Goal: Task Accomplishment & Management: Manage account settings

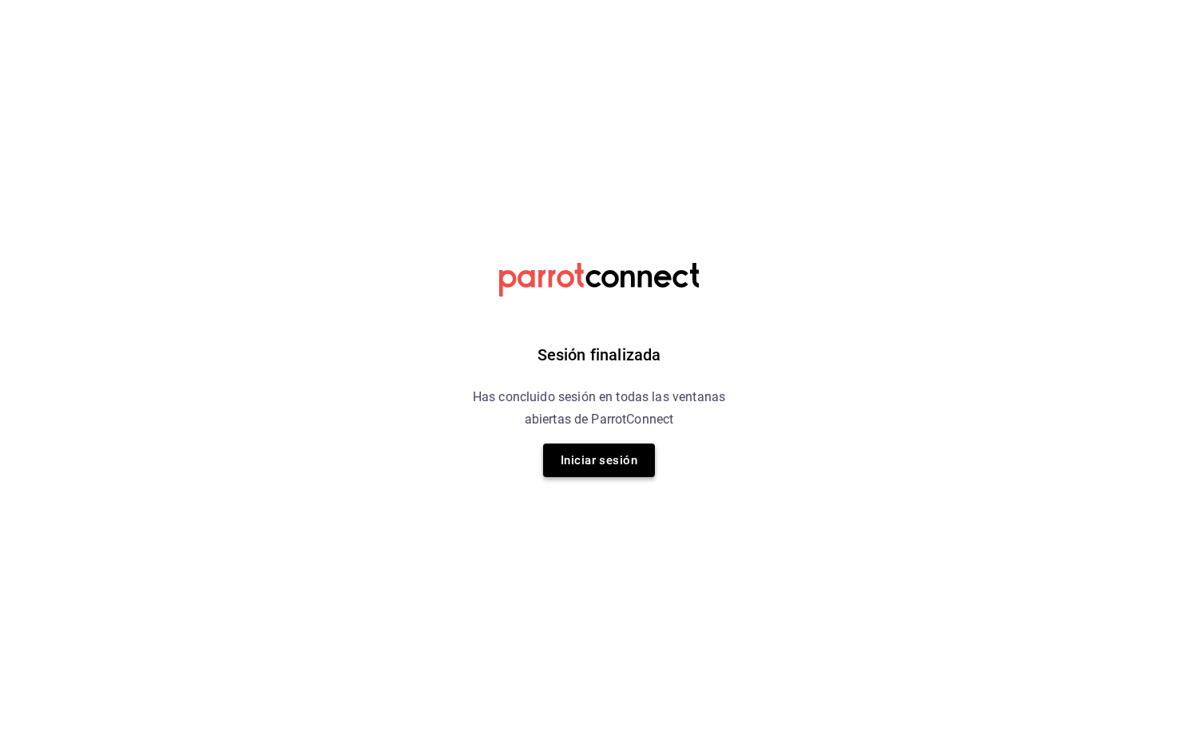
click at [621, 462] on button "Iniciar sesión" at bounding box center [599, 460] width 112 height 34
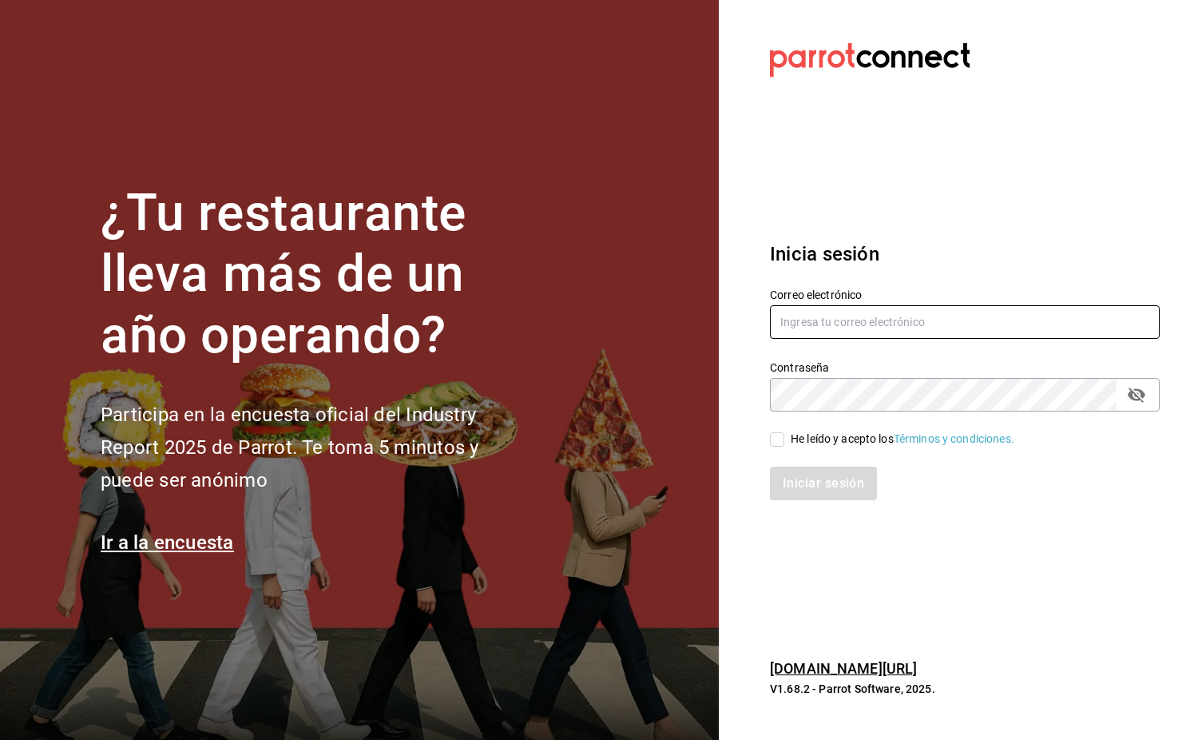
click at [838, 334] on input "text" at bounding box center [965, 322] width 390 height 34
type input "laesquinafts@gmail.com"
click at [784, 439] on span "He leído y acepto los Términos y condiciones." at bounding box center [899, 438] width 230 height 17
click at [784, 439] on input "He leído y acepto los Términos y condiciones." at bounding box center [777, 439] width 14 height 14
checkbox input "true"
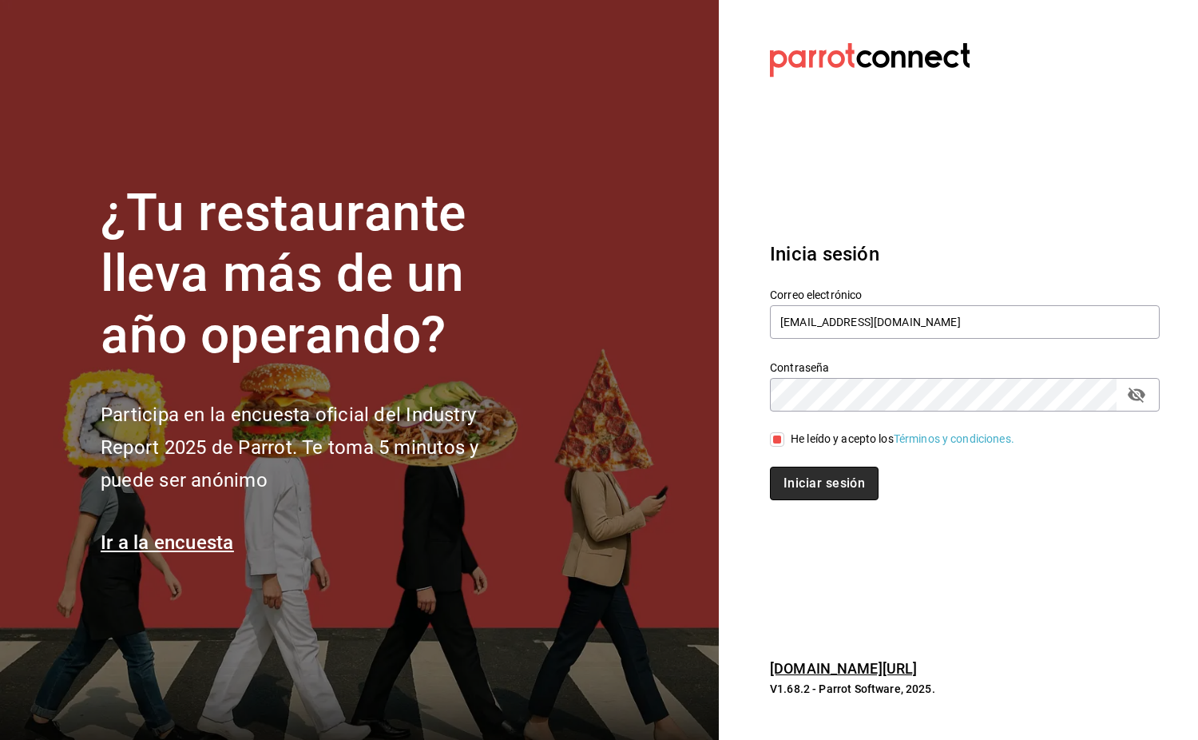
click at [815, 481] on button "Iniciar sesión" at bounding box center [824, 483] width 109 height 34
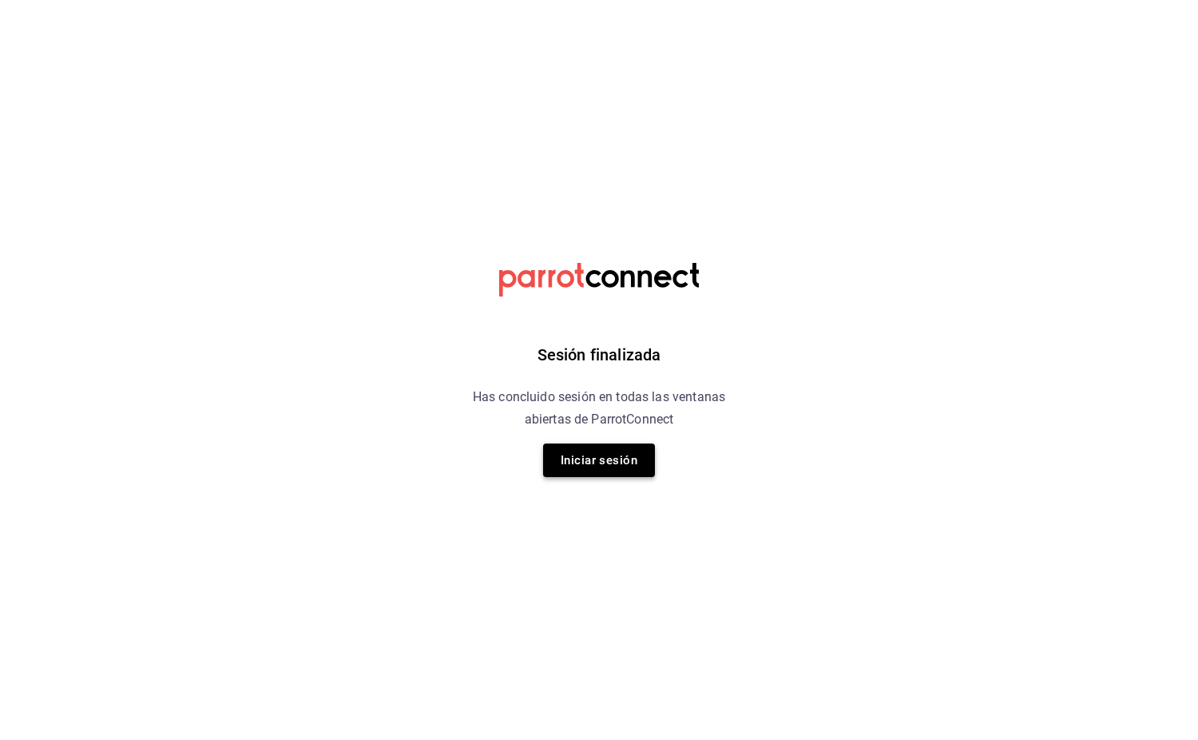
click at [591, 462] on button "Iniciar sesión" at bounding box center [599, 460] width 112 height 34
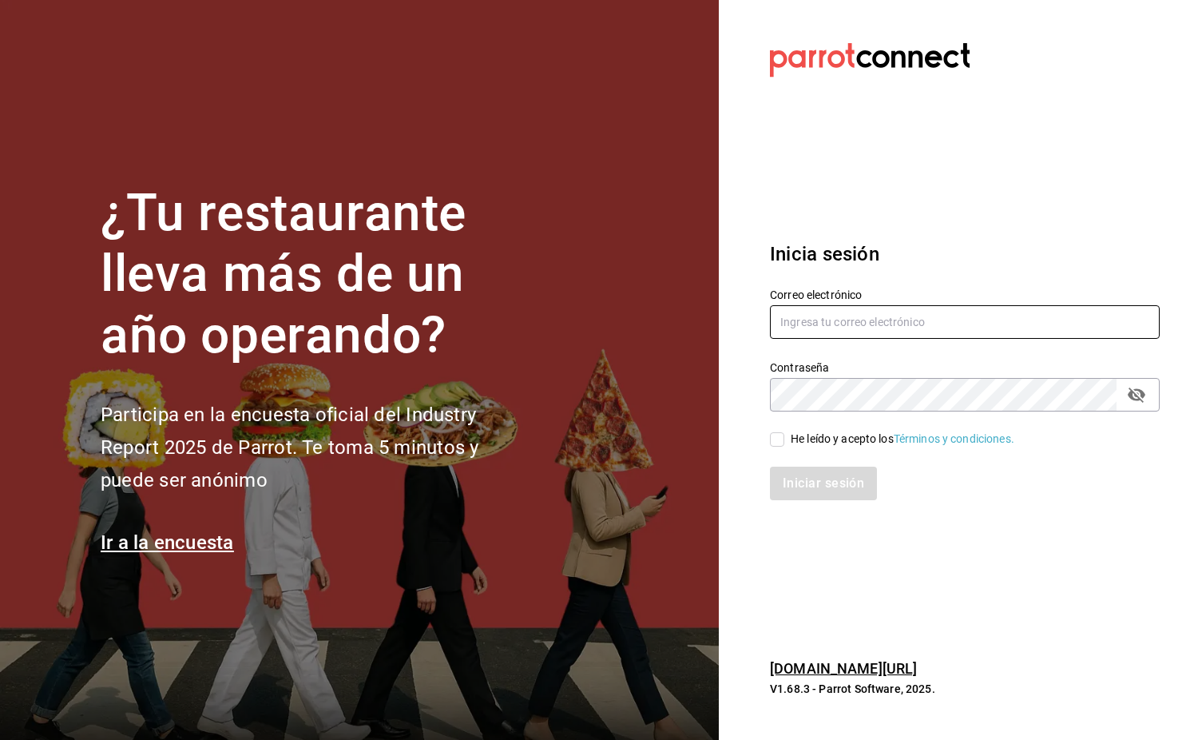
click at [896, 312] on input "text" at bounding box center [965, 322] width 390 height 34
type input "[EMAIL_ADDRESS][DOMAIN_NAME]"
click at [767, 446] on div "He leído y acepto los Términos y condiciones." at bounding box center [955, 429] width 409 height 37
click at [779, 436] on input "He leído y acepto los Términos y condiciones." at bounding box center [777, 439] width 14 height 14
checkbox input "true"
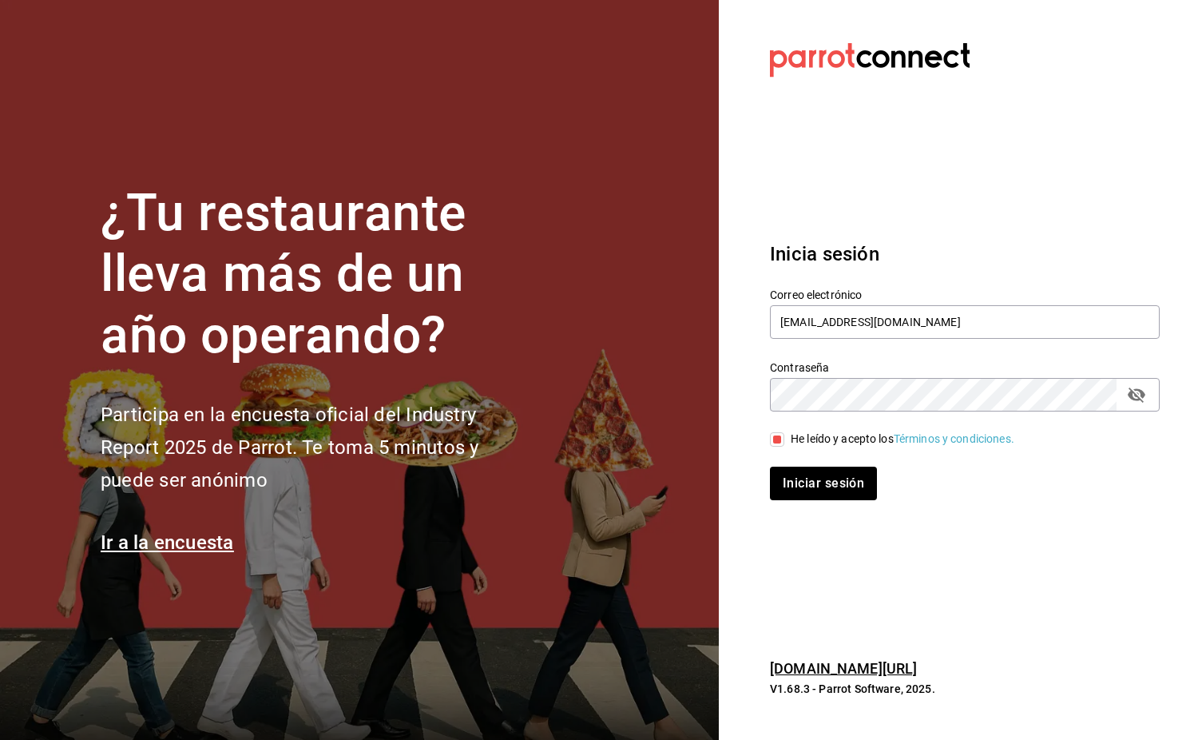
click at [820, 466] on div "Iniciar sesión" at bounding box center [955, 473] width 409 height 53
click at [844, 481] on button "Iniciar sesión" at bounding box center [824, 483] width 109 height 34
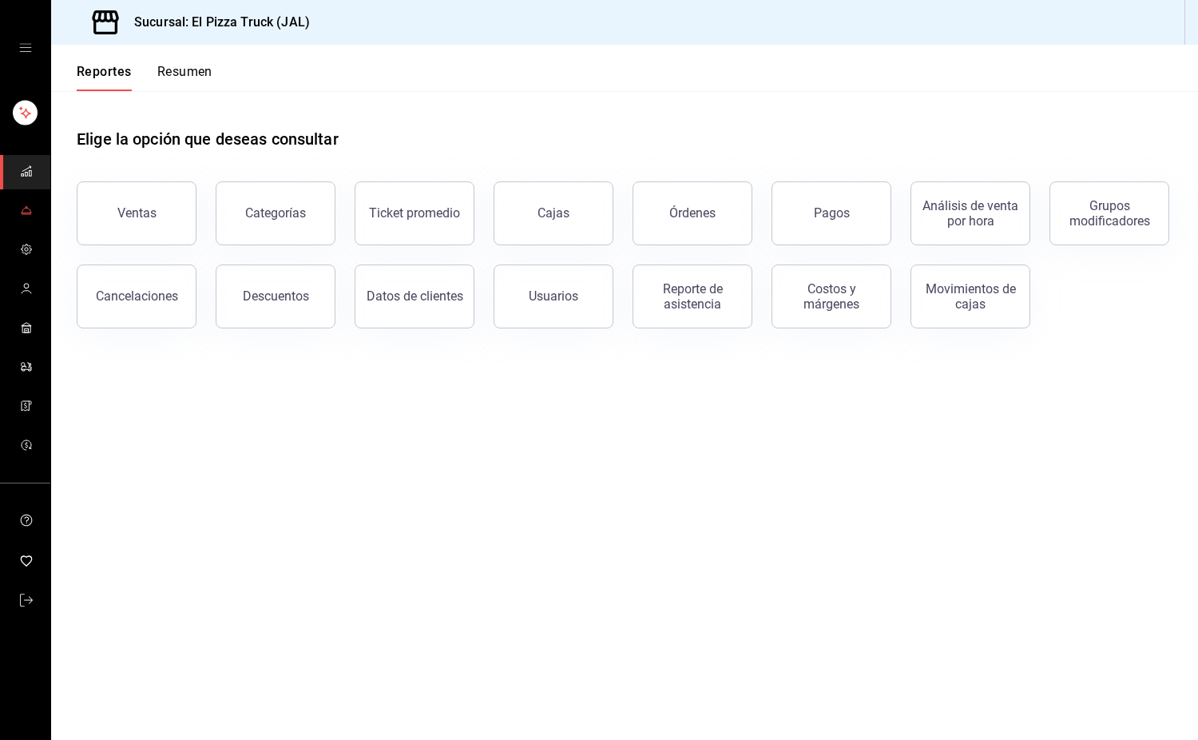
click at [14, 208] on link "mailbox folders" at bounding box center [25, 211] width 50 height 34
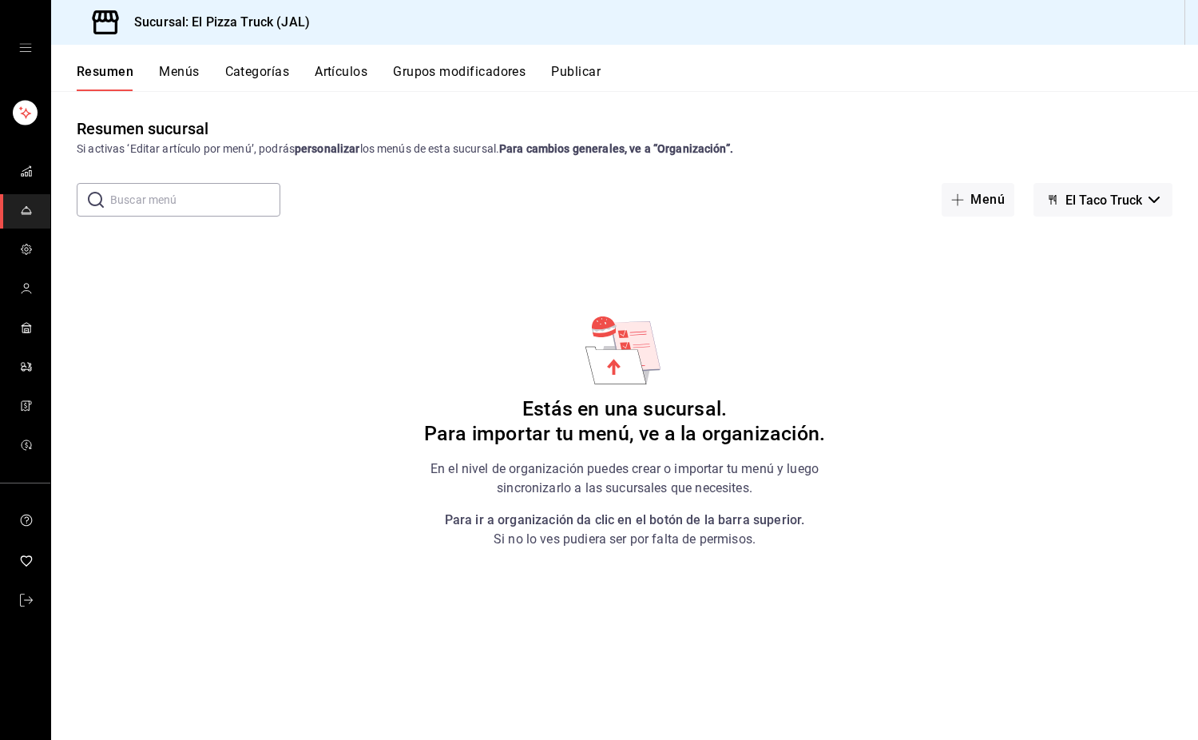
click at [176, 60] on div "Resumen Menús Categorías Artículos Grupos modificadores Publicar" at bounding box center [624, 68] width 1147 height 46
click at [1077, 203] on span "El Taco Truck" at bounding box center [1103, 199] width 77 height 15
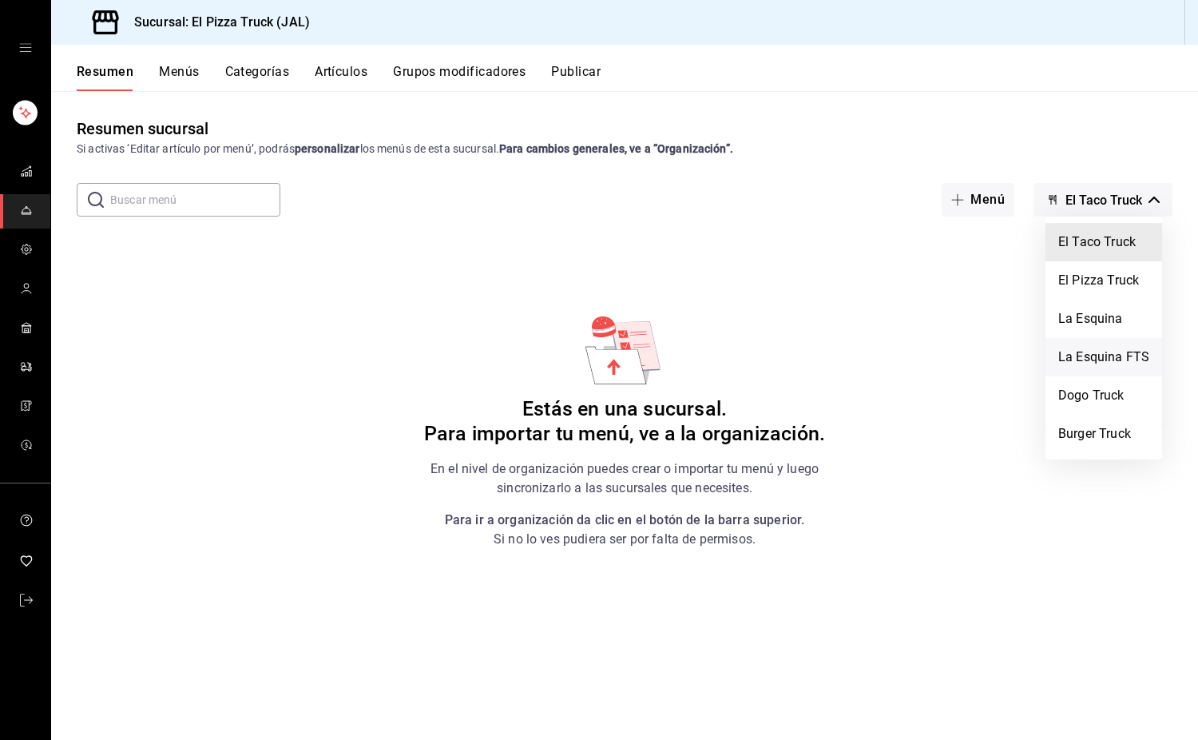
click at [1122, 352] on li "La Esquina FTS" at bounding box center [1103, 357] width 117 height 38
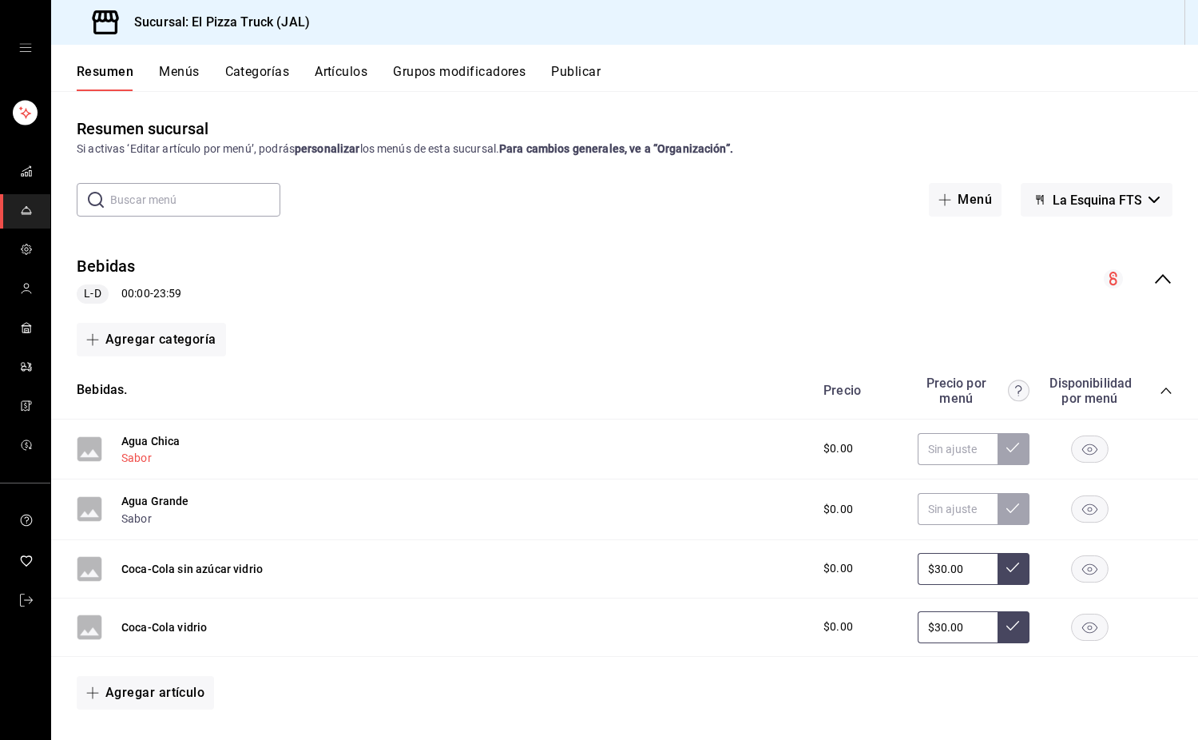
click at [140, 465] on button "Sabor" at bounding box center [136, 458] width 30 height 16
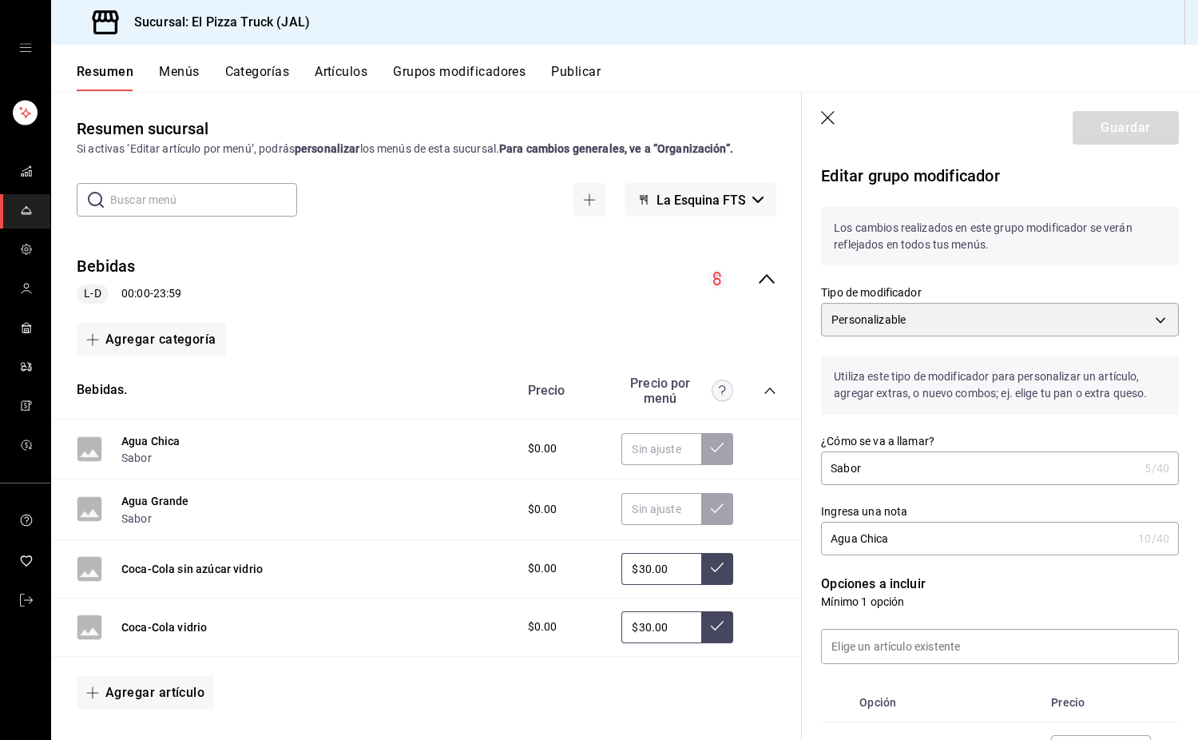
scroll to position [559, 0]
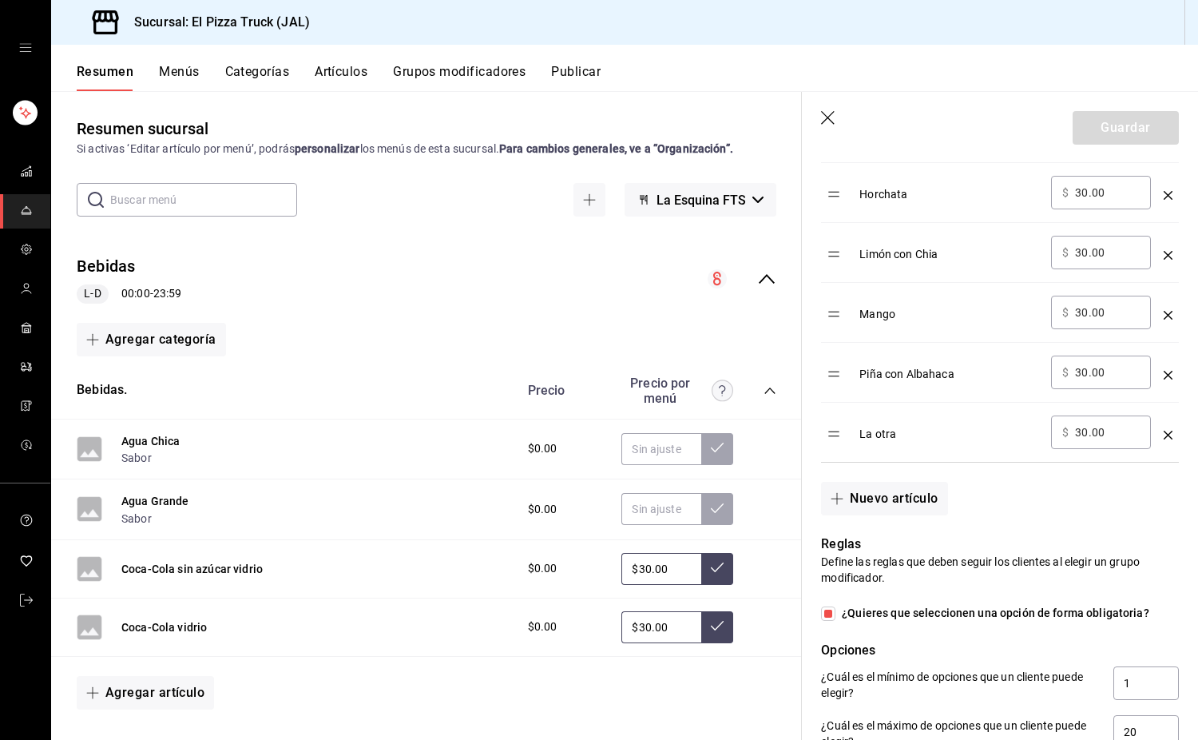
click at [1164, 258] on icon "optionsTable" at bounding box center [1168, 255] width 9 height 9
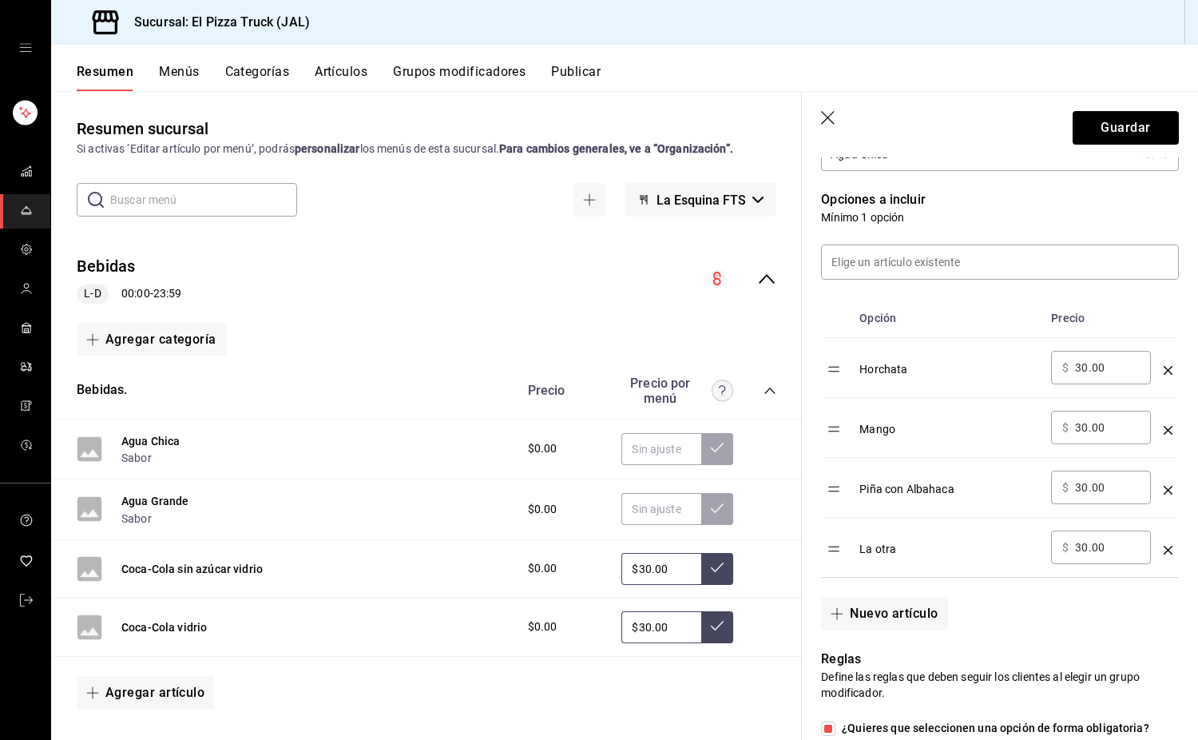
scroll to position [319, 0]
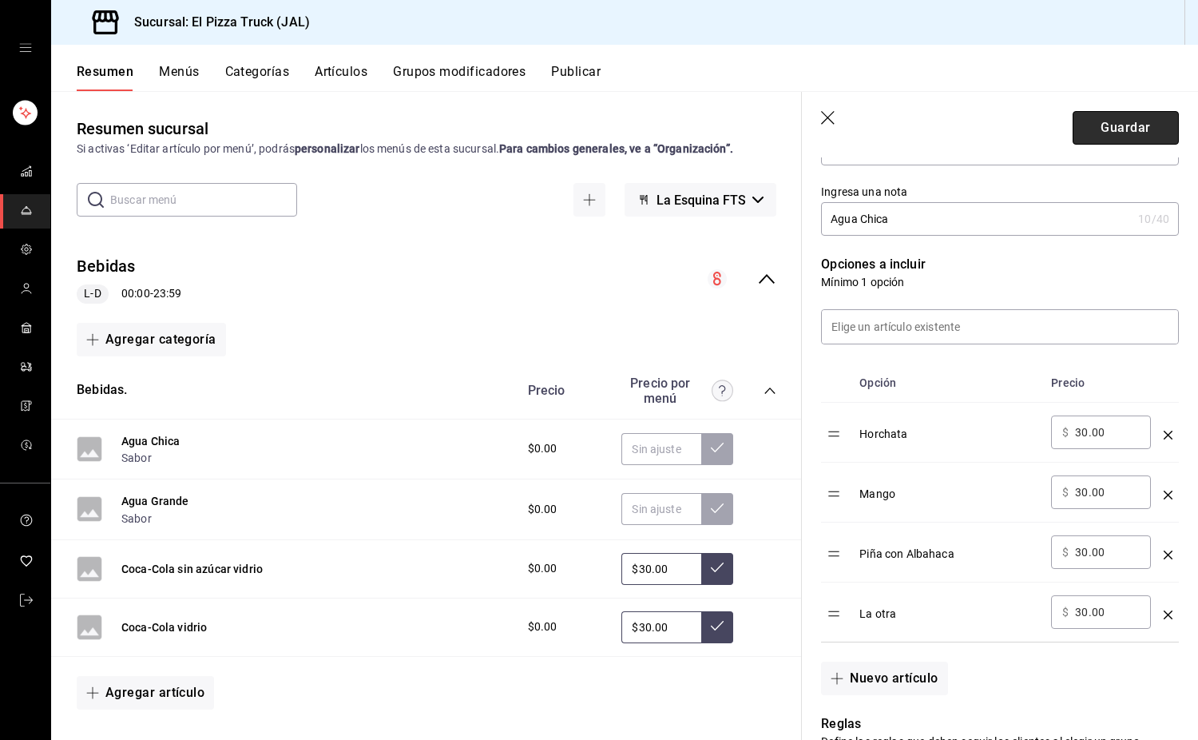
click at [1104, 136] on button "Guardar" at bounding box center [1126, 128] width 106 height 34
click at [1104, 136] on div "Guardar" at bounding box center [1126, 128] width 106 height 34
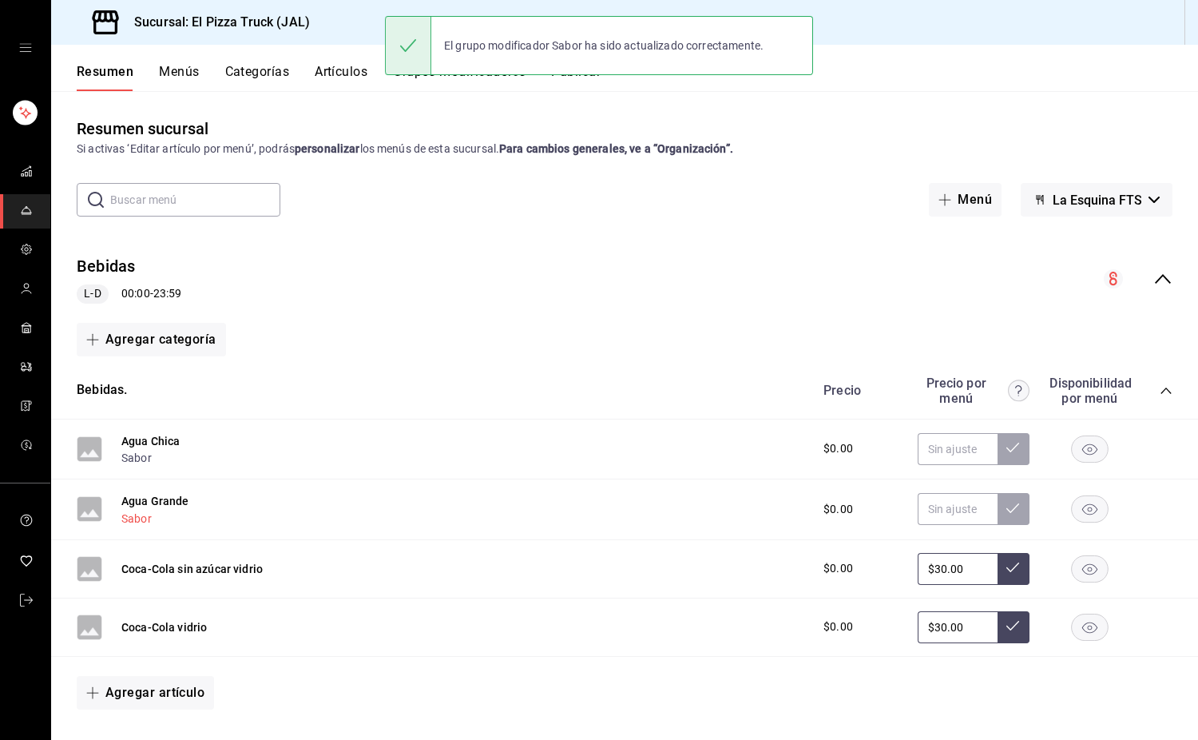
click at [131, 523] on button "Sabor" at bounding box center [136, 518] width 30 height 16
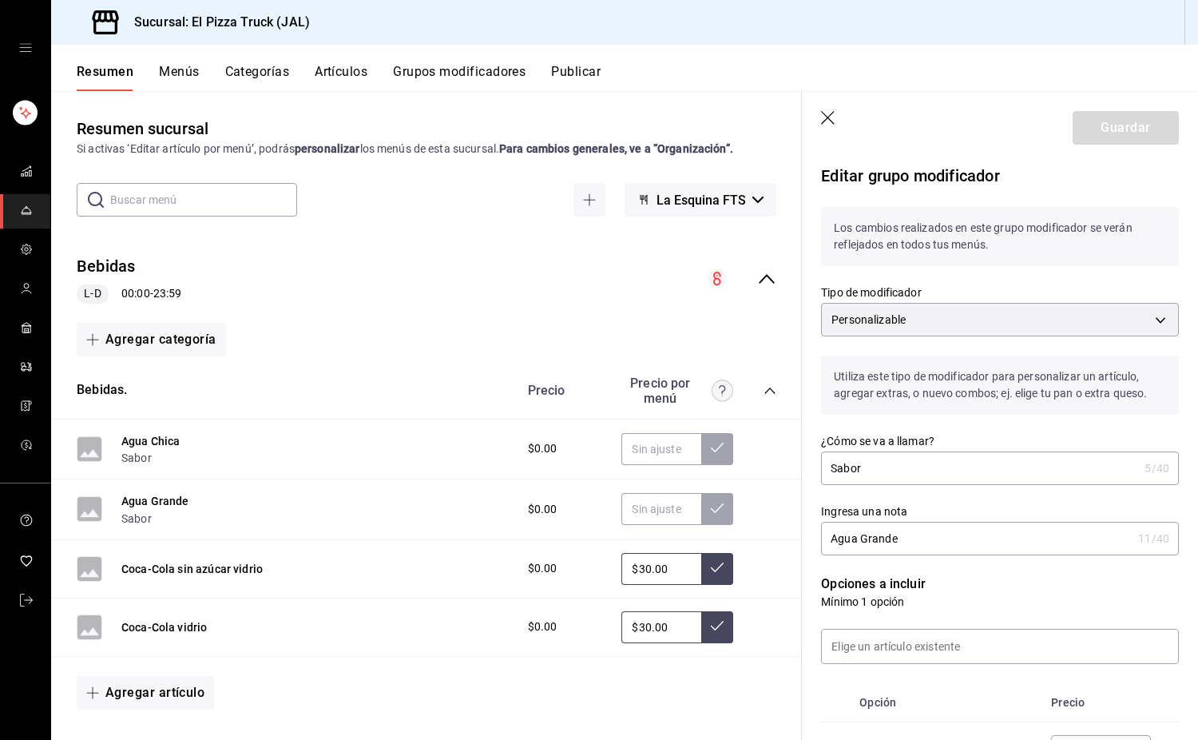
scroll to position [479, 0]
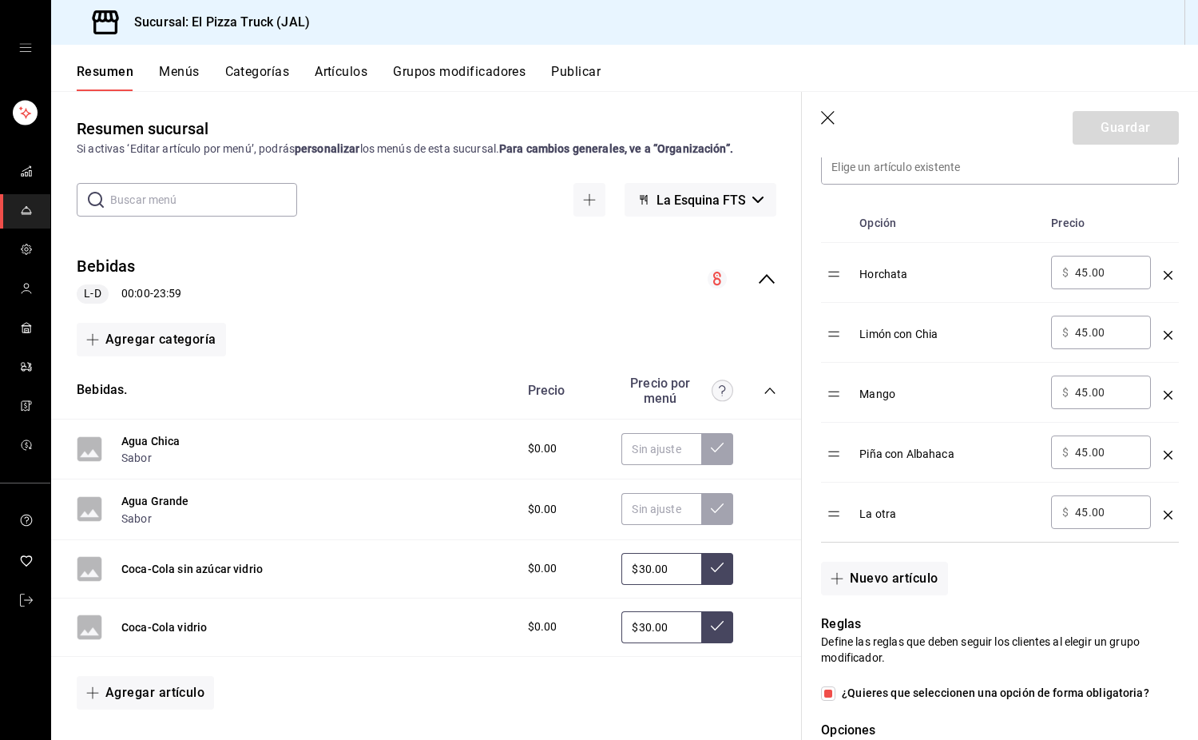
click at [1164, 331] on icon "optionsTable" at bounding box center [1168, 335] width 9 height 9
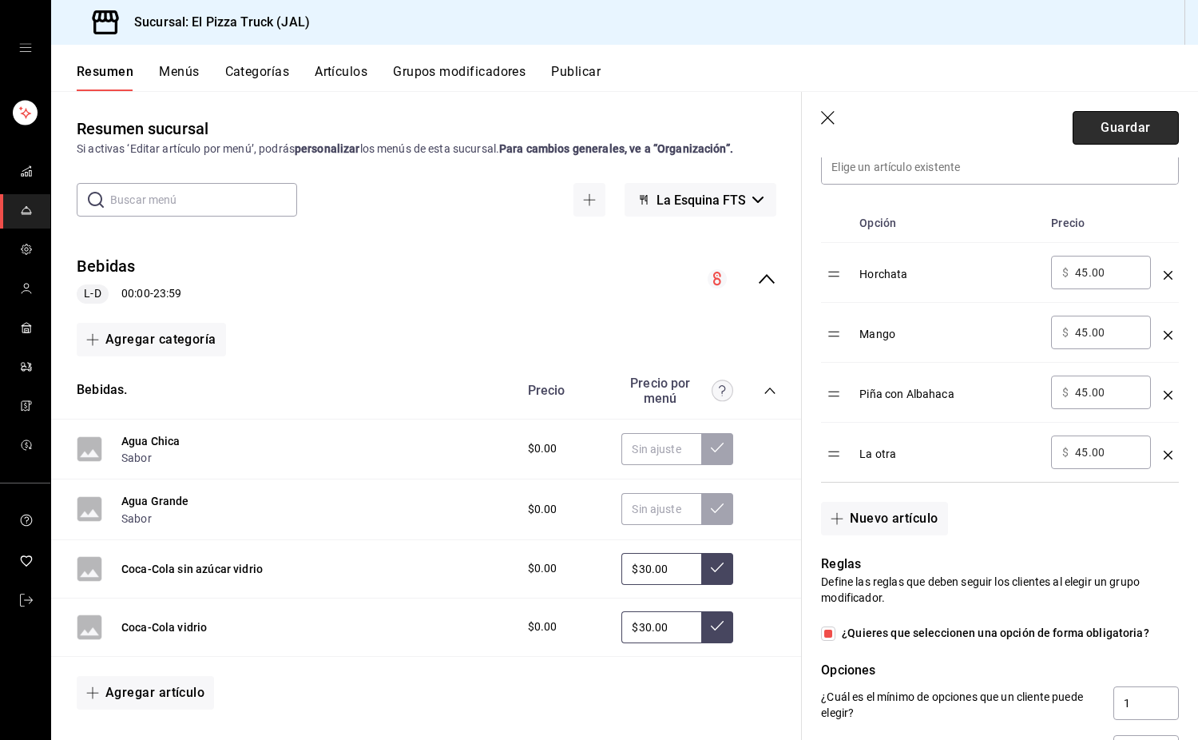
click at [1116, 129] on button "Guardar" at bounding box center [1126, 128] width 106 height 34
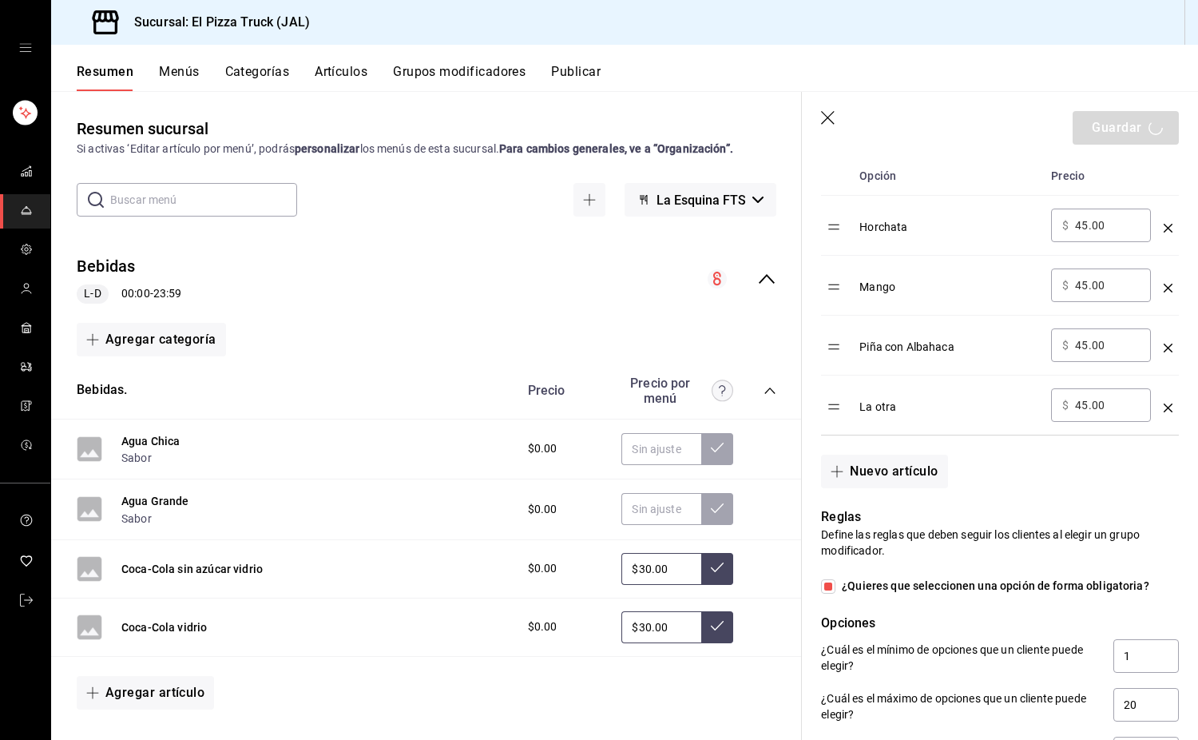
scroll to position [410, 0]
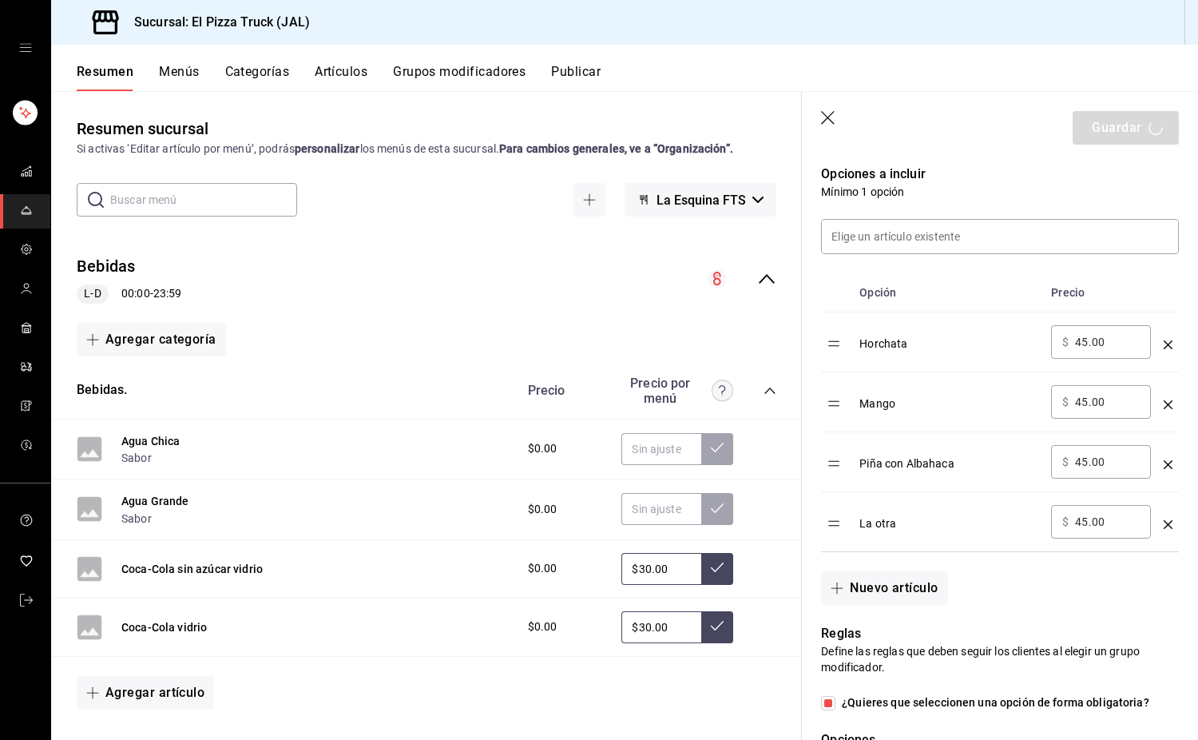
click at [1132, 348] on div "​ $ 45.00 ​" at bounding box center [1101, 342] width 100 height 34
click at [954, 176] on p "Opciones a incluir" at bounding box center [1000, 174] width 358 height 19
click at [823, 123] on icon "button" at bounding box center [828, 118] width 14 height 14
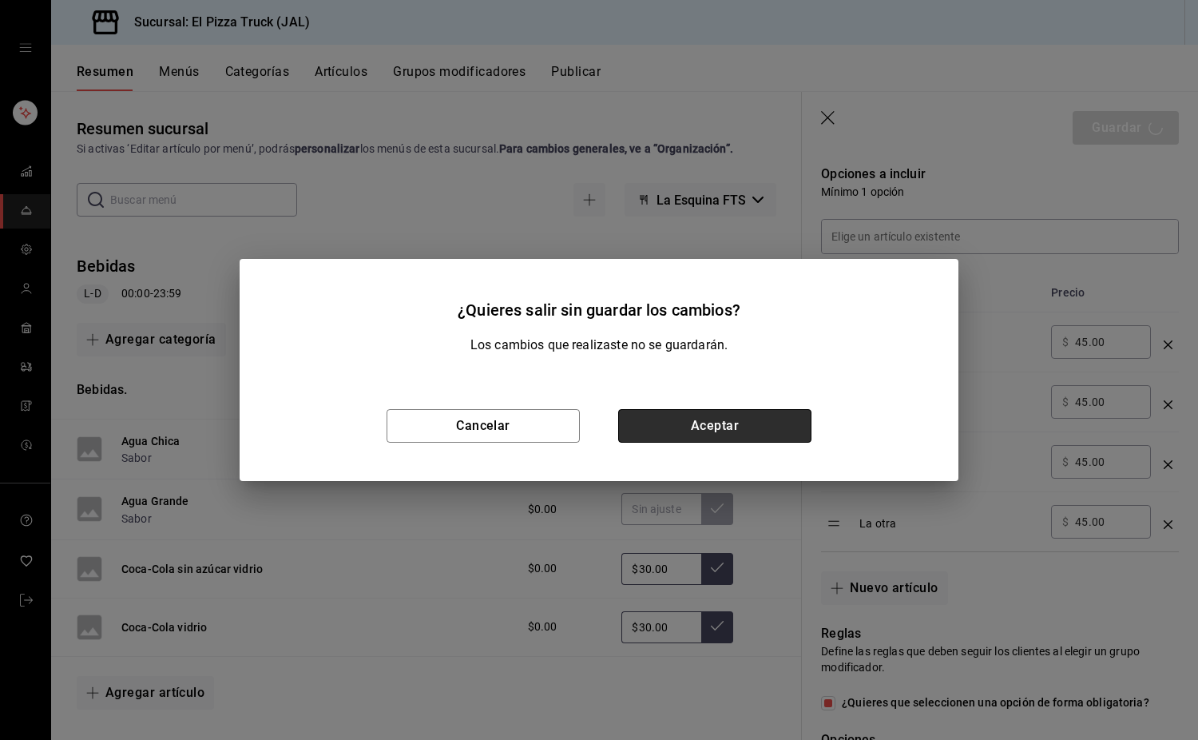
click at [707, 424] on button "Aceptar" at bounding box center [714, 426] width 193 height 34
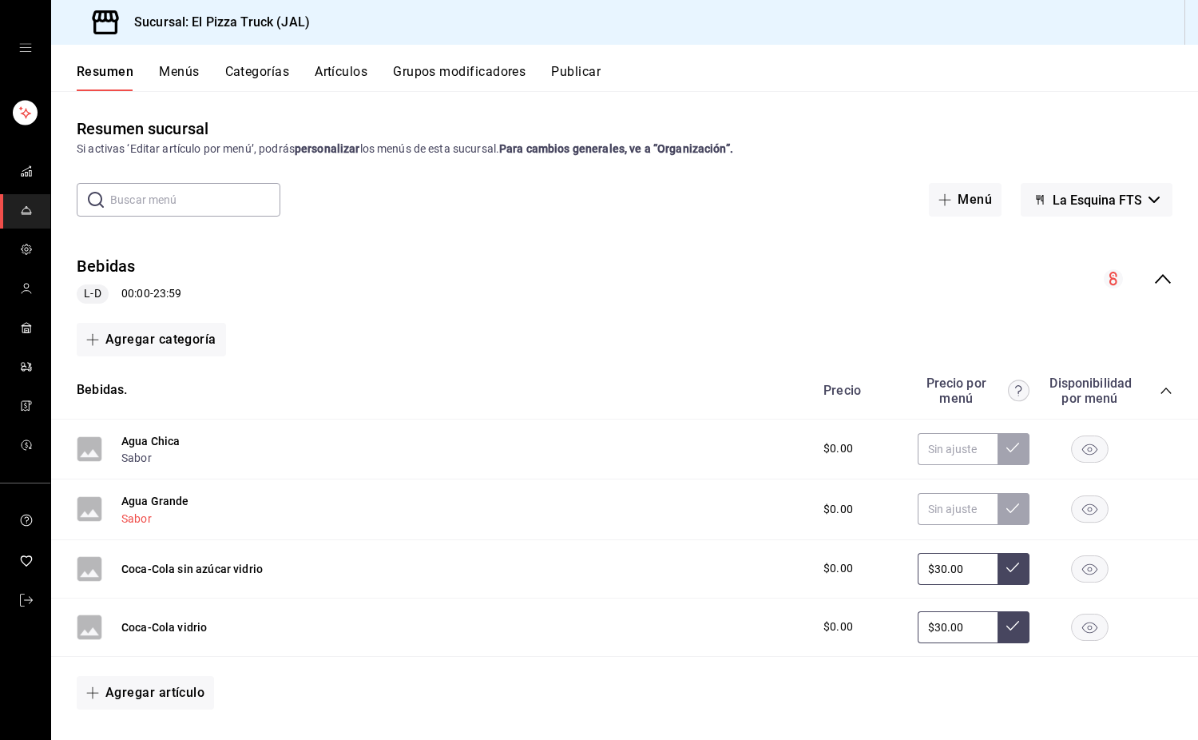
click at [141, 523] on button "Sabor" at bounding box center [136, 518] width 30 height 16
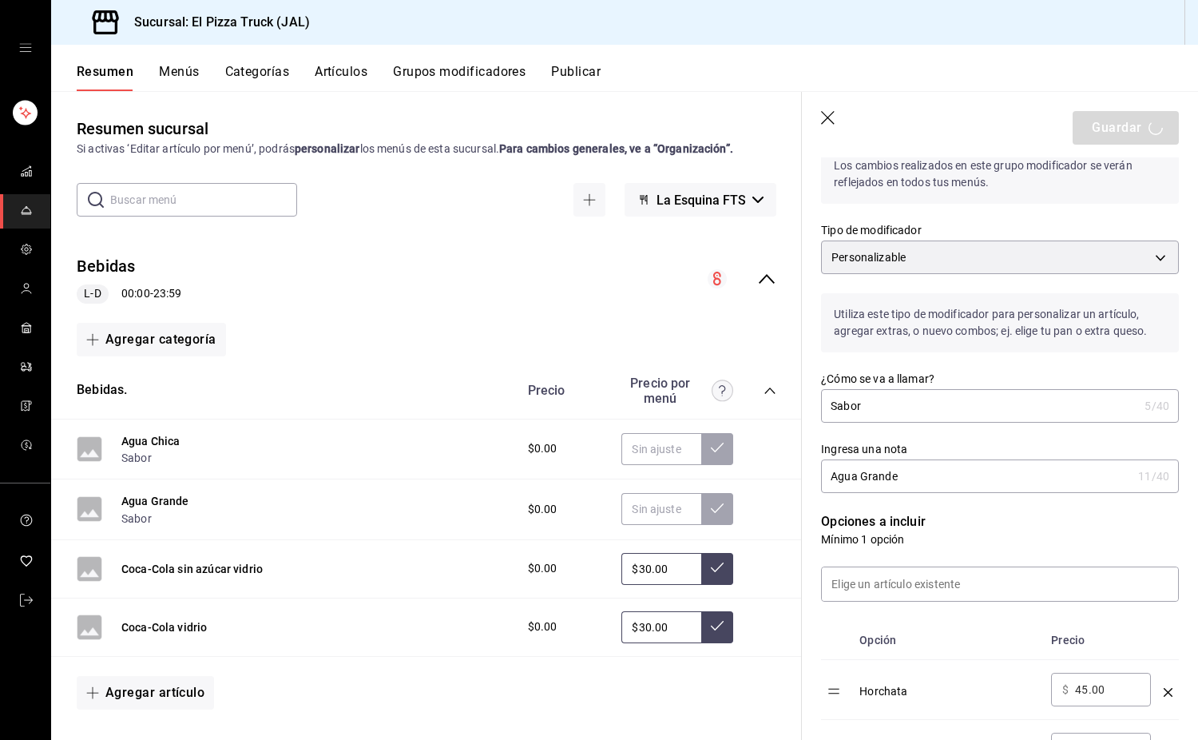
scroll to position [319, 0]
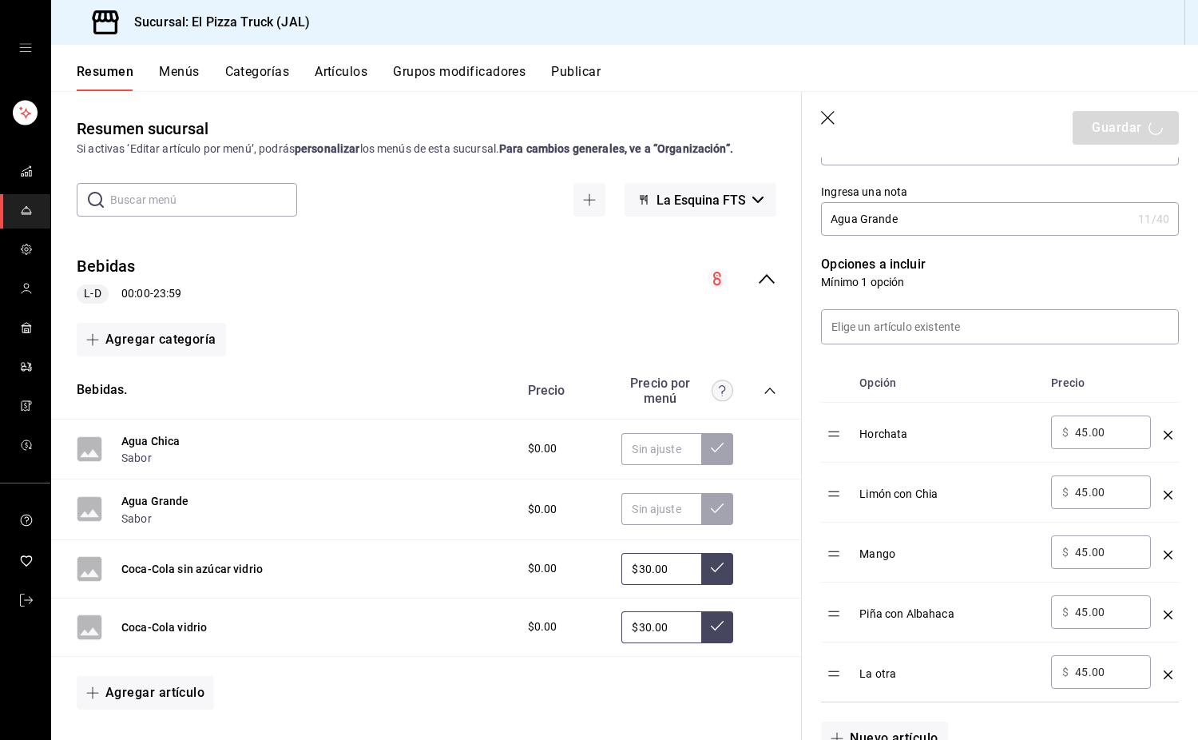
click at [1164, 495] on icon "optionsTable" at bounding box center [1168, 494] width 9 height 9
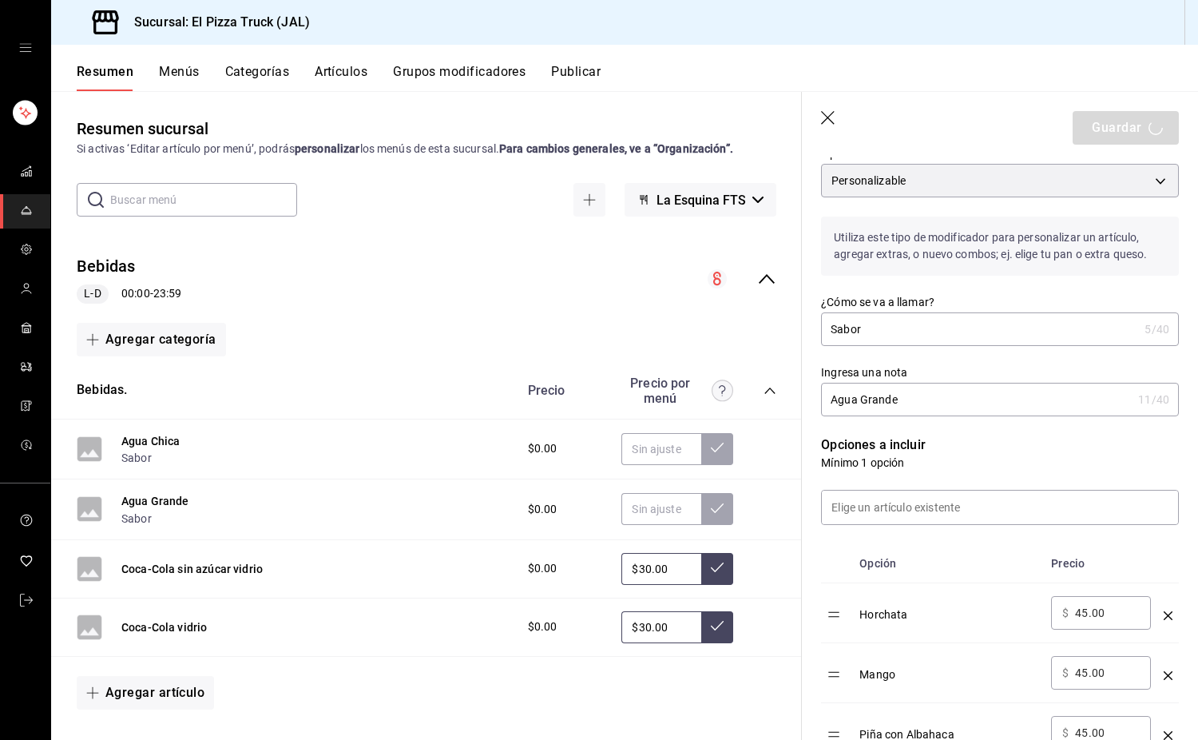
scroll to position [0, 0]
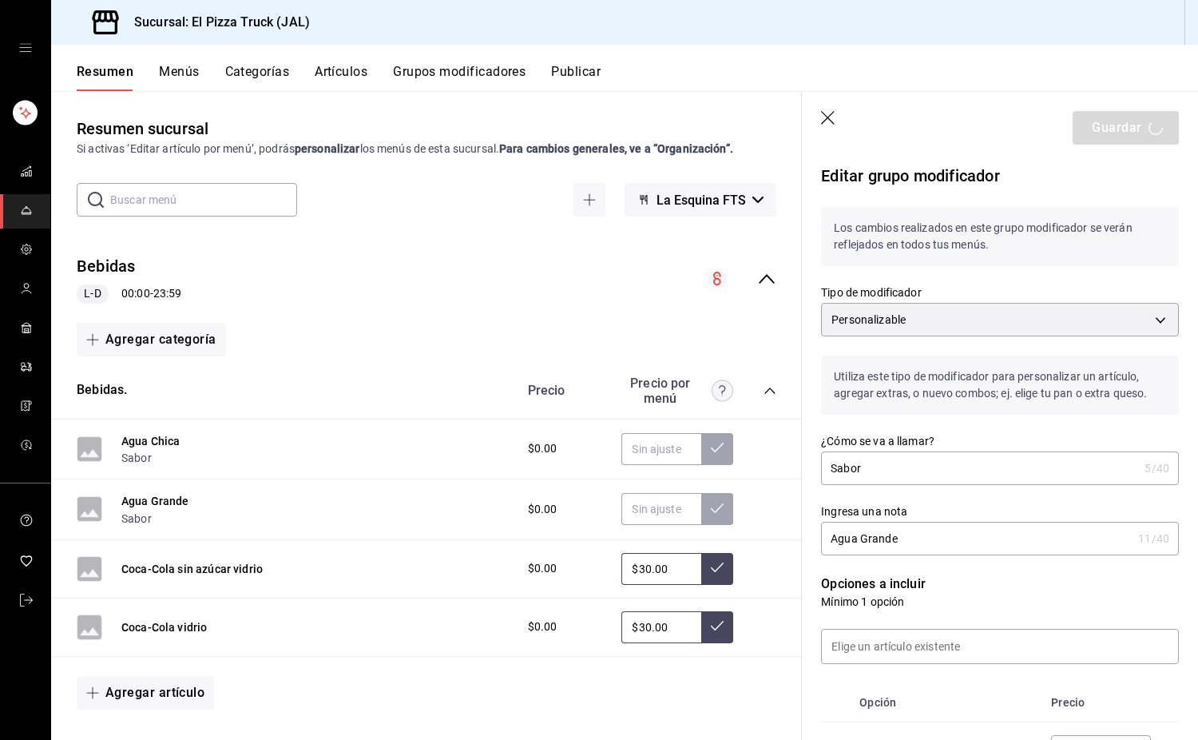
click at [891, 474] on input "Sabor" at bounding box center [979, 468] width 317 height 32
type input "Sabor"
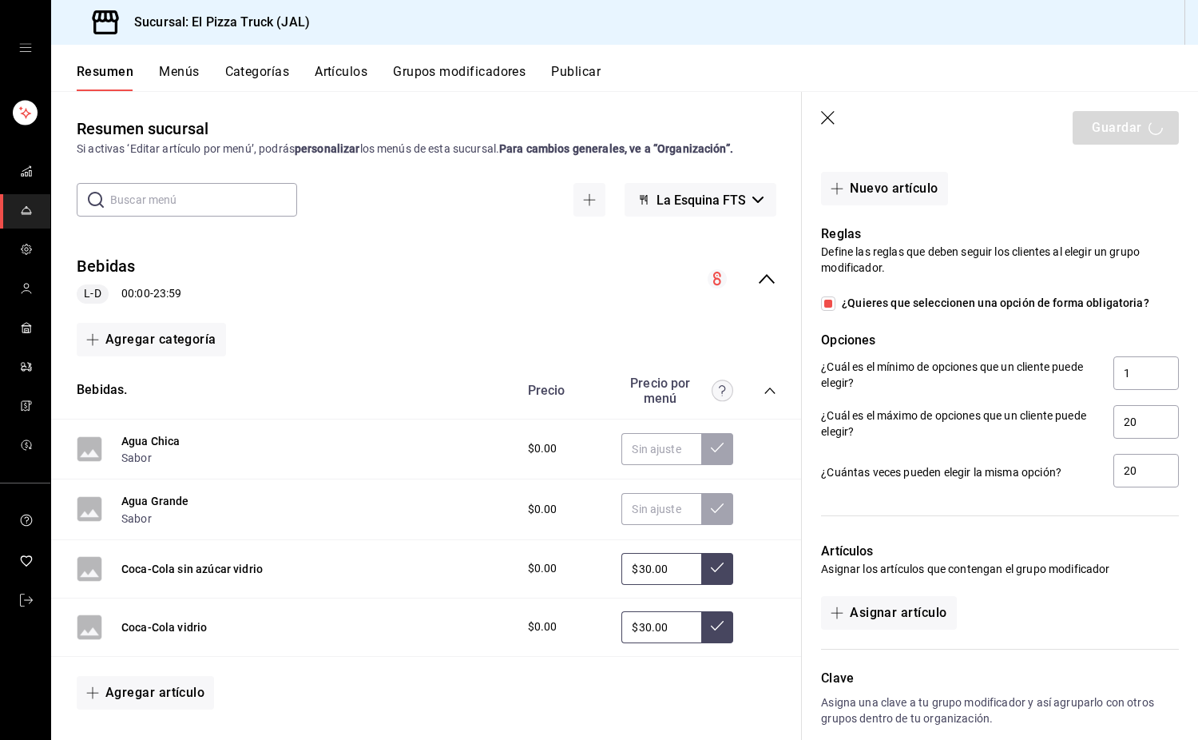
scroll to position [889, 0]
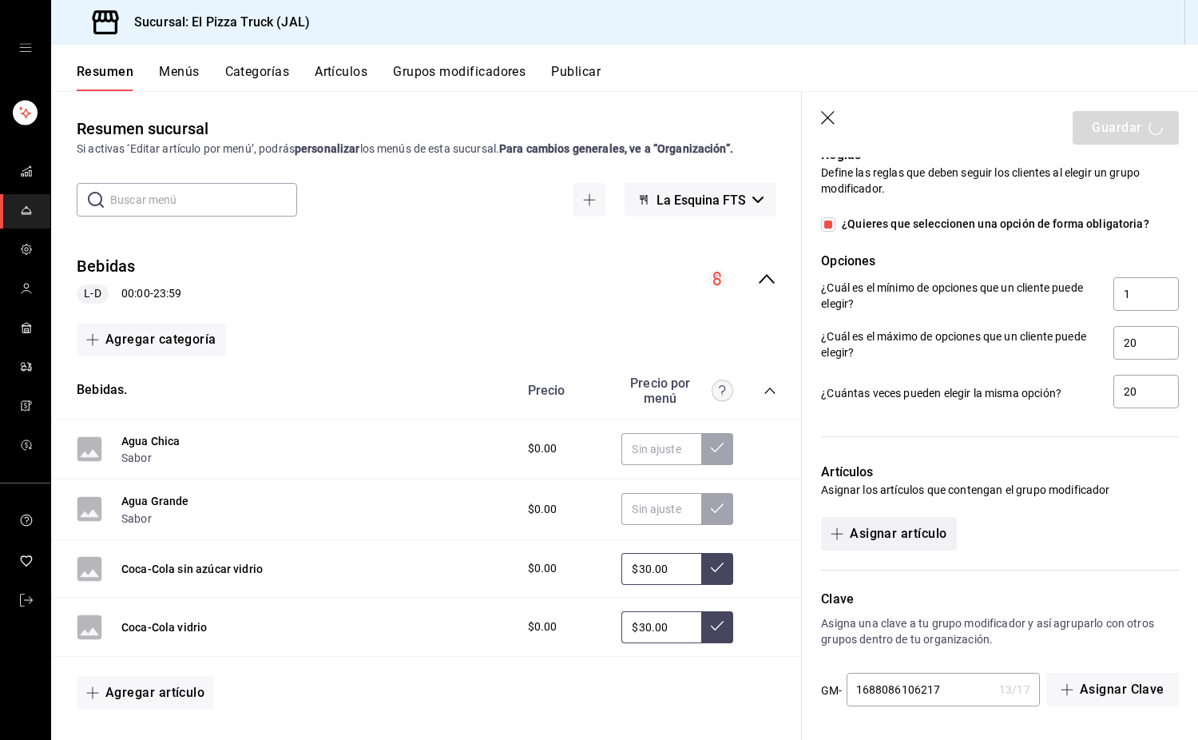
click at [910, 540] on button "Asignar artículo" at bounding box center [888, 534] width 135 height 34
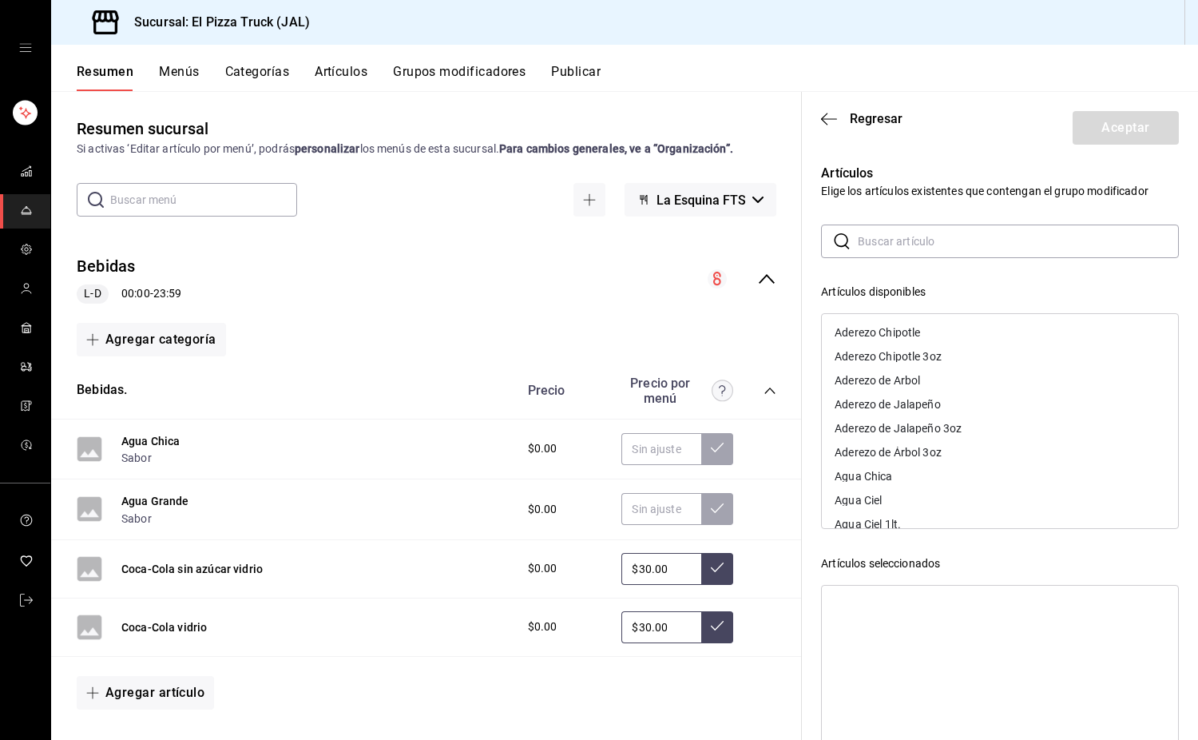
click at [937, 228] on input "text" at bounding box center [1018, 241] width 321 height 32
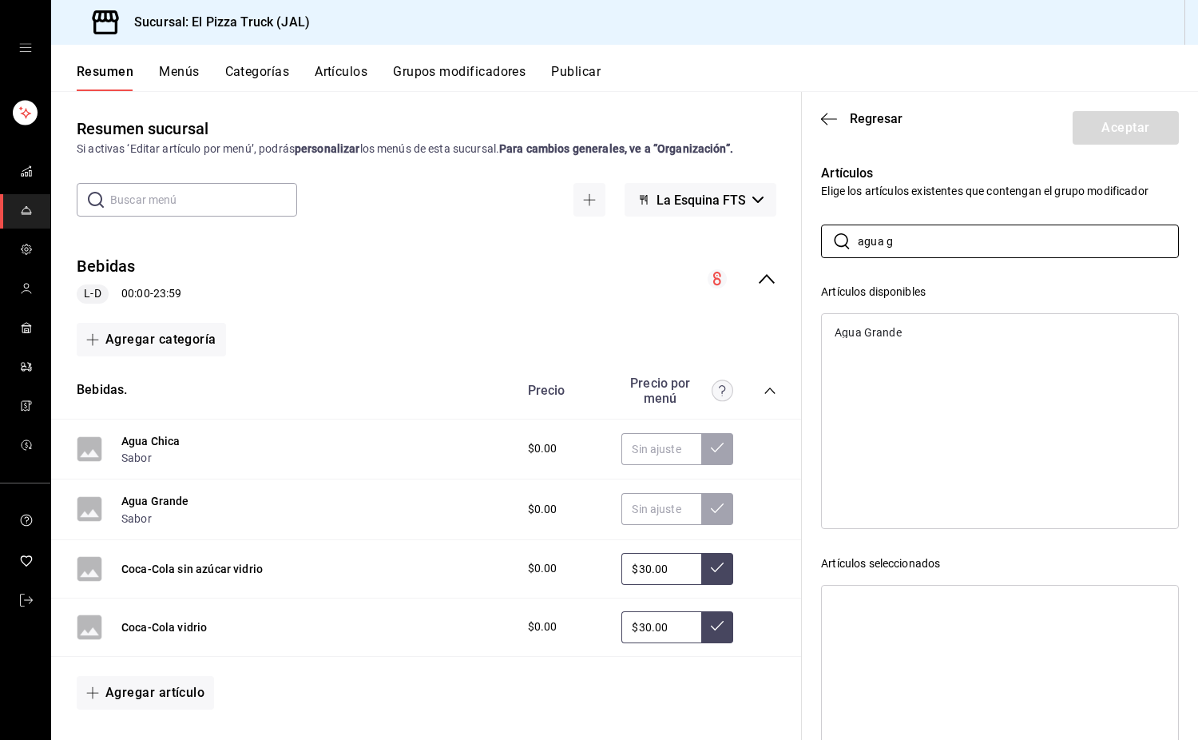
type input "agua g"
click at [903, 327] on div "Agua Grande" at bounding box center [1000, 332] width 356 height 24
click at [1112, 131] on button "Aceptar" at bounding box center [1126, 128] width 106 height 34
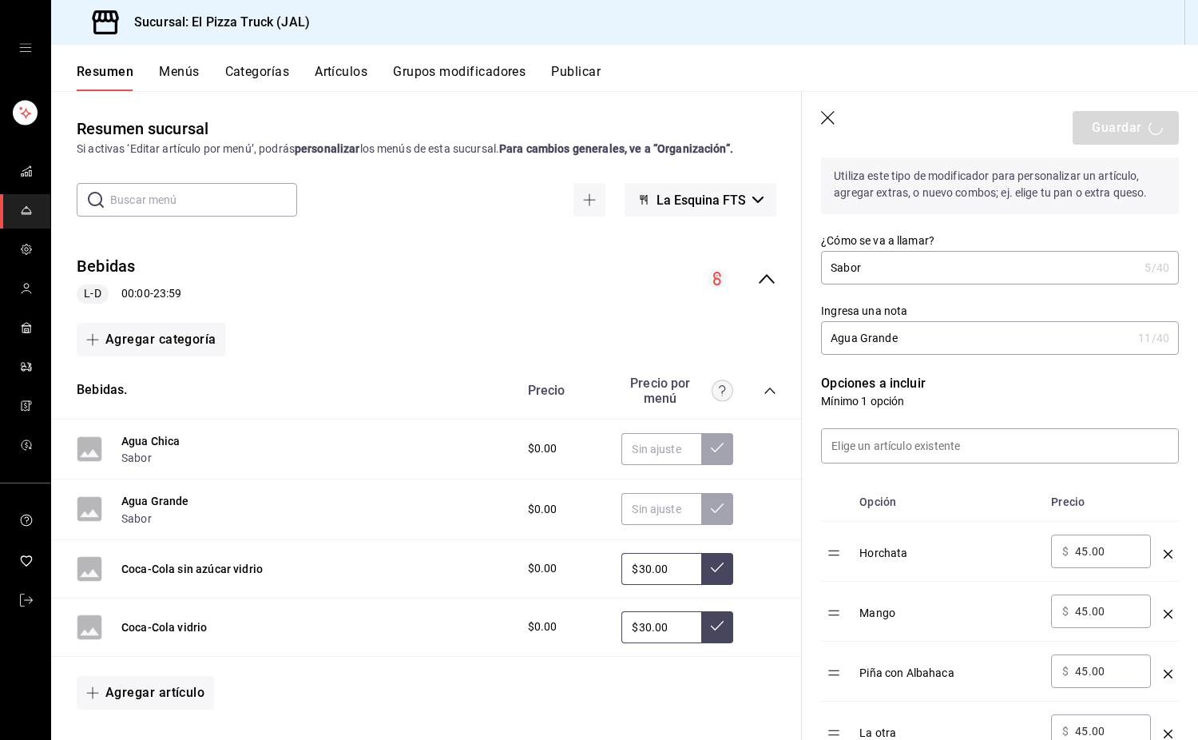
scroll to position [65, 0]
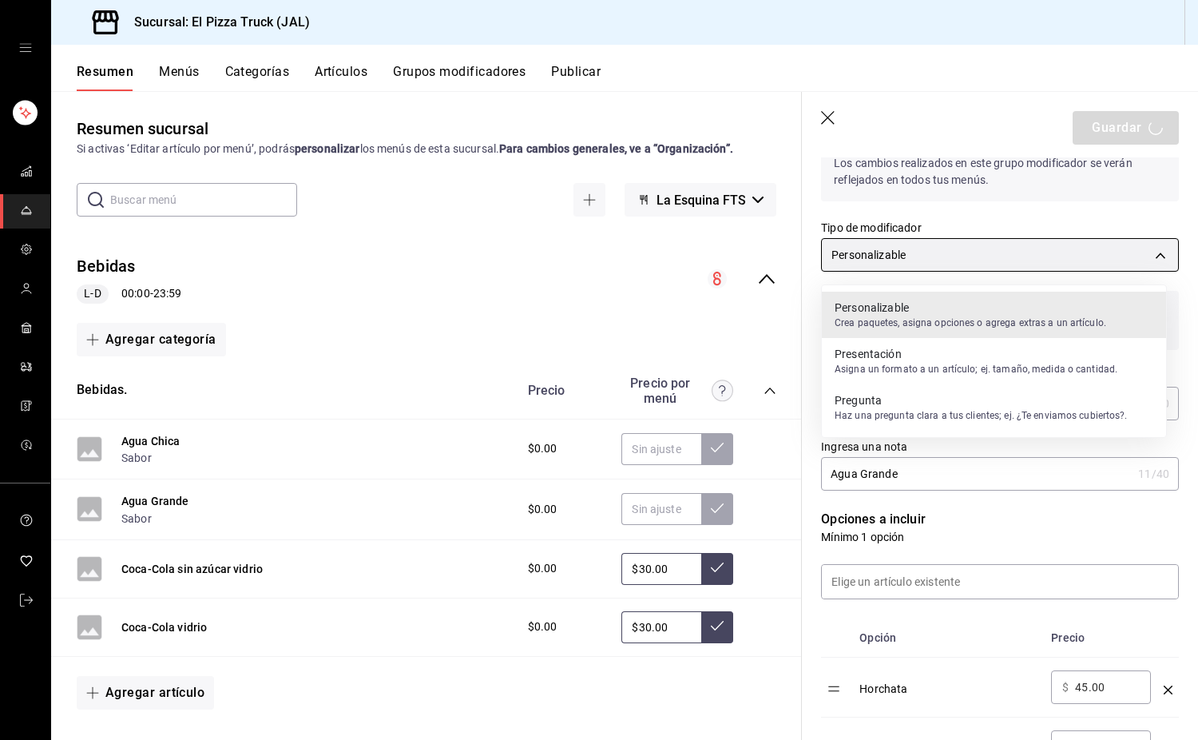
click at [1083, 251] on body "Sucursal: El Pizza Truck (JAL) Resumen Menús Categorías Artículos Grupos modifi…" at bounding box center [599, 370] width 1198 height 740
click at [1083, 253] on div at bounding box center [599, 370] width 1198 height 740
click at [1085, 256] on body "Sucursal: El Pizza Truck (JAL) Resumen Menús Categorías Artículos Grupos modifi…" at bounding box center [599, 370] width 1198 height 740
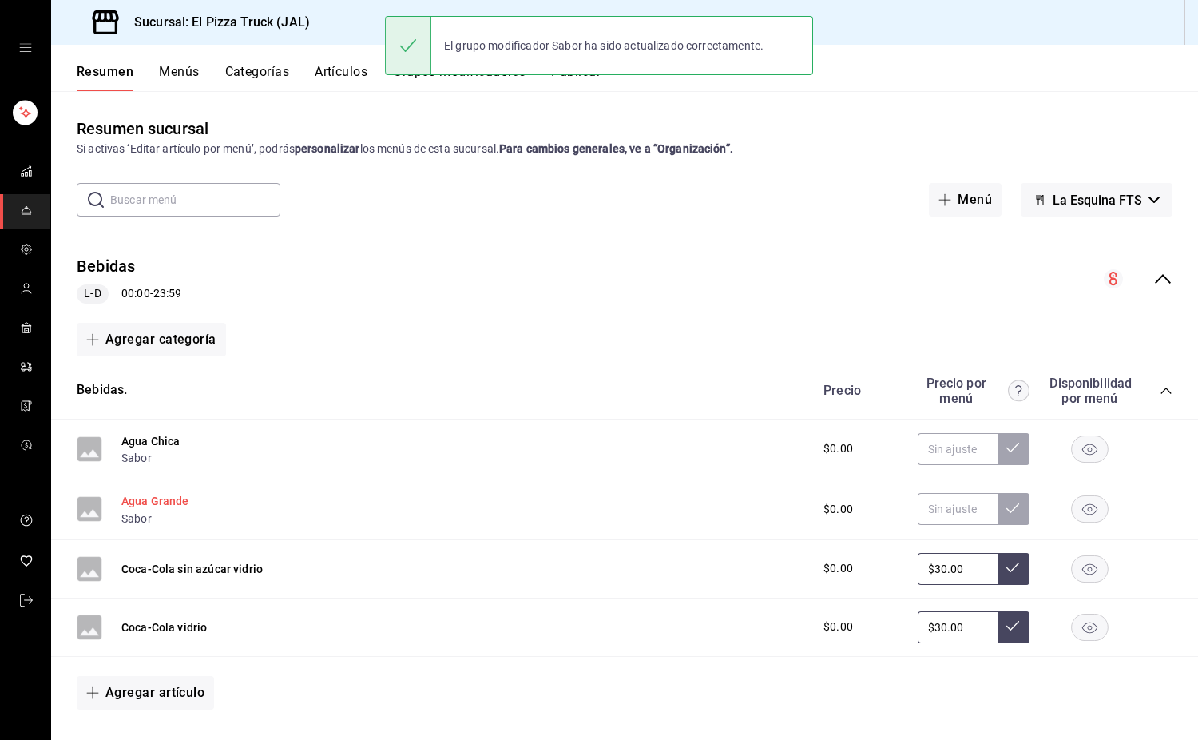
click at [158, 503] on button "Agua Grande" at bounding box center [155, 501] width 68 height 16
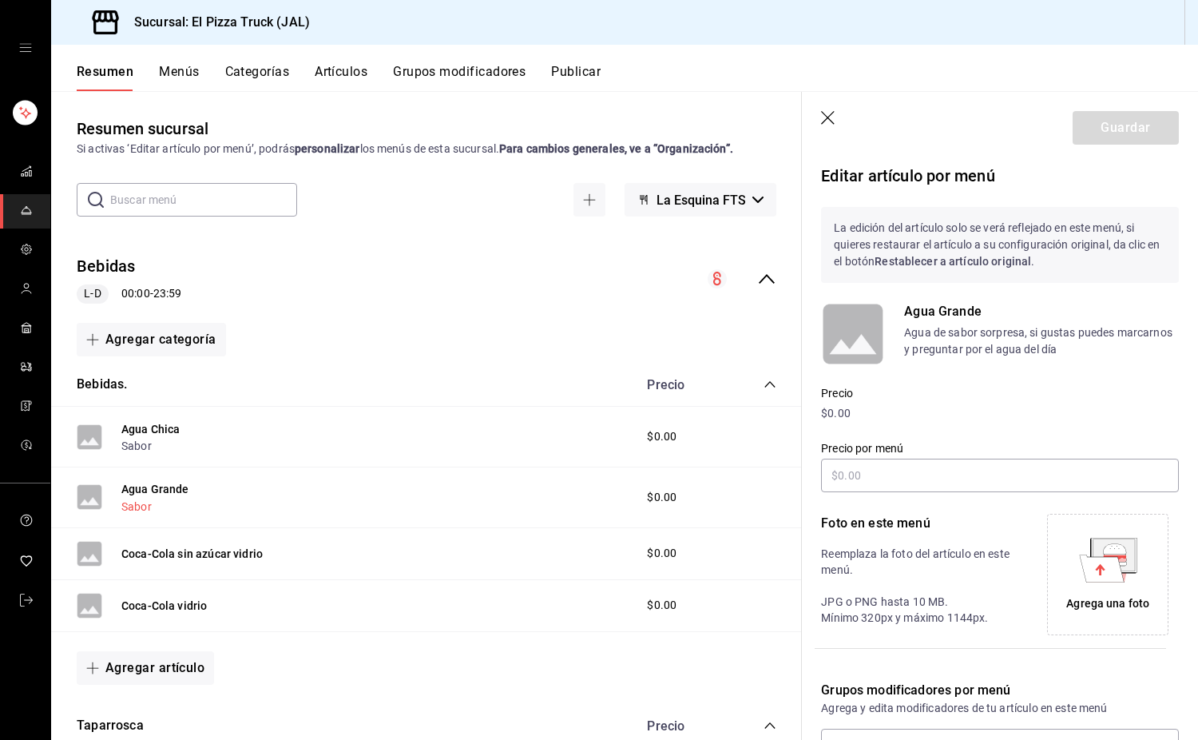
click at [137, 507] on button "Sabor" at bounding box center [136, 506] width 30 height 16
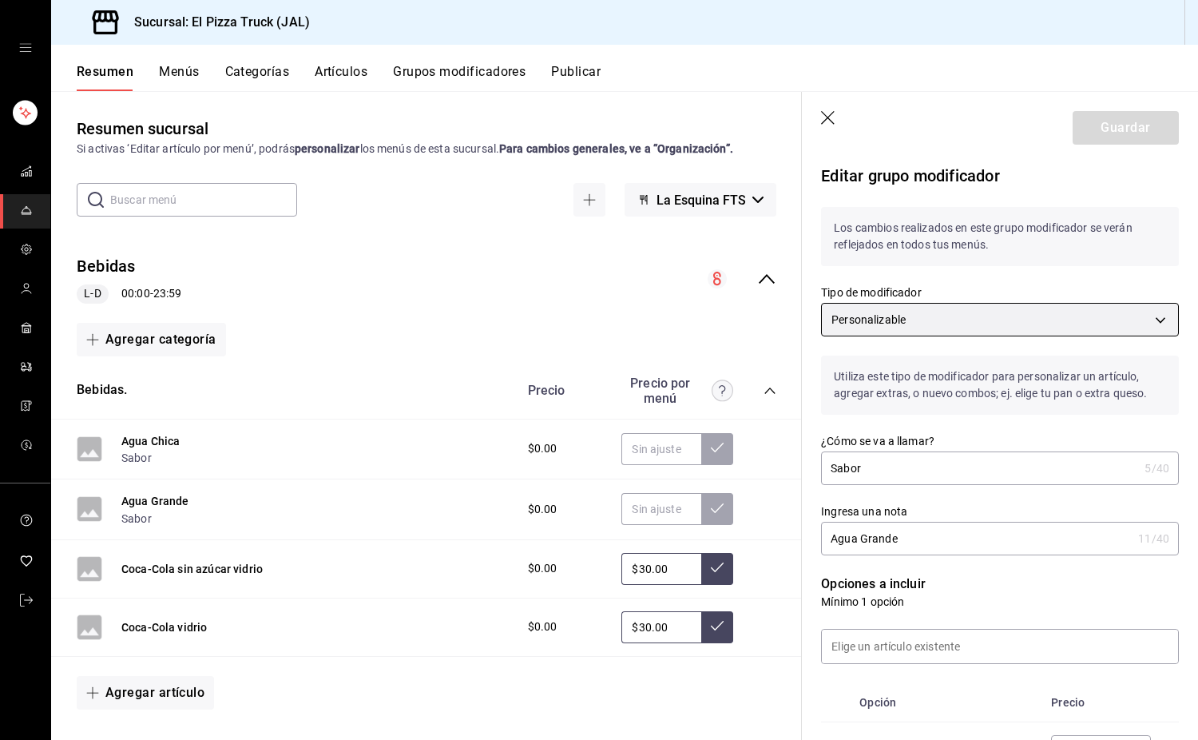
click at [997, 330] on body "Sucursal: El Pizza Truck (JAL) Resumen Menús Categorías Artículos Grupos modifi…" at bounding box center [599, 370] width 1198 height 740
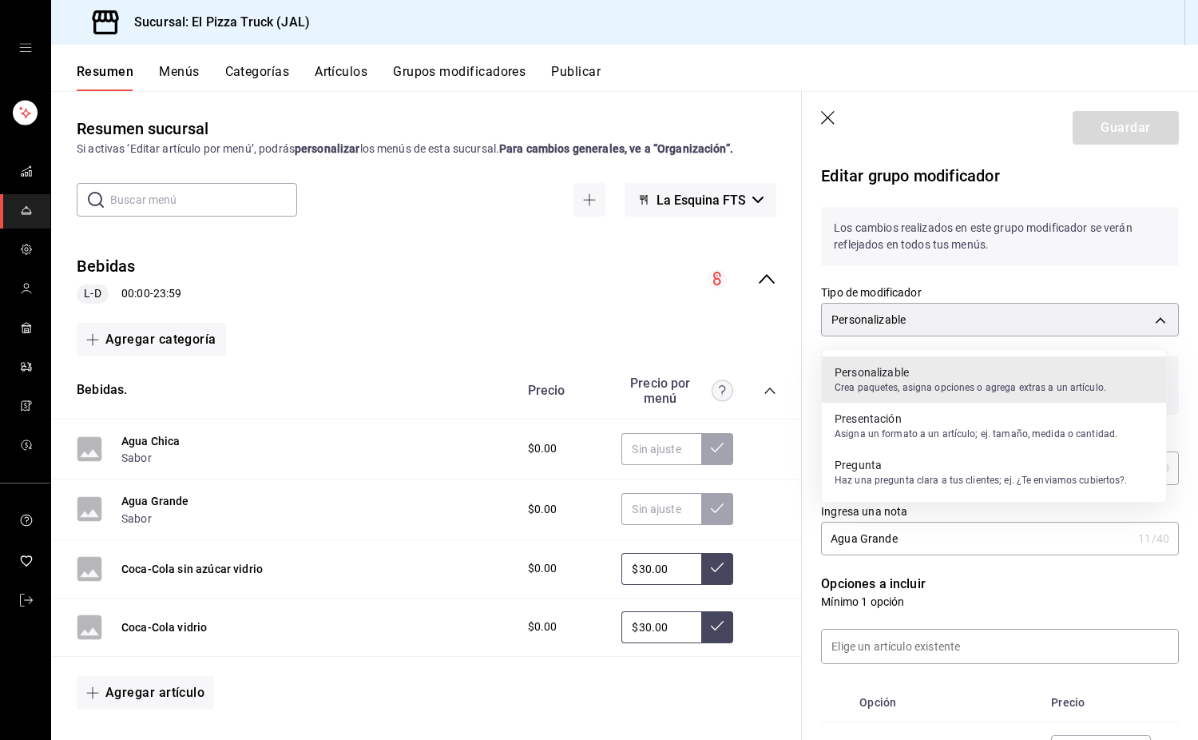
click at [898, 442] on div "Presentación Asigna un formato a un artículo; ej. tamaño, medida o cantidad." at bounding box center [976, 425] width 283 height 37
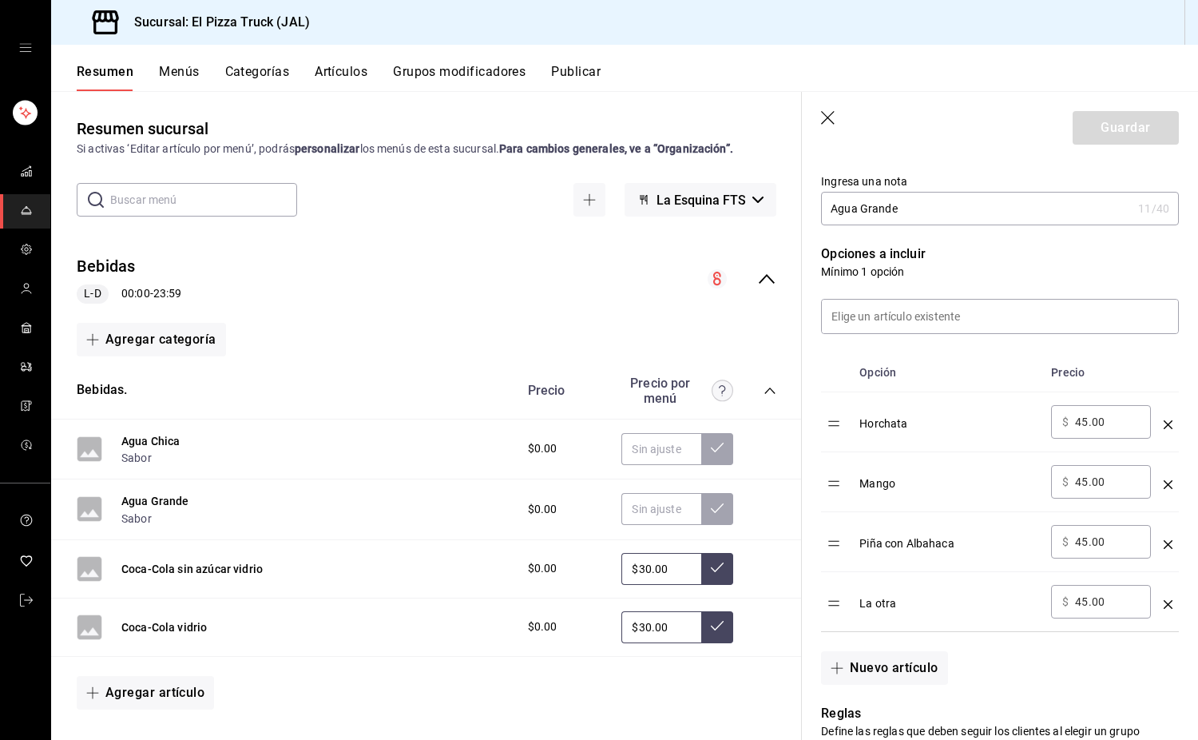
scroll to position [90, 0]
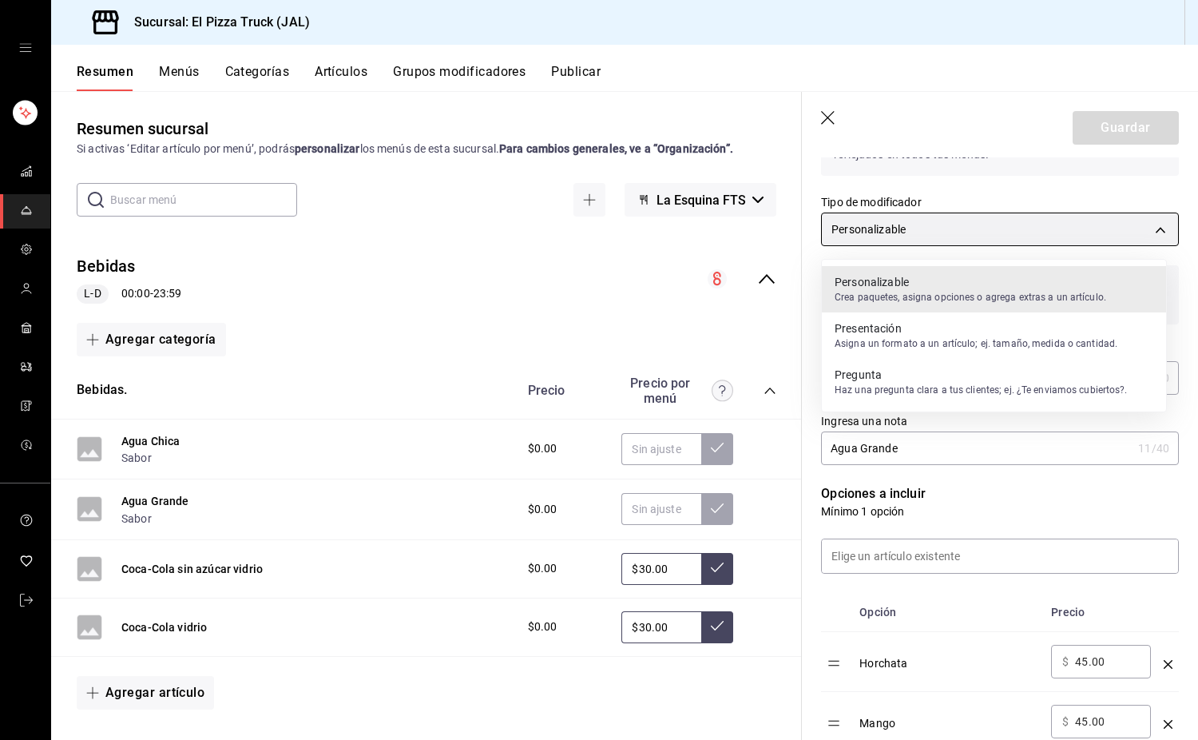
click at [1013, 226] on body "Sucursal: El Pizza Truck (JAL) Resumen Menús Categorías Artículos Grupos modifi…" at bounding box center [599, 370] width 1198 height 740
click at [929, 335] on p "Presentación" at bounding box center [976, 328] width 283 height 16
type input "CUSTOMIZABLE"
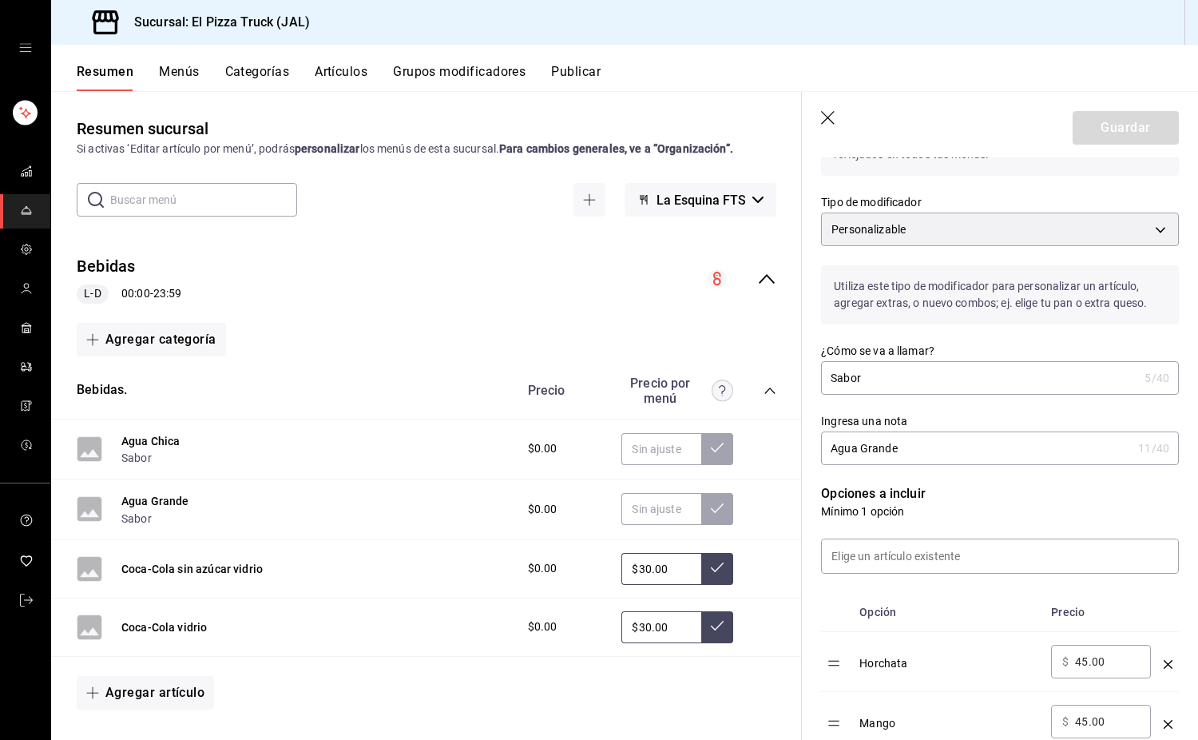
click at [819, 113] on header "Guardar" at bounding box center [1000, 124] width 396 height 65
click at [832, 116] on icon "button" at bounding box center [829, 119] width 16 height 16
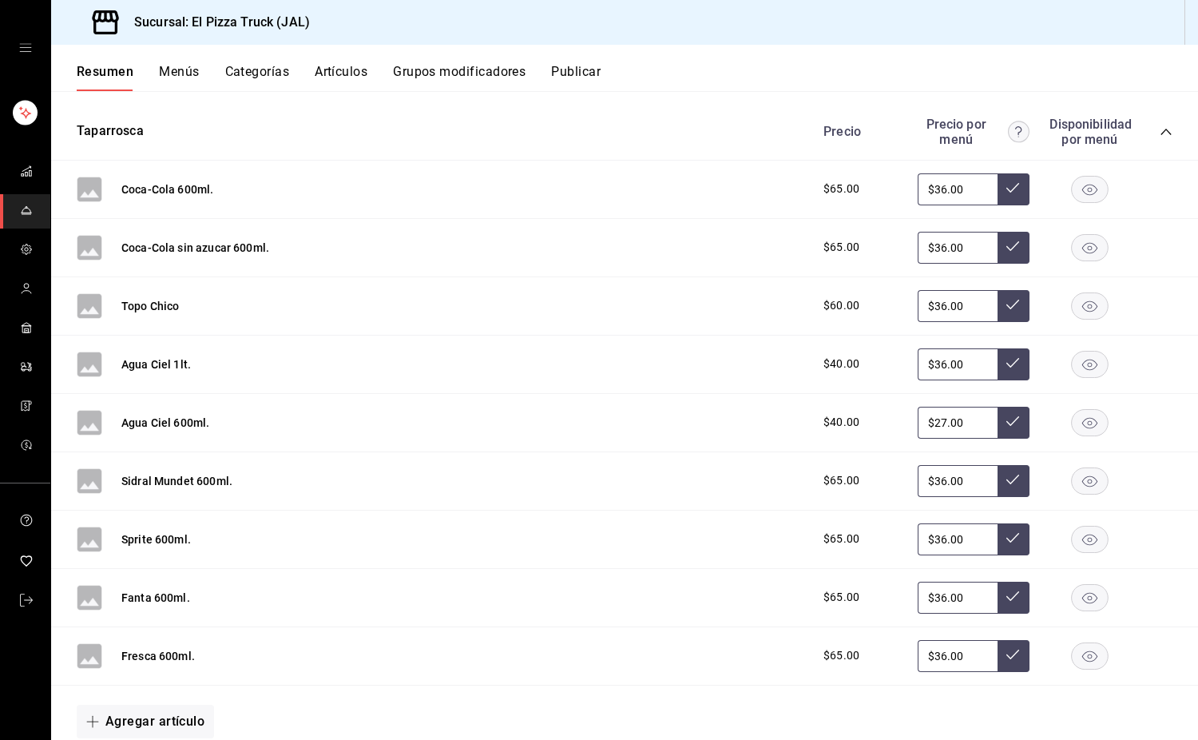
scroll to position [639, 0]
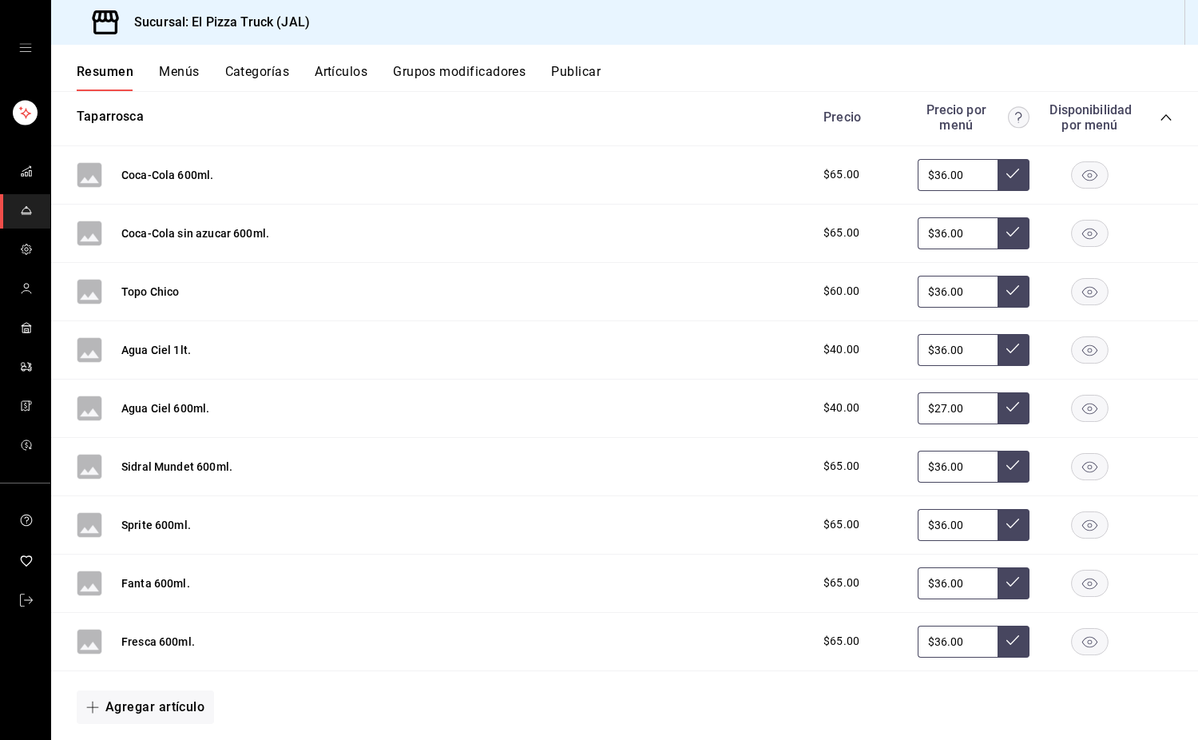
click at [927, 353] on input "$36.00" at bounding box center [958, 350] width 80 height 32
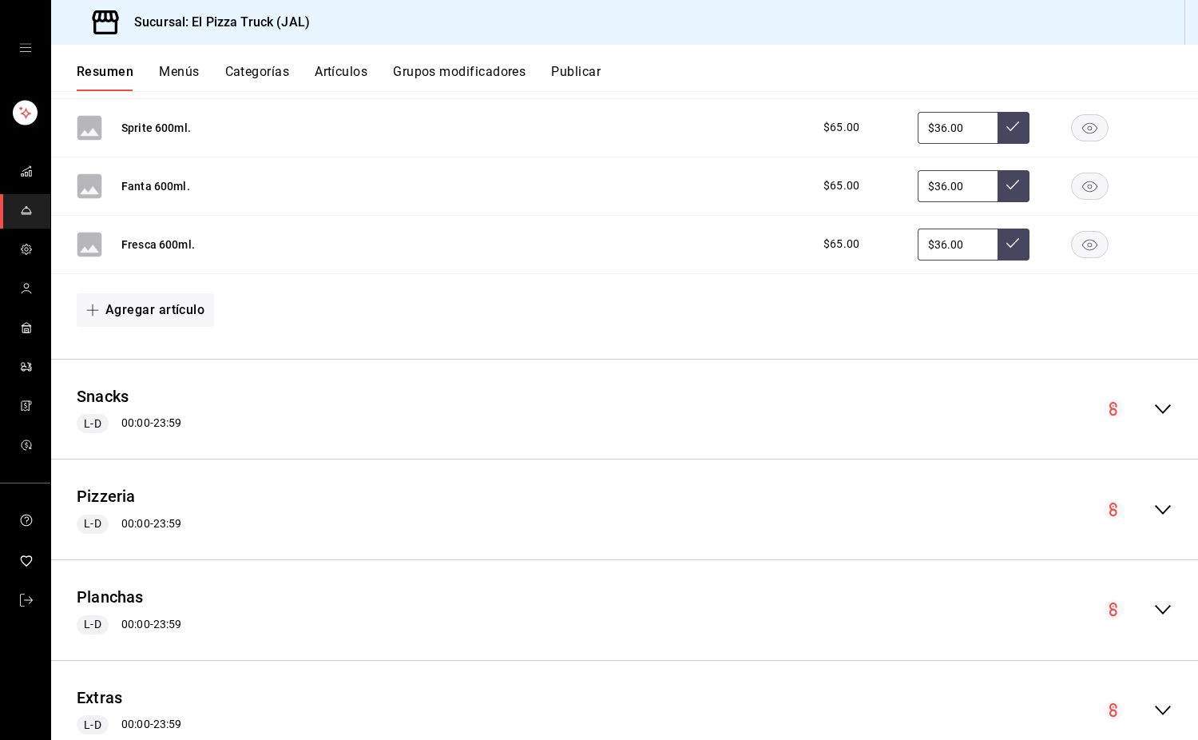
scroll to position [1038, 0]
click at [1155, 408] on icon "collapse-menu-row" at bounding box center [1163, 407] width 16 height 10
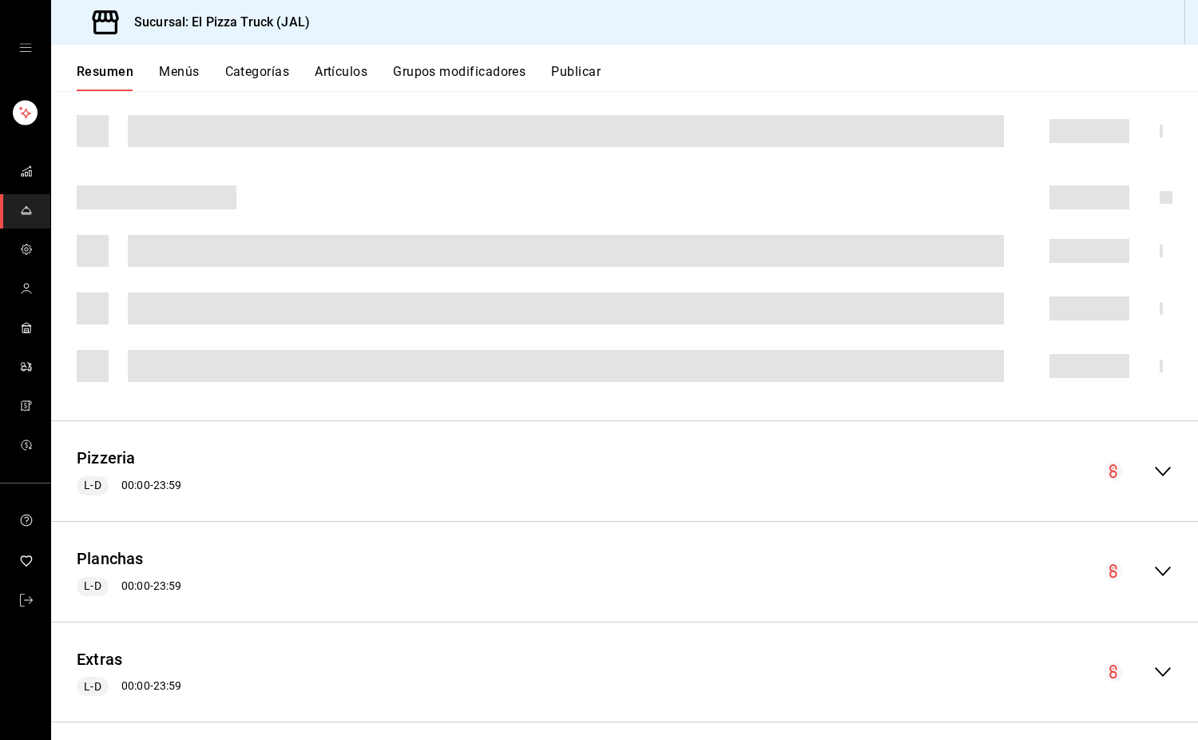
scroll to position [1560, 0]
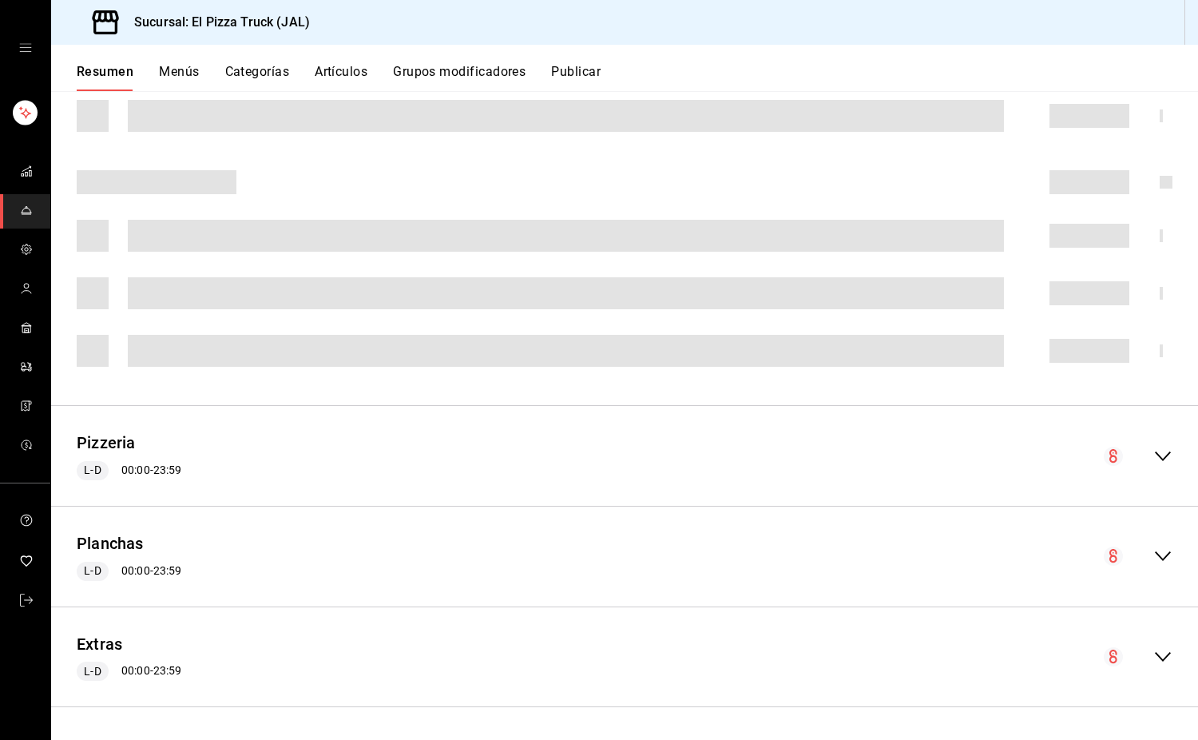
drag, startPoint x: 1147, startPoint y: 451, endPoint x: 1139, endPoint y: 462, distance: 13.1
click at [1153, 459] on icon "collapse-menu-row" at bounding box center [1162, 455] width 19 height 19
click at [1140, 461] on div "collapse-menu-row" at bounding box center [1138, 455] width 69 height 19
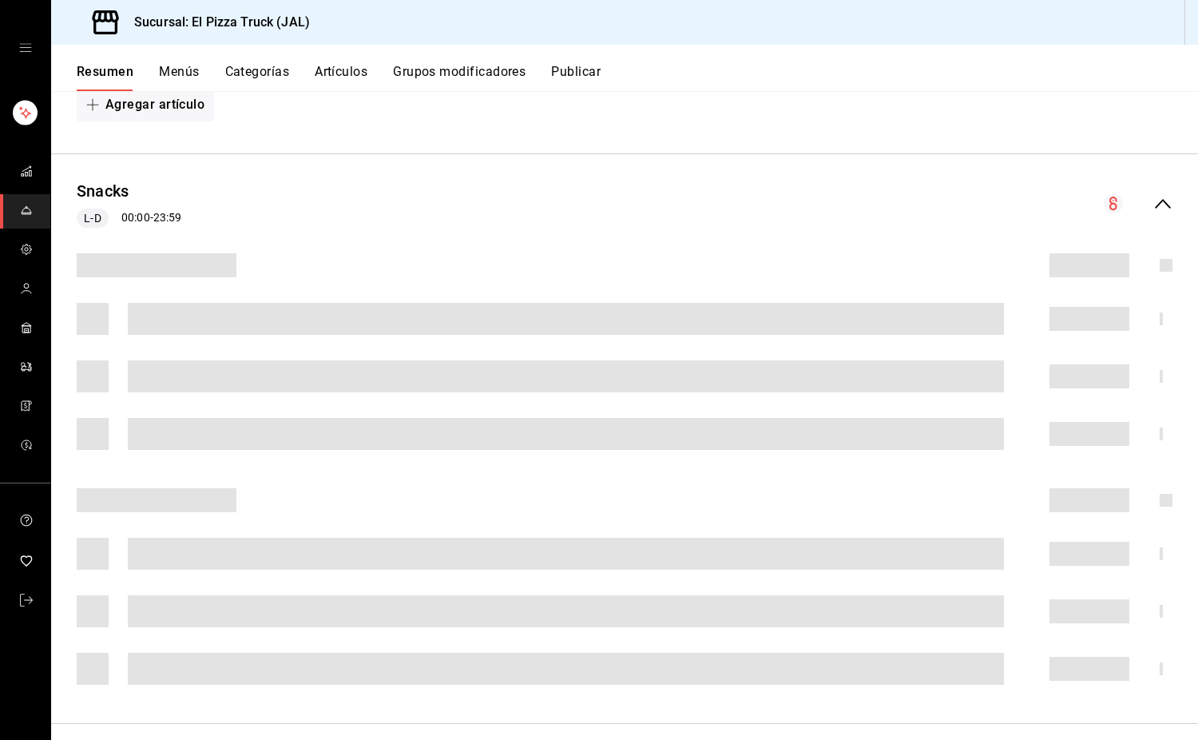
scroll to position [1261, 0]
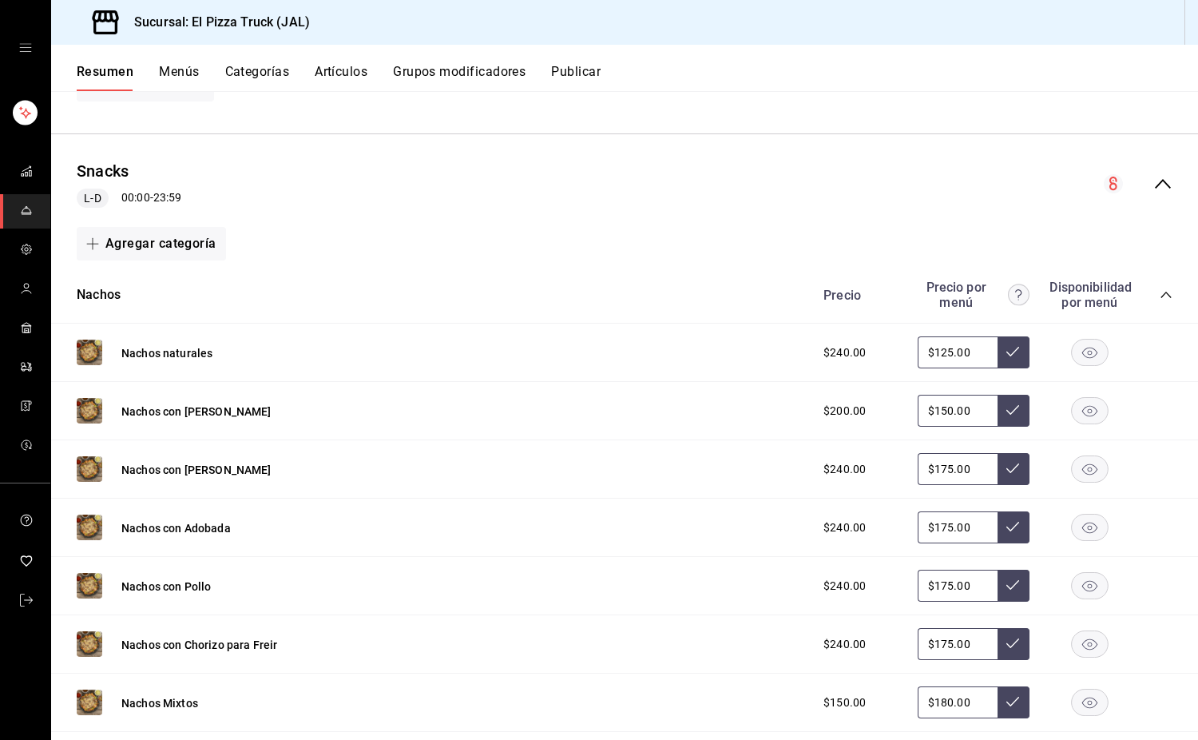
click at [327, 228] on div "Agregar categoría" at bounding box center [625, 244] width 1096 height 34
click at [105, 178] on button "Snacks" at bounding box center [103, 171] width 52 height 23
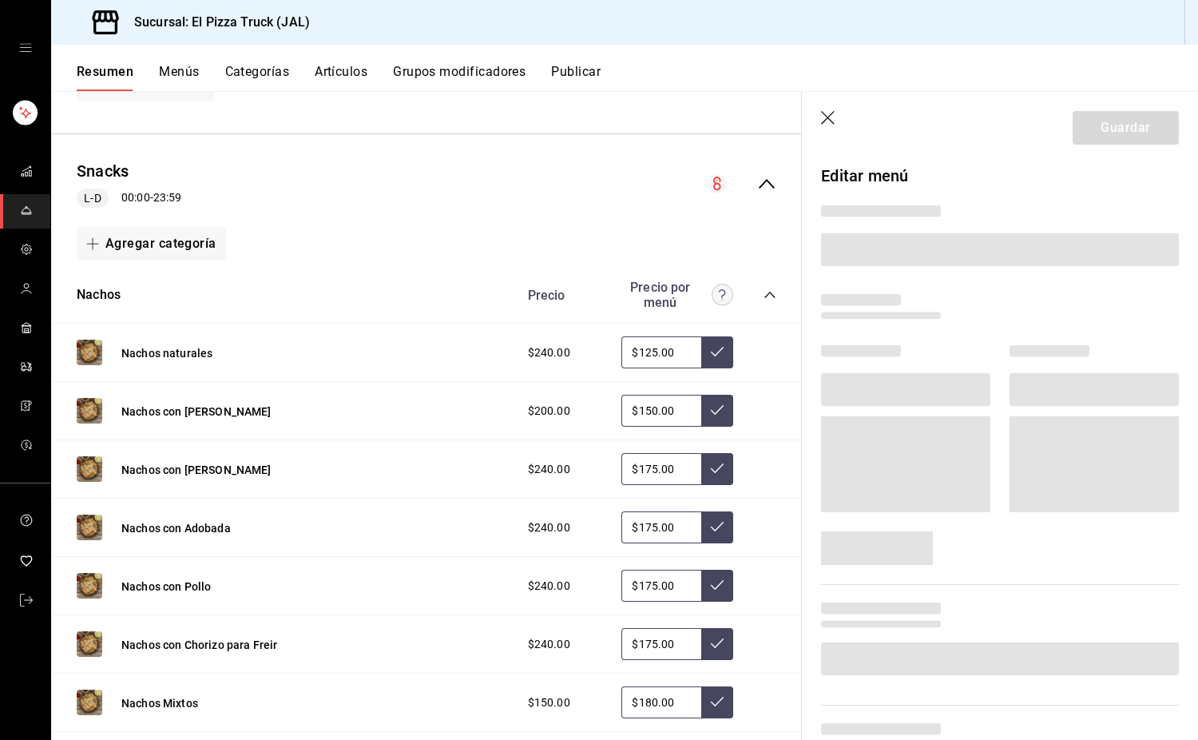
scroll to position [399, 0]
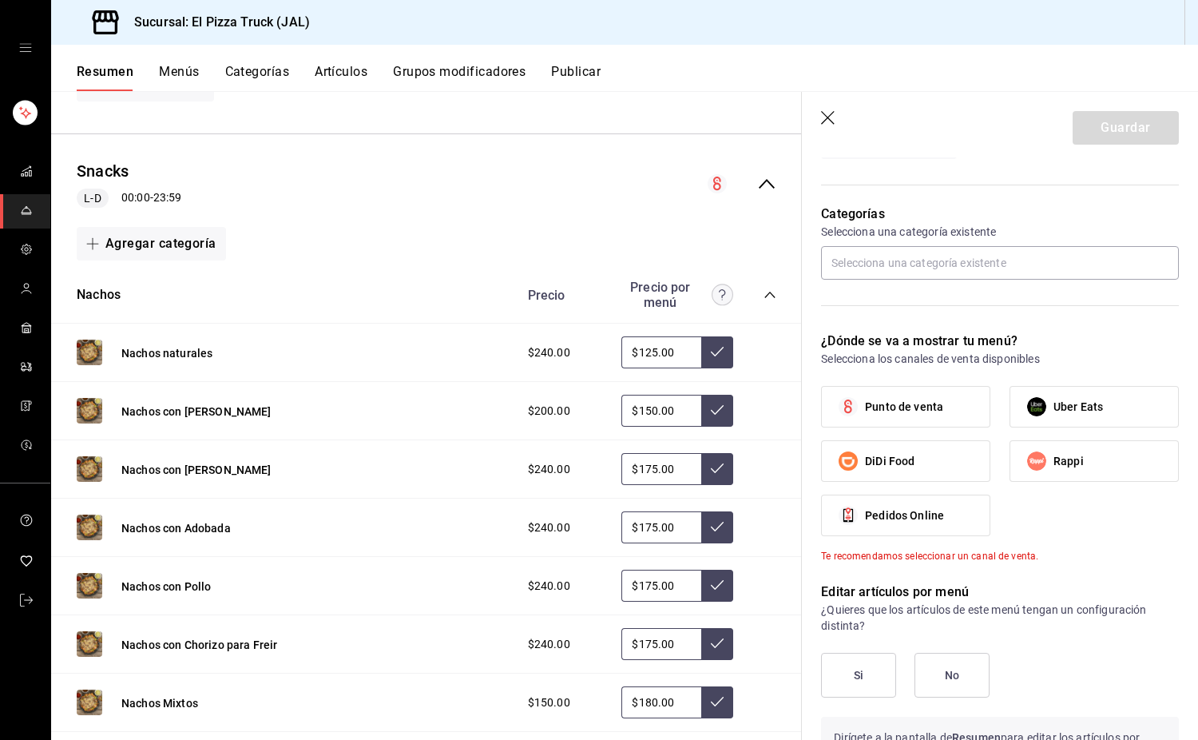
type input "Snacks"
checkbox input "true"
type input "000004"
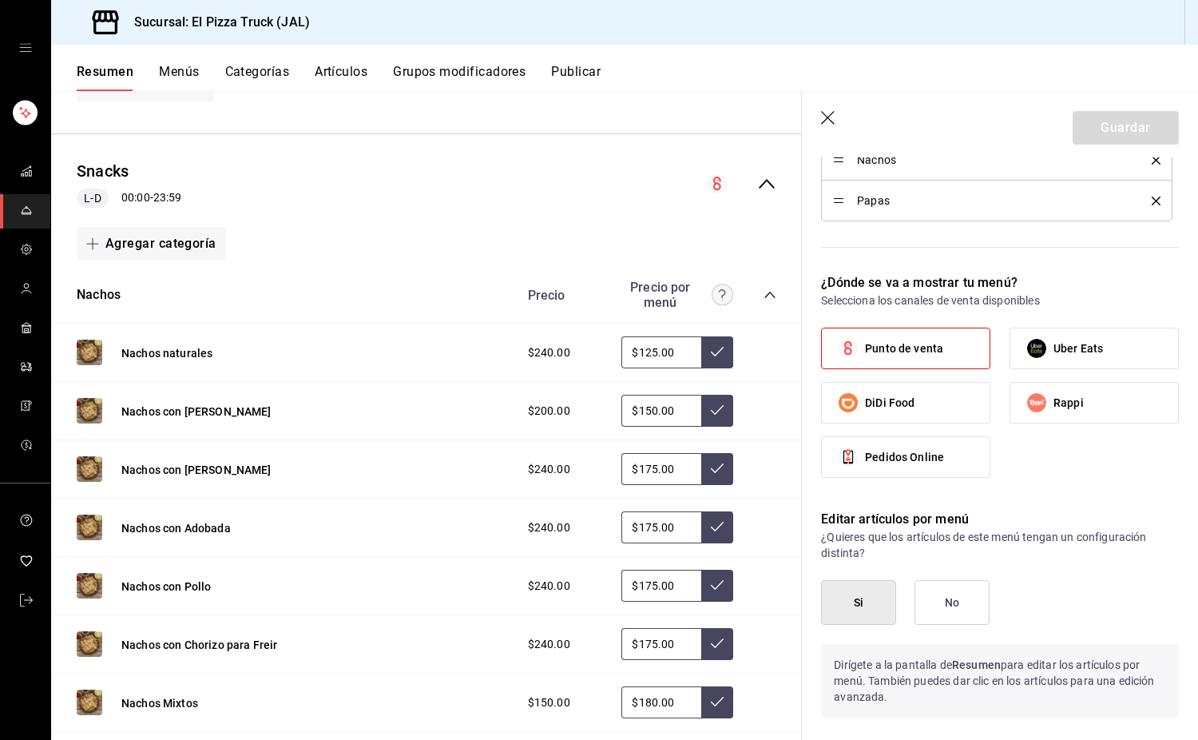
scroll to position [479, 0]
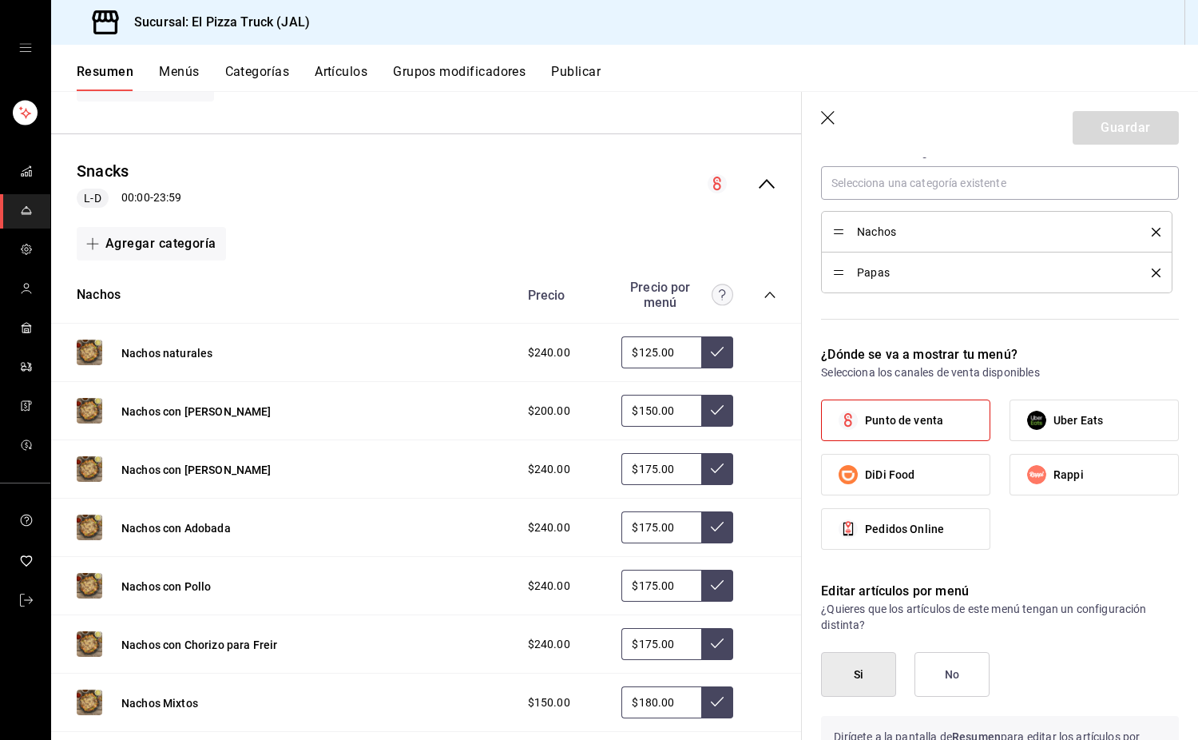
click at [1152, 230] on icon "delete" at bounding box center [1156, 232] width 9 height 9
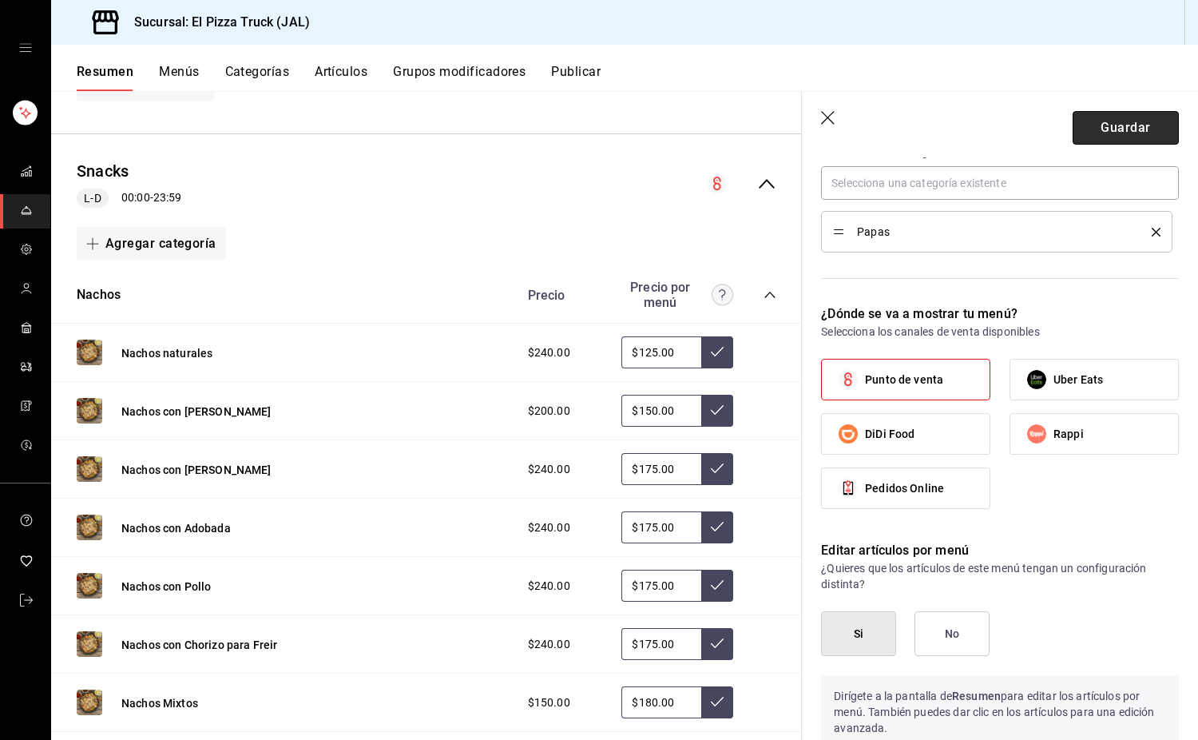
click at [1134, 129] on button "Guardar" at bounding box center [1126, 128] width 106 height 34
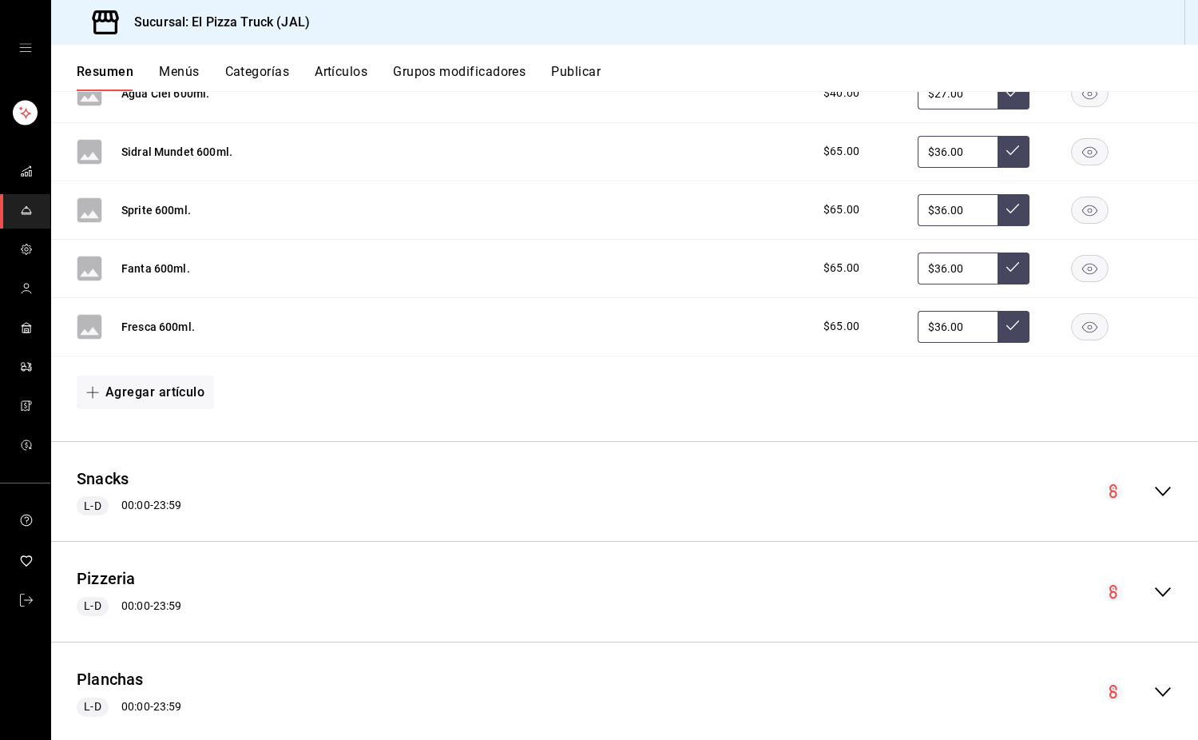
scroll to position [1091, 0]
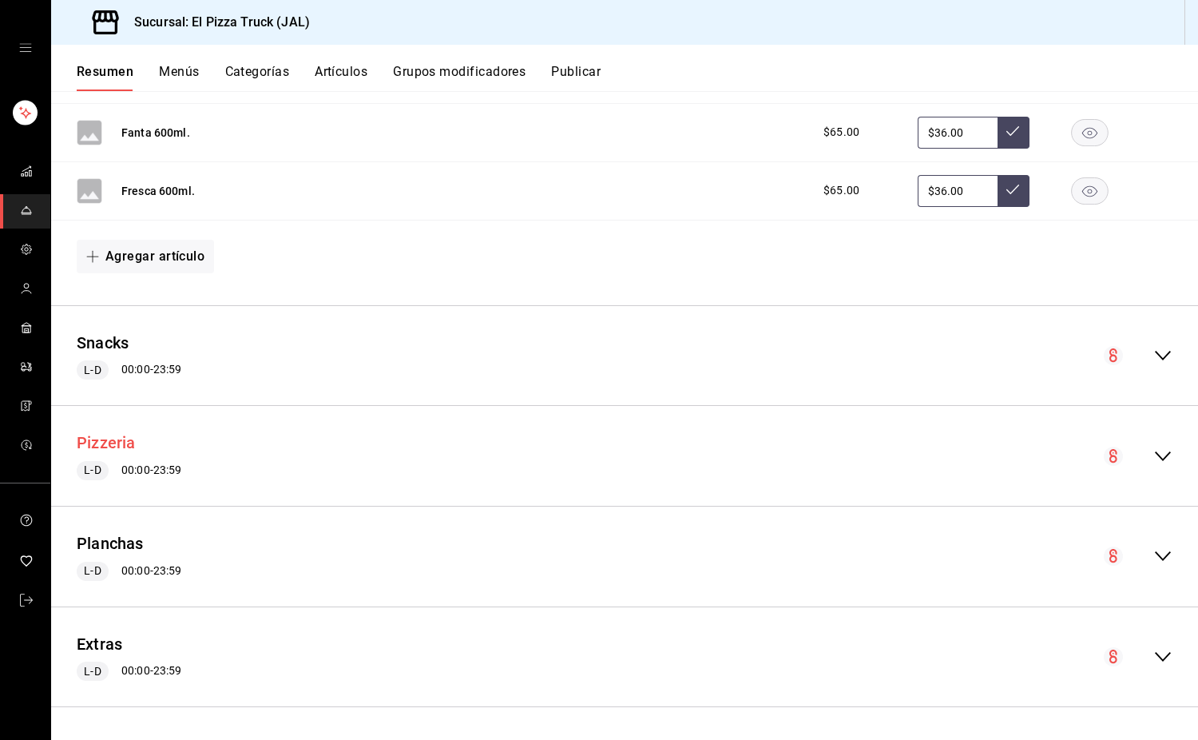
click at [106, 441] on button "Pizzeria" at bounding box center [106, 442] width 59 height 23
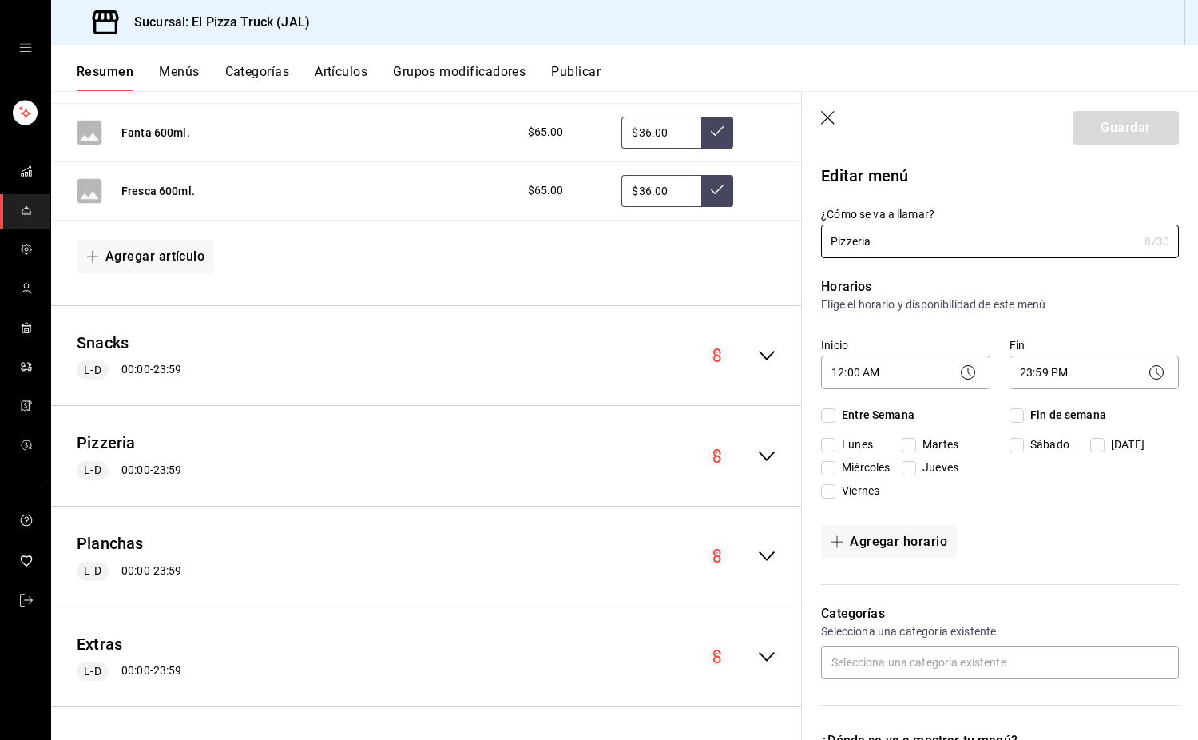
checkbox input "true"
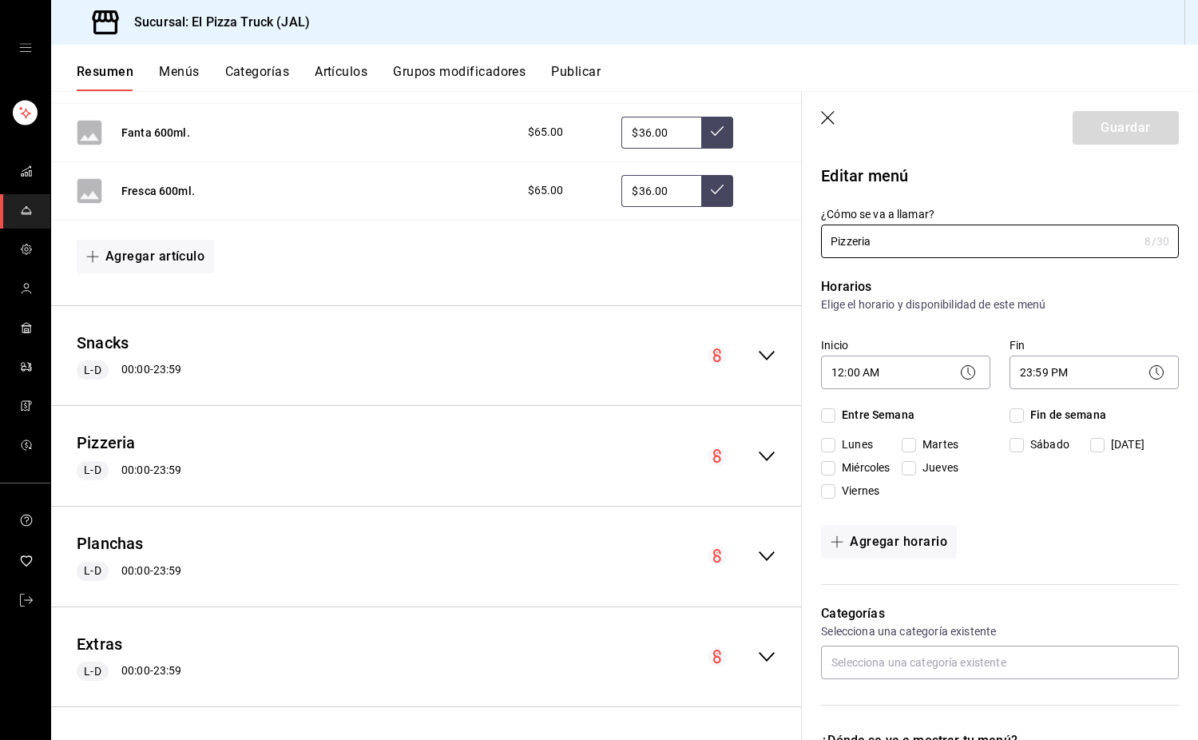
checkbox input "true"
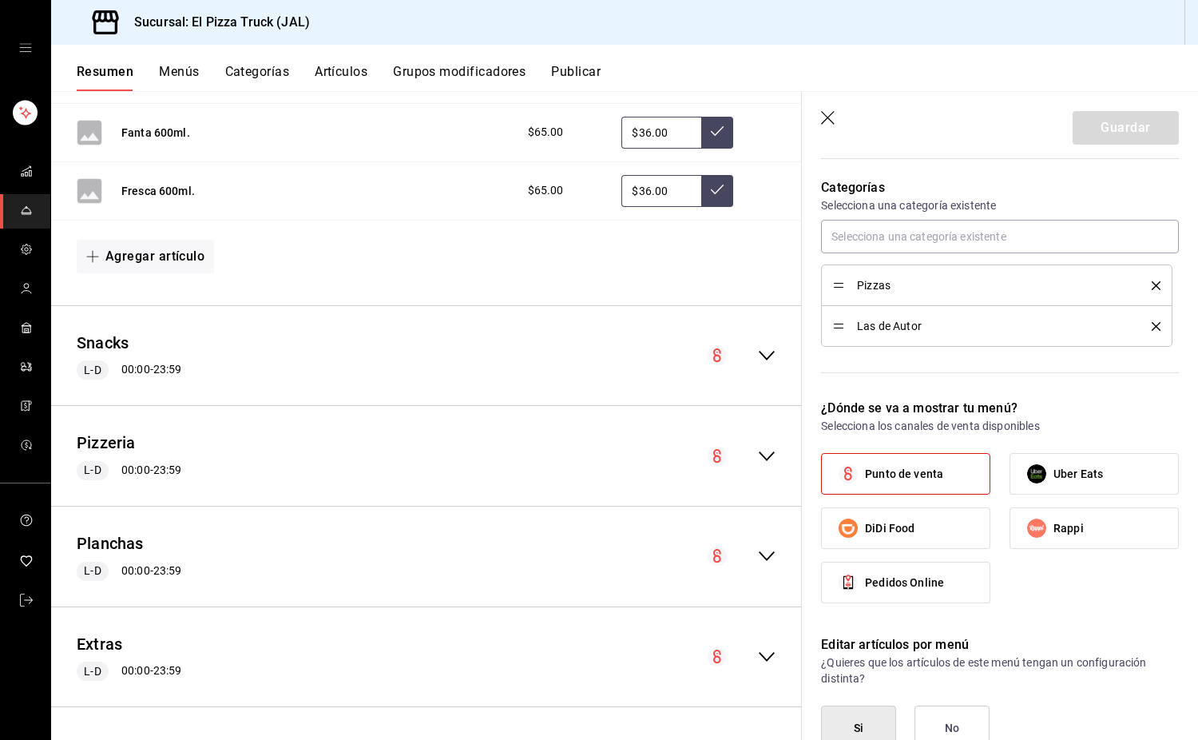
scroll to position [399, 0]
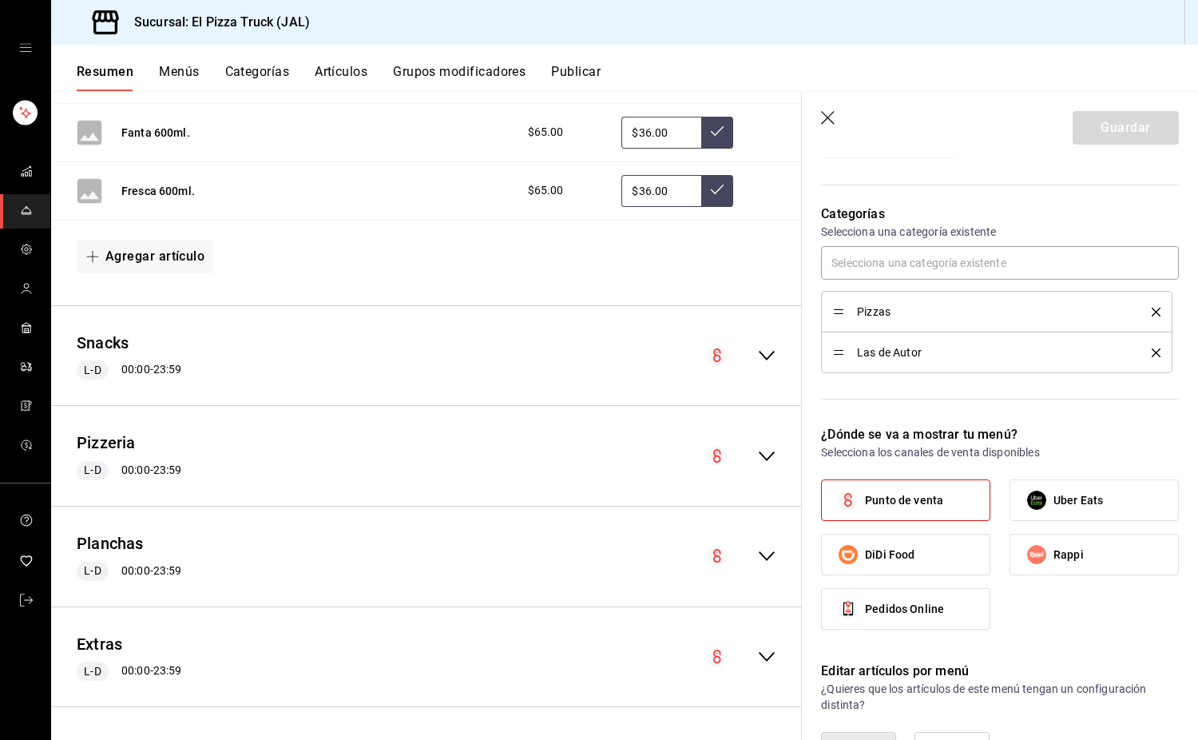
click at [1152, 351] on icon "delete" at bounding box center [1156, 352] width 9 height 9
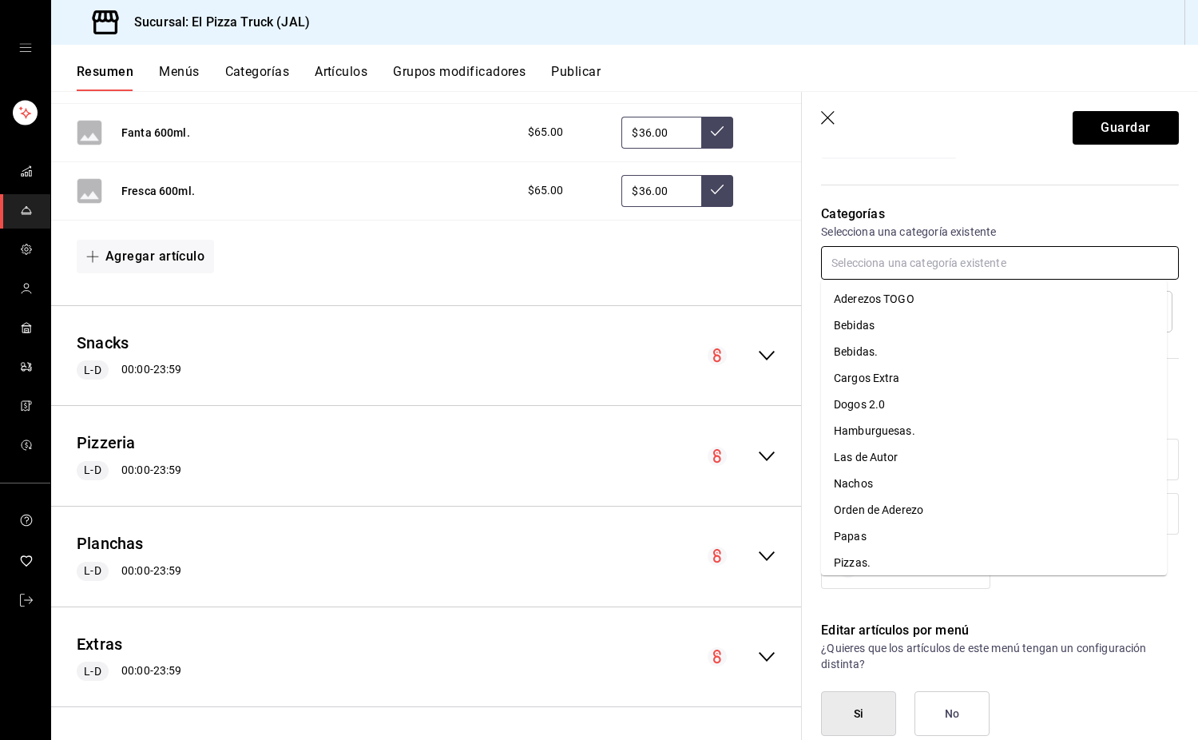
click at [896, 272] on input "text" at bounding box center [1000, 263] width 358 height 34
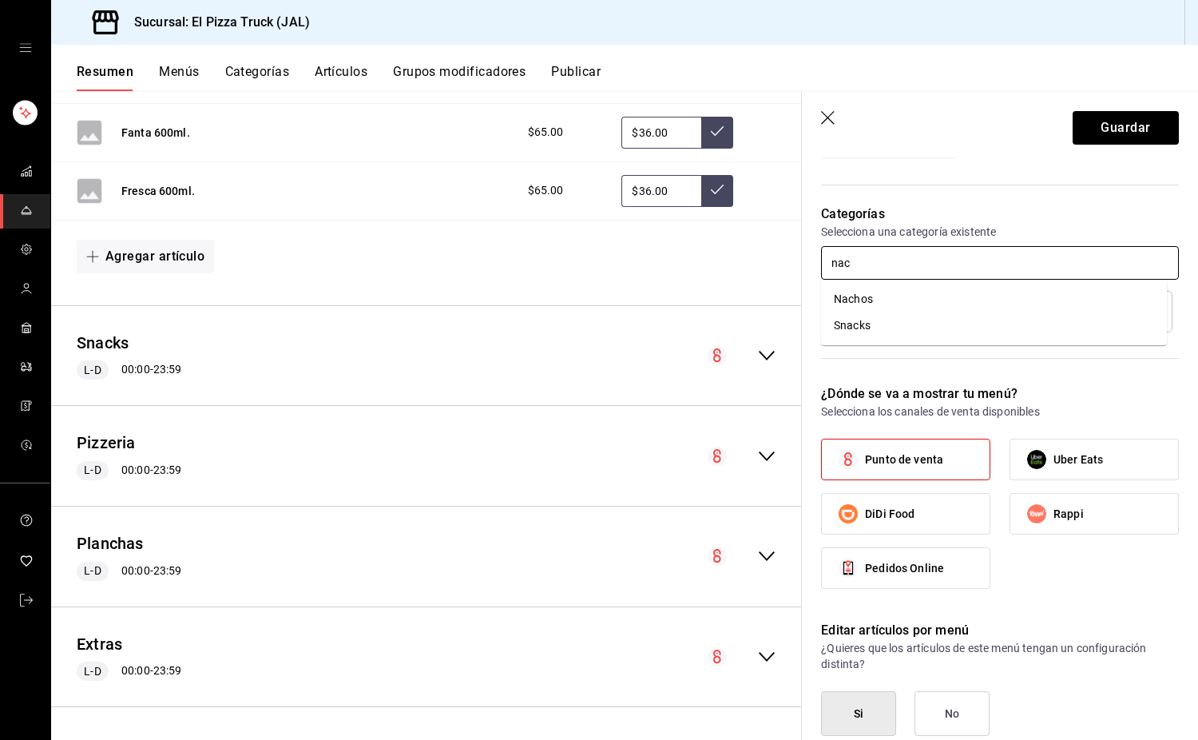
type input "nach"
click at [902, 291] on li "Nachos" at bounding box center [994, 299] width 346 height 26
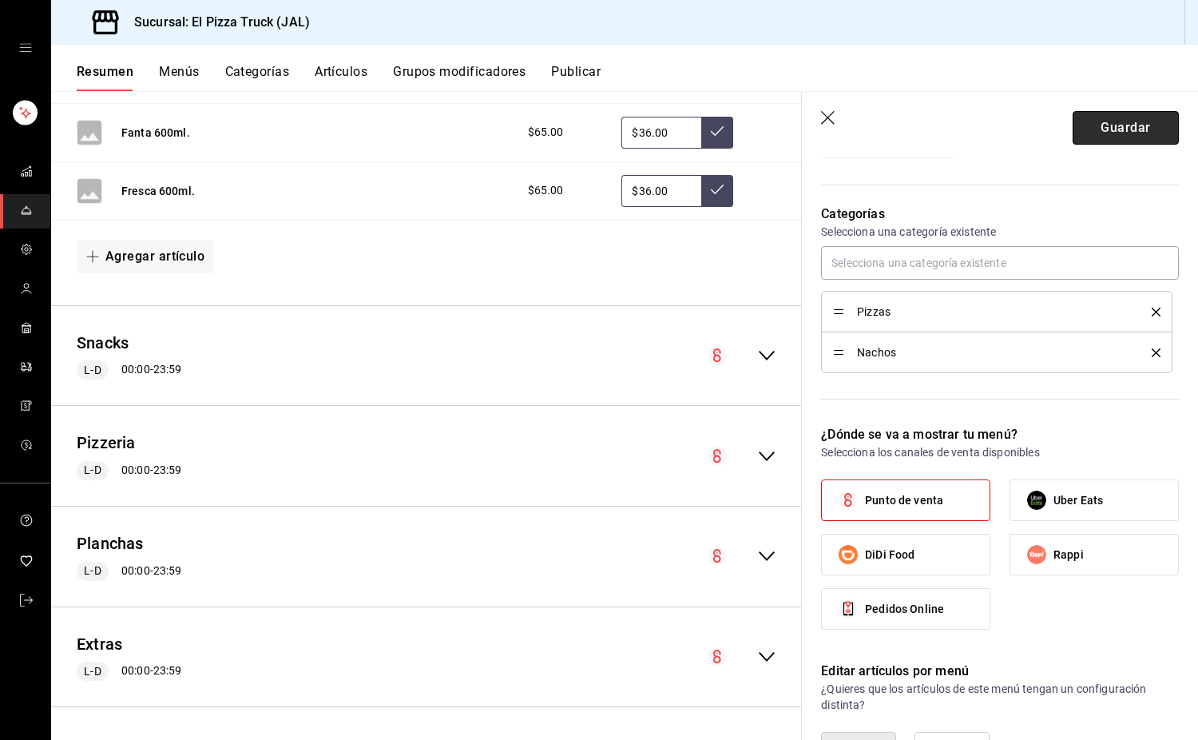
click at [1133, 122] on button "Guardar" at bounding box center [1126, 128] width 106 height 34
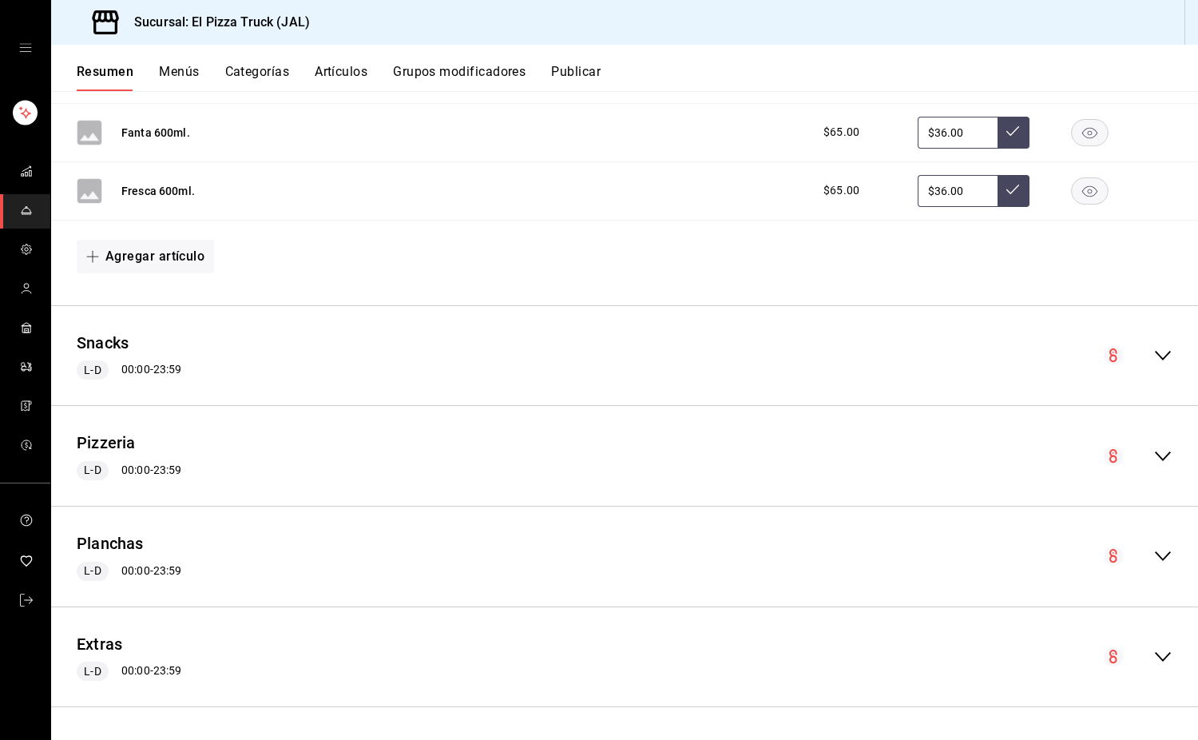
scroll to position [1091, 0]
click at [1153, 351] on icon "collapse-menu-row" at bounding box center [1162, 355] width 19 height 19
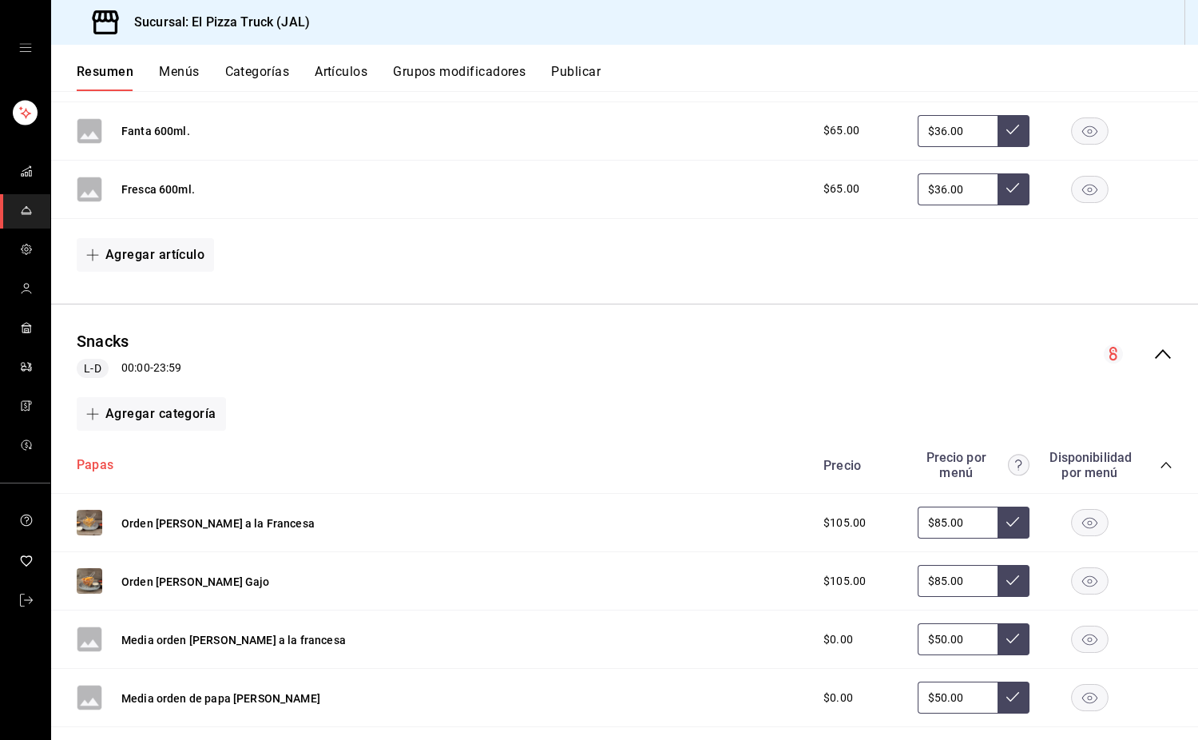
click at [90, 467] on button "Papas" at bounding box center [95, 465] width 37 height 18
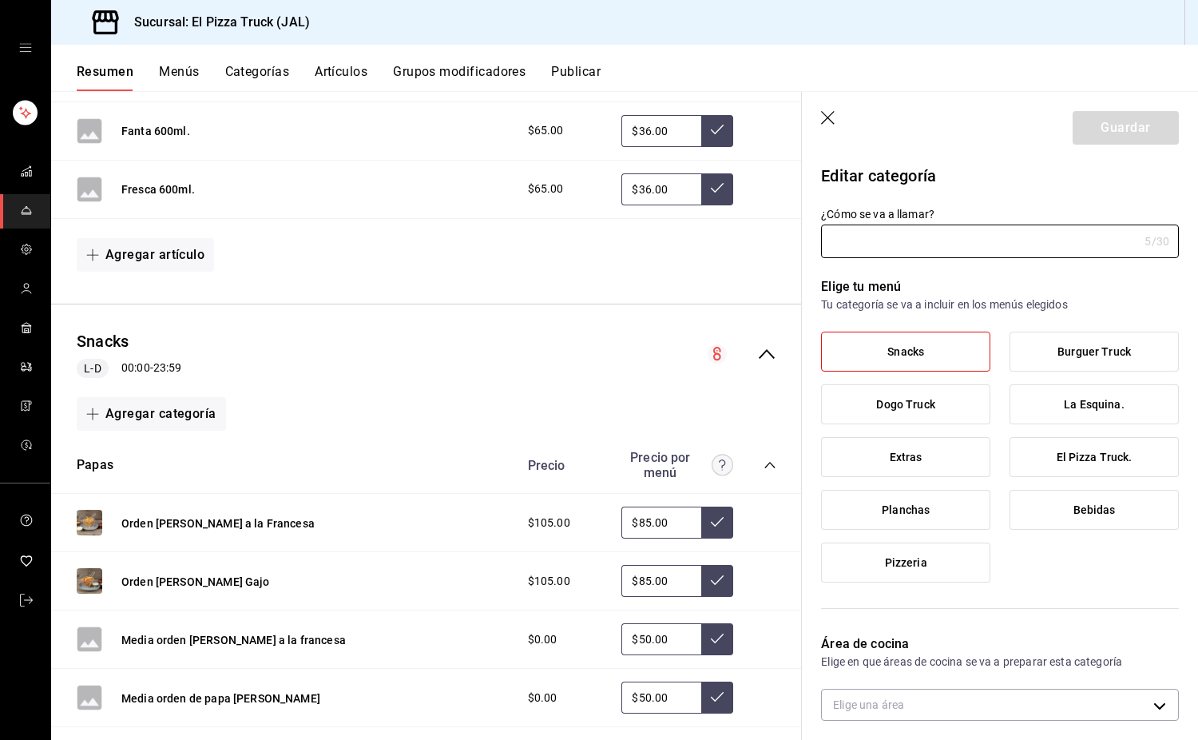
type input "Papas"
type input "0000020"
type input "221461c9-daf6-435c-9863-0c45d8ec02ed"
click at [800, 248] on main "Resumen sucursal Si activas ‘Editar artículo por menú’, podrás personalizar los…" at bounding box center [624, 415] width 1147 height 648
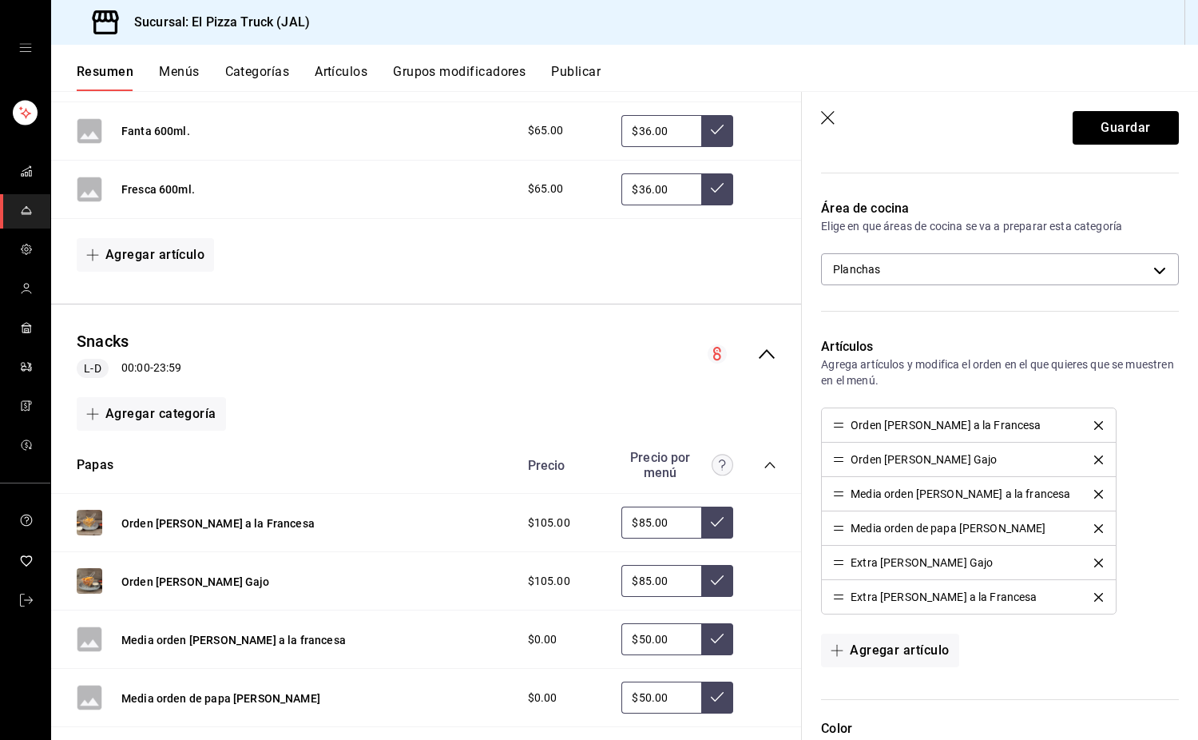
scroll to position [479, 0]
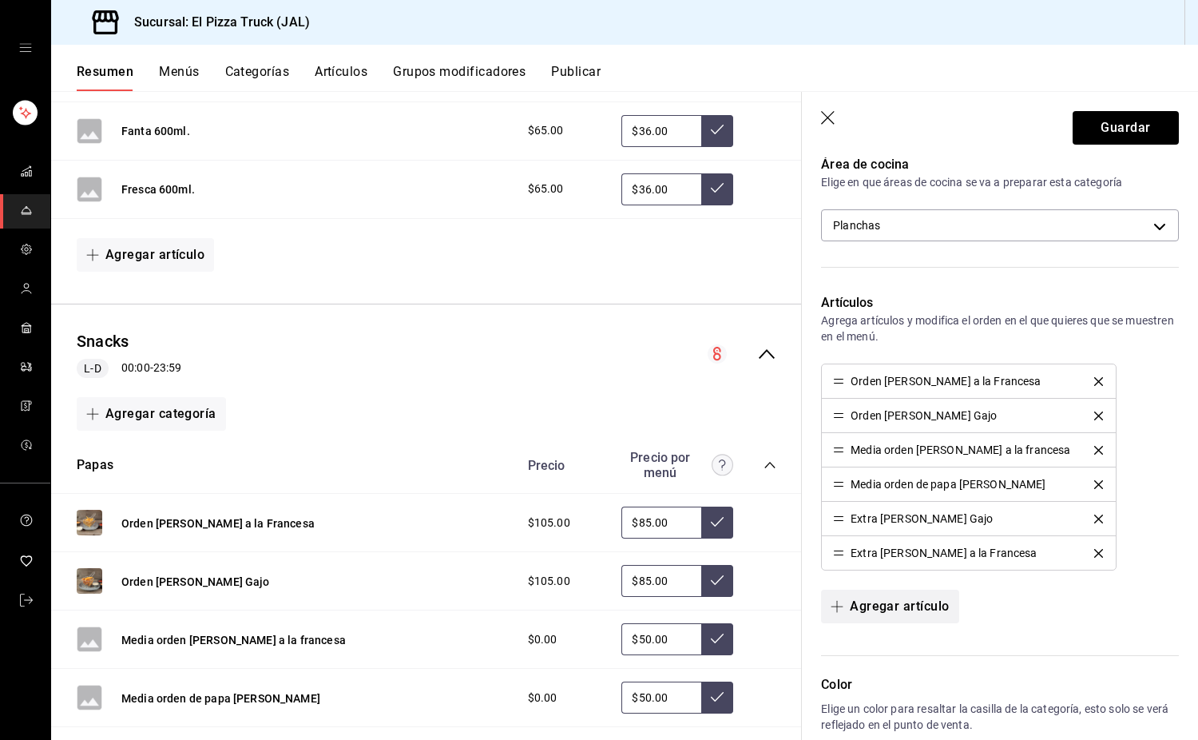
type input "Snacks"
click at [924, 616] on button "Agregar artículo" at bounding box center [889, 606] width 137 height 34
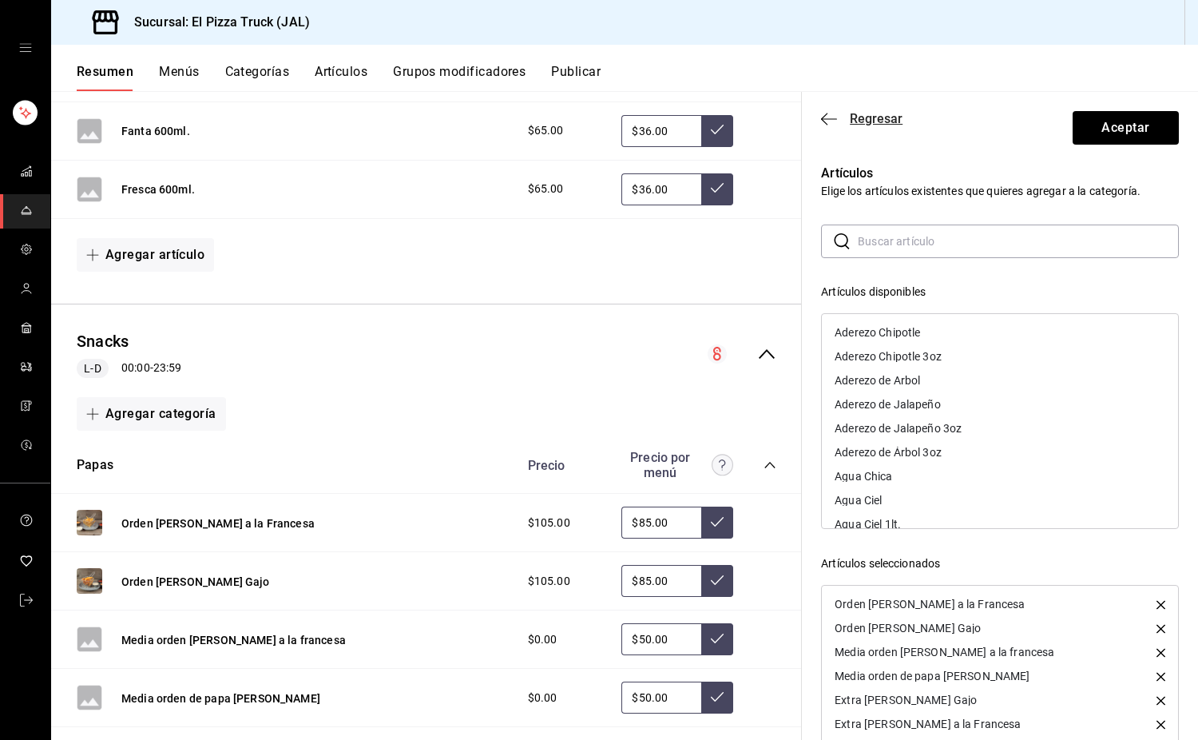
click at [844, 124] on span "Regresar" at bounding box center [861, 118] width 81 height 15
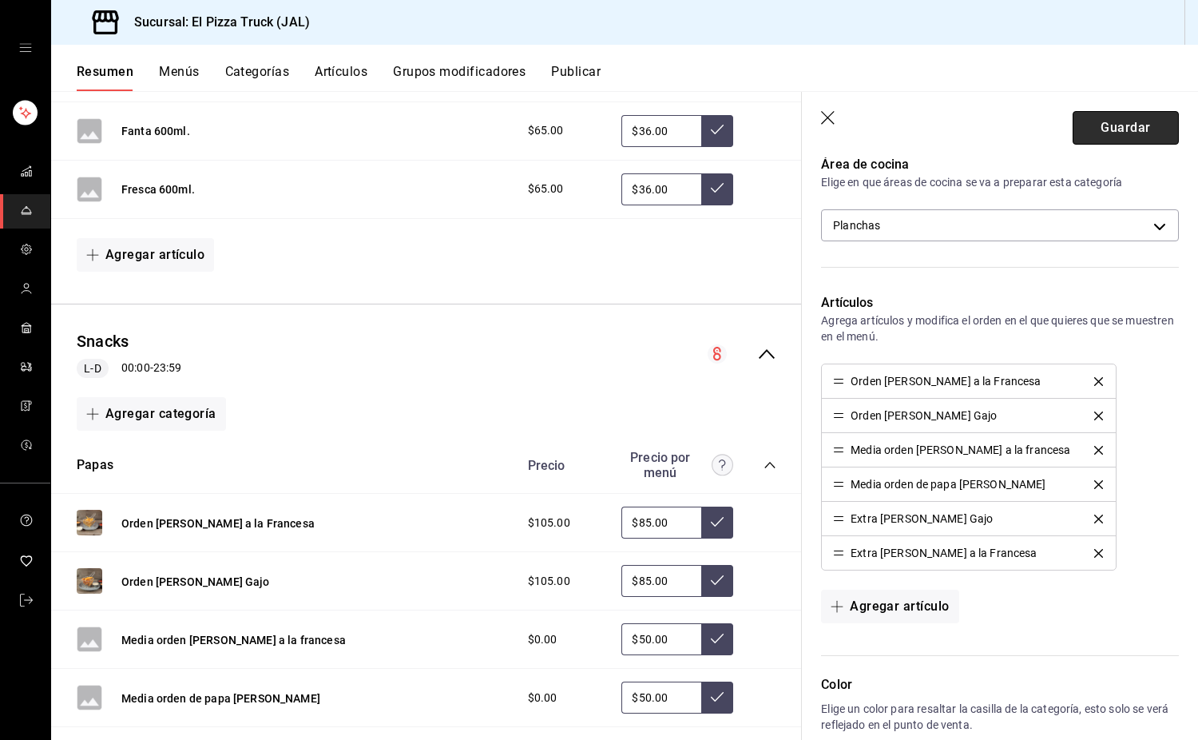
click at [1115, 124] on button "Guardar" at bounding box center [1126, 128] width 106 height 34
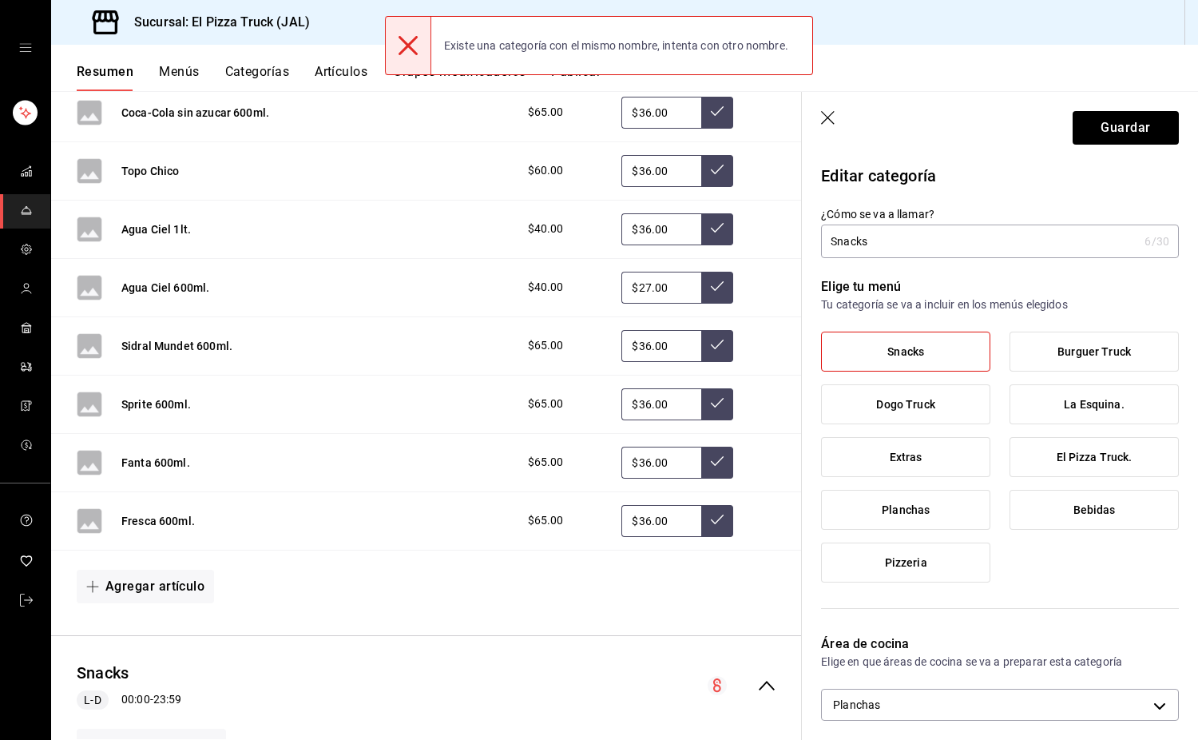
scroll to position [612, 0]
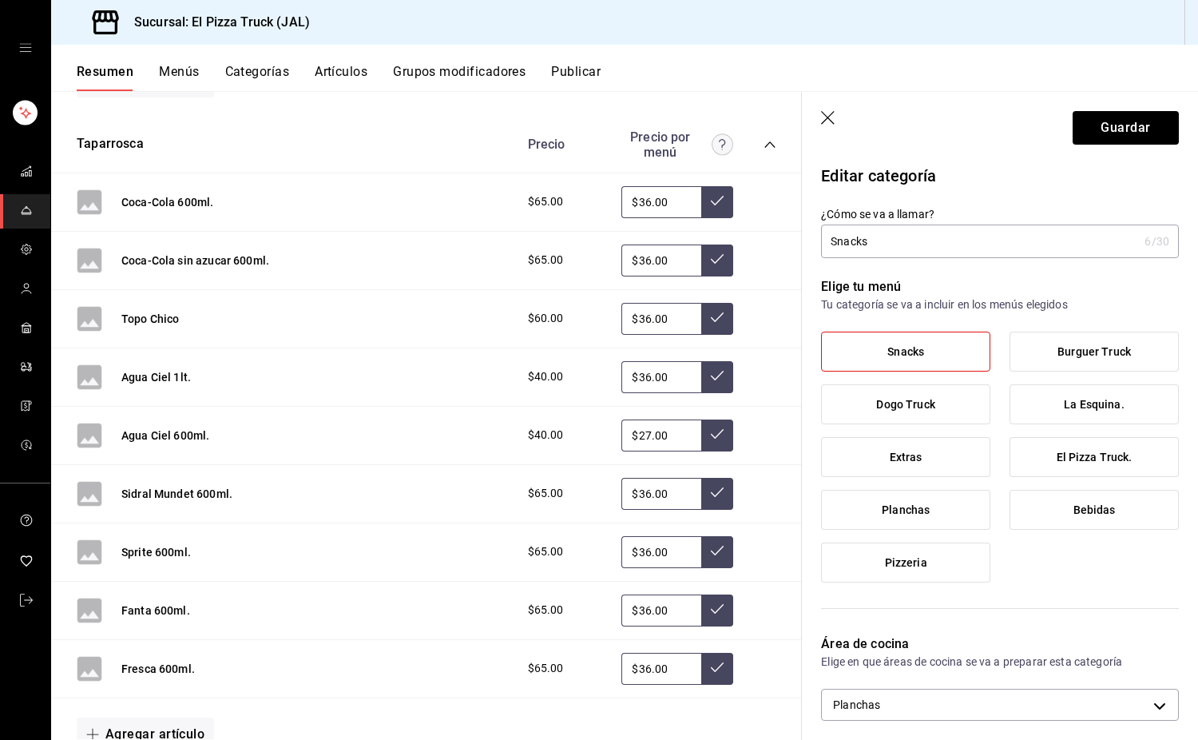
click at [830, 117] on icon "button" at bounding box center [829, 119] width 16 height 16
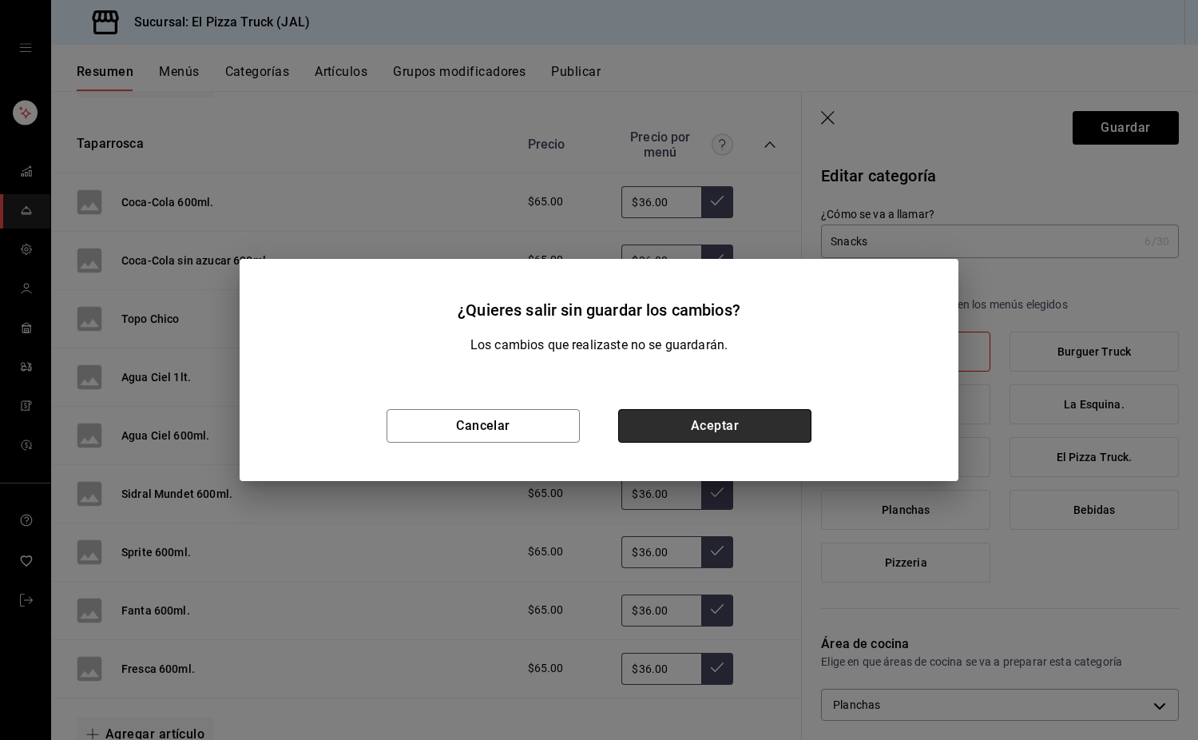
click at [738, 426] on button "Aceptar" at bounding box center [714, 426] width 193 height 34
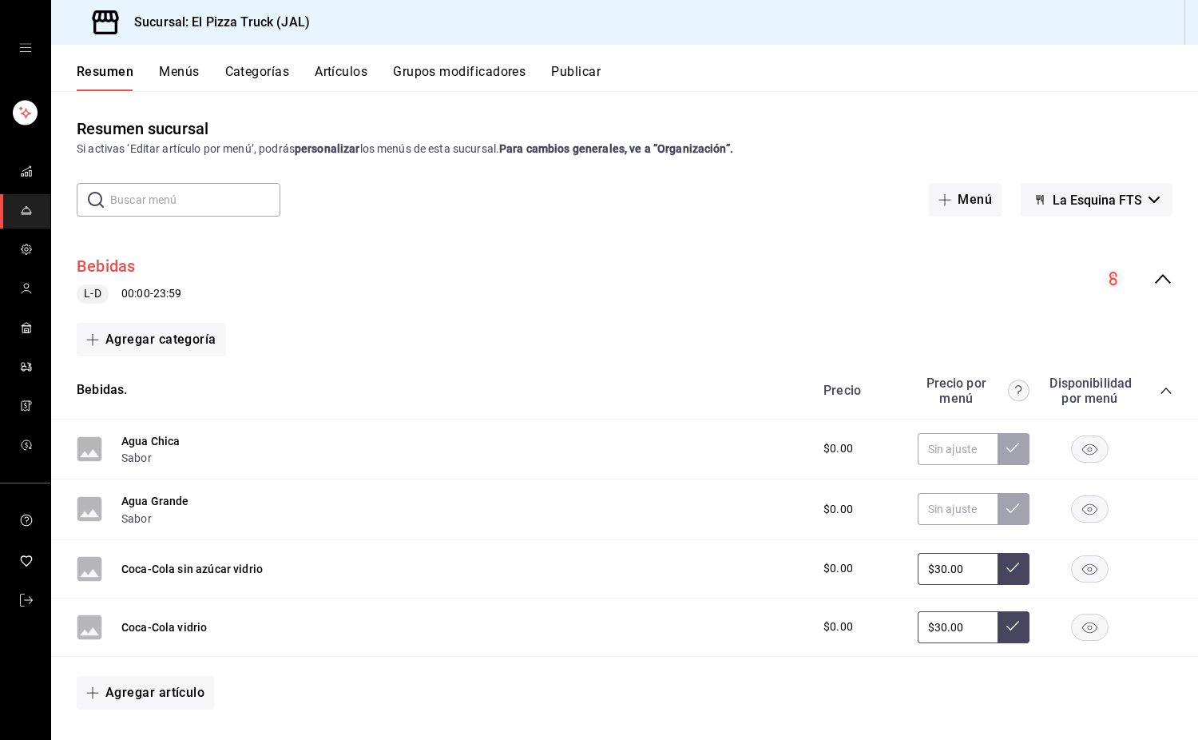
click at [87, 272] on button "Bebidas" at bounding box center [106, 266] width 59 height 23
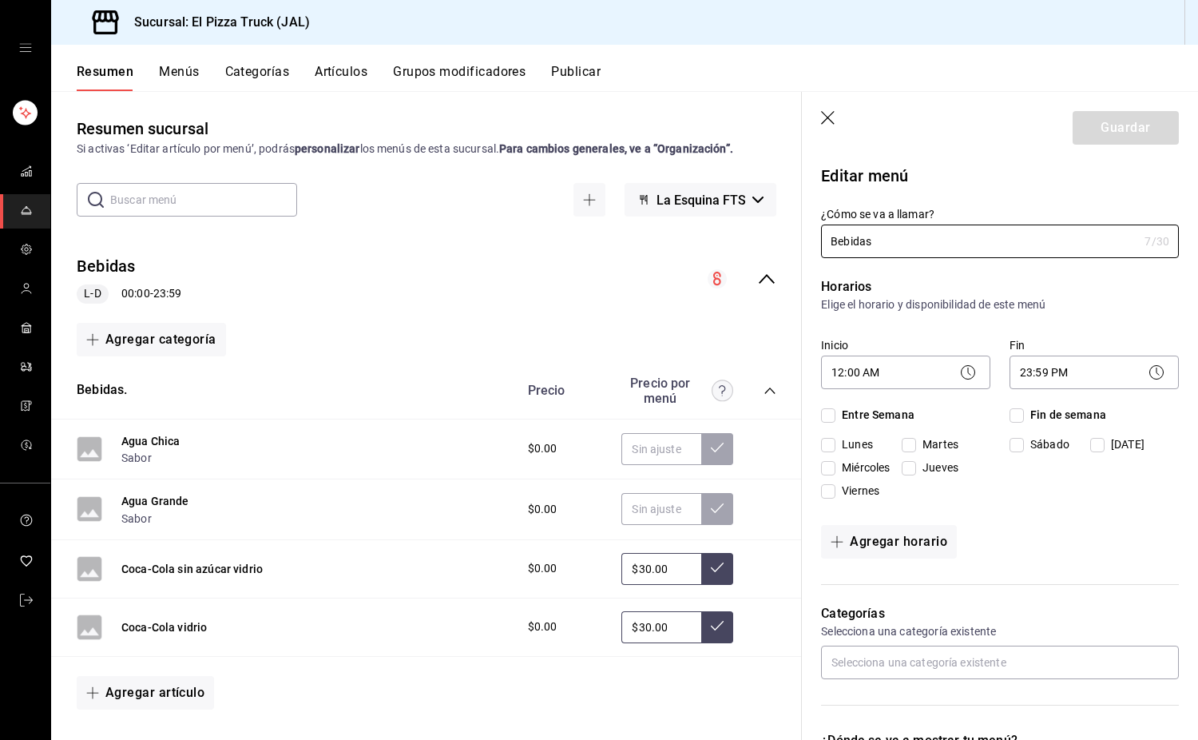
checkbox input "true"
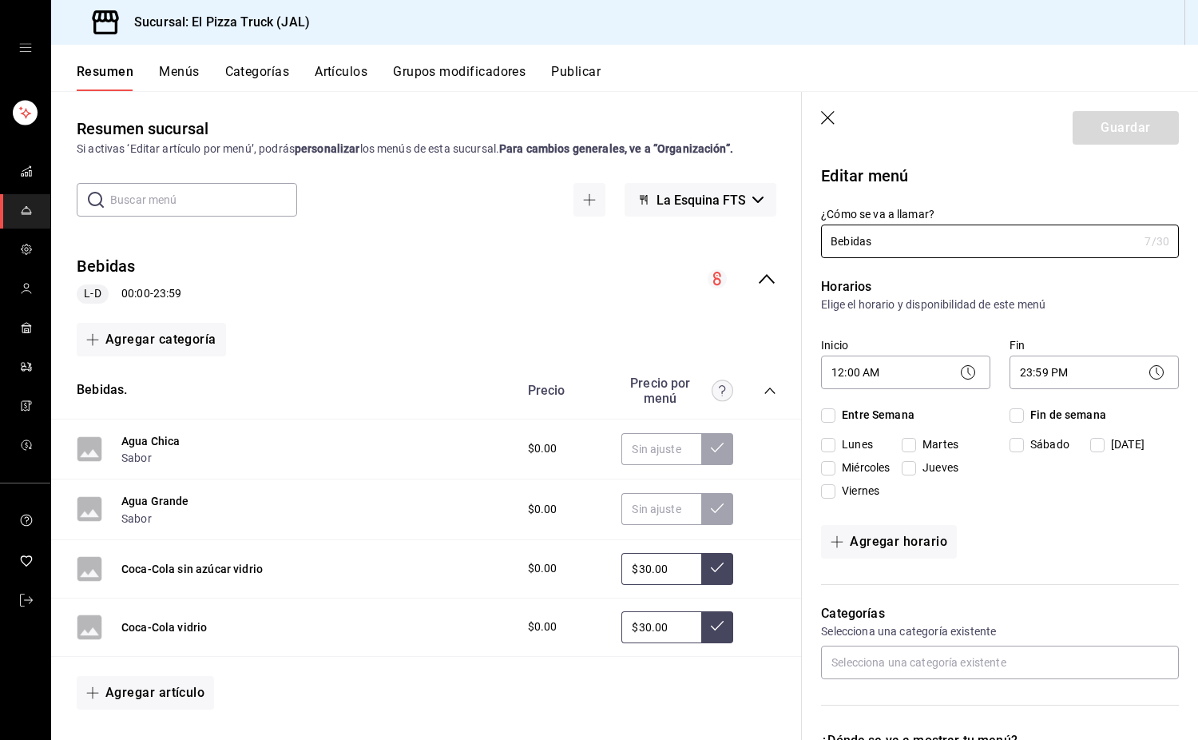
checkbox input "true"
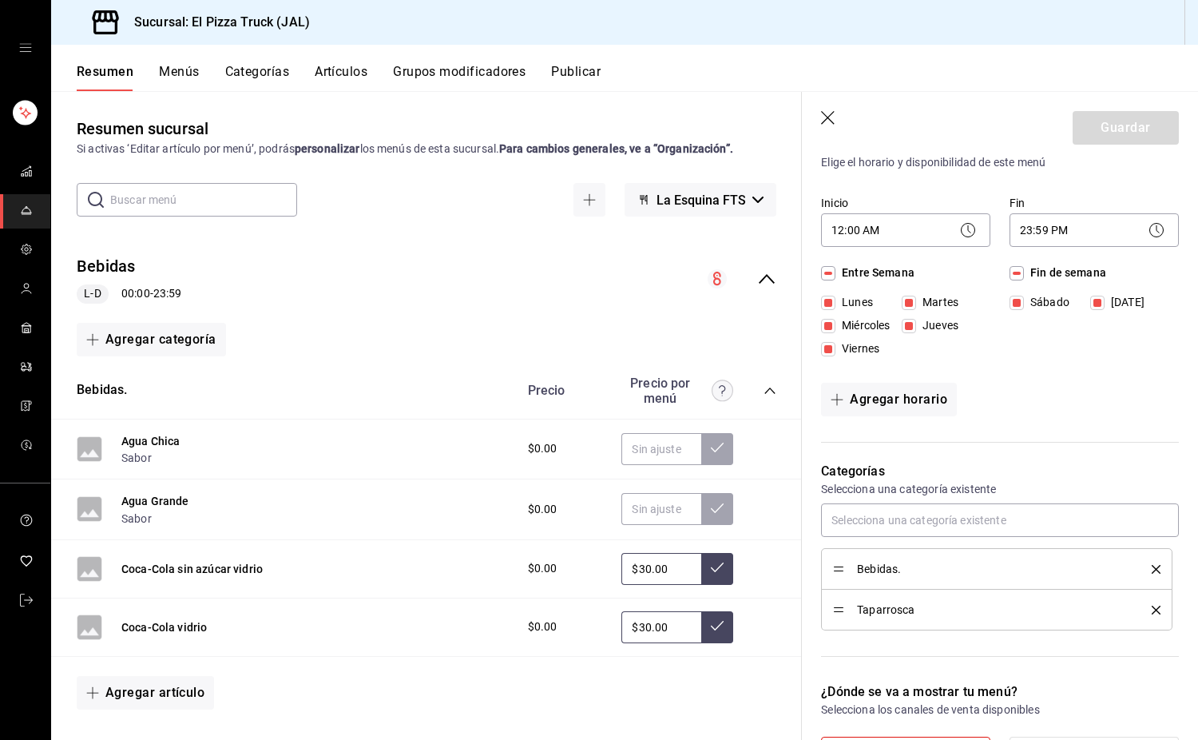
scroll to position [240, 0]
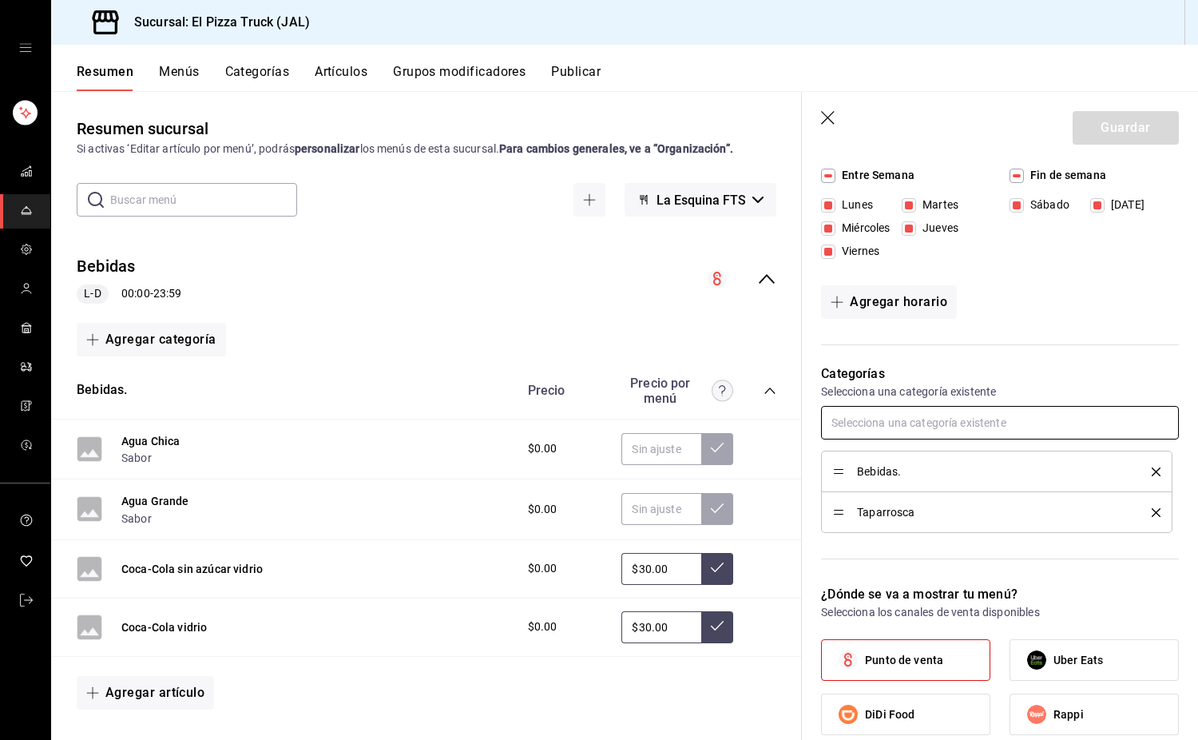
click at [925, 419] on input "text" at bounding box center [1000, 423] width 358 height 34
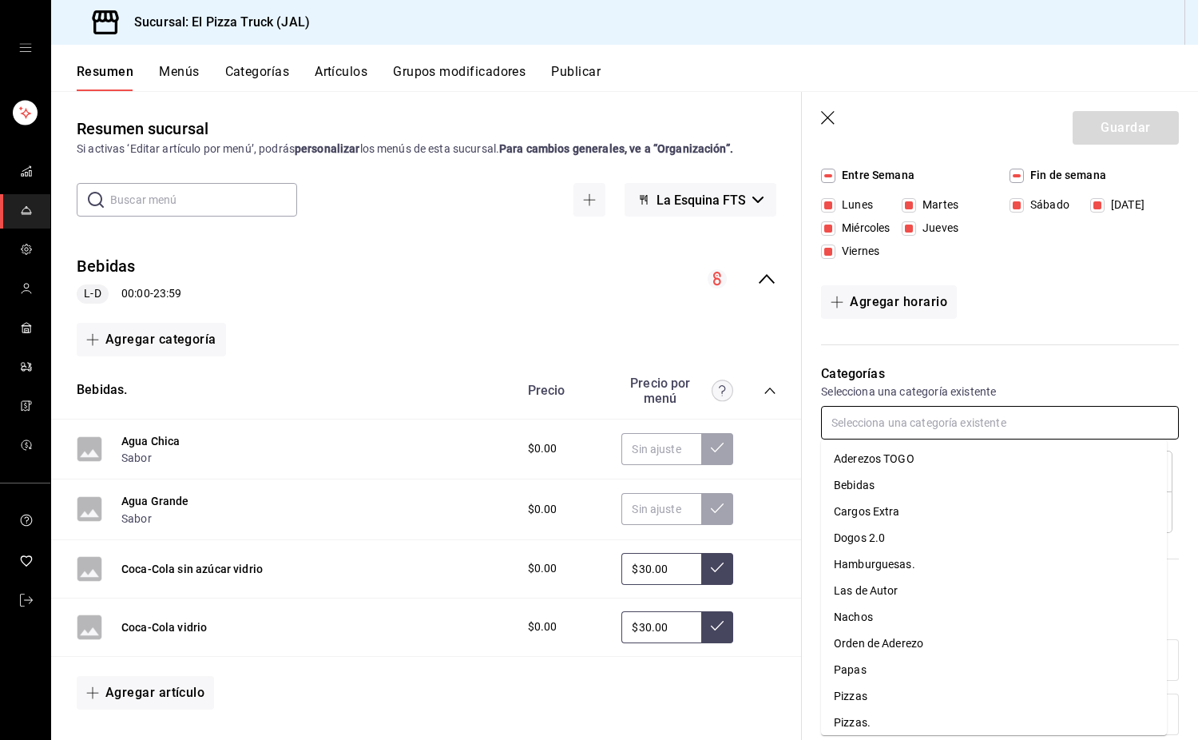
scroll to position [33, 0]
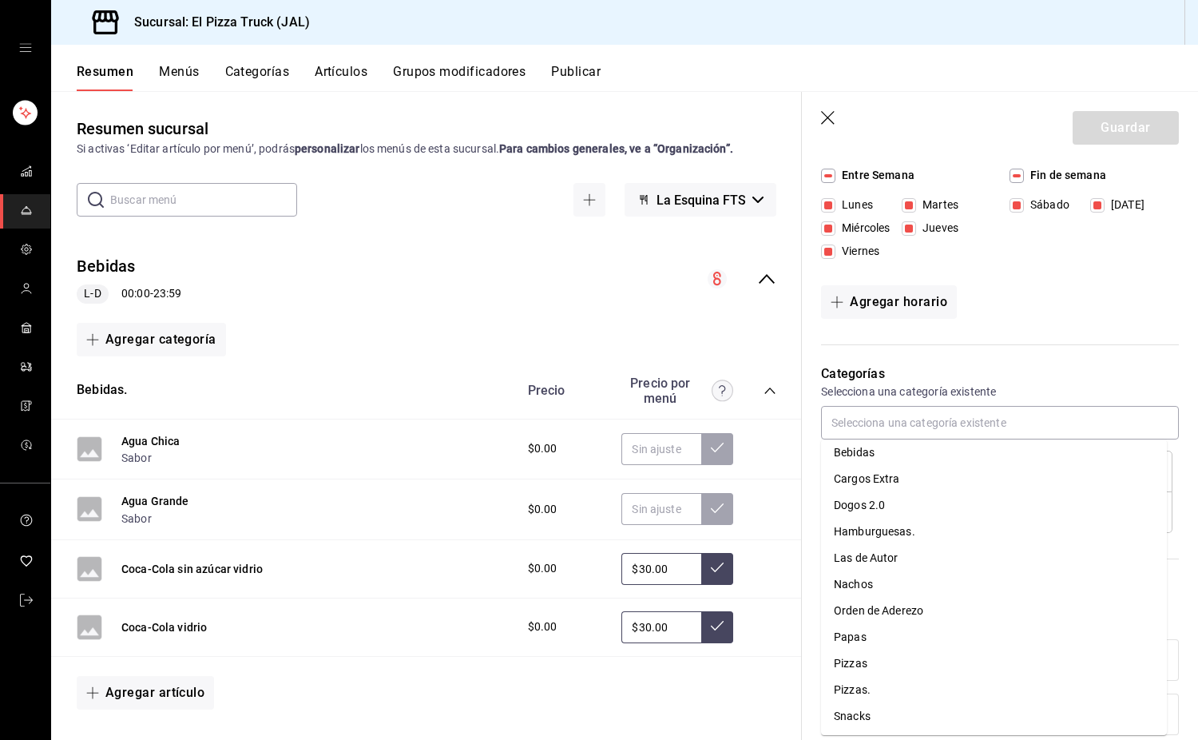
click at [363, 69] on button "Artículos" at bounding box center [341, 77] width 53 height 27
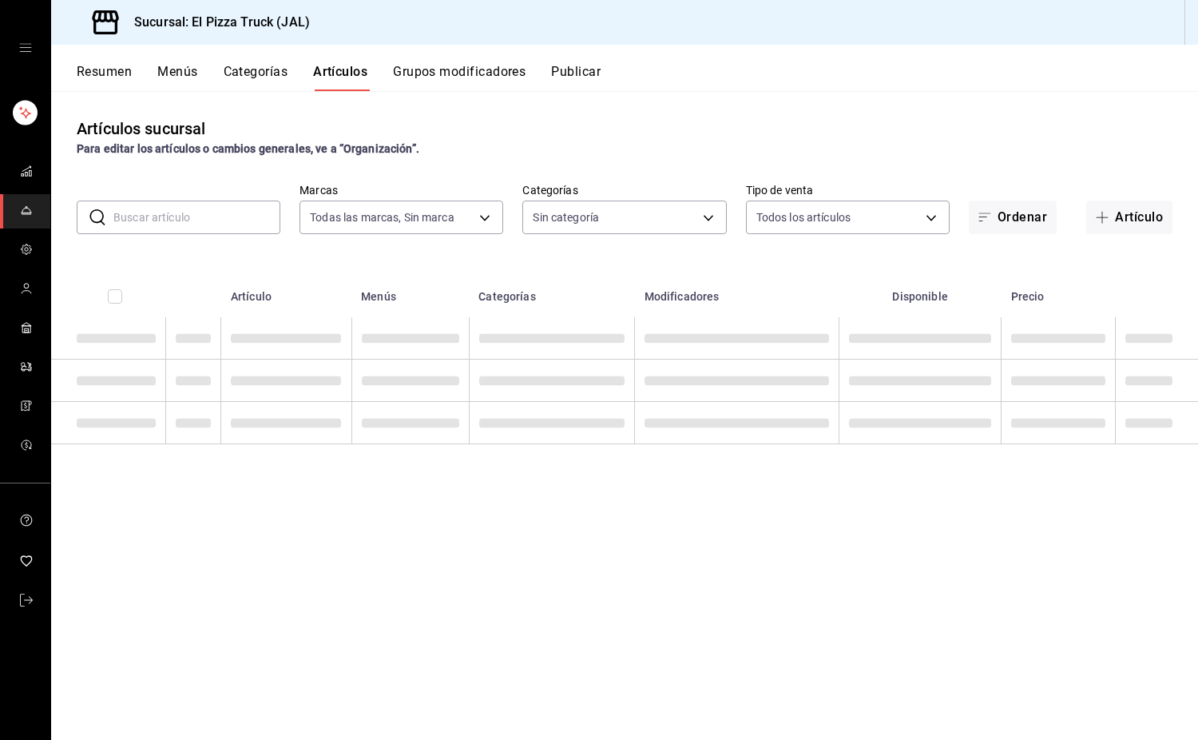
type input "c15787e7-6217-4551-b681-77b679b5e3f3,a441d866-96e6-4057-8867-d7266e748d34,b52d4…"
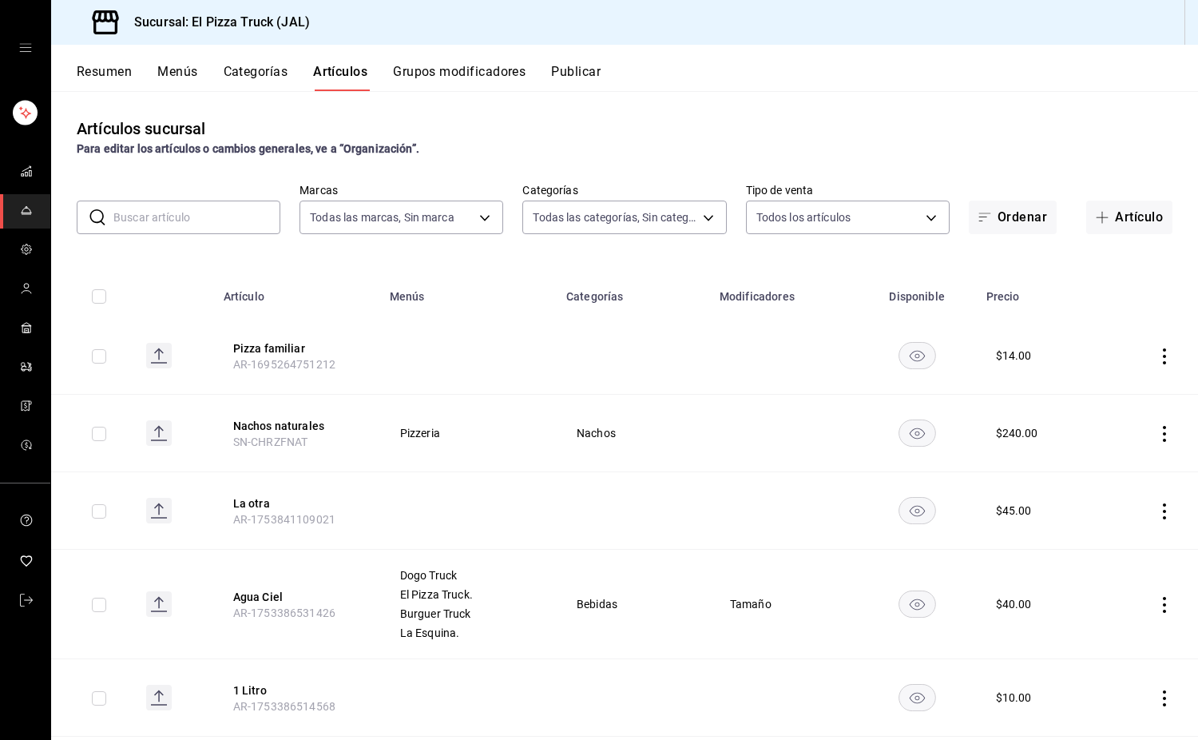
type input "7011110b-ccbe-4c9e-86f6-4a195b2d65b1,5937454d-5871-409b-ab19-0e087f261275,3108b…"
click at [220, 214] on input "text" at bounding box center [196, 217] width 167 height 32
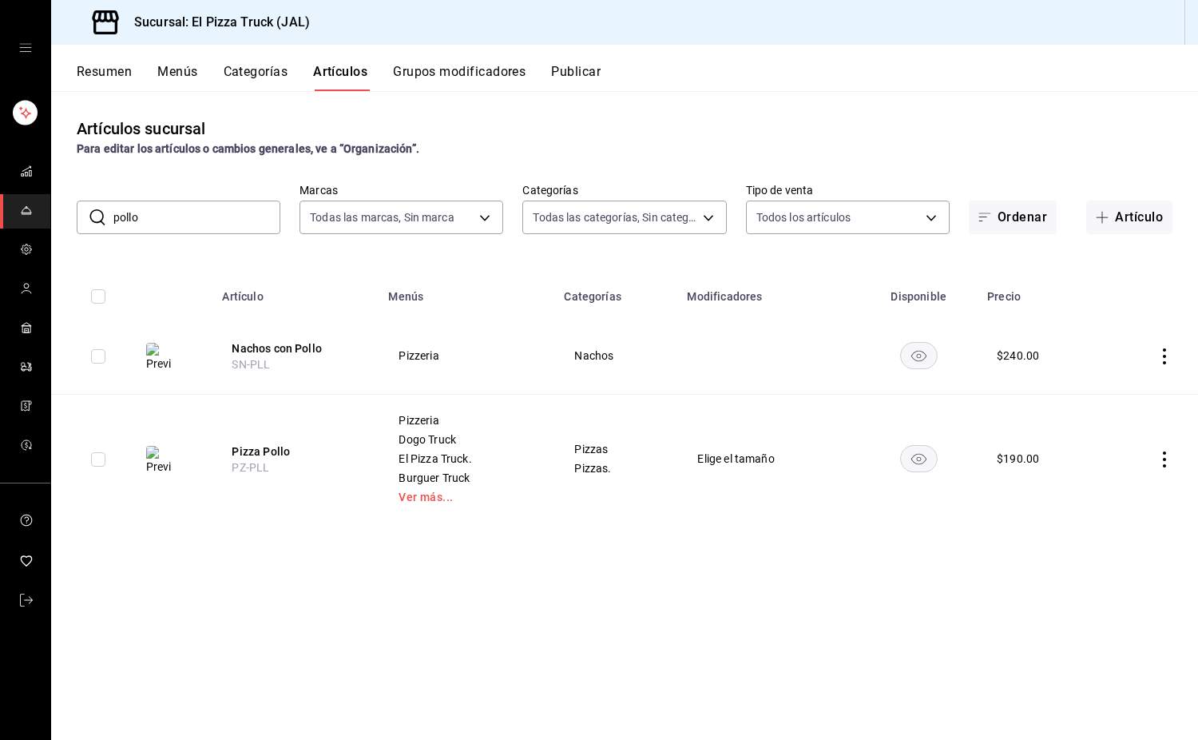
click at [1165, 354] on icon "actions" at bounding box center [1164, 356] width 16 height 16
click at [1125, 461] on span "Eliminar" at bounding box center [1116, 458] width 41 height 13
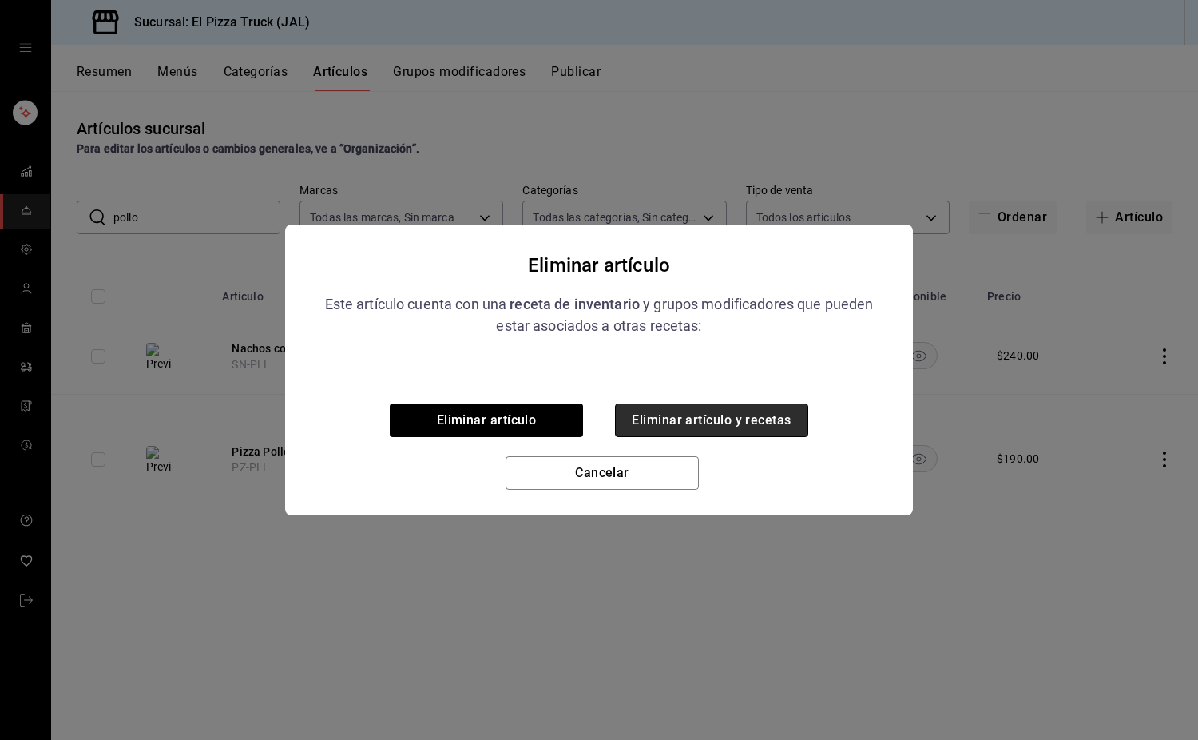
click at [713, 422] on button "Eliminar artículo y recetas" at bounding box center [711, 420] width 193 height 34
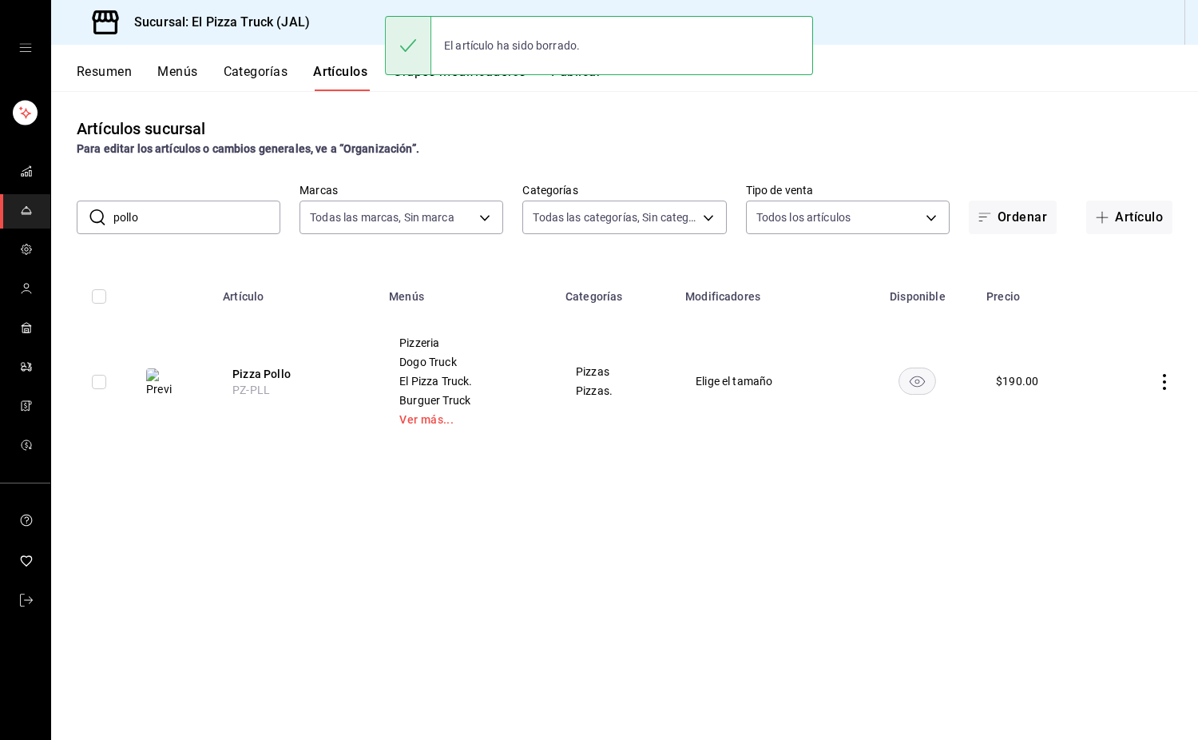
click at [1165, 375] on icon "actions" at bounding box center [1164, 382] width 3 height 16
click at [1111, 482] on span "Eliminar" at bounding box center [1116, 484] width 41 height 13
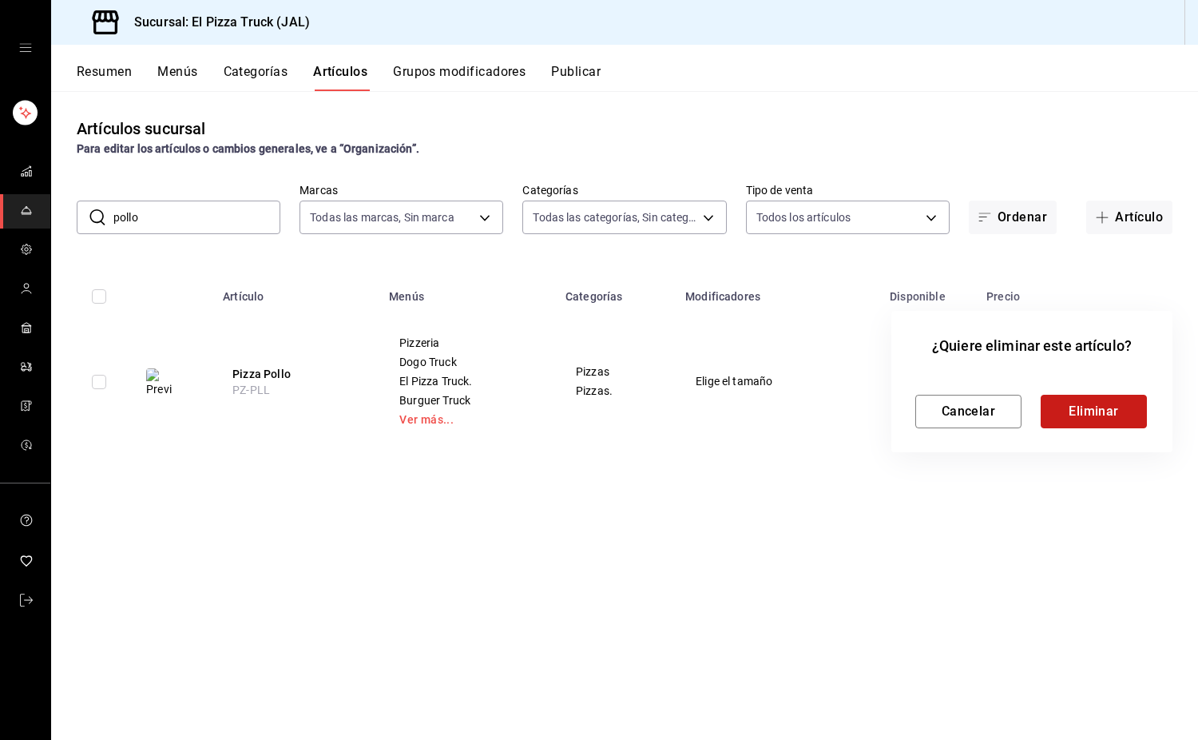
click at [1134, 414] on button "Eliminar" at bounding box center [1094, 412] width 106 height 34
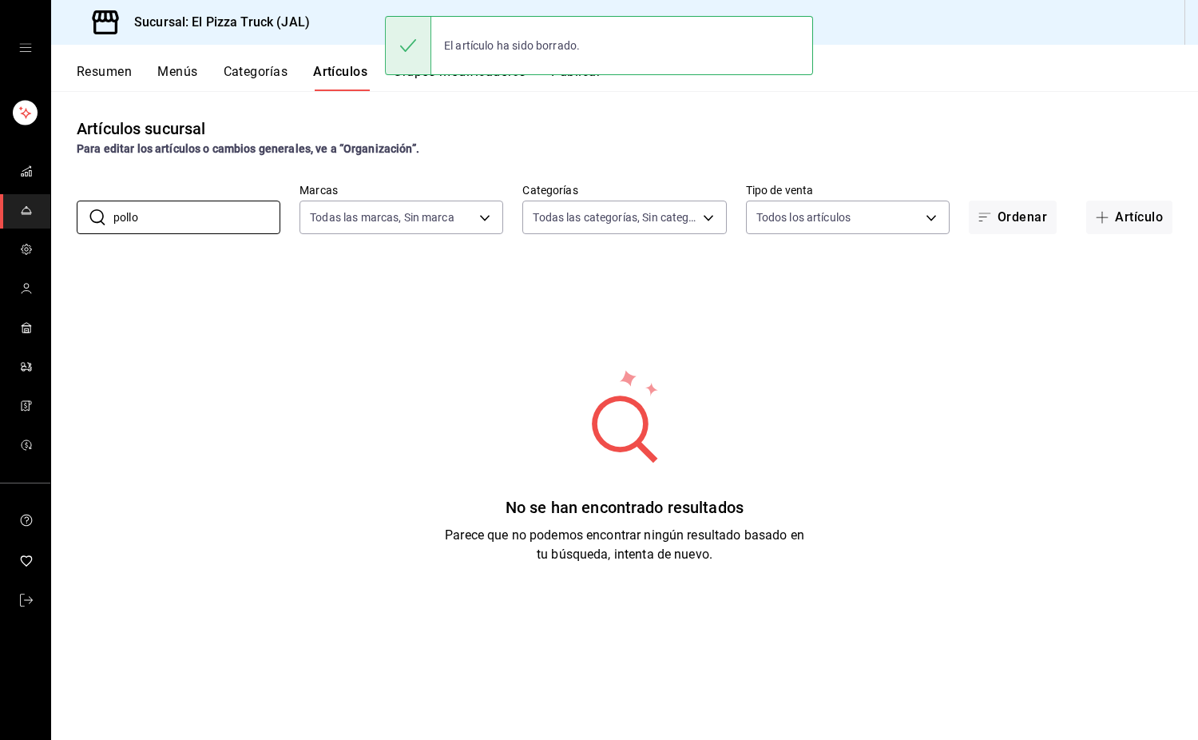
drag, startPoint x: 189, startPoint y: 212, endPoint x: 0, endPoint y: 220, distance: 189.4
click at [0, 220] on div "Sucursal: El Pizza Truck (JAL) Resumen Menús Categorías Artículos Grupos modifi…" at bounding box center [599, 370] width 1198 height 740
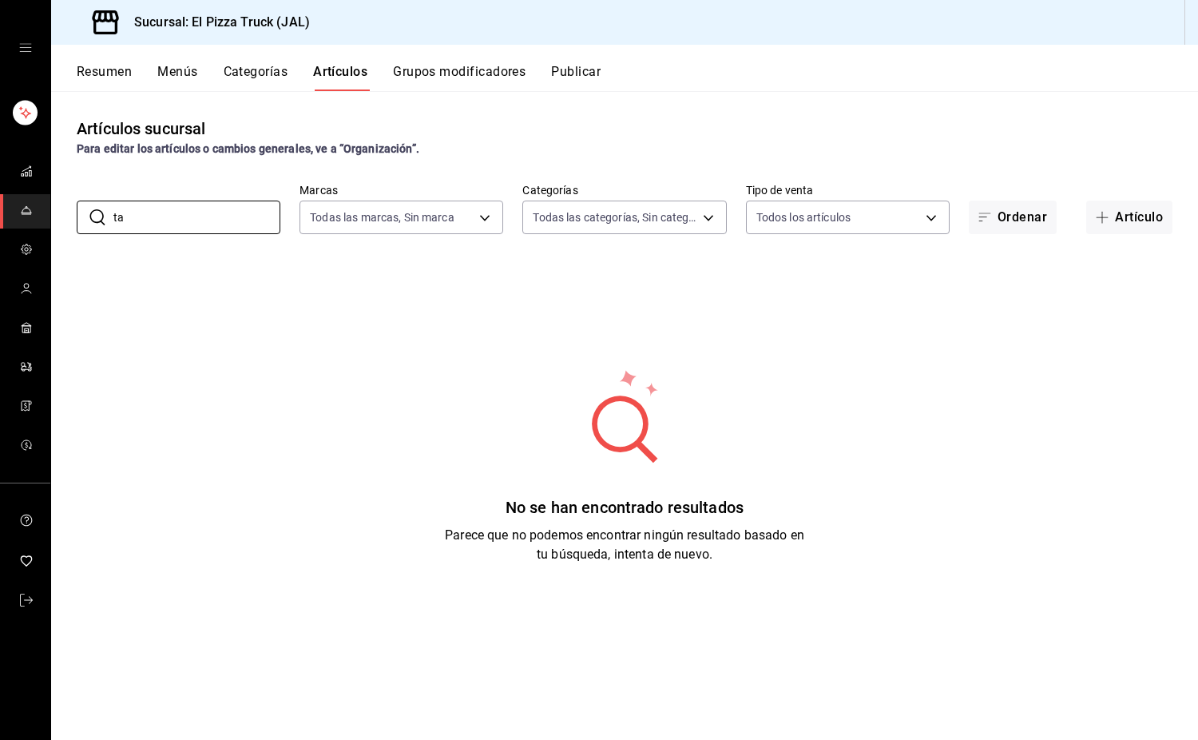
type input "t"
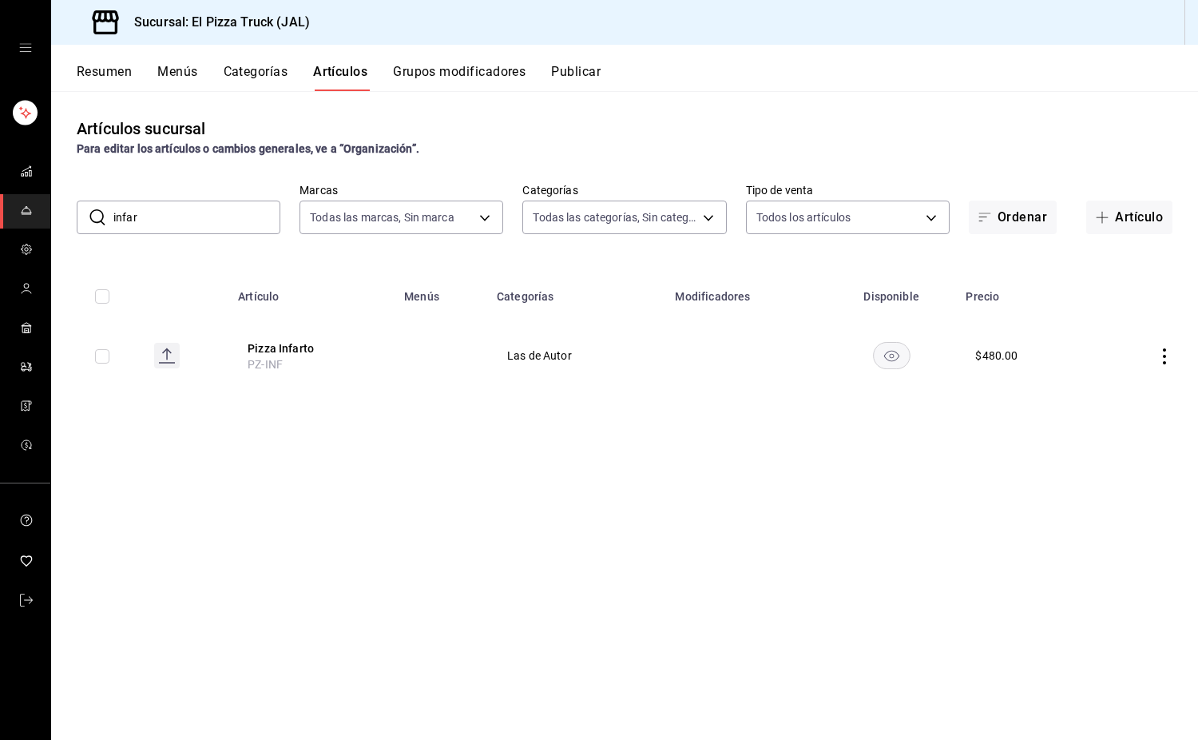
click at [1164, 359] on icon "actions" at bounding box center [1164, 356] width 16 height 16
click at [1096, 454] on span "Eliminar" at bounding box center [1116, 458] width 41 height 13
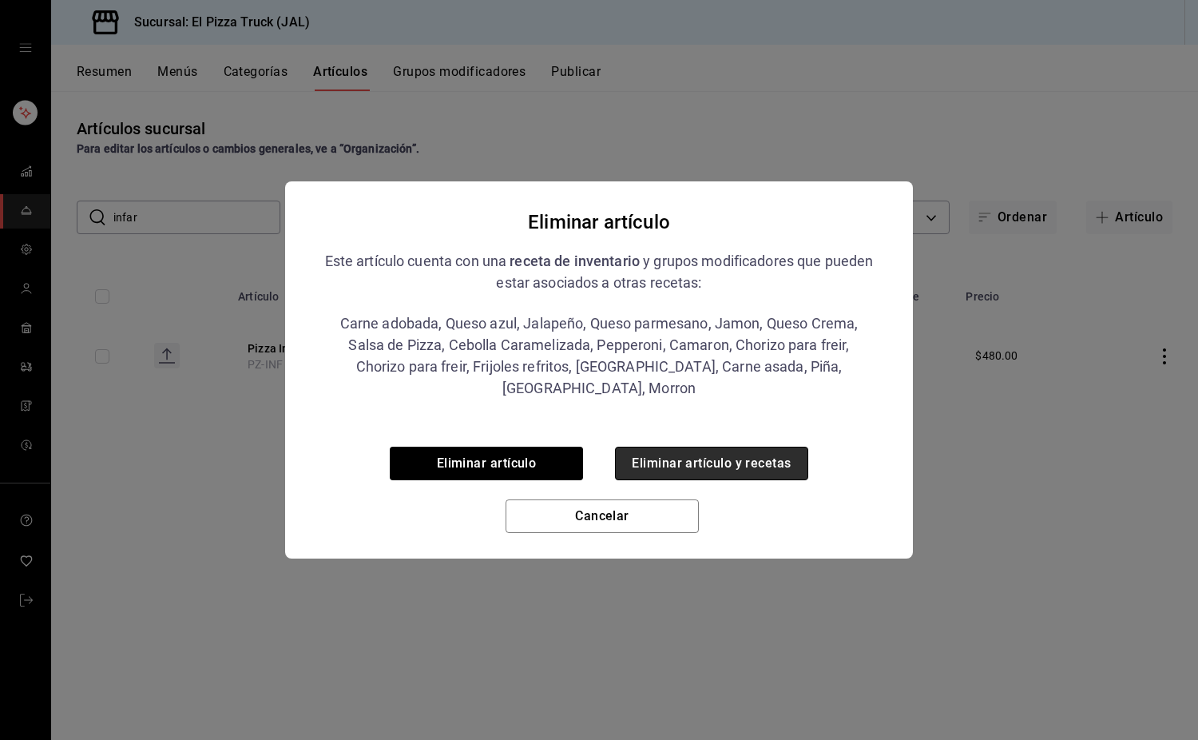
click at [755, 446] on button "Eliminar artículo y recetas" at bounding box center [711, 463] width 193 height 34
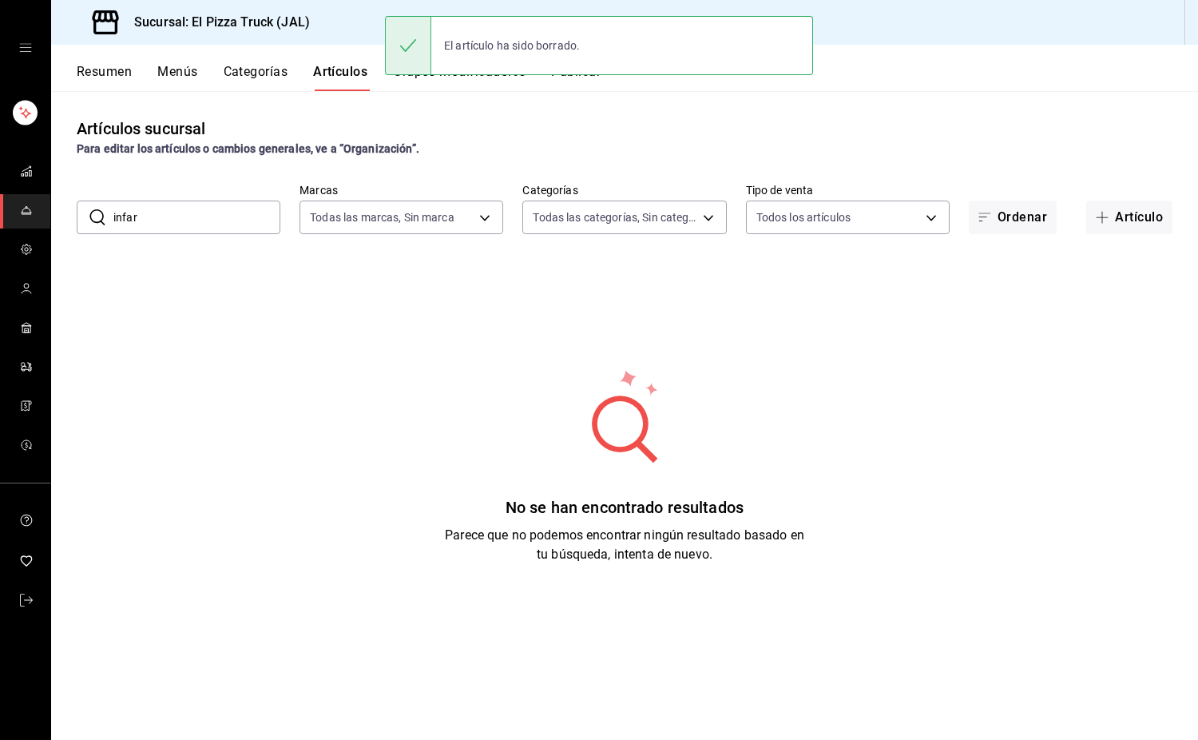
click at [181, 207] on input "infar" at bounding box center [196, 217] width 167 height 32
drag, startPoint x: 79, startPoint y: 207, endPoint x: 77, endPoint y: 216, distance: 9.9
click at [73, 216] on div "​ infar ​ Marcas Todas las marcas, Sin marca c15787e7-6217-4551-b681-77b679b5e3…" at bounding box center [624, 208] width 1147 height 51
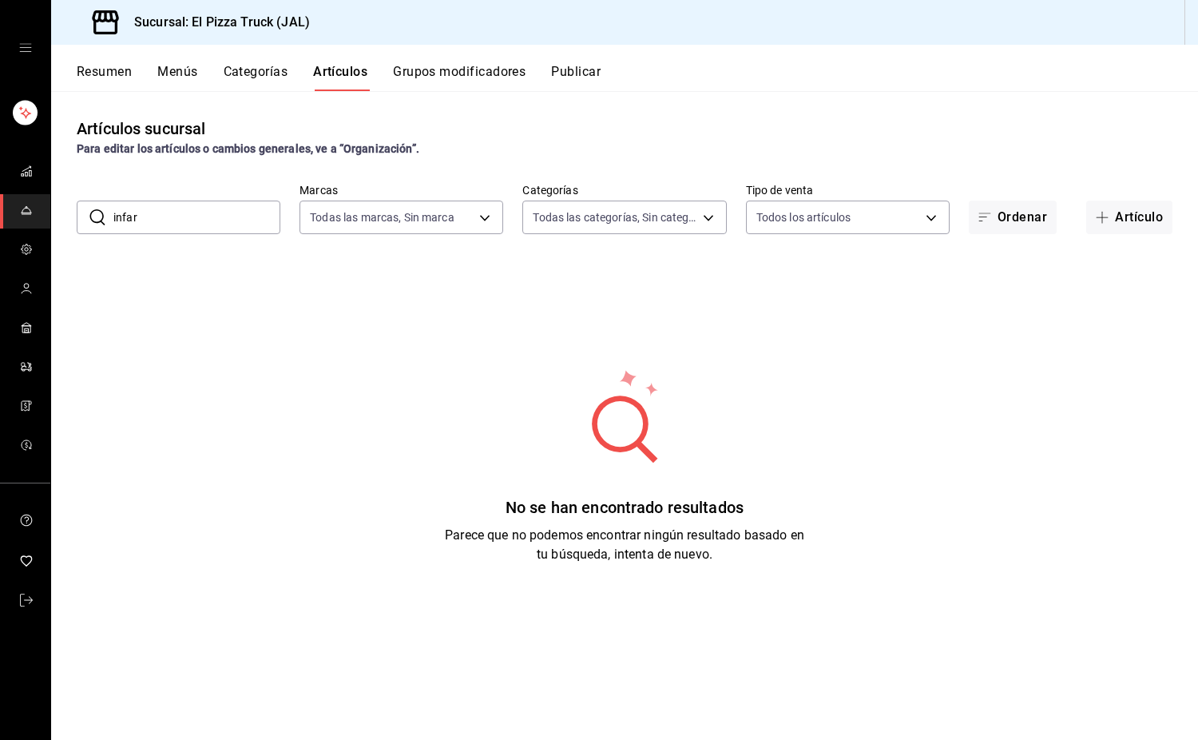
drag, startPoint x: 125, startPoint y: 224, endPoint x: 92, endPoint y: 226, distance: 32.8
click at [92, 226] on div "​ infar ​" at bounding box center [179, 217] width 204 height 34
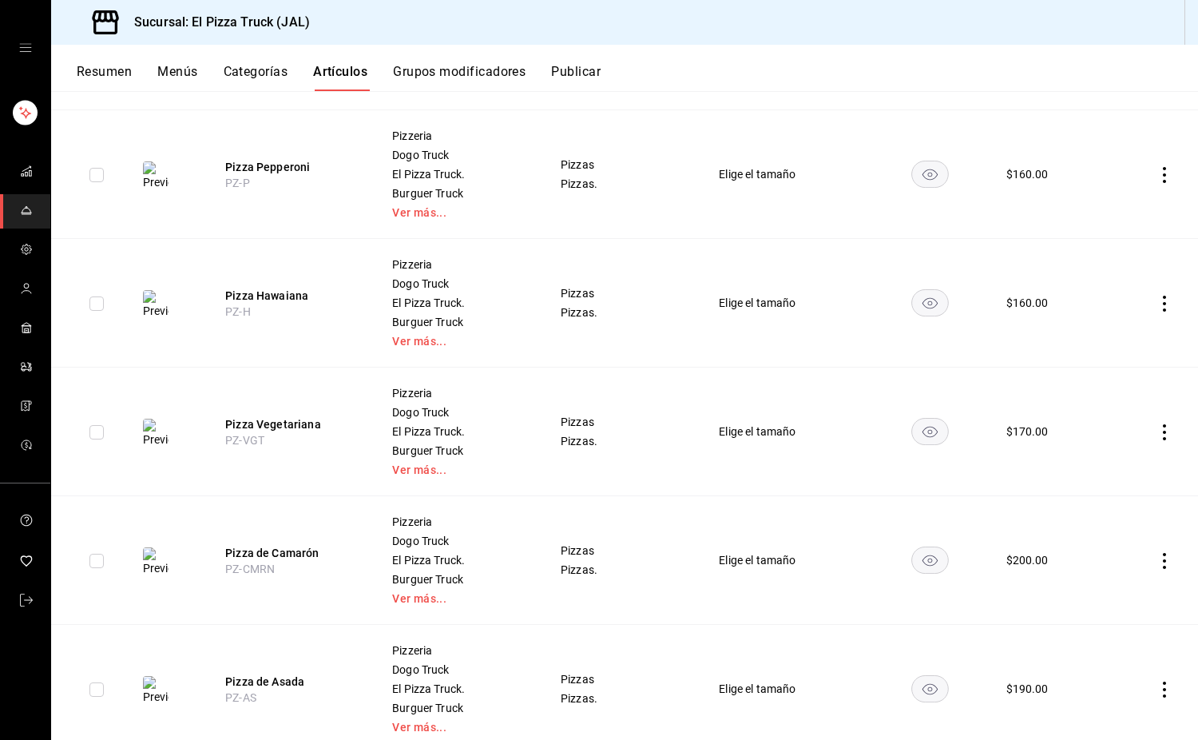
scroll to position [2080, 0]
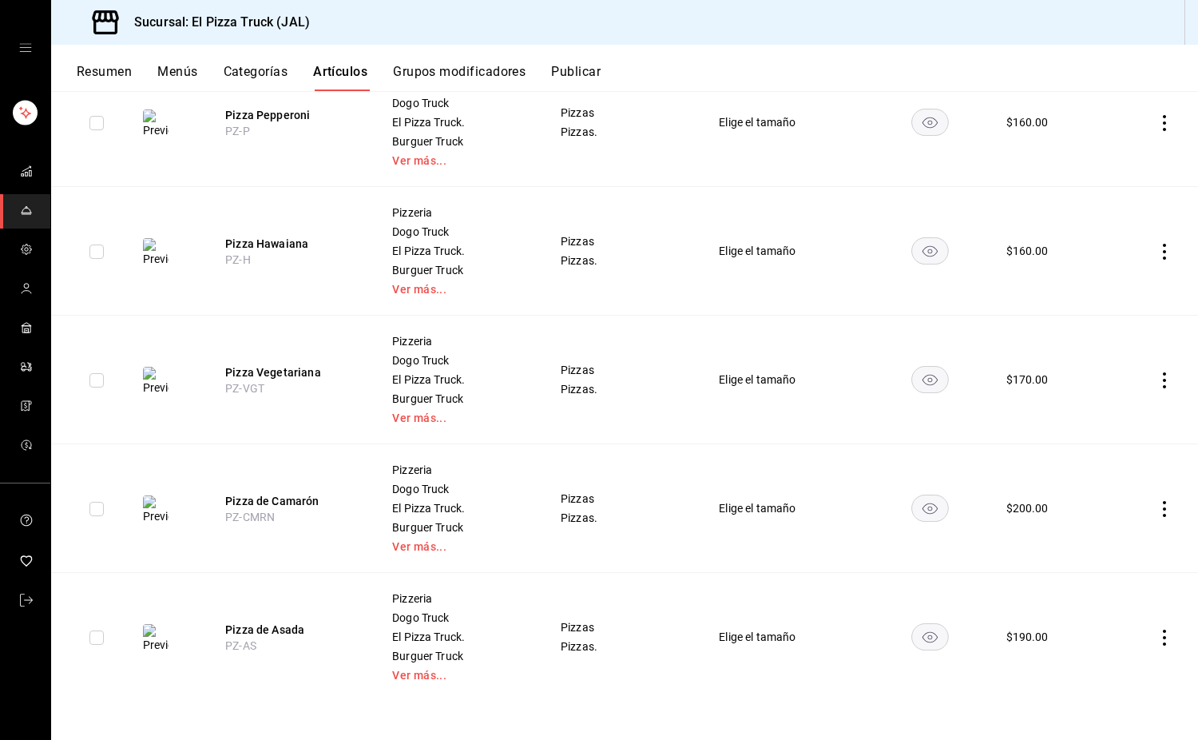
type input "pizza"
click at [311, 188] on th "Pizza Hawaiana PZ-H" at bounding box center [289, 251] width 166 height 129
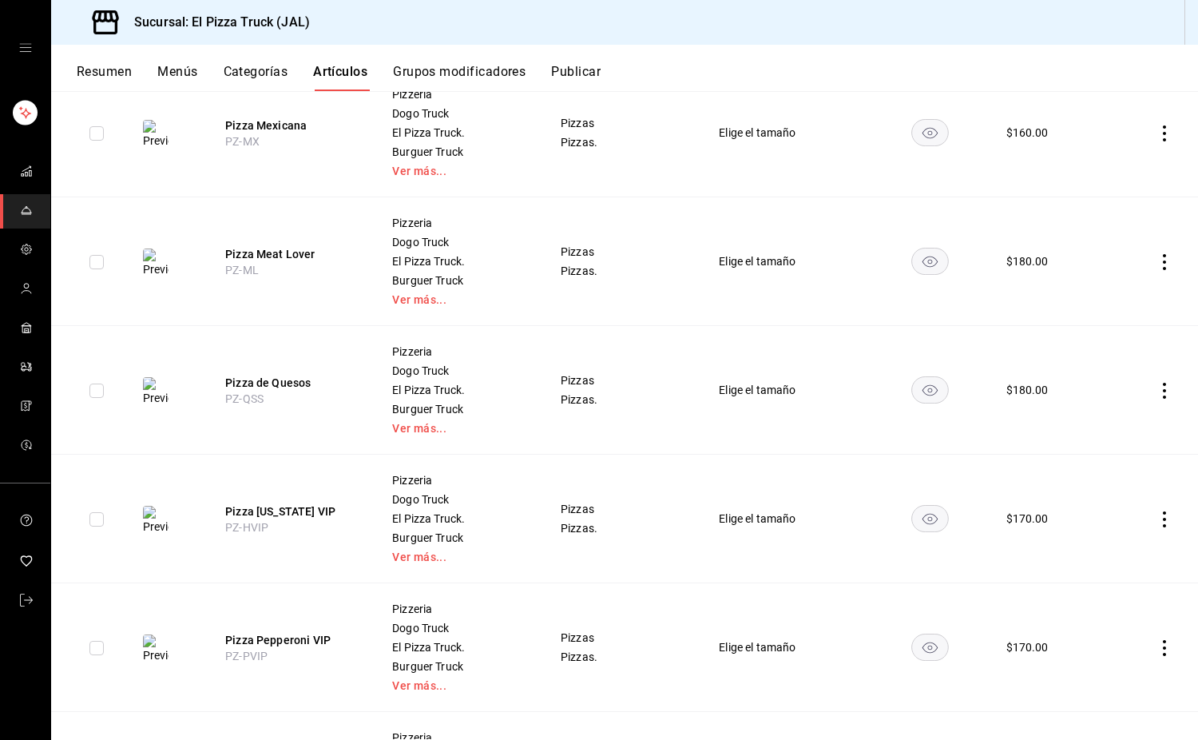
scroll to position [1358, 0]
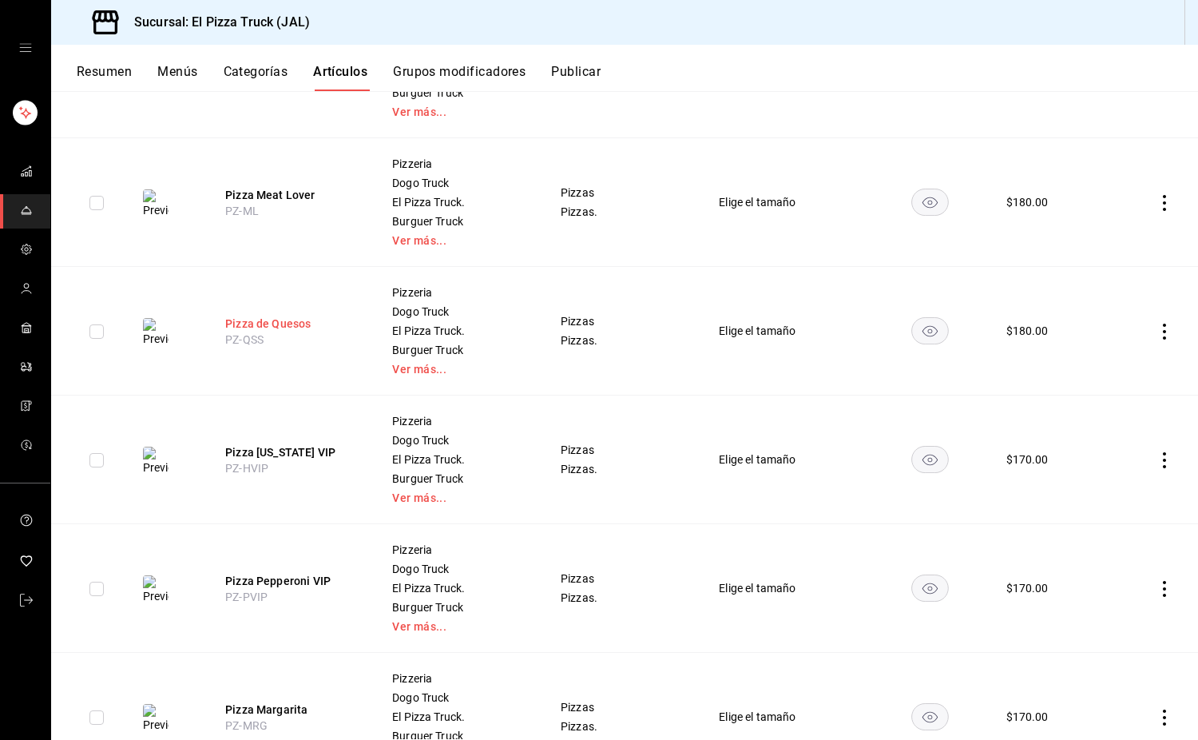
click at [287, 331] on button "Pizza de Quesos" at bounding box center [289, 323] width 128 height 16
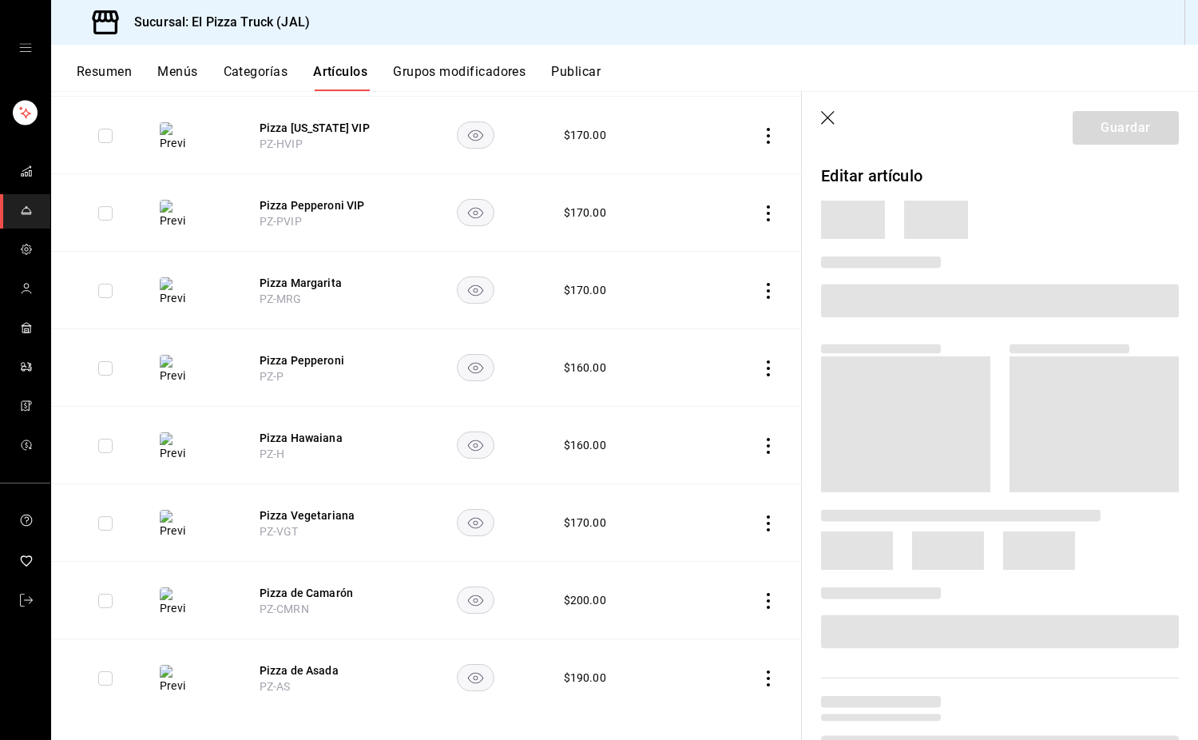
scroll to position [1160, 0]
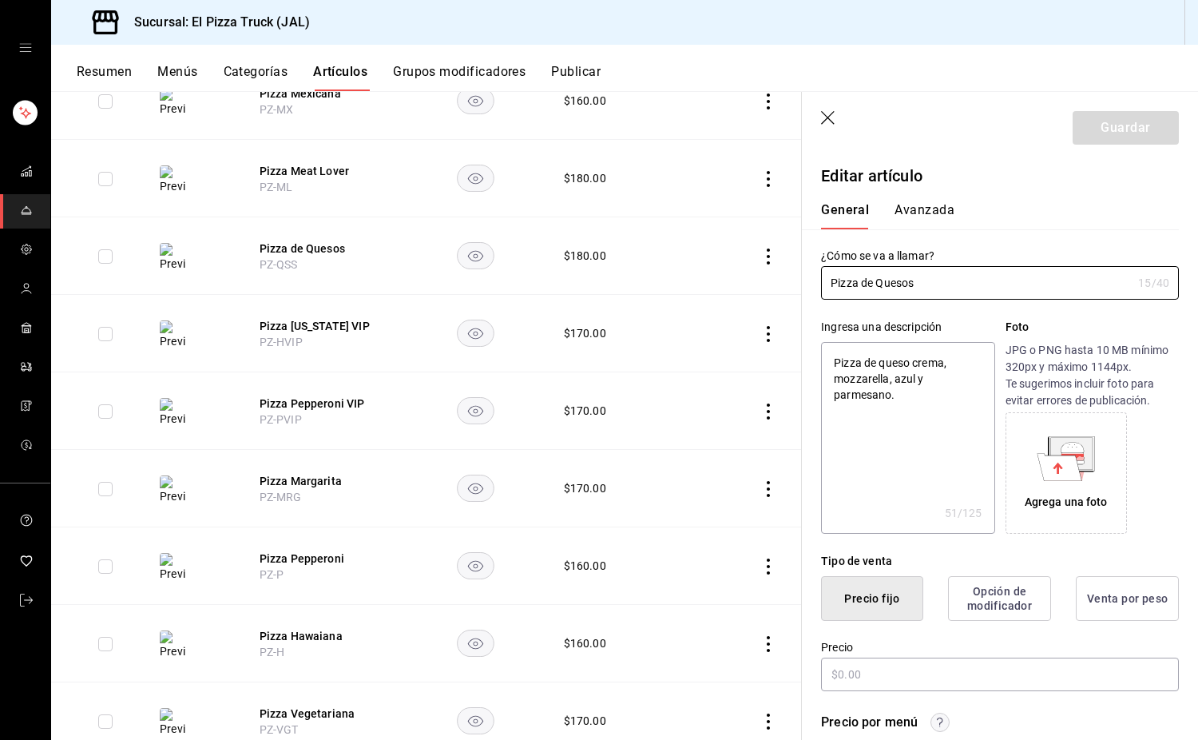
type textarea "x"
type input "$180.00"
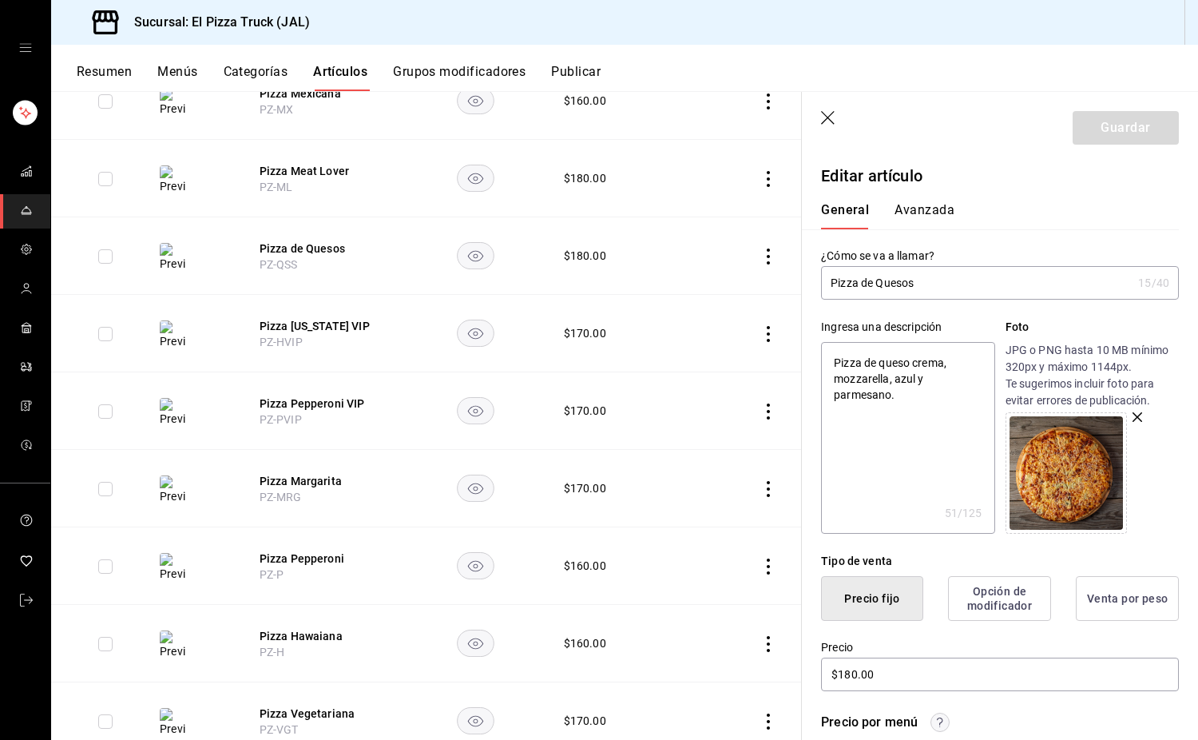
click at [876, 281] on input "Pizza de Quesos" at bounding box center [976, 283] width 311 height 32
type input "Pizza dQuesos"
type textarea "x"
type input "Pizza Quesos"
type textarea "x"
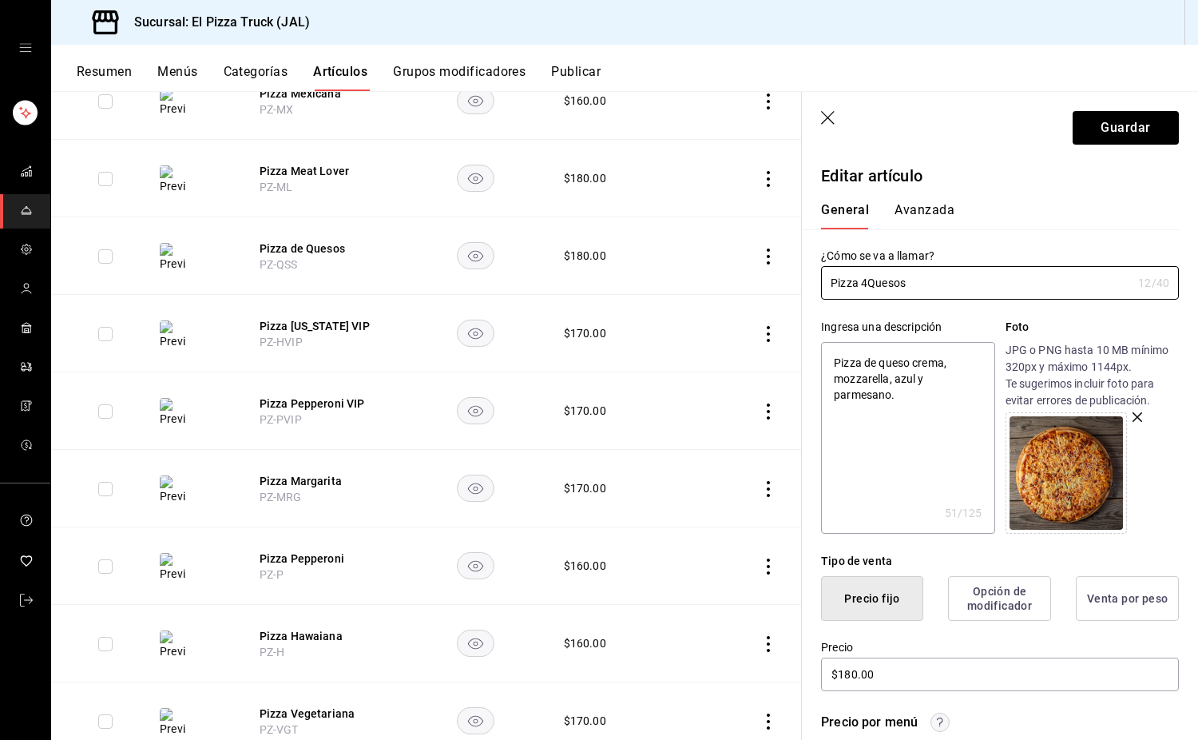
type input "Pizza 4 Quesos"
type textarea "x"
type input "Pizza 4 Quesos"
click at [1109, 118] on button "Guardar" at bounding box center [1126, 128] width 106 height 34
type textarea "x"
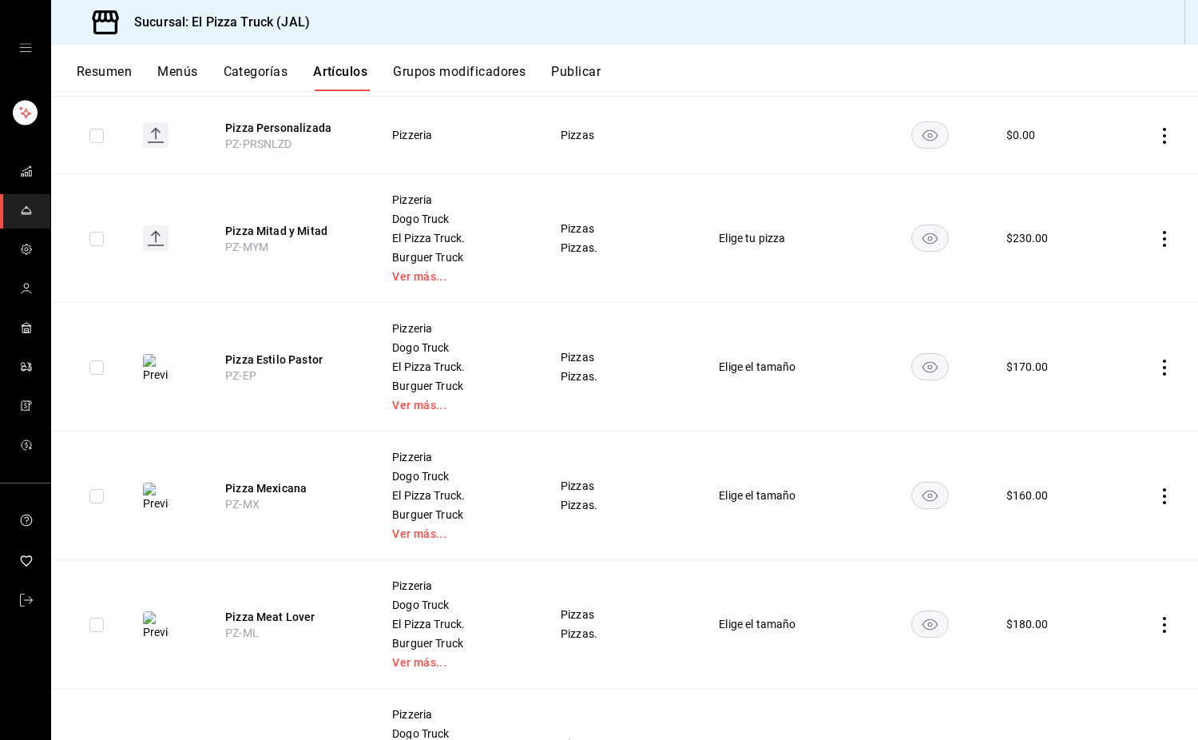
scroll to position [958, 0]
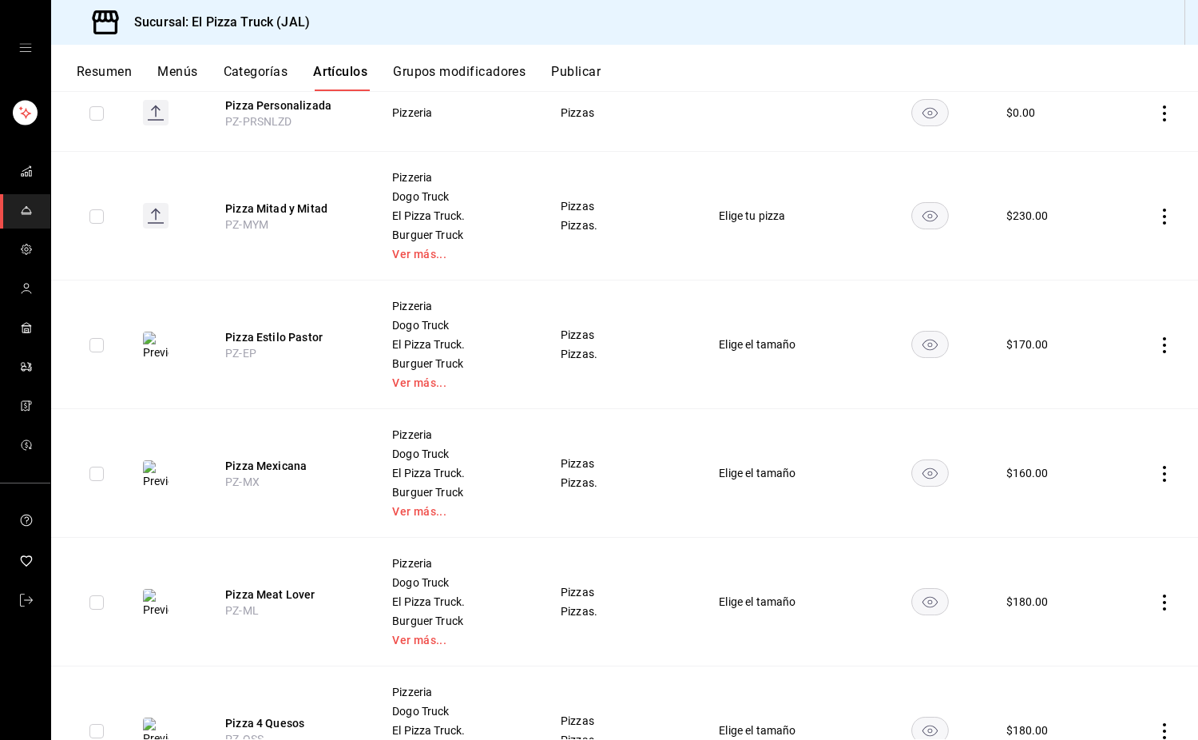
click at [118, 73] on button "Resumen" at bounding box center [104, 77] width 55 height 27
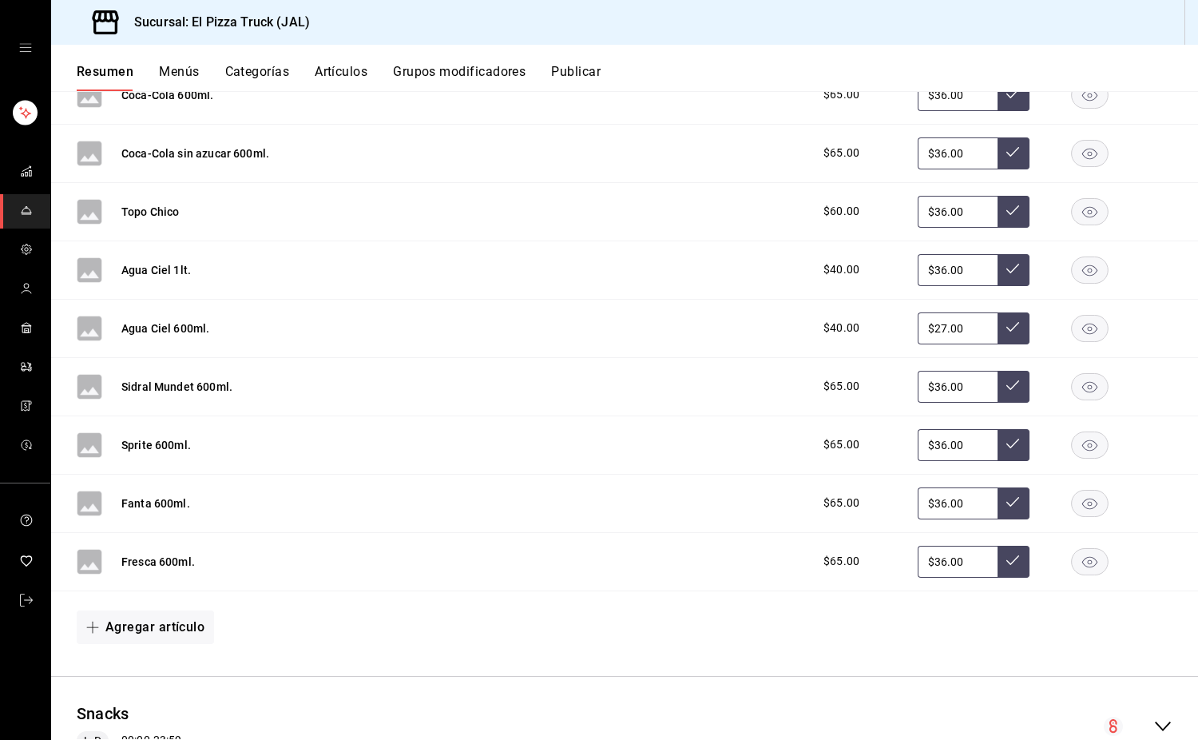
scroll to position [1091, 0]
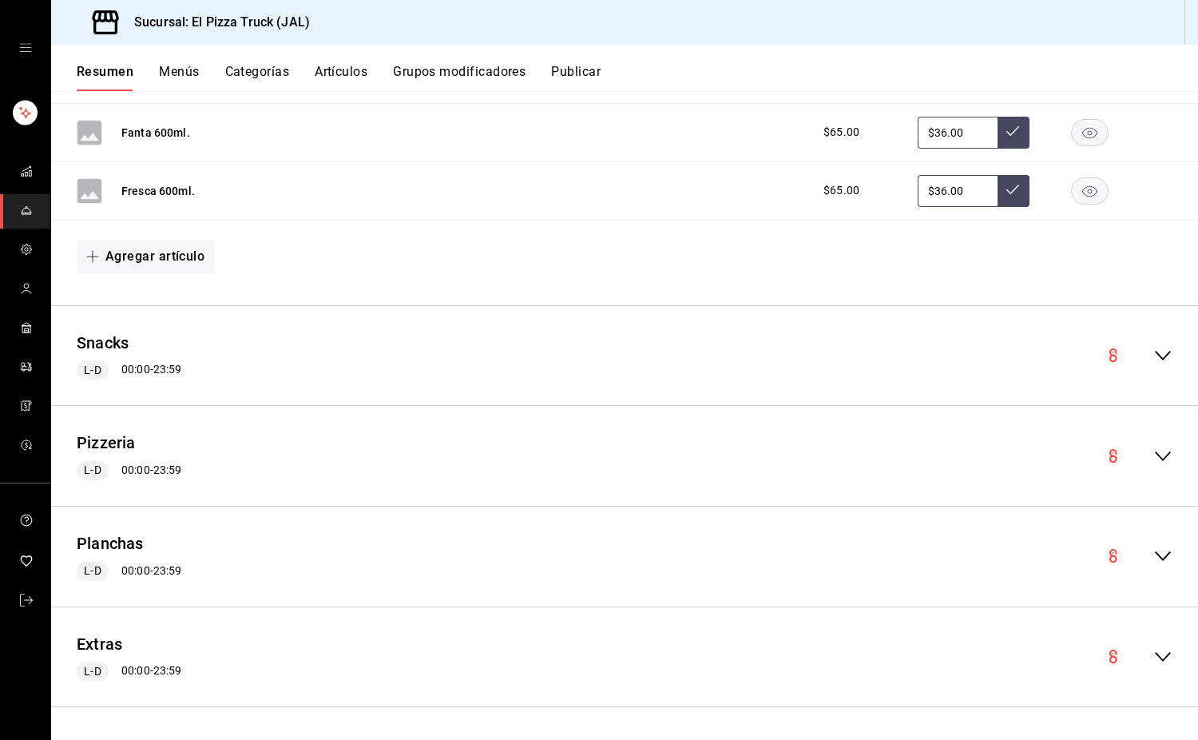
click at [1153, 450] on icon "collapse-menu-row" at bounding box center [1162, 455] width 19 height 19
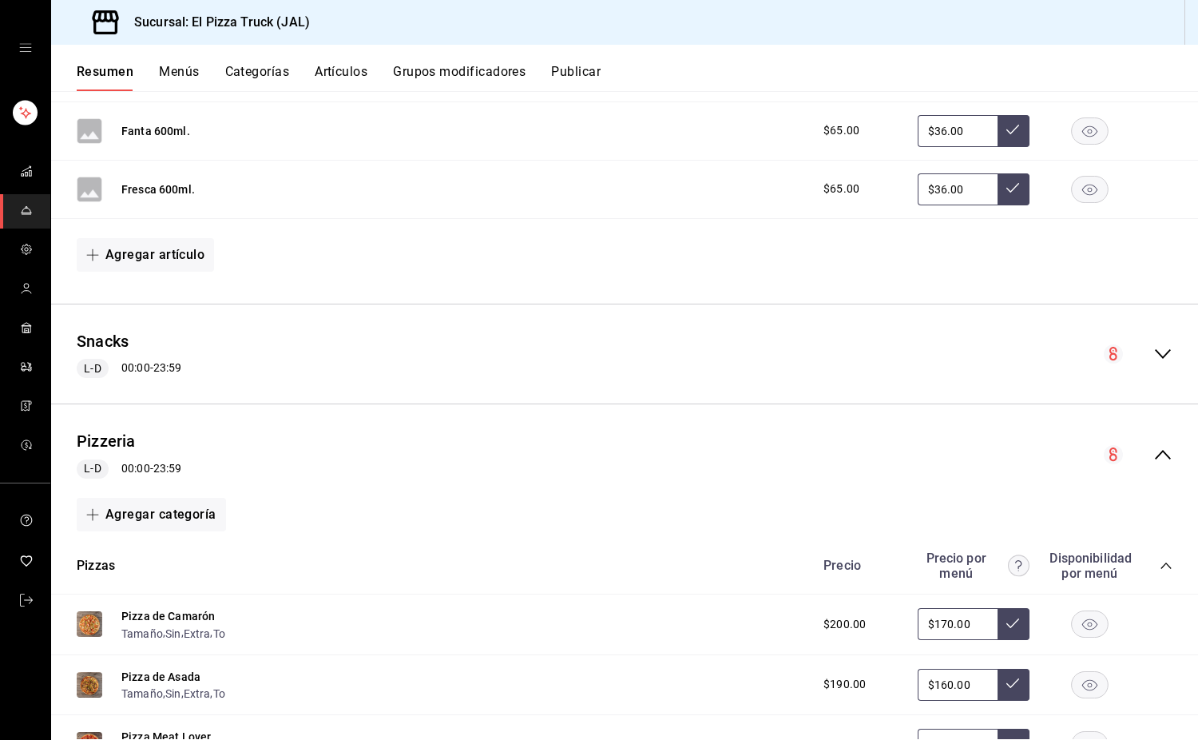
click at [260, 69] on button "Categorías" at bounding box center [257, 77] width 65 height 27
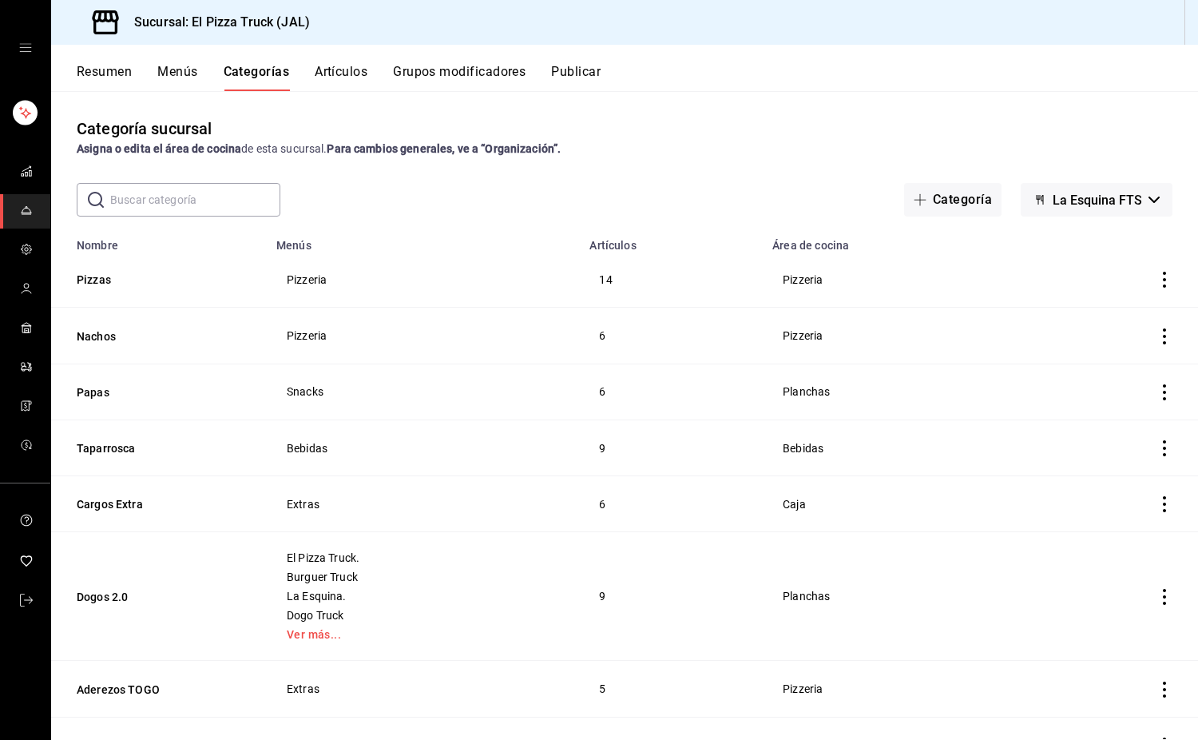
click at [1138, 185] on button "La Esquina FTS" at bounding box center [1097, 200] width 152 height 34
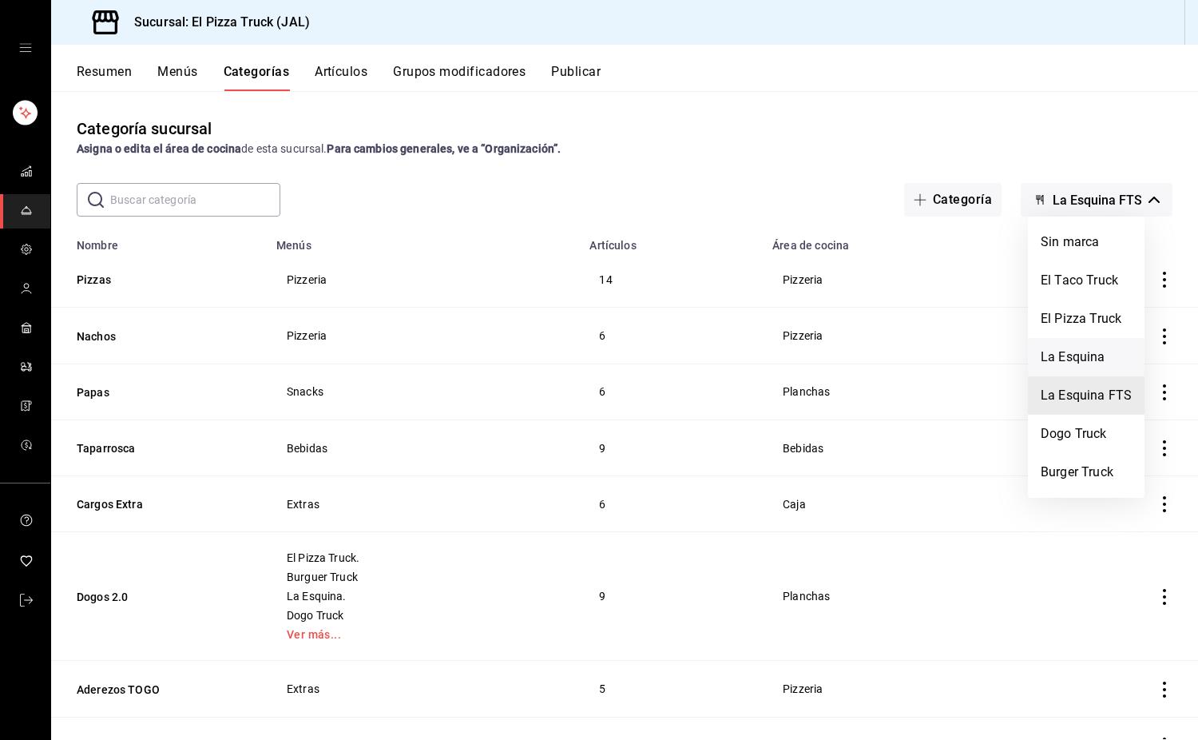
click at [1083, 348] on li "La Esquina" at bounding box center [1086, 357] width 117 height 38
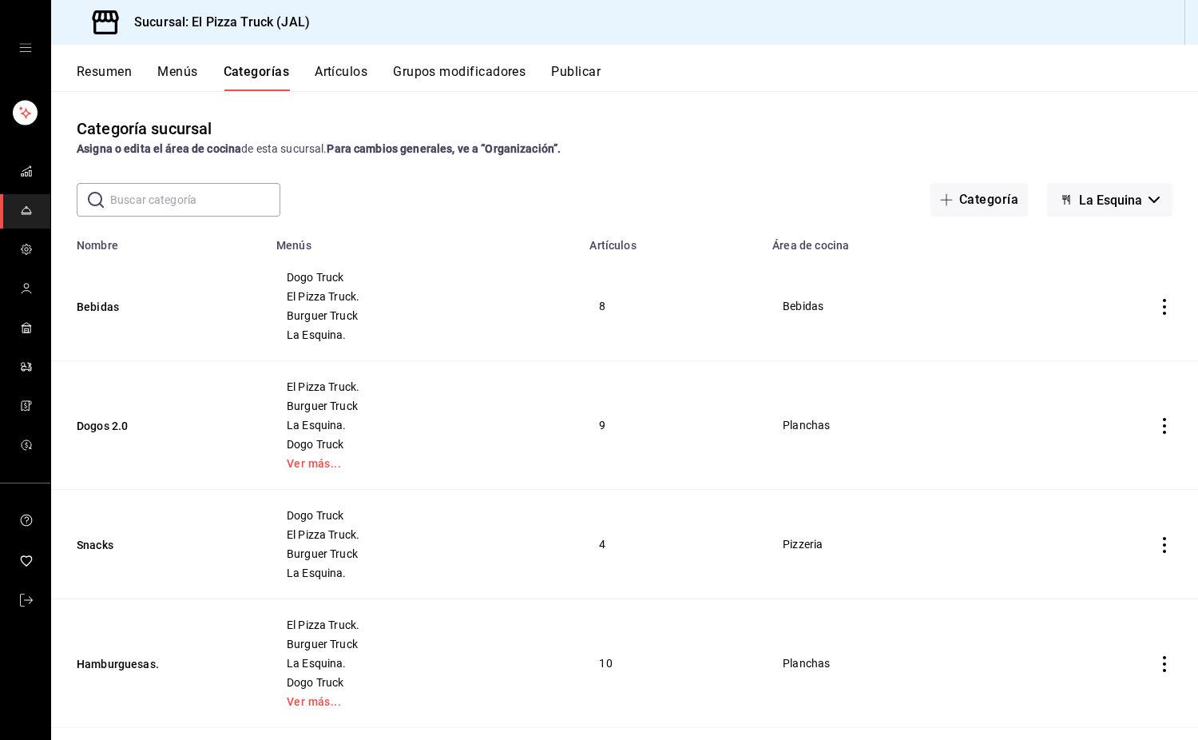
scroll to position [137, 0]
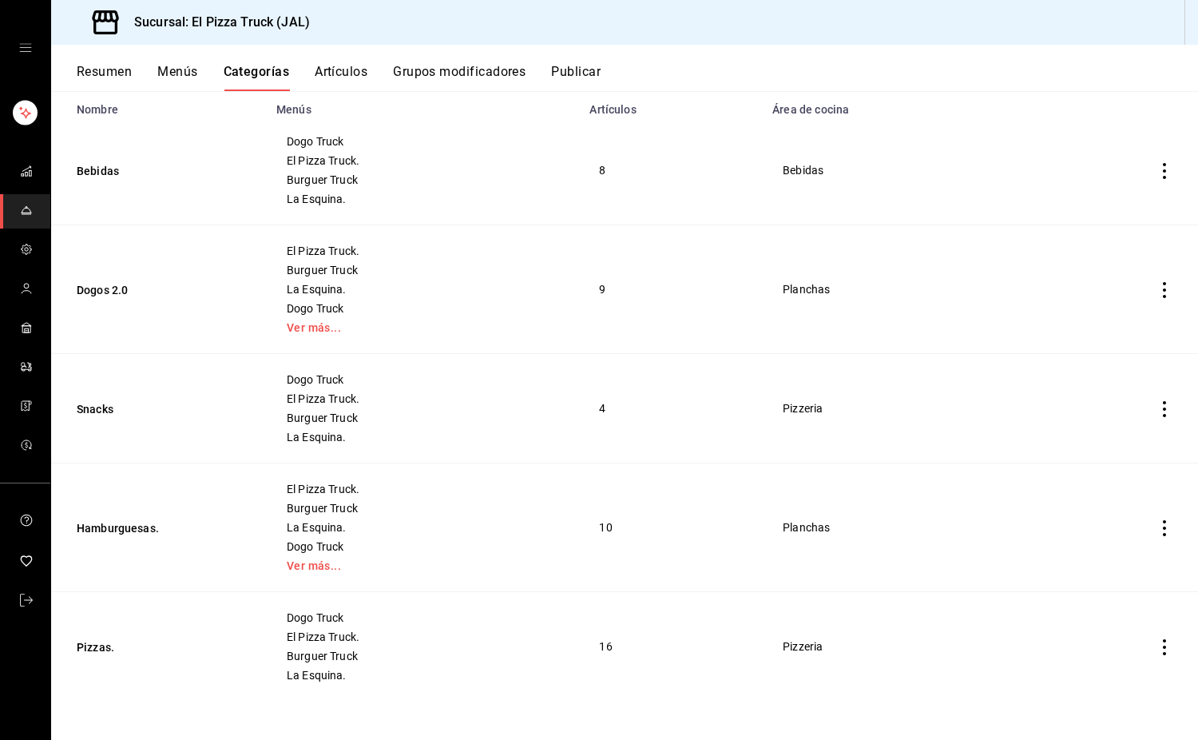
click at [1156, 644] on icon "actions" at bounding box center [1164, 647] width 16 height 16
click at [1121, 691] on span "Eliminar" at bounding box center [1104, 697] width 41 height 13
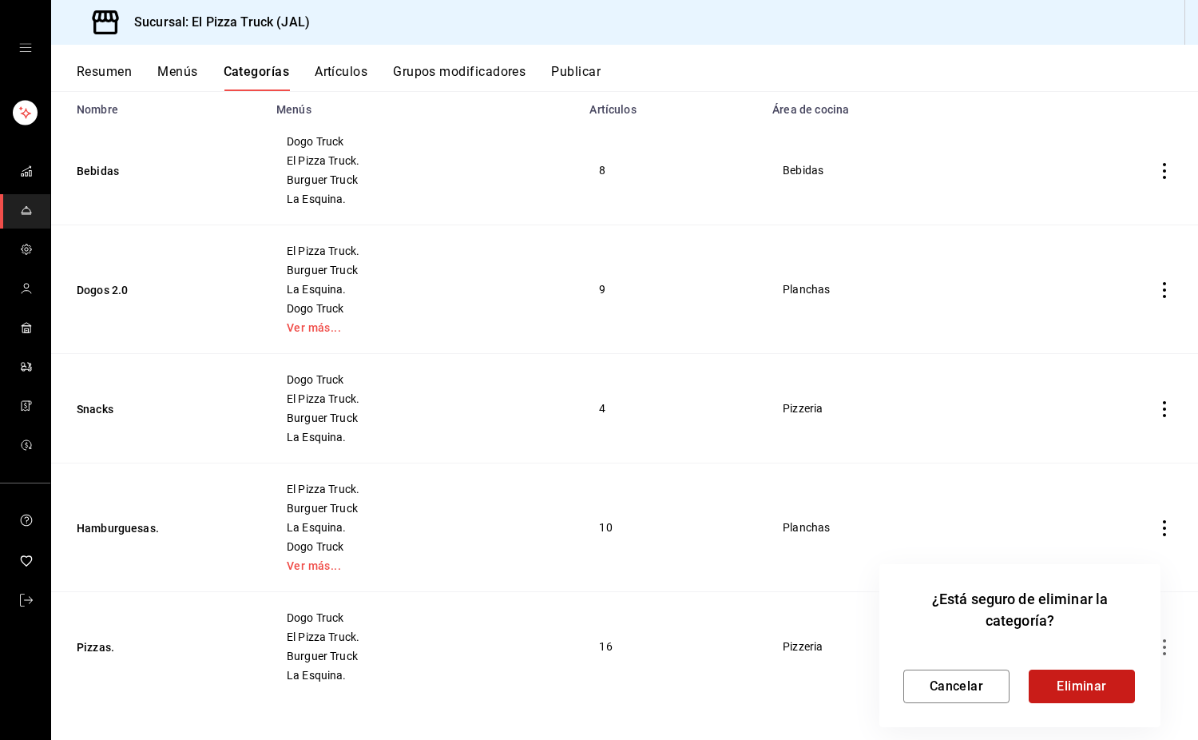
click at [1104, 678] on button "Eliminar" at bounding box center [1082, 686] width 106 height 34
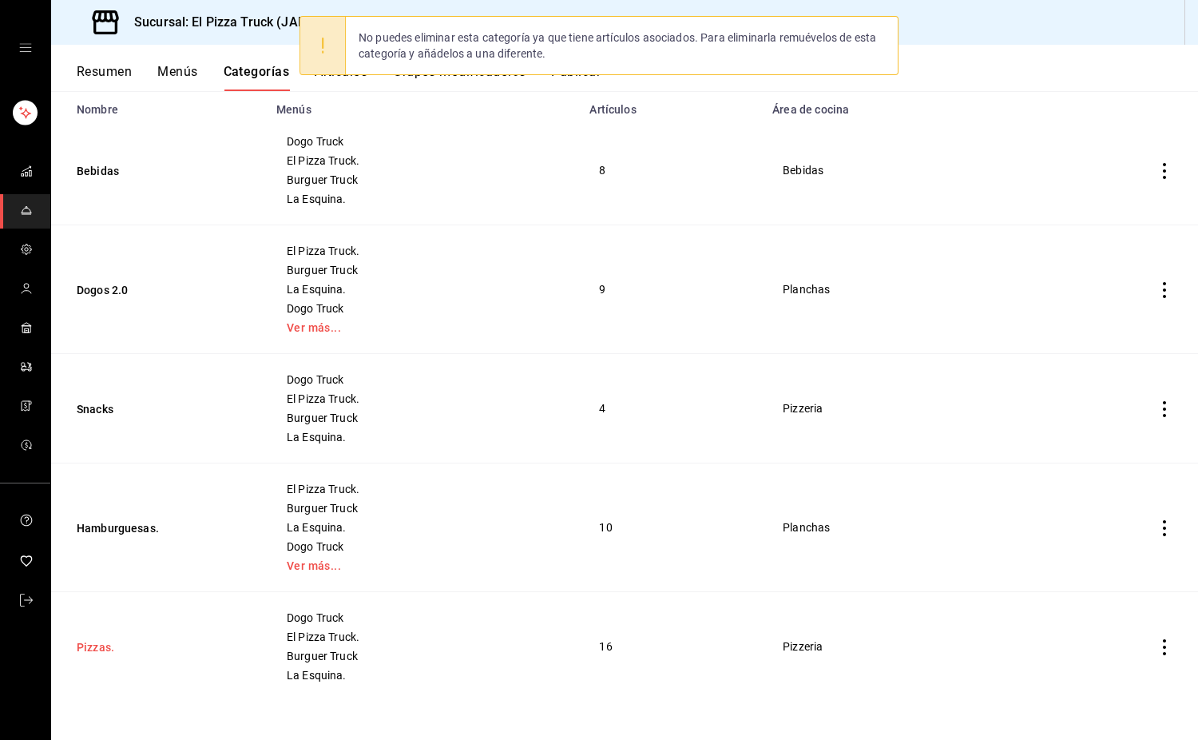
click at [111, 644] on button "Pizzas." at bounding box center [157, 647] width 160 height 16
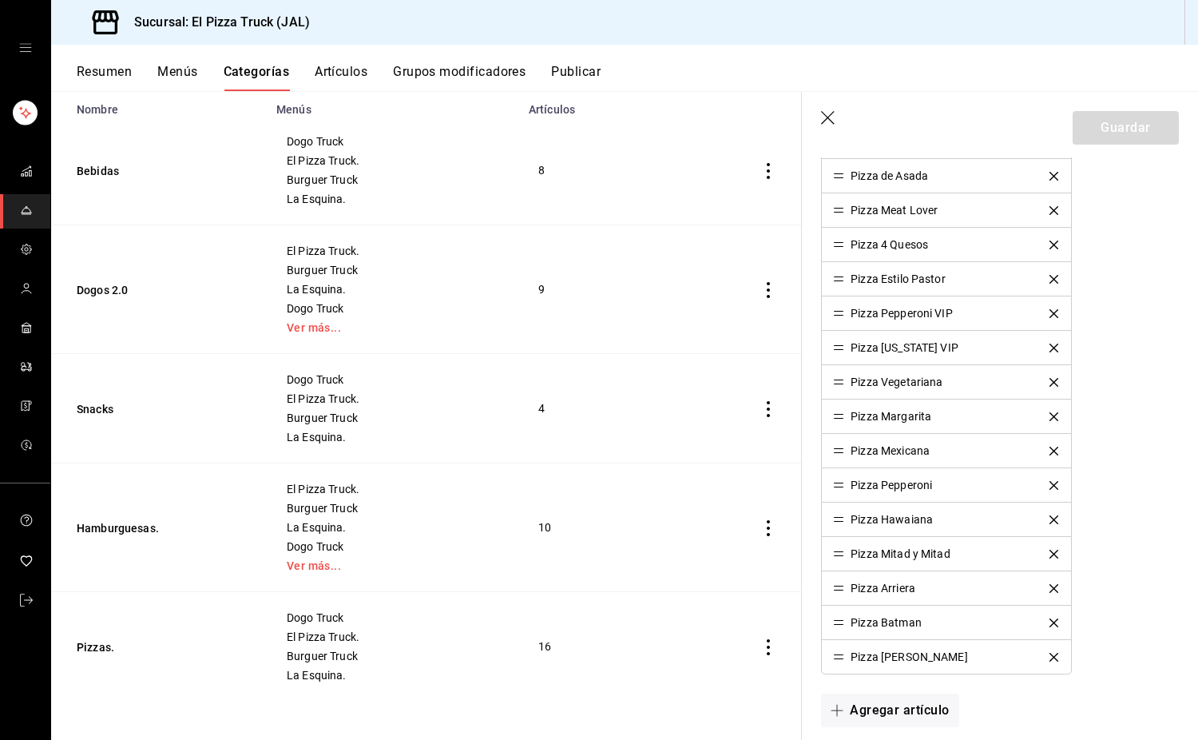
scroll to position [639, 0]
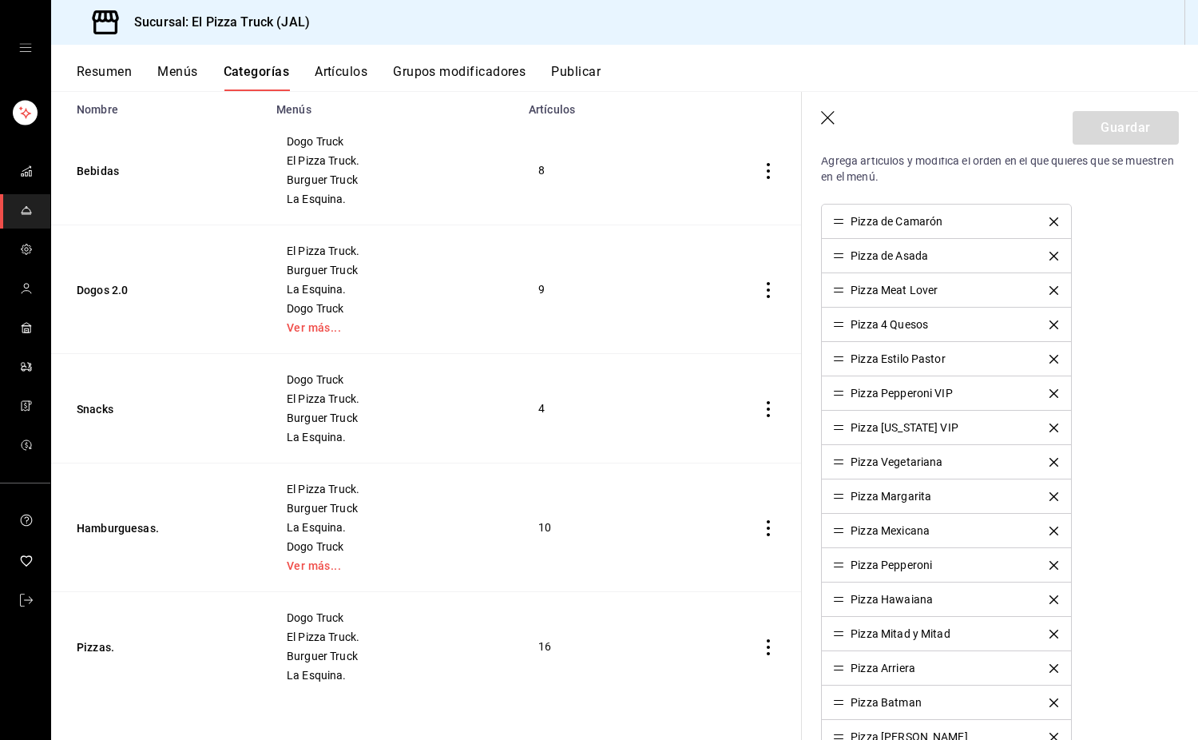
click at [1042, 226] on div "Pizza de Camarón" at bounding box center [946, 221] width 226 height 11
click at [1049, 222] on icon "delete" at bounding box center [1053, 221] width 9 height 9
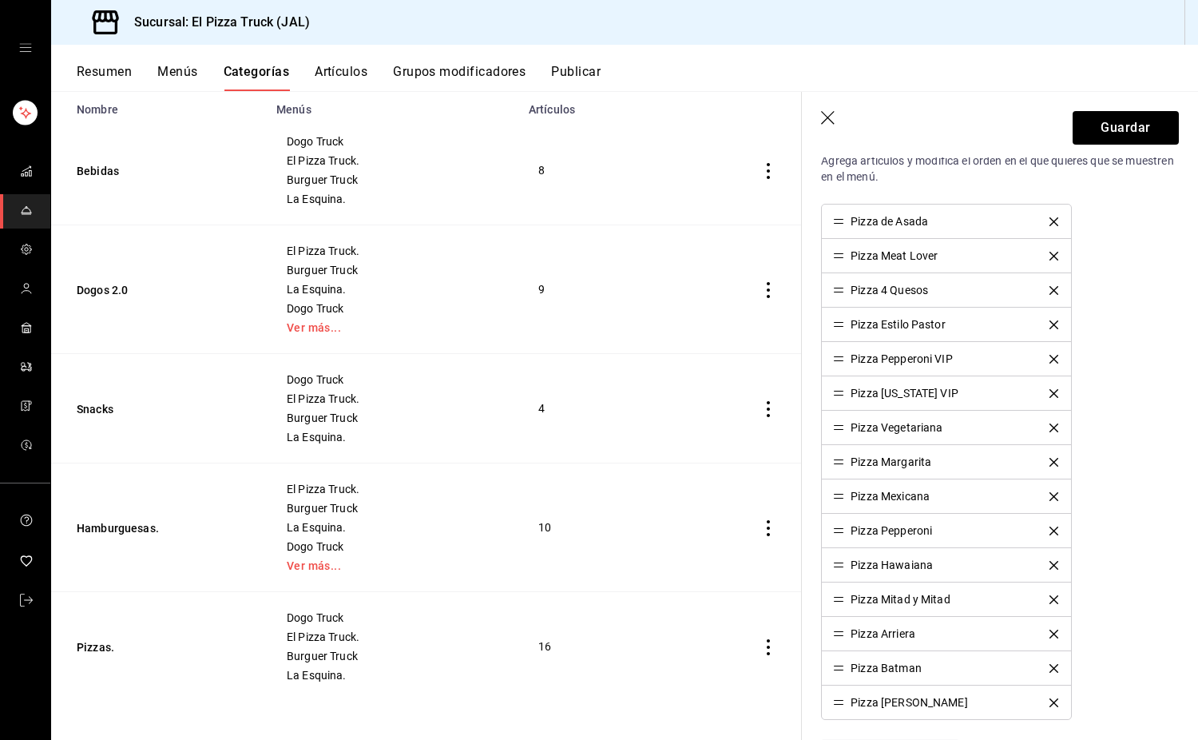
click at [1049, 221] on icon "delete" at bounding box center [1053, 221] width 9 height 9
click at [1049, 220] on icon "delete" at bounding box center [1053, 221] width 9 height 9
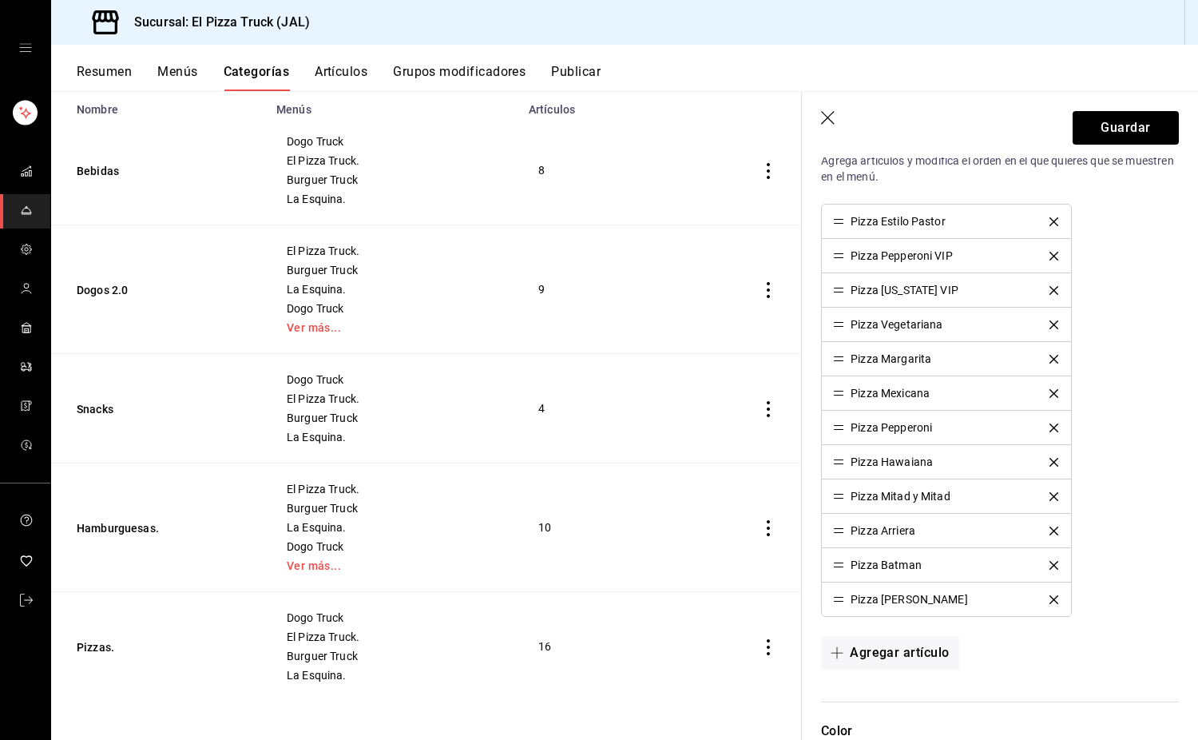
click at [1049, 217] on icon "delete" at bounding box center [1053, 221] width 9 height 9
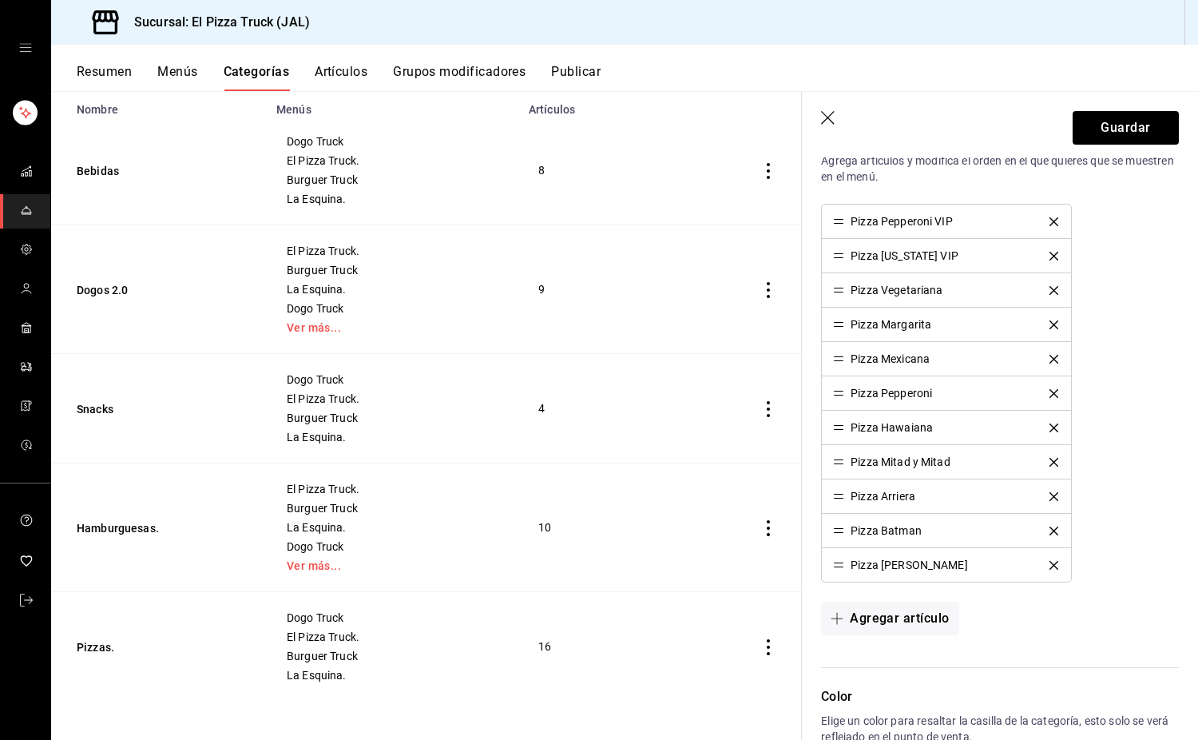
click at [1049, 217] on icon "delete" at bounding box center [1053, 221] width 9 height 9
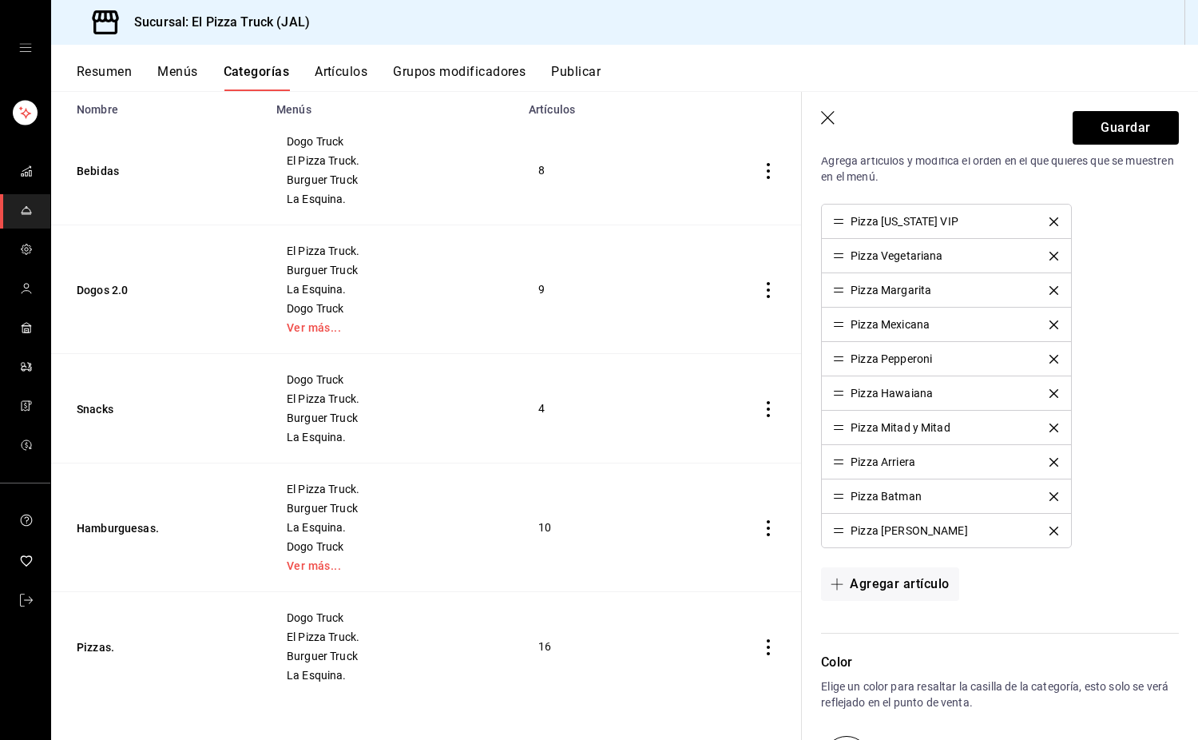
click at [1046, 216] on li "Pizza [US_STATE] VIP" at bounding box center [946, 221] width 248 height 34
click at [1048, 218] on div "Pizza [US_STATE] VIP" at bounding box center [946, 221] width 226 height 11
click at [1049, 222] on icon "delete" at bounding box center [1053, 221] width 9 height 9
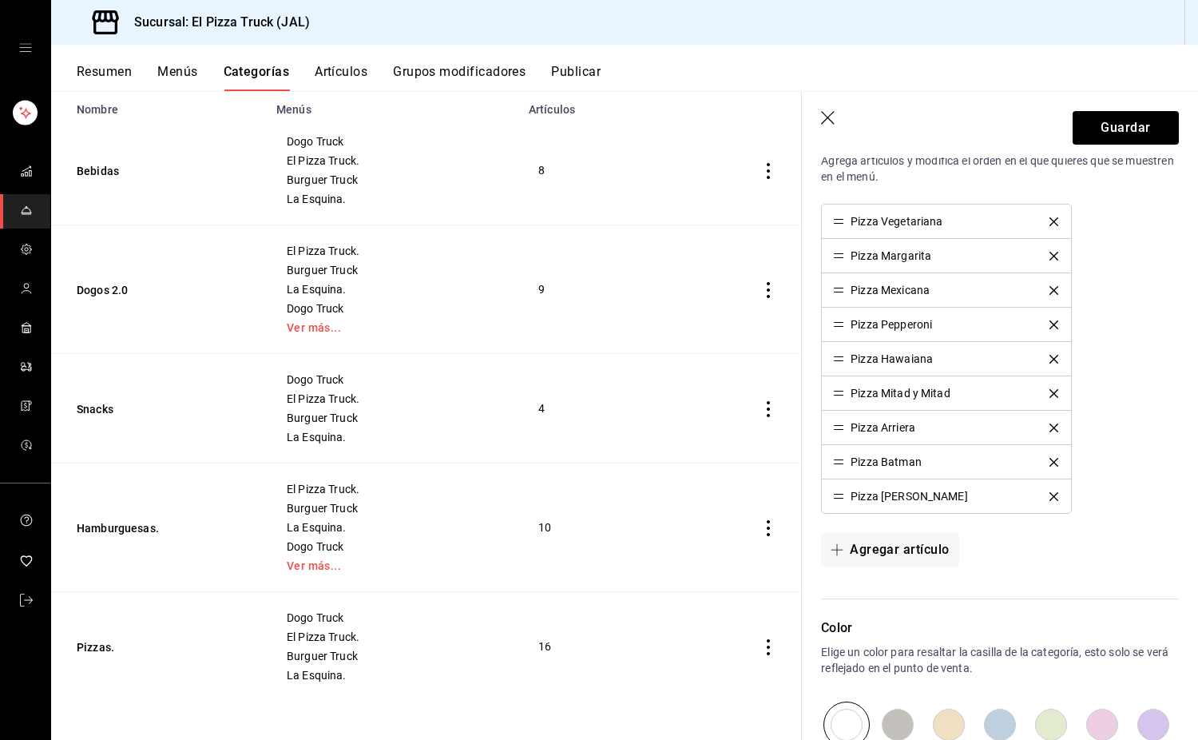
click at [1049, 223] on icon "delete" at bounding box center [1053, 221] width 9 height 9
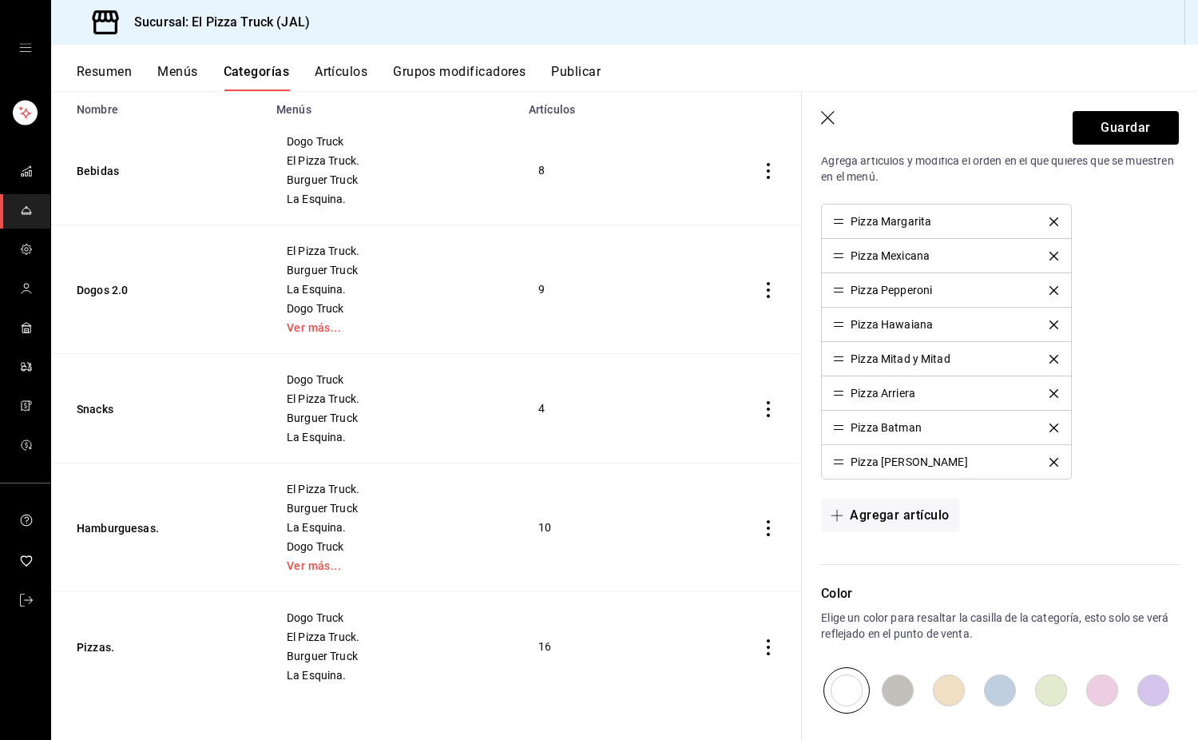
click at [1049, 223] on icon "delete" at bounding box center [1053, 221] width 9 height 9
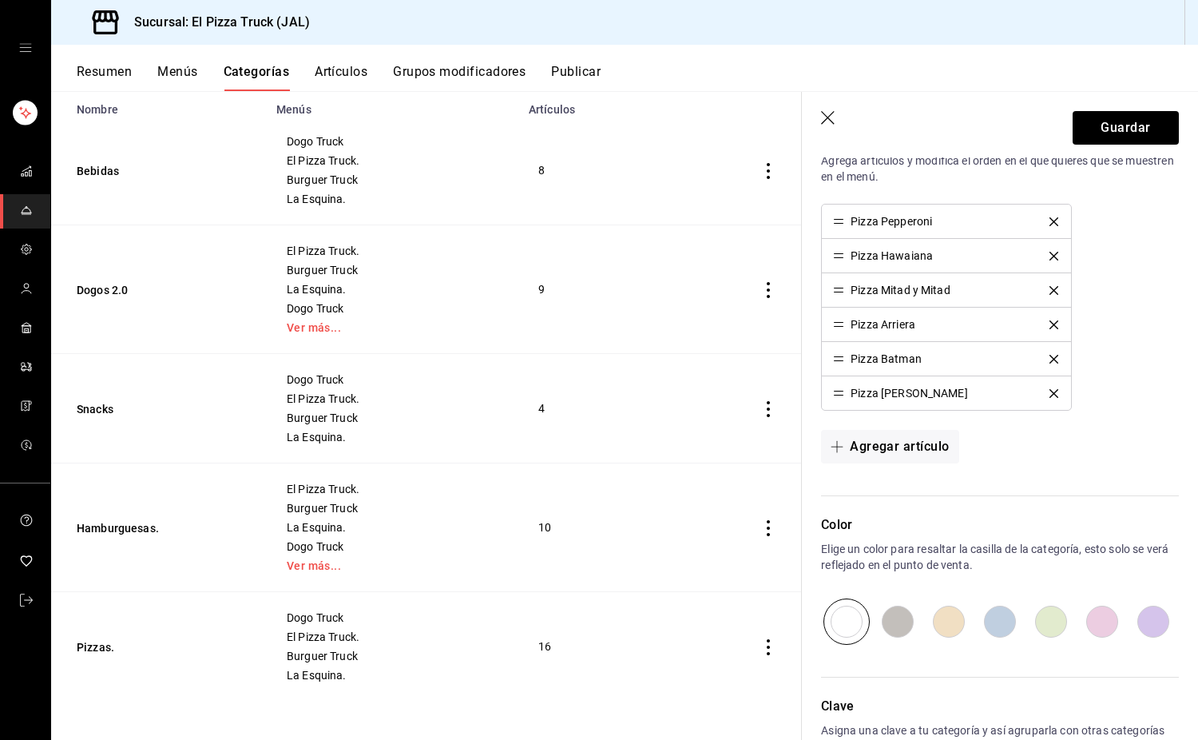
click at [1049, 223] on icon "delete" at bounding box center [1053, 221] width 9 height 9
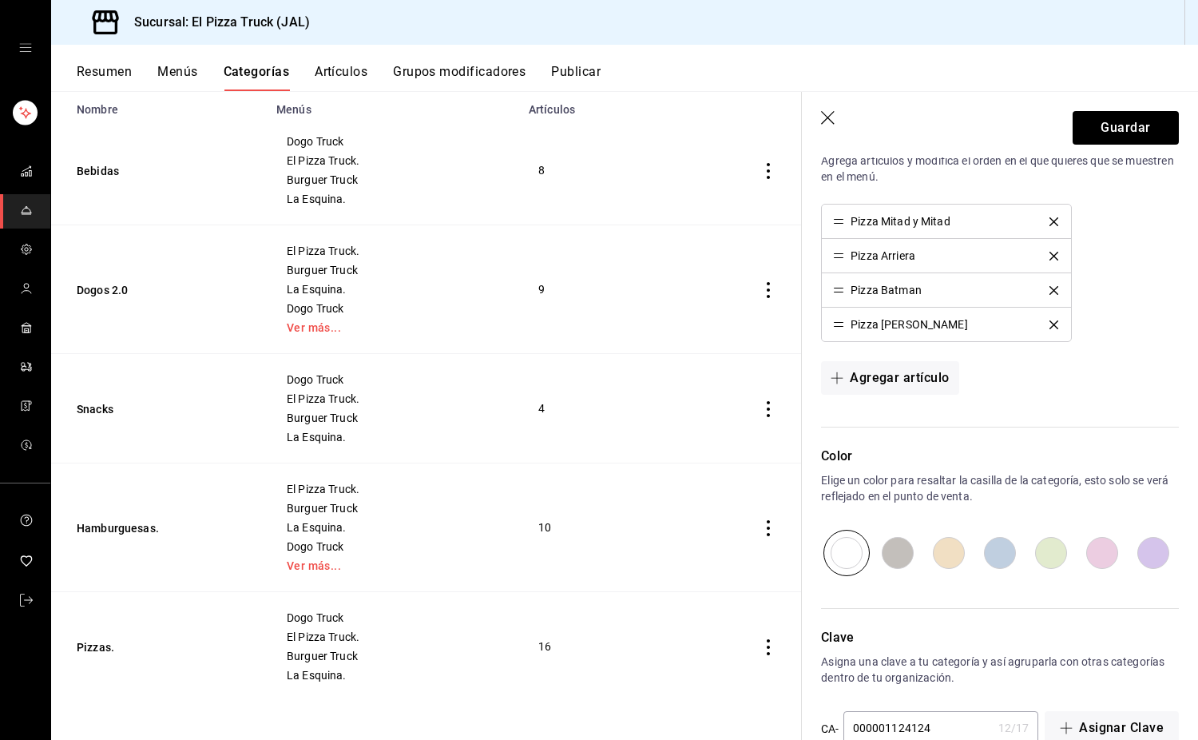
click at [1049, 223] on icon "delete" at bounding box center [1053, 221] width 9 height 9
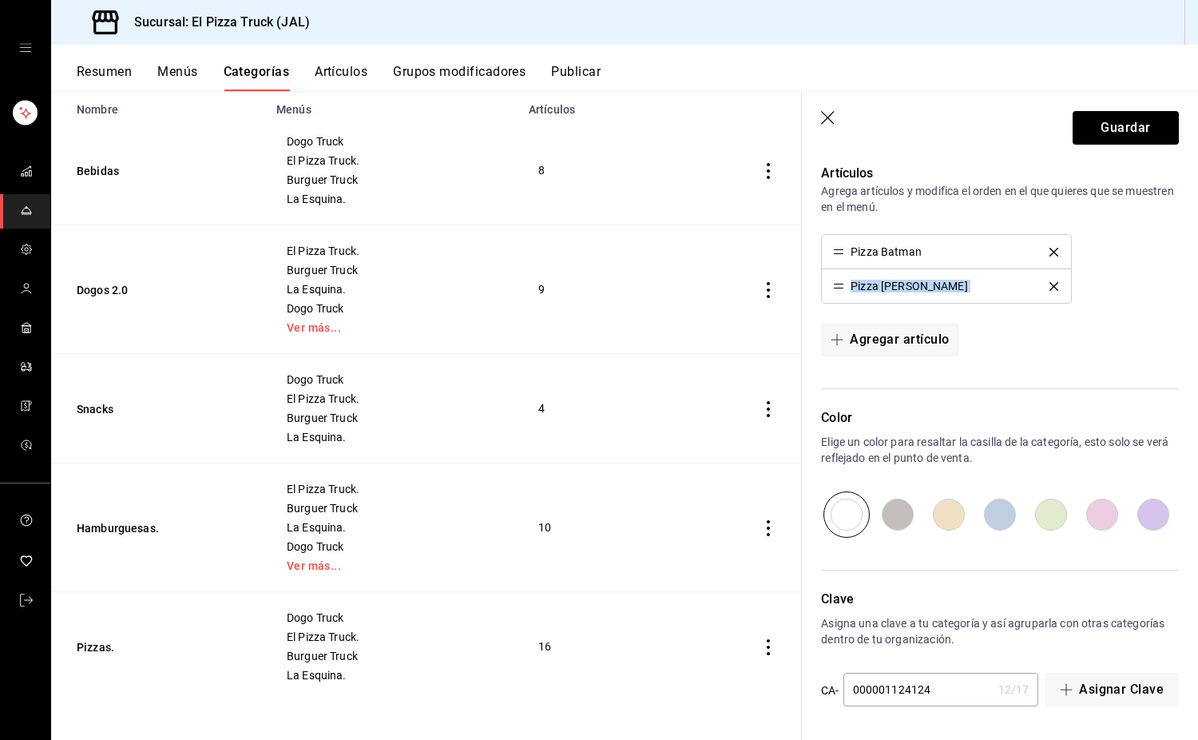
click at [1044, 223] on div "Artículos Agrega artículos y modifica el orden en el que quieres que se muestre…" at bounding box center [990, 267] width 377 height 244
click at [1049, 248] on icon "delete" at bounding box center [1053, 252] width 9 height 9
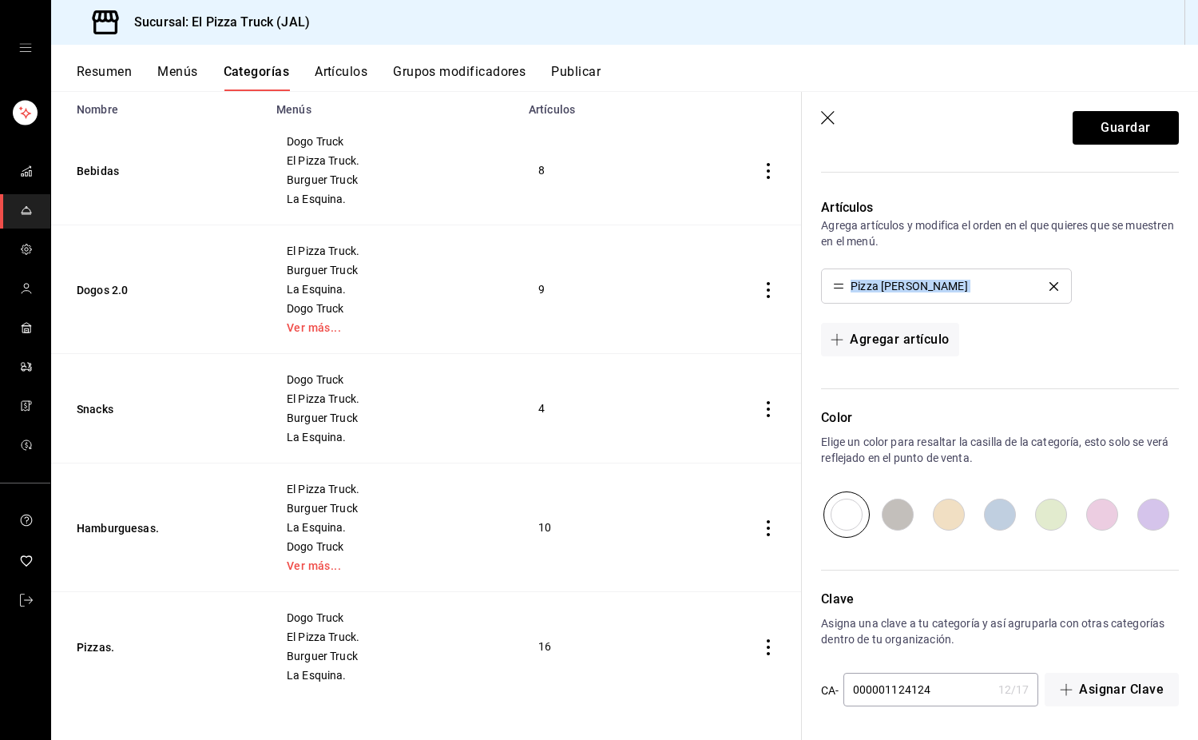
click at [1049, 285] on icon "delete" at bounding box center [1053, 286] width 9 height 9
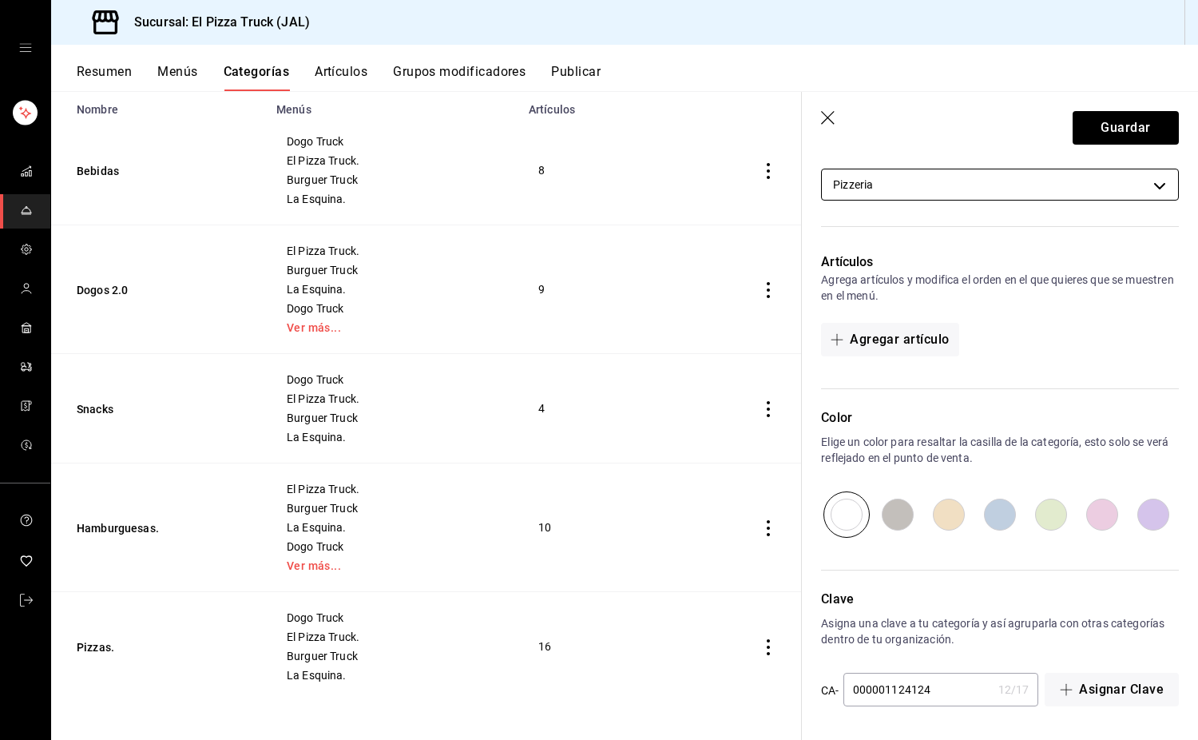
scroll to position [520, 0]
click at [1115, 128] on button "Guardar" at bounding box center [1126, 128] width 106 height 34
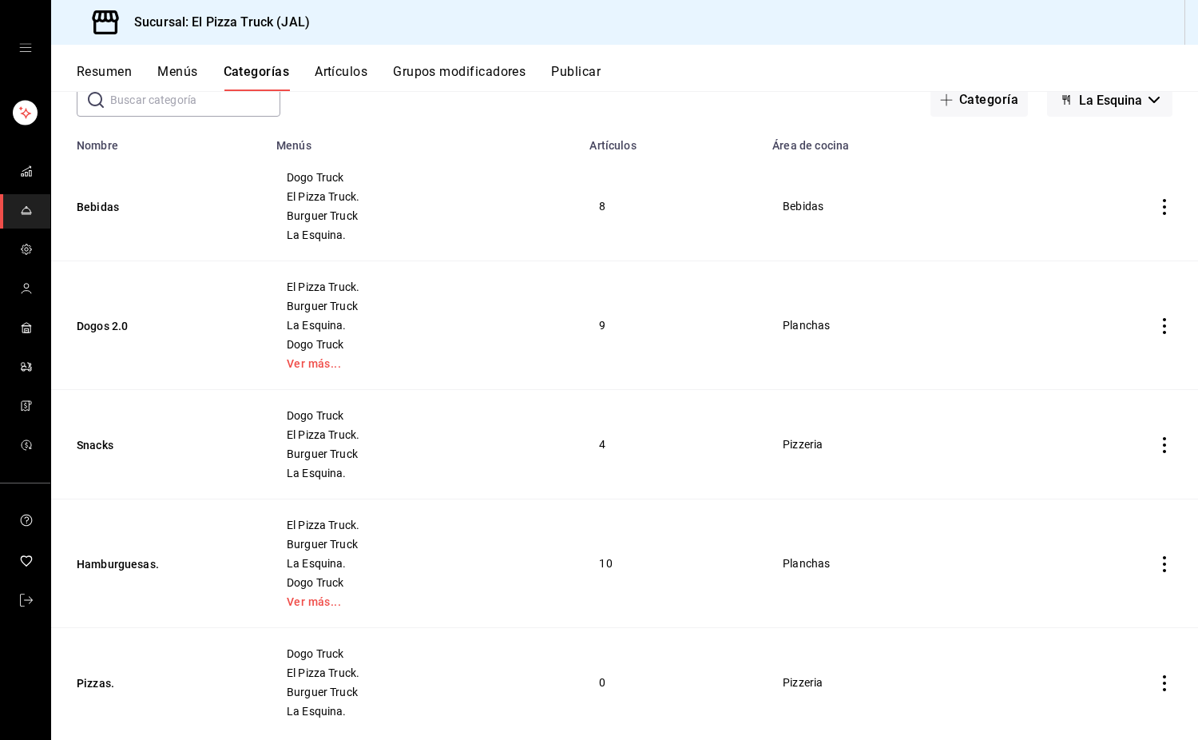
scroll to position [137, 0]
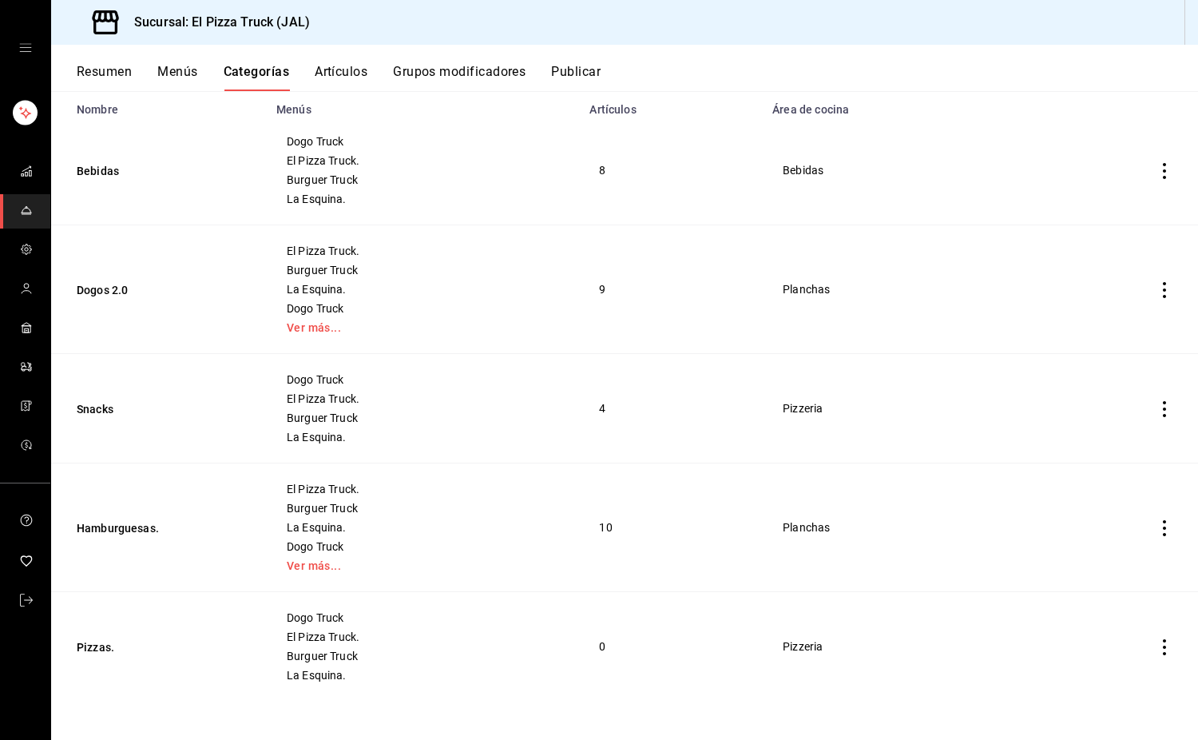
click at [1163, 640] on icon "actions" at bounding box center [1164, 647] width 3 height 16
click at [1104, 699] on span "Eliminar" at bounding box center [1104, 697] width 41 height 13
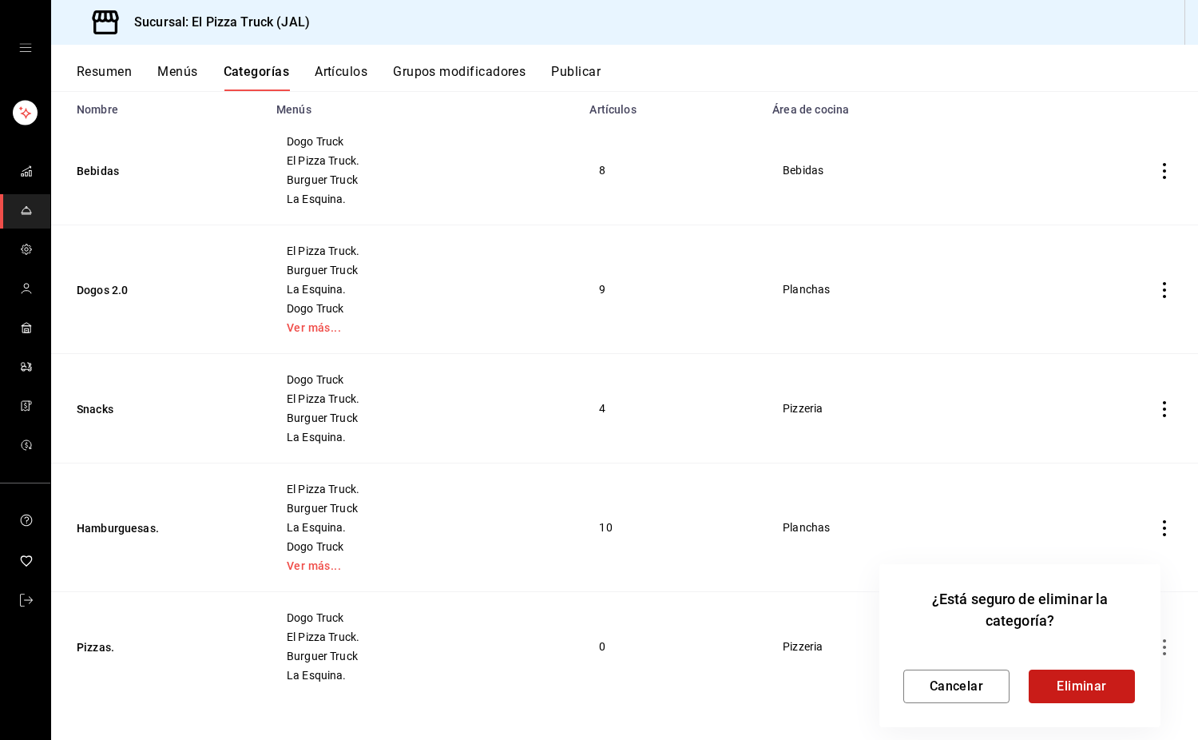
click at [1097, 684] on button "Eliminar" at bounding box center [1082, 686] width 106 height 34
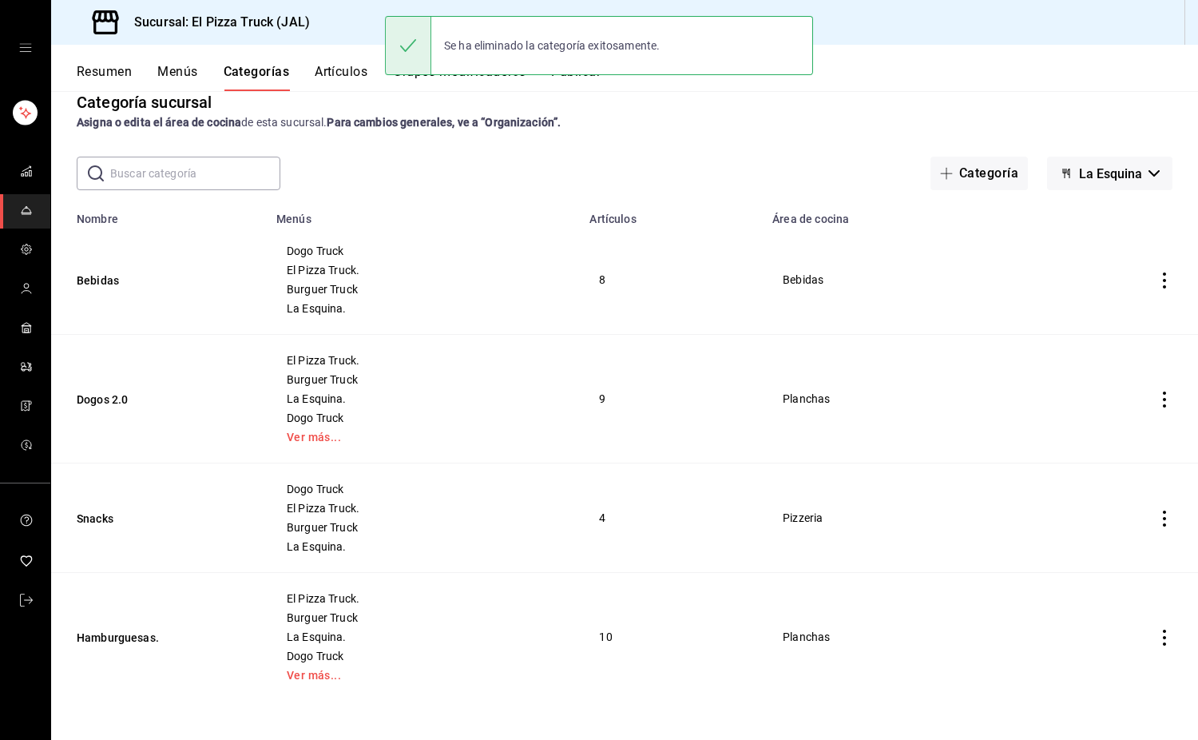
scroll to position [27, 0]
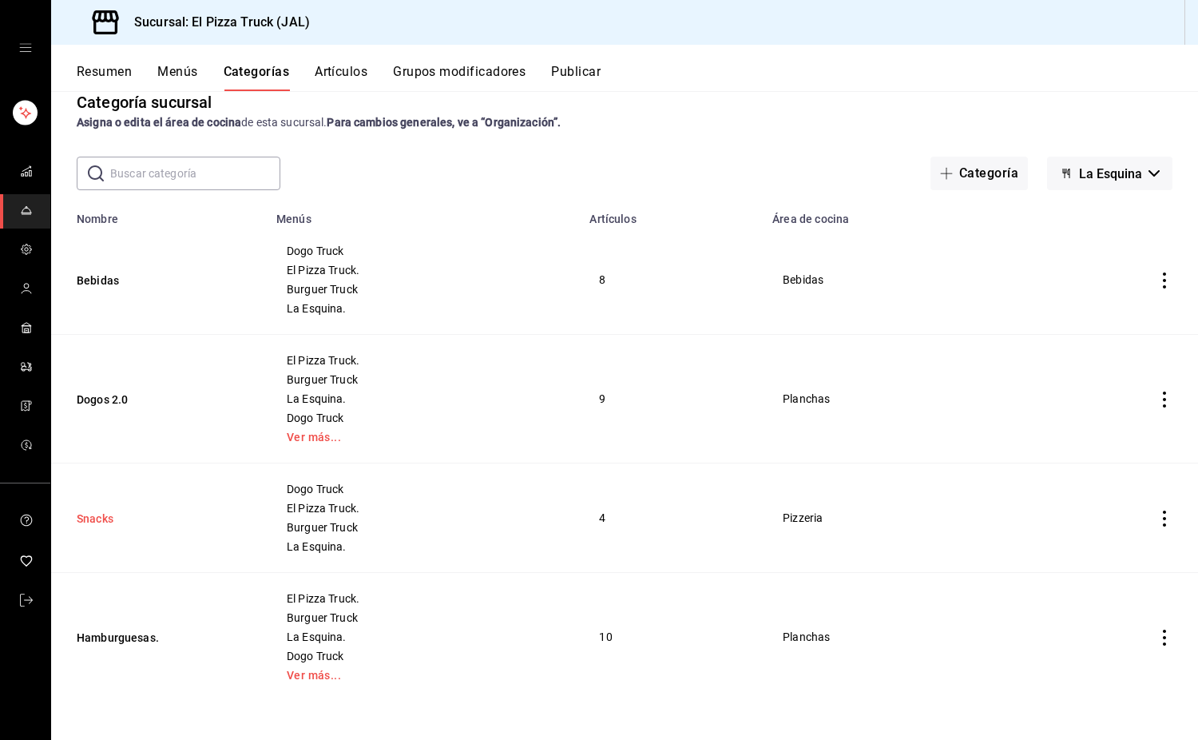
click at [101, 520] on button "Snacks" at bounding box center [157, 518] width 160 height 16
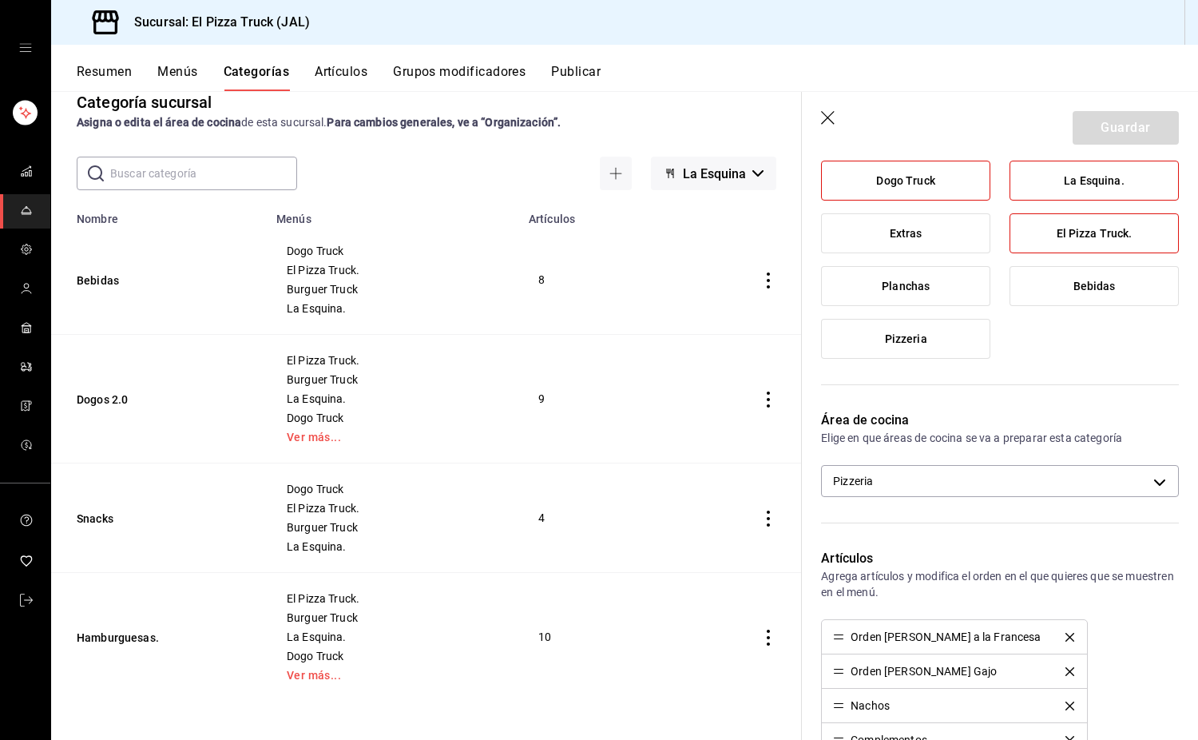
scroll to position [399, 0]
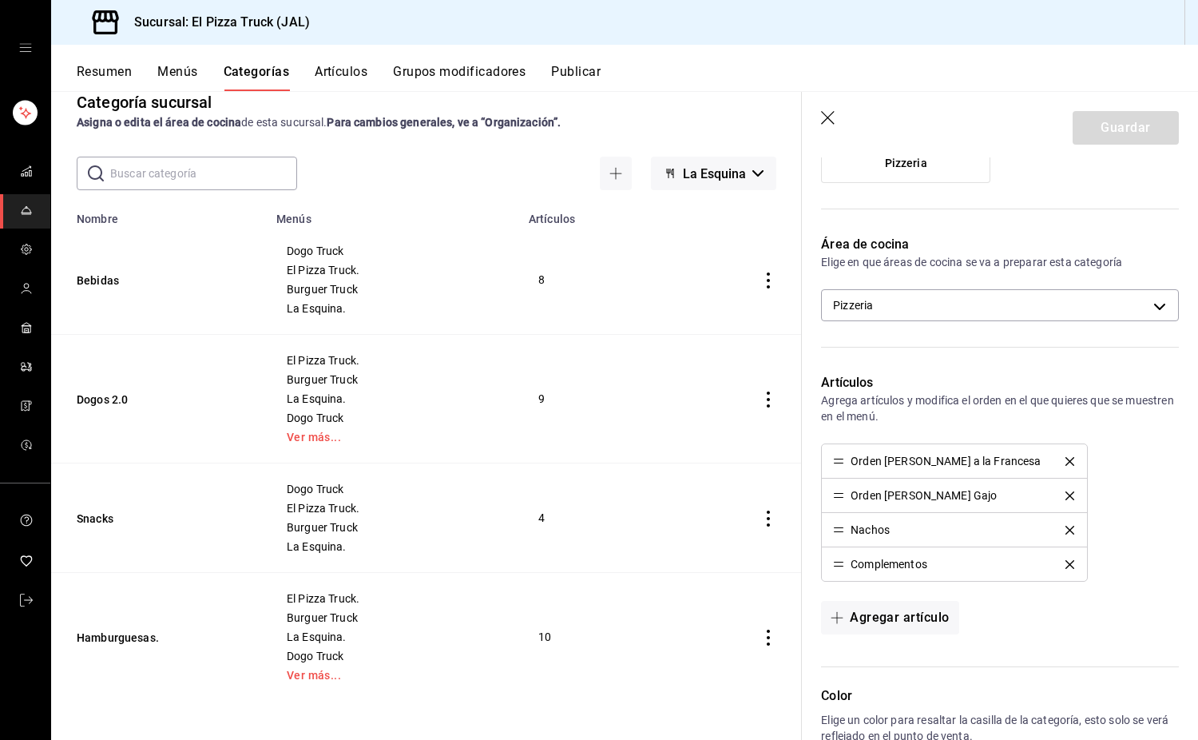
click at [348, 69] on button "Artículos" at bounding box center [341, 77] width 53 height 27
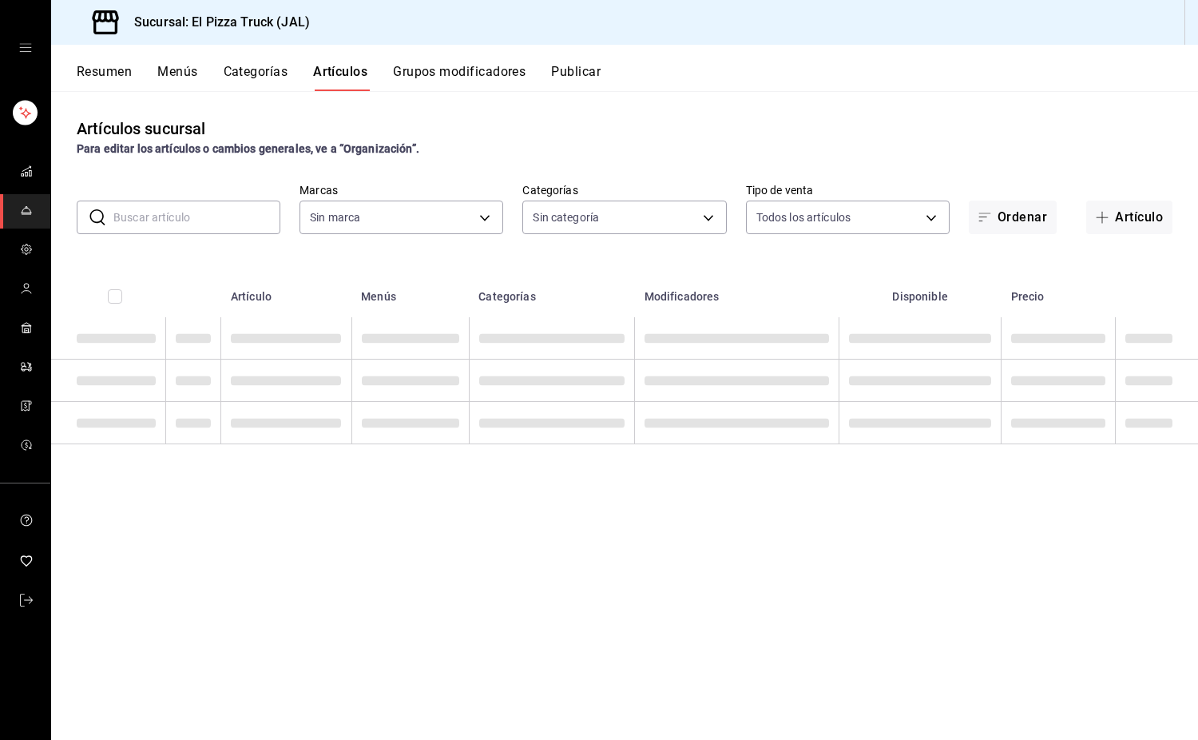
type input "c15787e7-6217-4551-b681-77b679b5e3f3,a441d866-96e6-4057-8867-d7266e748d34,b52d4…"
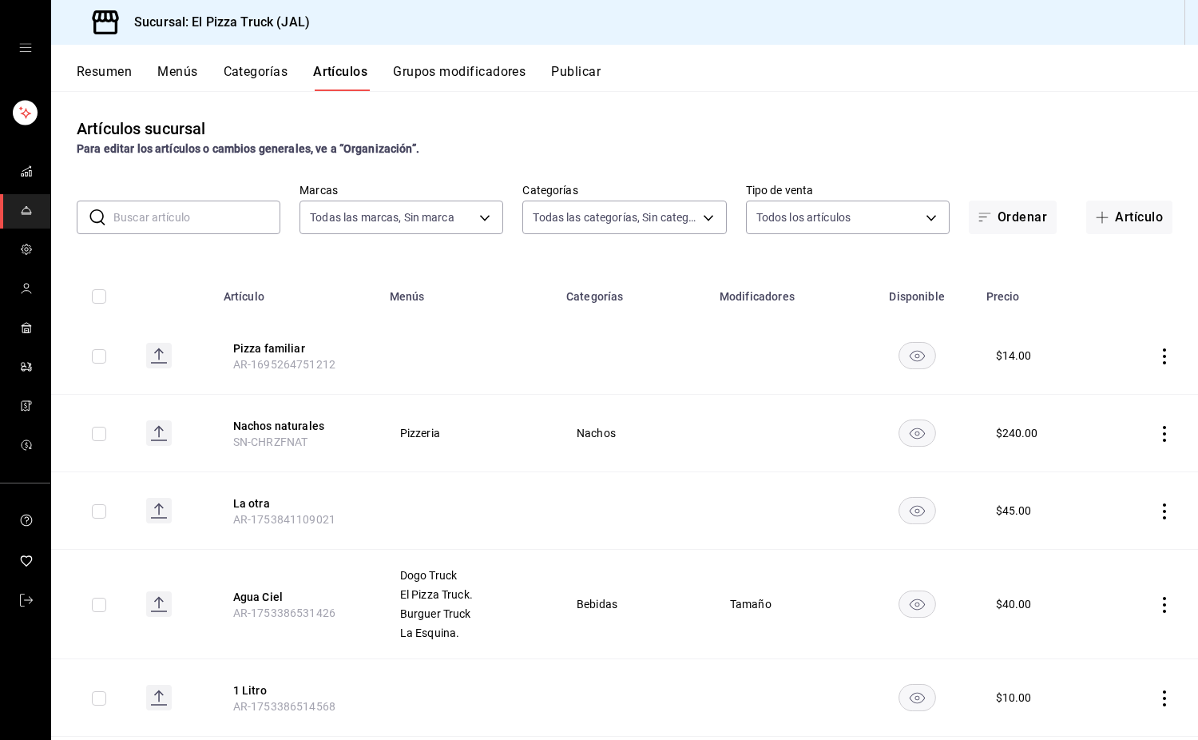
type input "7011110b-ccbe-4c9e-86f6-4a195b2d65b1,5937454d-5871-409b-ab19-0e087f261275,3108b…"
click at [240, 212] on input "text" at bounding box center [196, 217] width 167 height 32
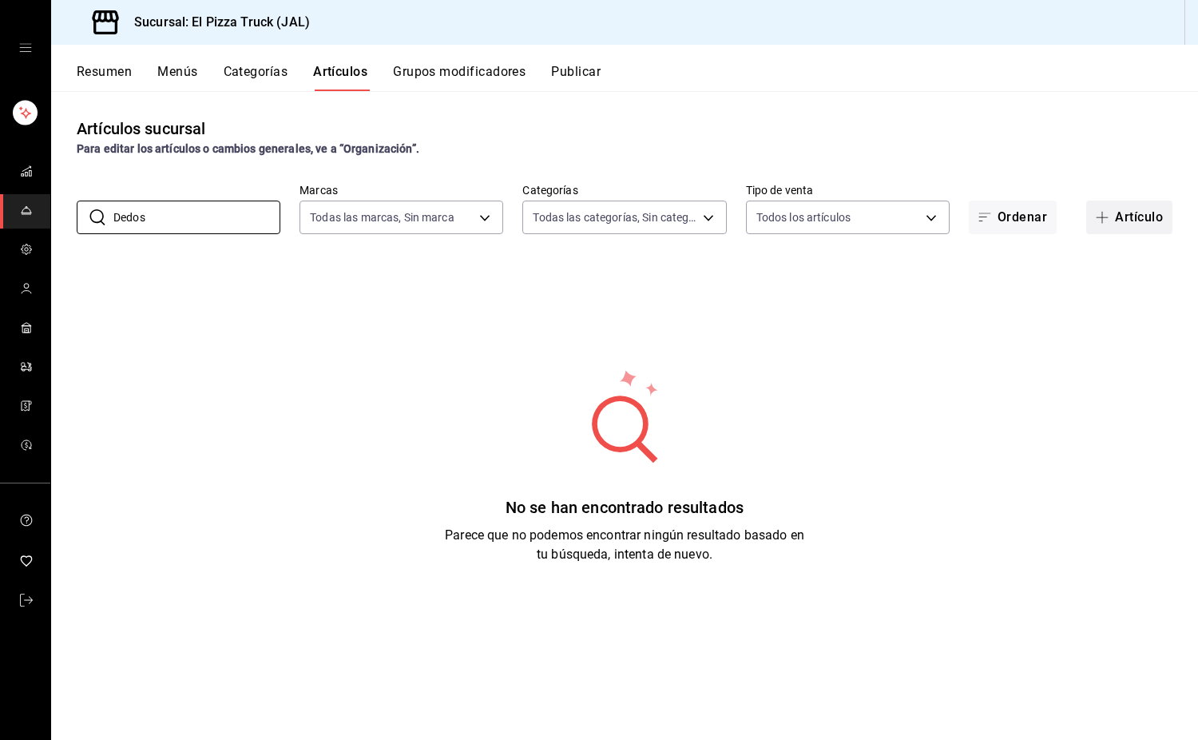
type input "Dedos"
click at [1128, 222] on button "Artículo" at bounding box center [1129, 217] width 86 height 34
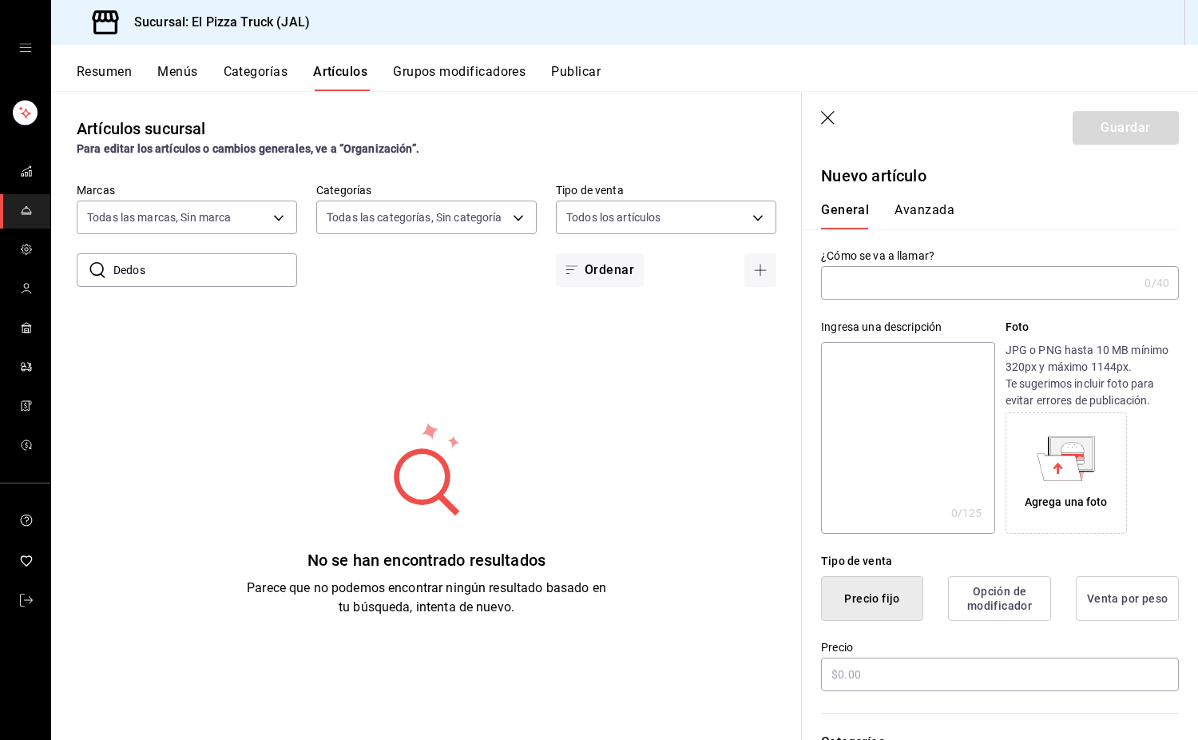
click at [910, 280] on input "text" at bounding box center [979, 283] width 317 height 32
type input "Dedos de queso"
type textarea "D"
type textarea "x"
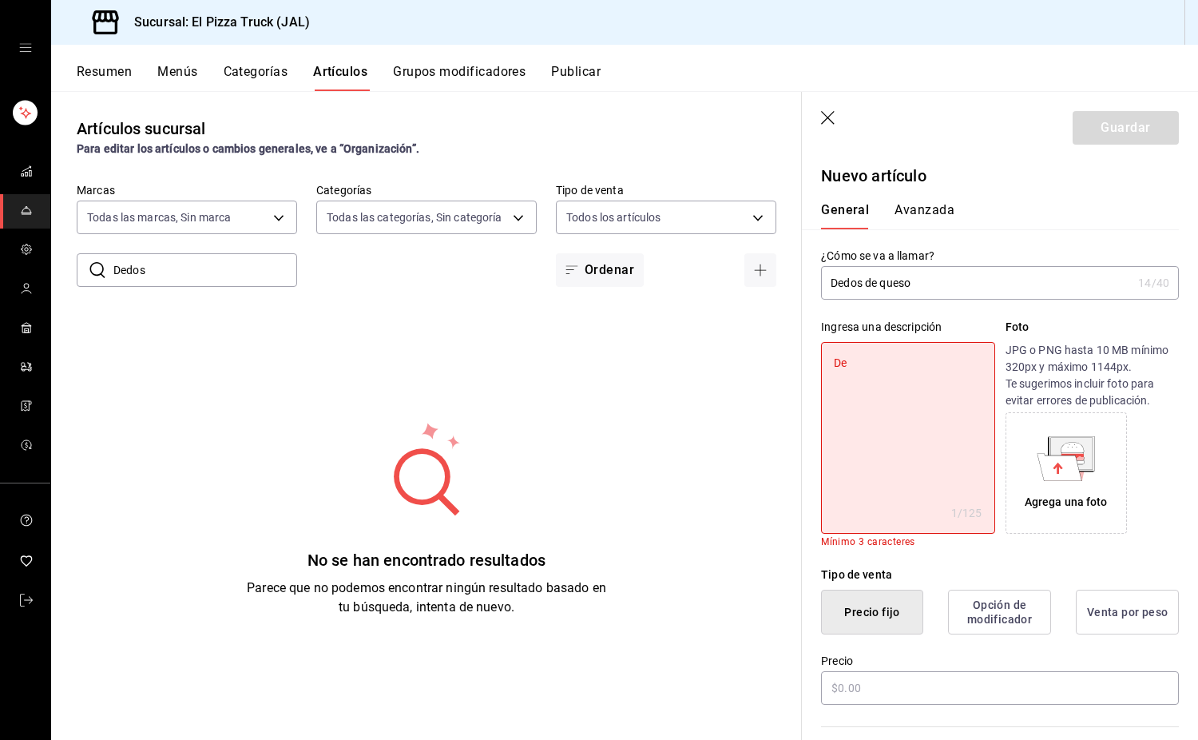
type textarea "Ded"
type textarea "x"
type textarea "Dedo"
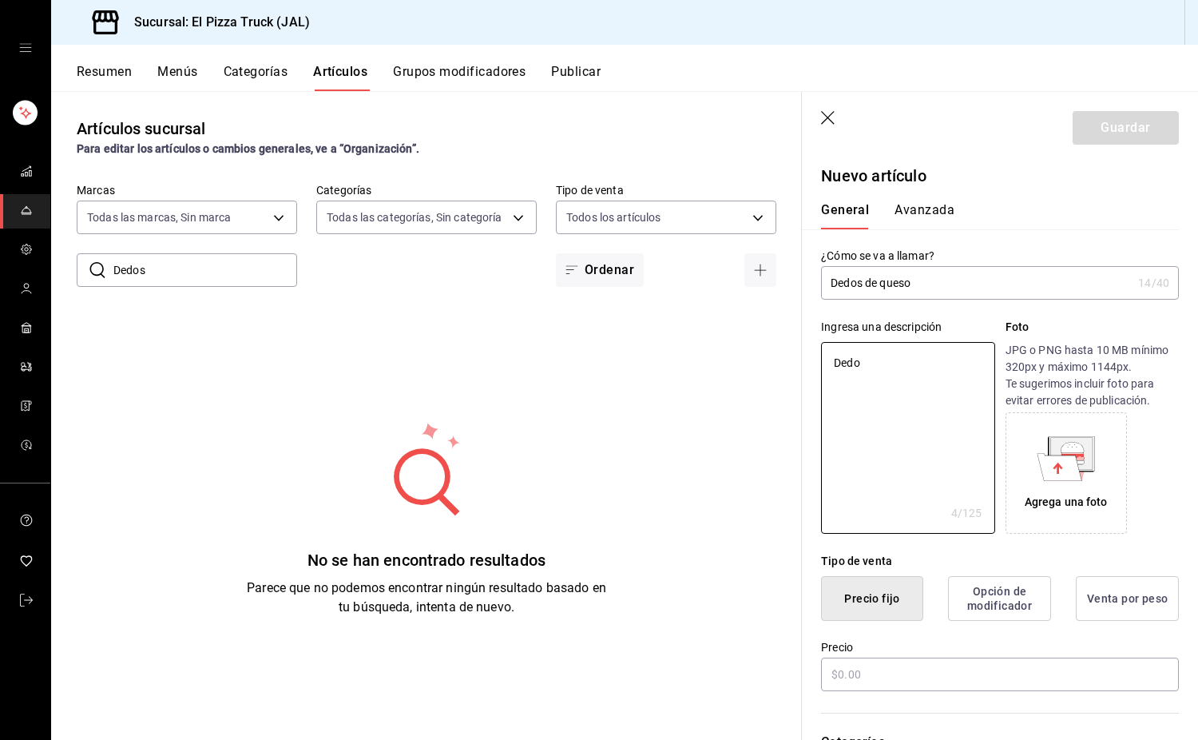
type textarea "x"
type textarea "Dedos"
type textarea "x"
type textarea "Dedos"
type textarea "x"
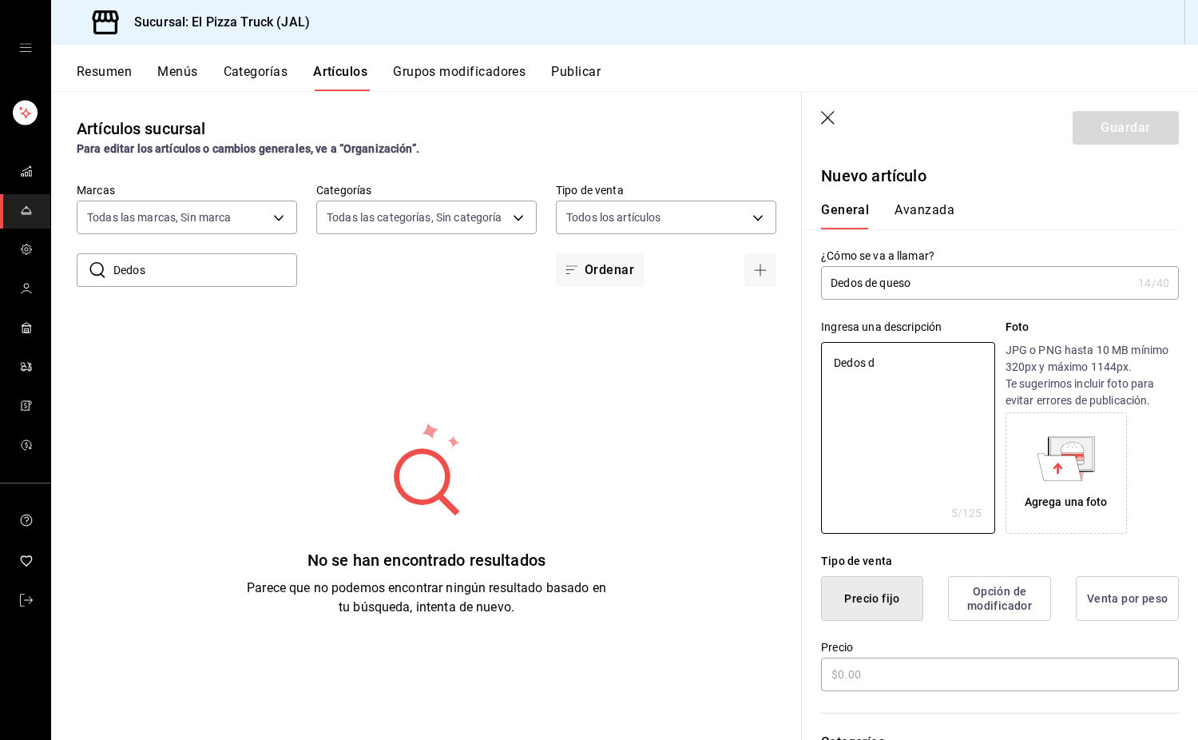
type textarea "Dedos de"
type textarea "x"
type textarea "Dedos de que"
type textarea "x"
type textarea "Dedos de queso"
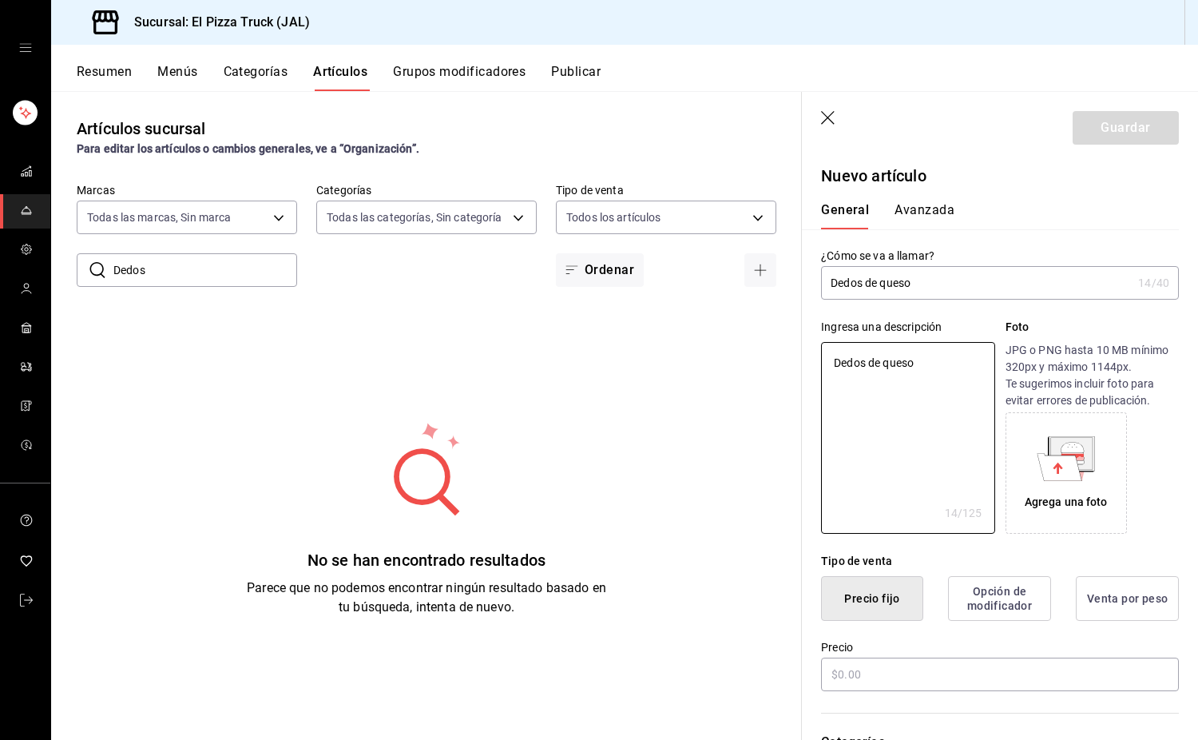
type textarea "x"
type textarea "Dedos de queso"
type textarea "x"
type textarea "Dedos de queso mo"
type textarea "x"
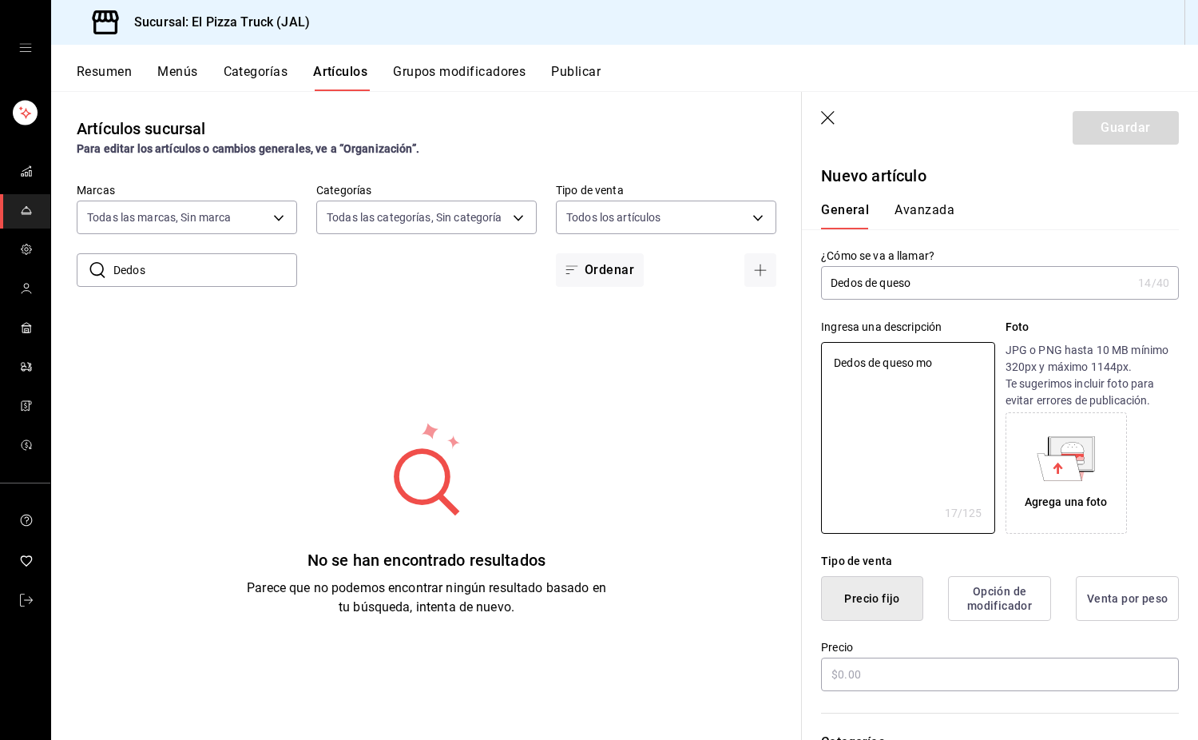
type textarea "Dedos de queso mor"
type textarea "x"
type textarea "Dedos de queso mozz"
type textarea "x"
type textarea "Dedos de queso mozza"
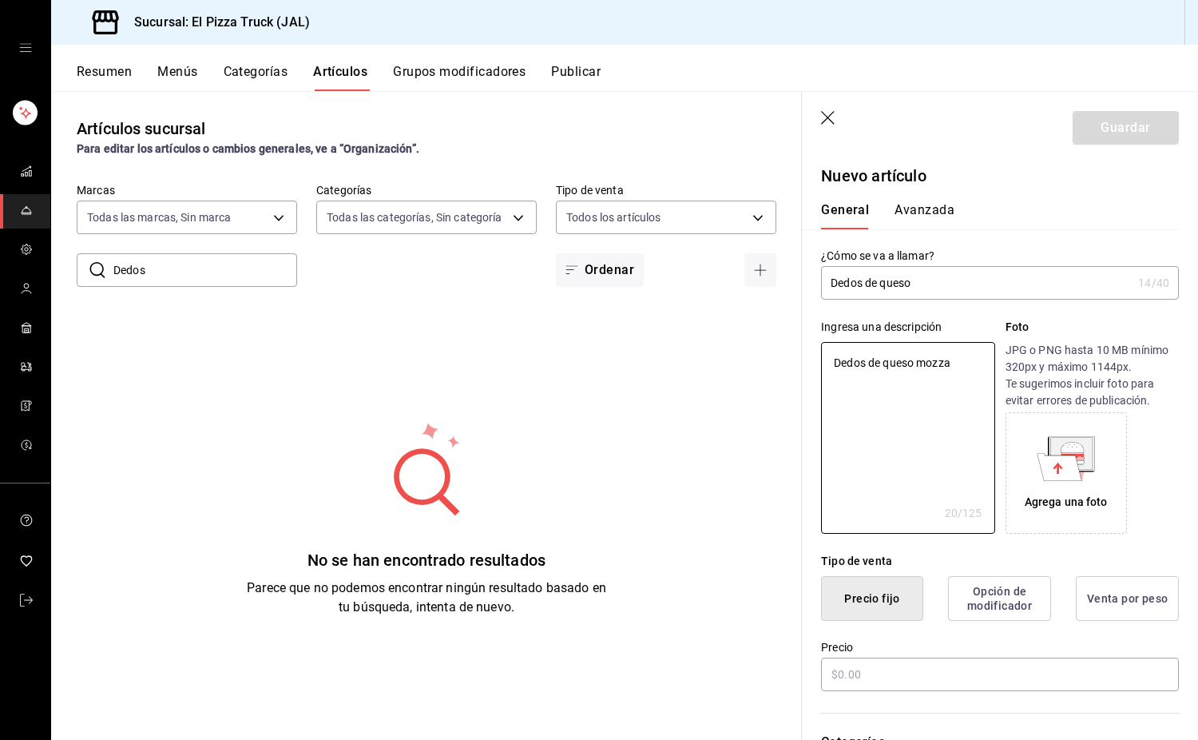
type textarea "x"
type textarea "Dedos de queso mozzare"
type textarea "x"
type textarea "Dedos de queso mozzarel"
type textarea "x"
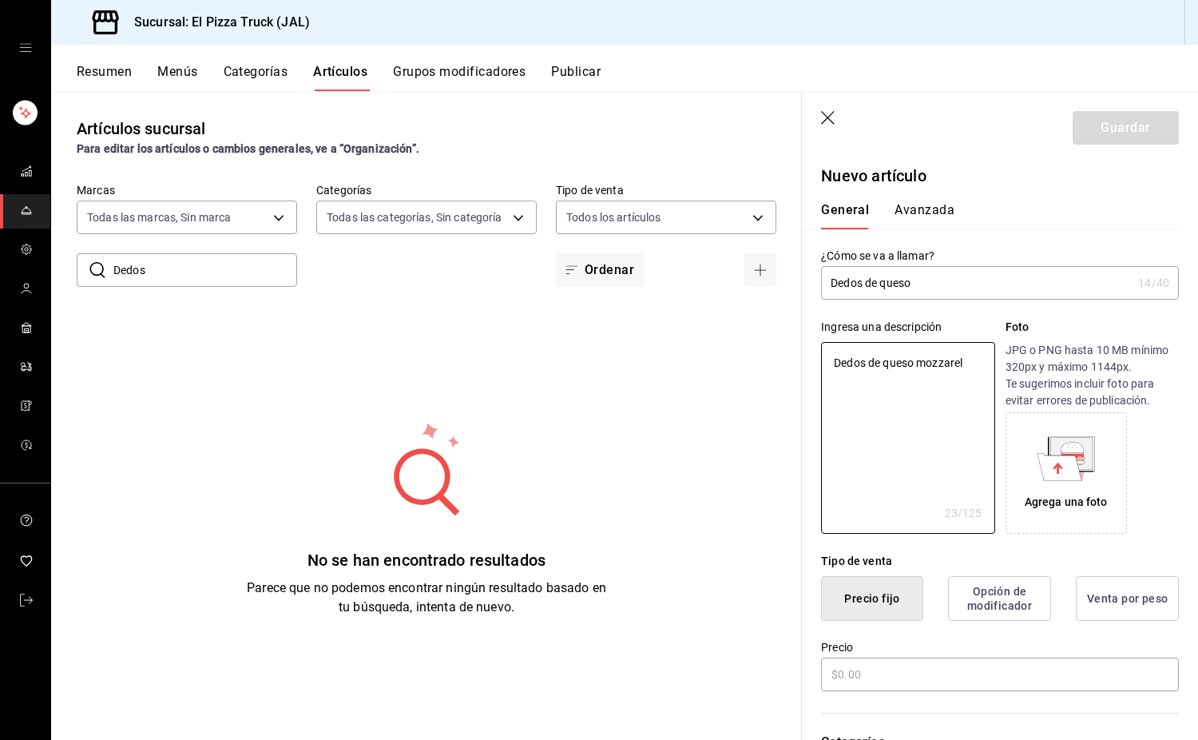
type textarea "Dedos de queso mozzarell"
type textarea "x"
type textarea "Dedos de queso mozzarella"
type textarea "x"
type textarea "Dedos de queso mozzarella"
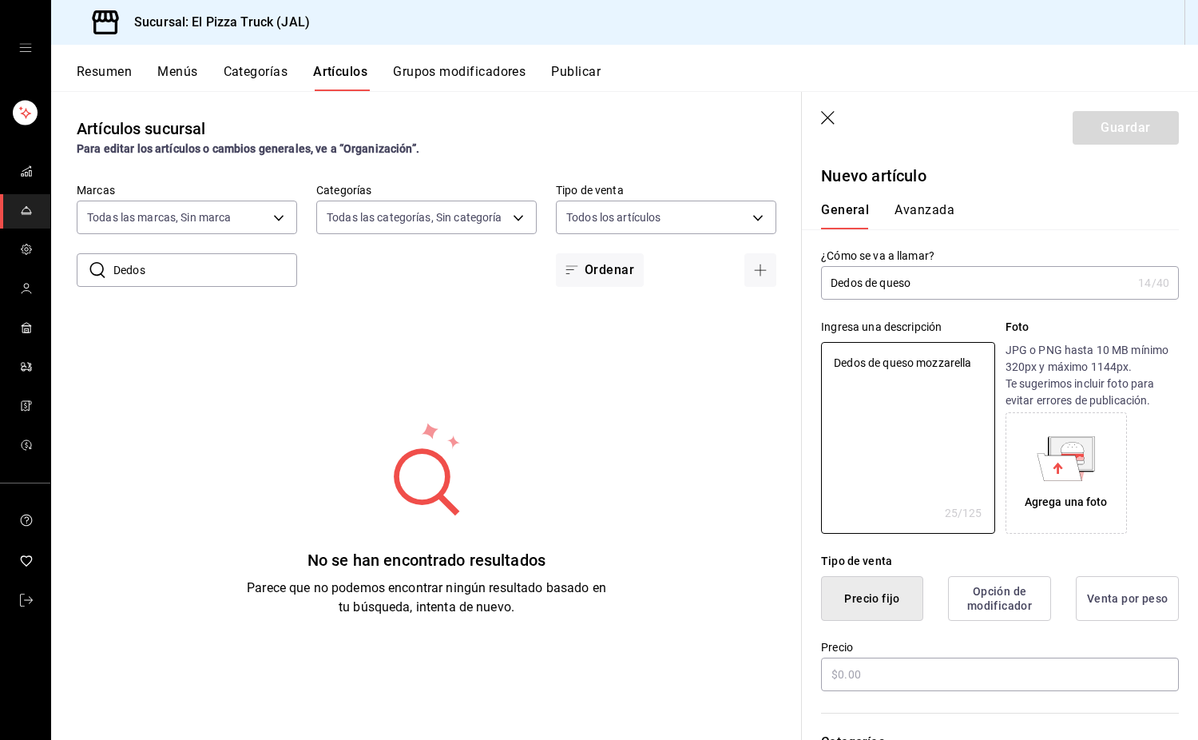
type textarea "x"
type textarea "Dedos de queso mozzarella e"
type textarea "x"
type textarea "Dedos de queso mozzarella em"
type textarea "x"
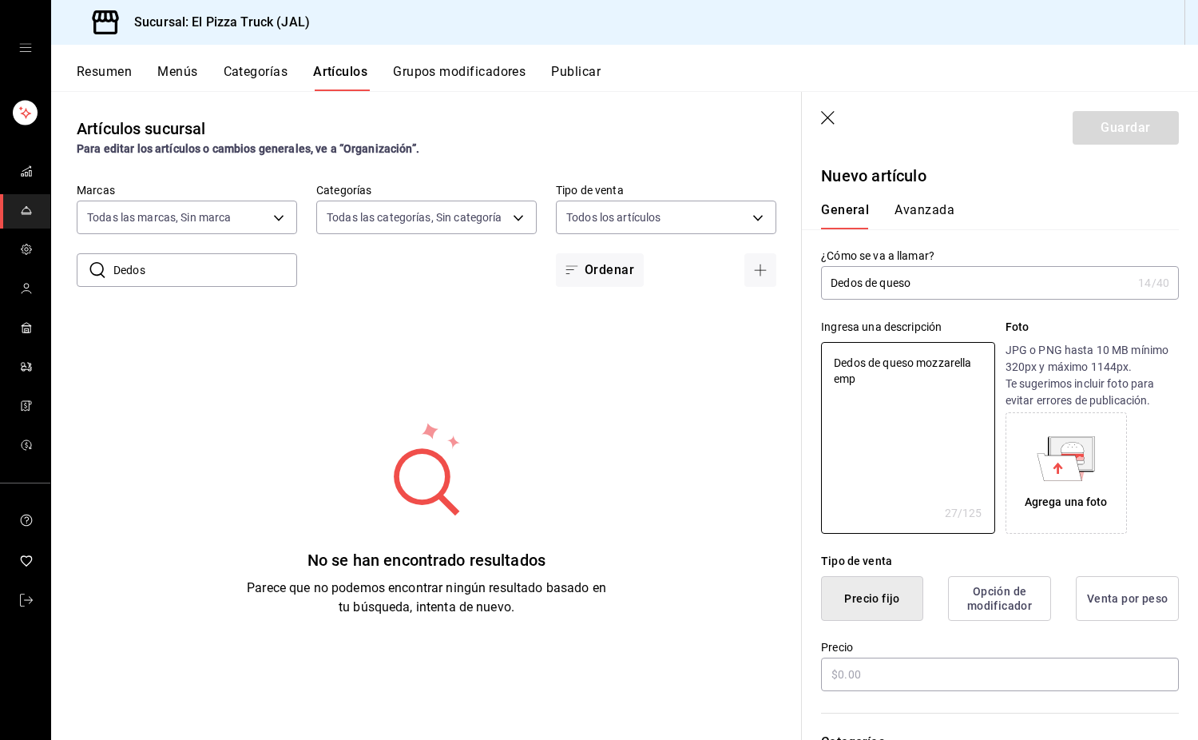
type textarea "Dedos de queso mozzarella empa"
type textarea "x"
type textarea "Dedos de queso mozzarella empan"
type textarea "x"
type textarea "Dedos de queso mozzarella empaniz"
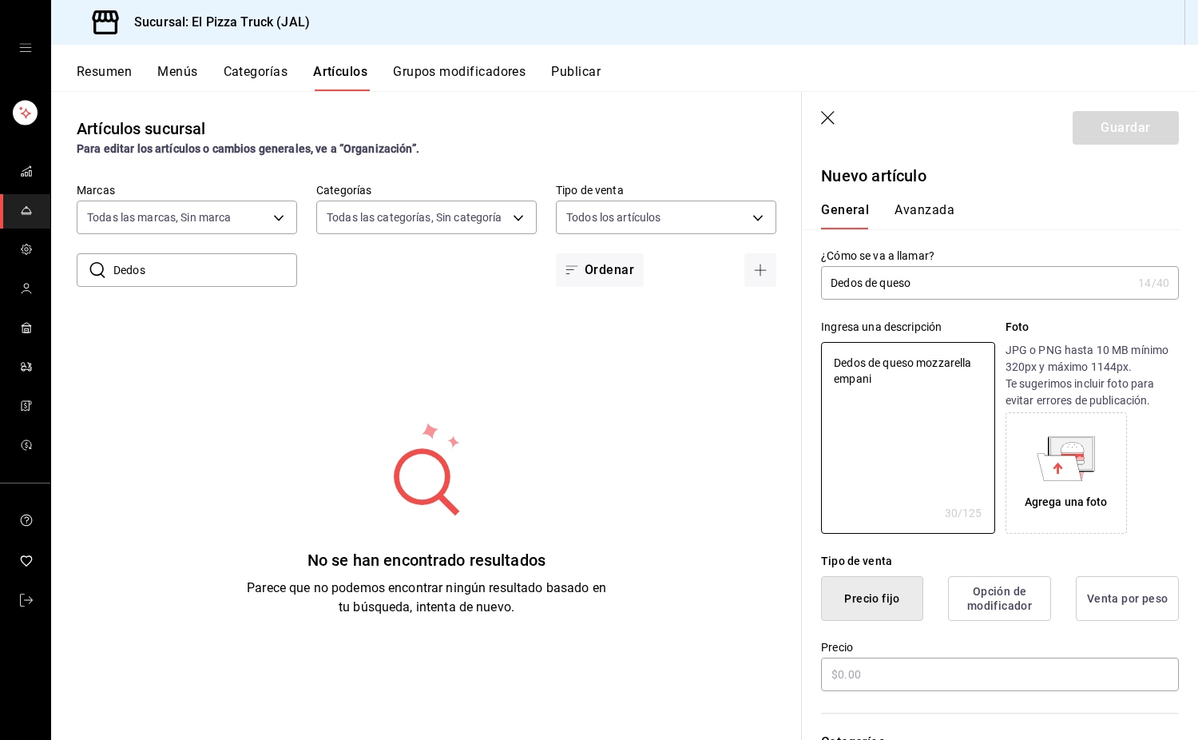
type textarea "x"
type textarea "Dedos de queso mozzarella empanizado"
type textarea "x"
type textarea "Dedos de queso mozzarella empanizados"
type textarea "x"
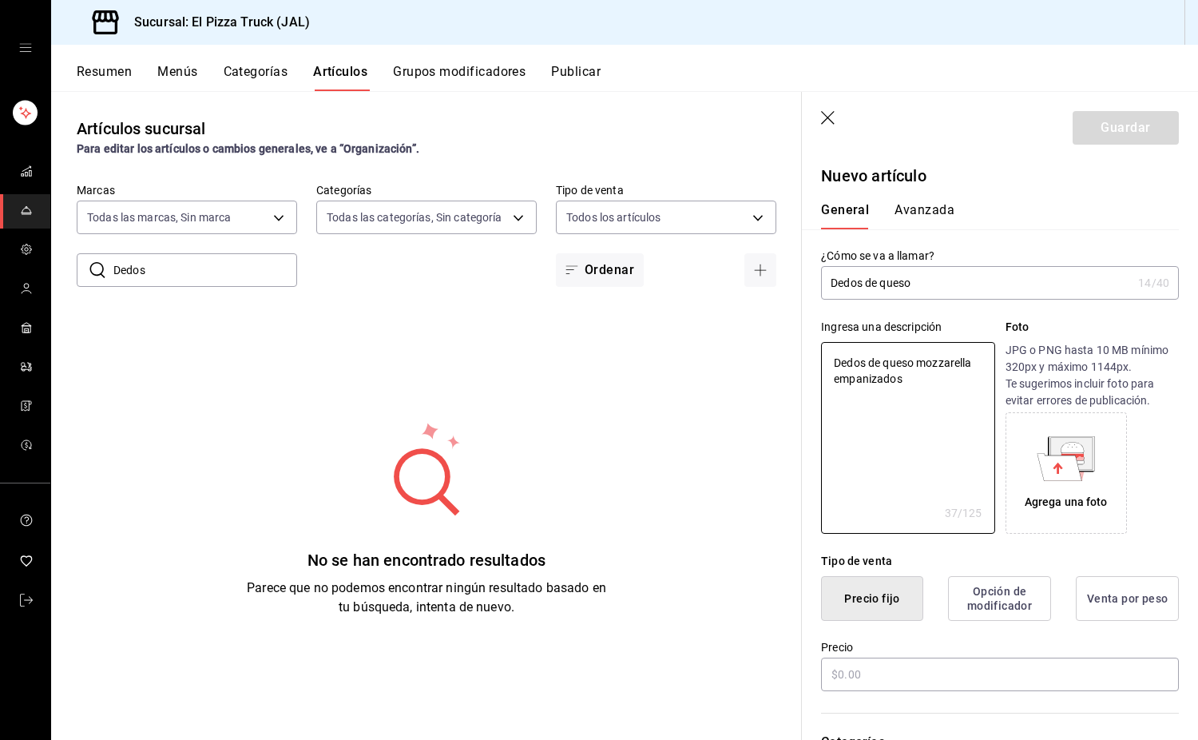
type textarea "Dedos de queso mozzarella empanizados y"
type textarea "x"
type textarea "Dedos de queso mozzarella empanizados y"
type textarea "x"
type textarea "Dedos de queso mozzarella empanizados y f"
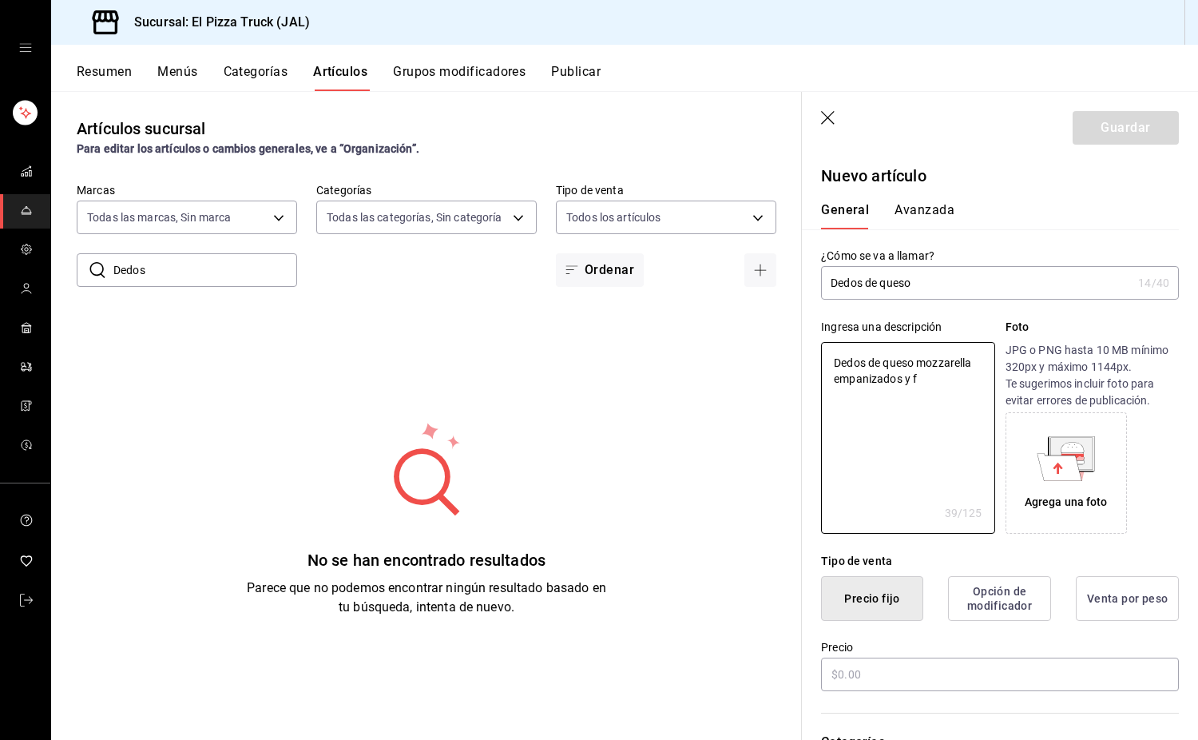
type textarea "x"
type textarea "Dedos de queso mozzarella empanizados y fr"
type textarea "x"
type textarea "Dedos de queso mozzarella empanizados y frit"
type textarea "x"
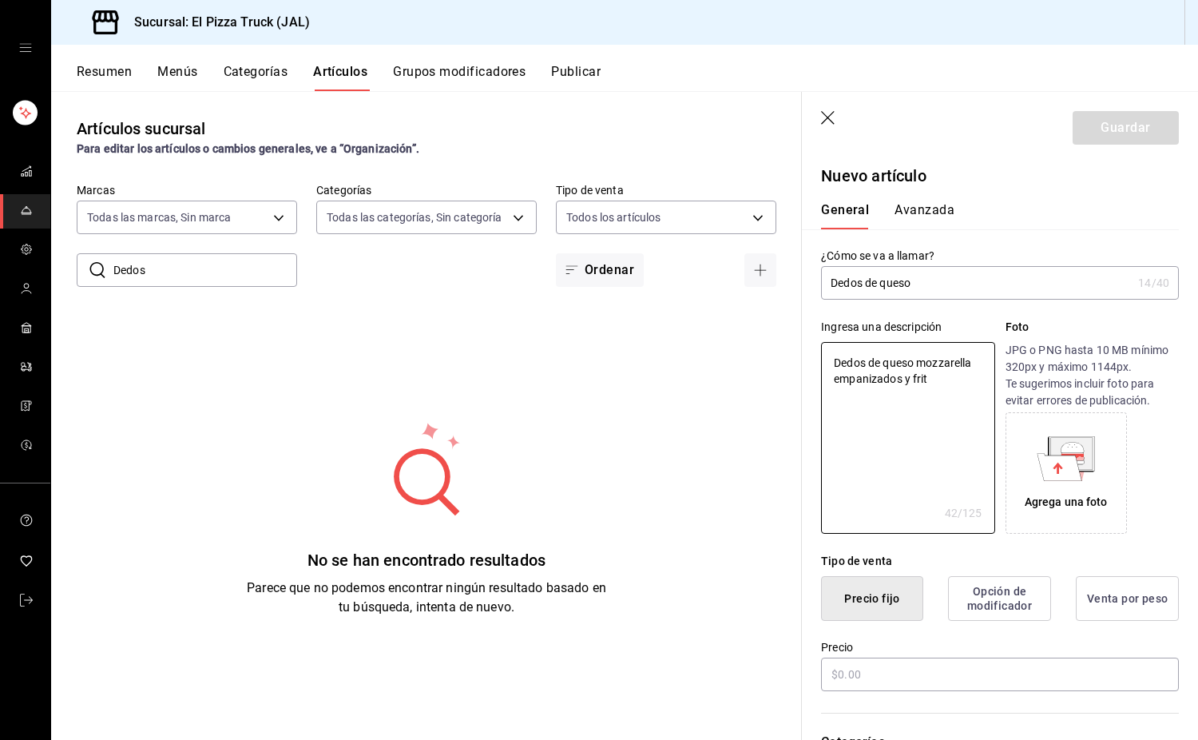
type textarea "Dedos de queso mozzarella empanizados y frito"
type textarea "x"
type textarea "Dedos de queso mozzarella empanizados y fritos"
type textarea "x"
type textarea "Dedos de queso mozzarella empanizados y fritos"
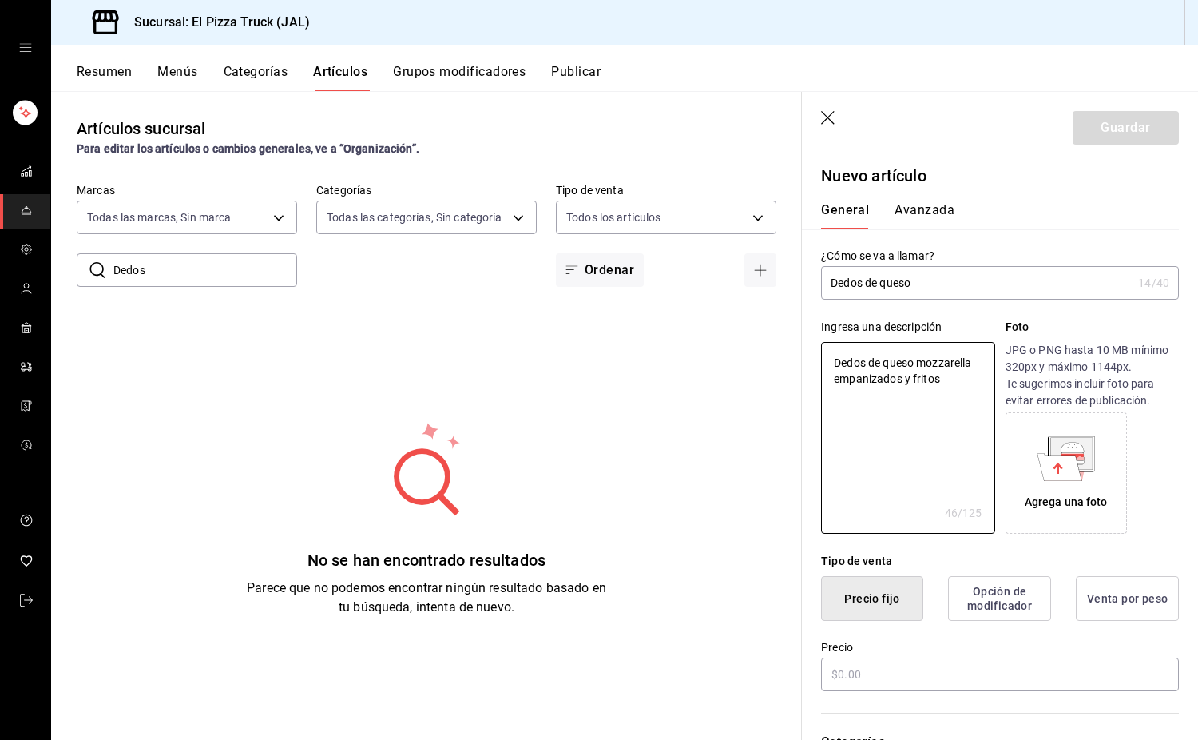
type textarea "x"
type textarea "Dedos de queso mozzarella empanizados y fritos ("
type textarea "x"
type textarea "Dedos de queso mozzarella empanizados y fritos (22"
type textarea "x"
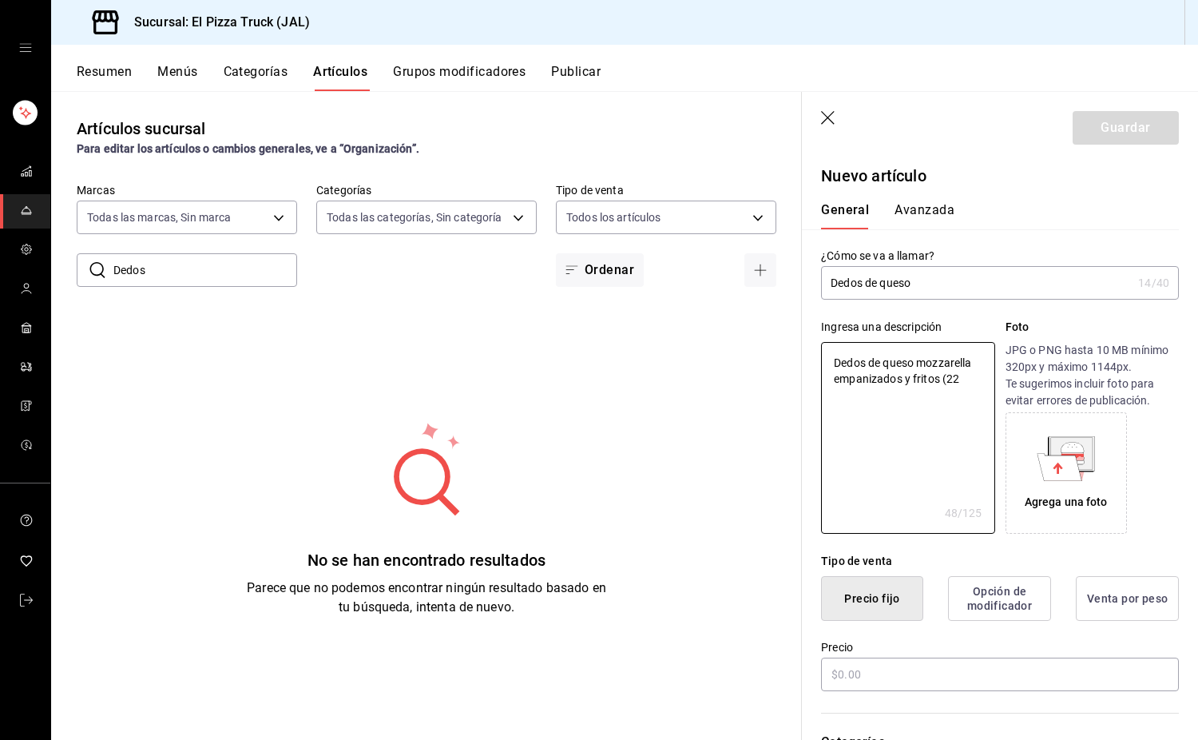
type textarea "Dedos de queso mozzarella empanizados y fritos (220"
type textarea "x"
type textarea "Dedos de queso mozzarella empanizados y fritos (220g"
type textarea "x"
type textarea "Dedos de queso mozzarella empanizados y fritos (220gr"
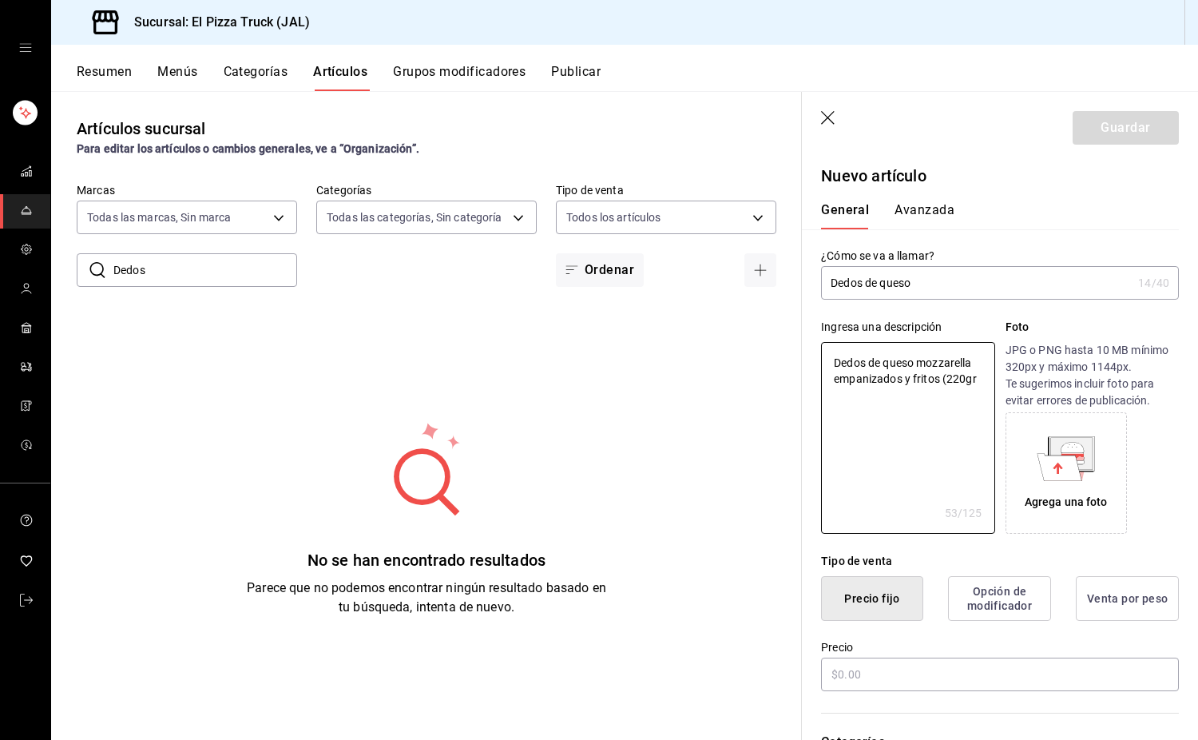
type textarea "x"
type textarea "Dedos de queso mozzarella empanizados y fritos (220gr("
type textarea "x"
type textarea "Dedos de queso mozzarella empanizados y fritos (220gr"
type textarea "x"
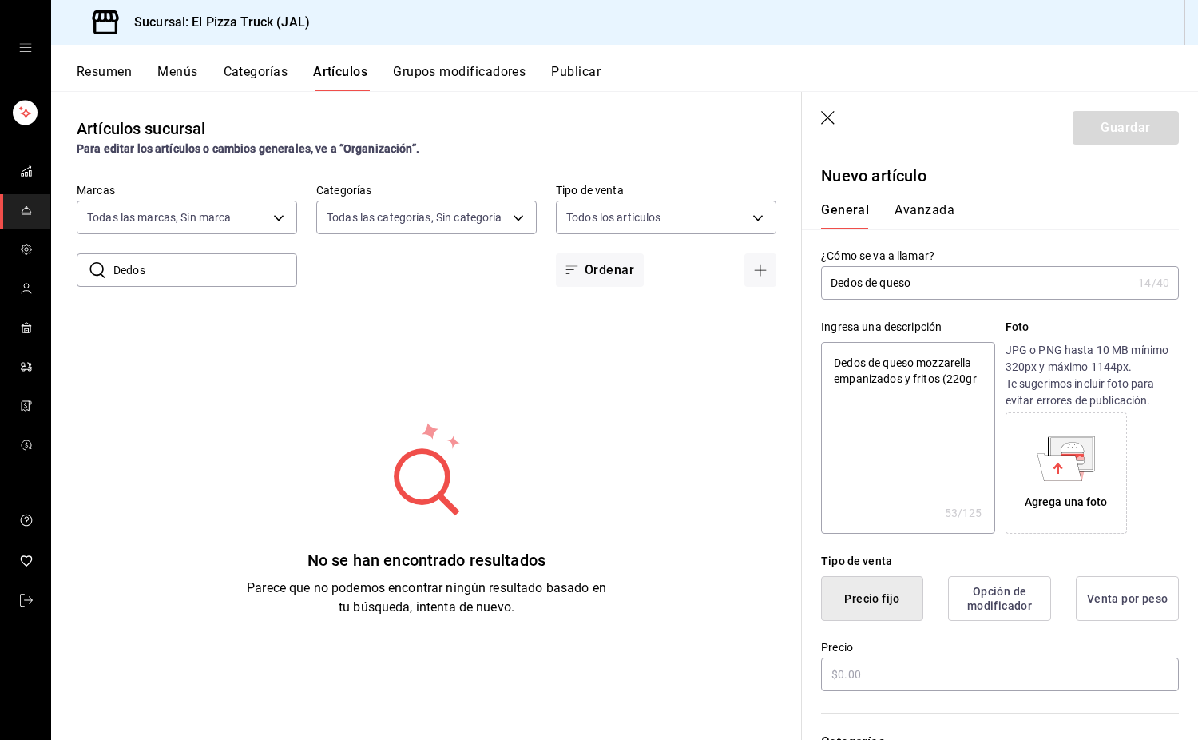
type textarea "Dedos de queso mozzarella empanizados y fritos (220gr)"
type textarea "x"
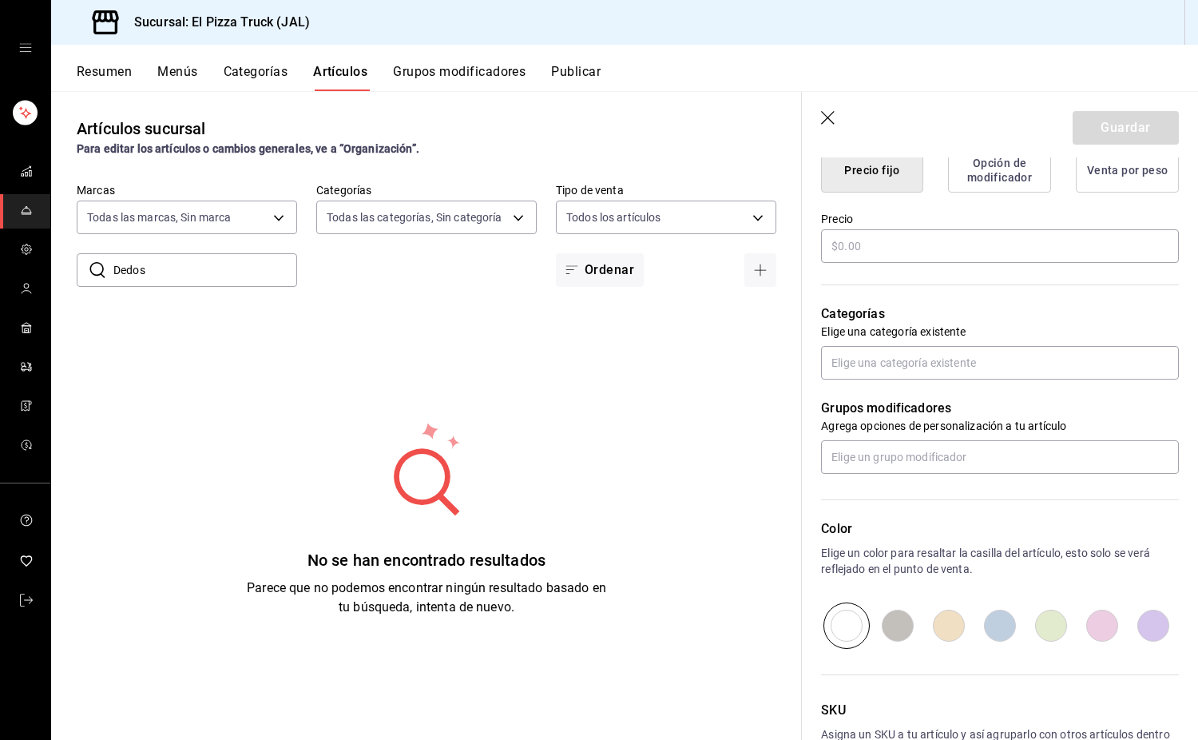
scroll to position [463, 0]
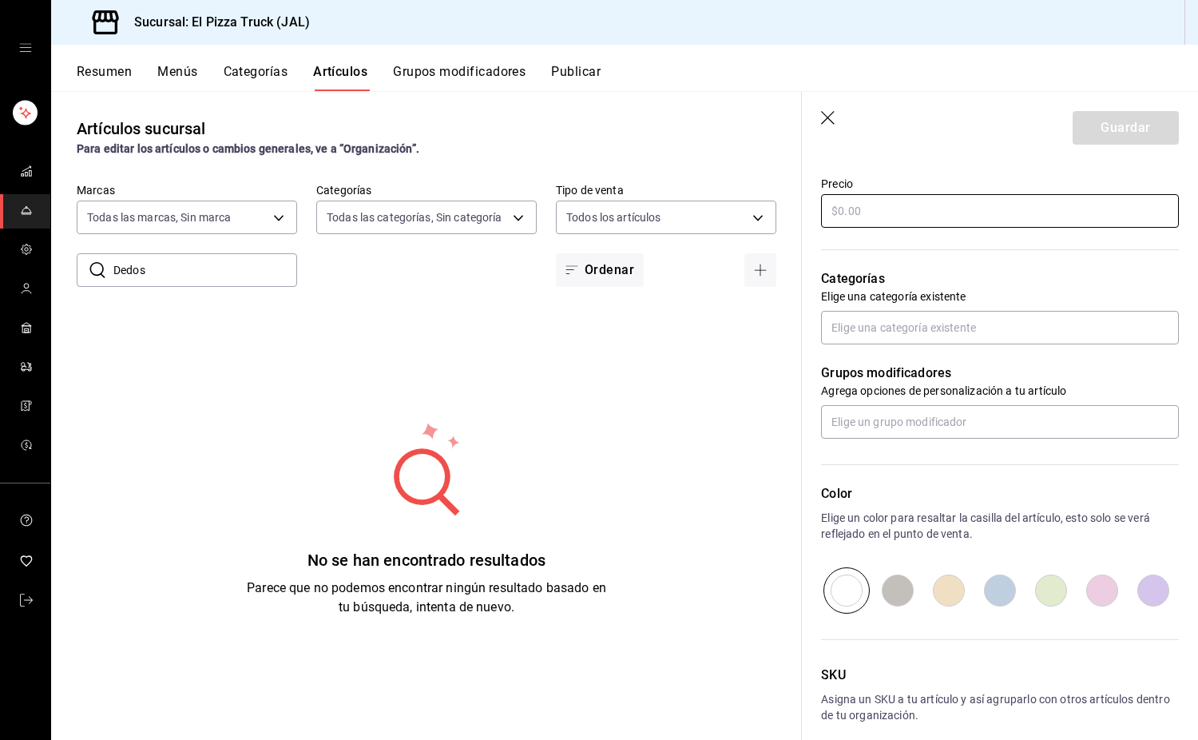
type textarea "Dedos de queso mozzarella empanizados y fritos (220gr)"
type textarea "x"
click at [894, 204] on input "text" at bounding box center [1000, 211] width 358 height 34
type input "$1.00"
type textarea "x"
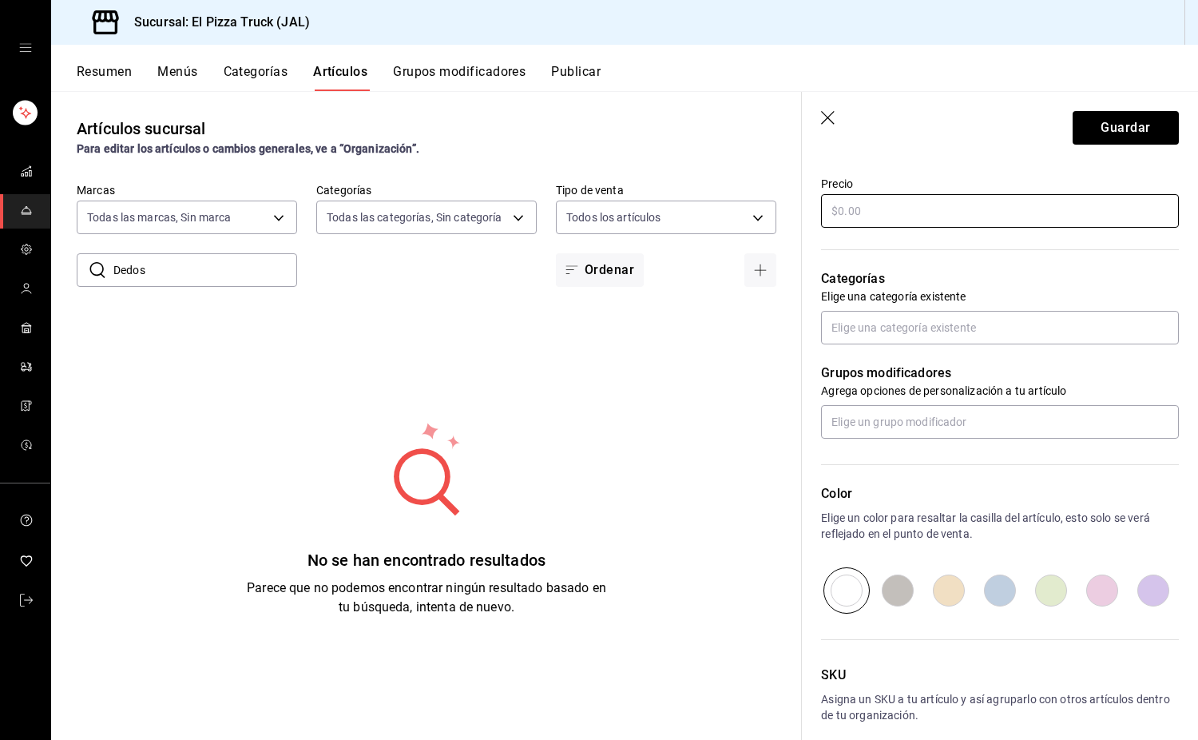
type textarea "x"
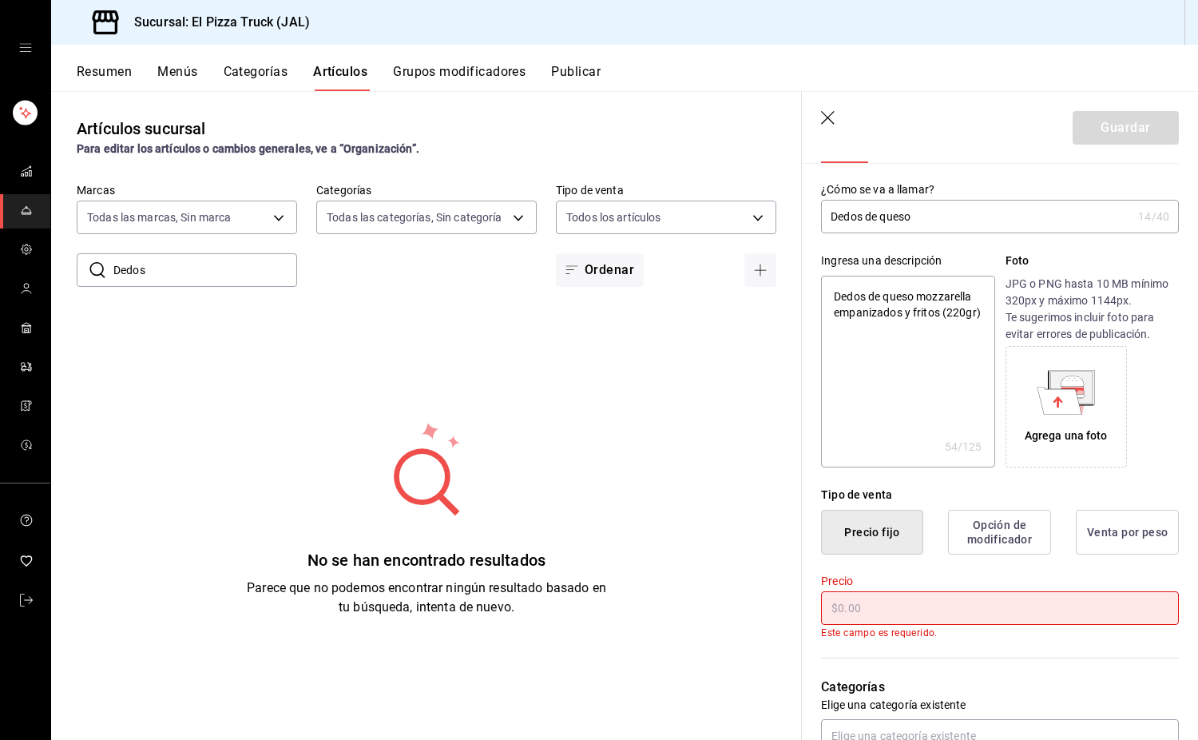
scroll to position [0, 0]
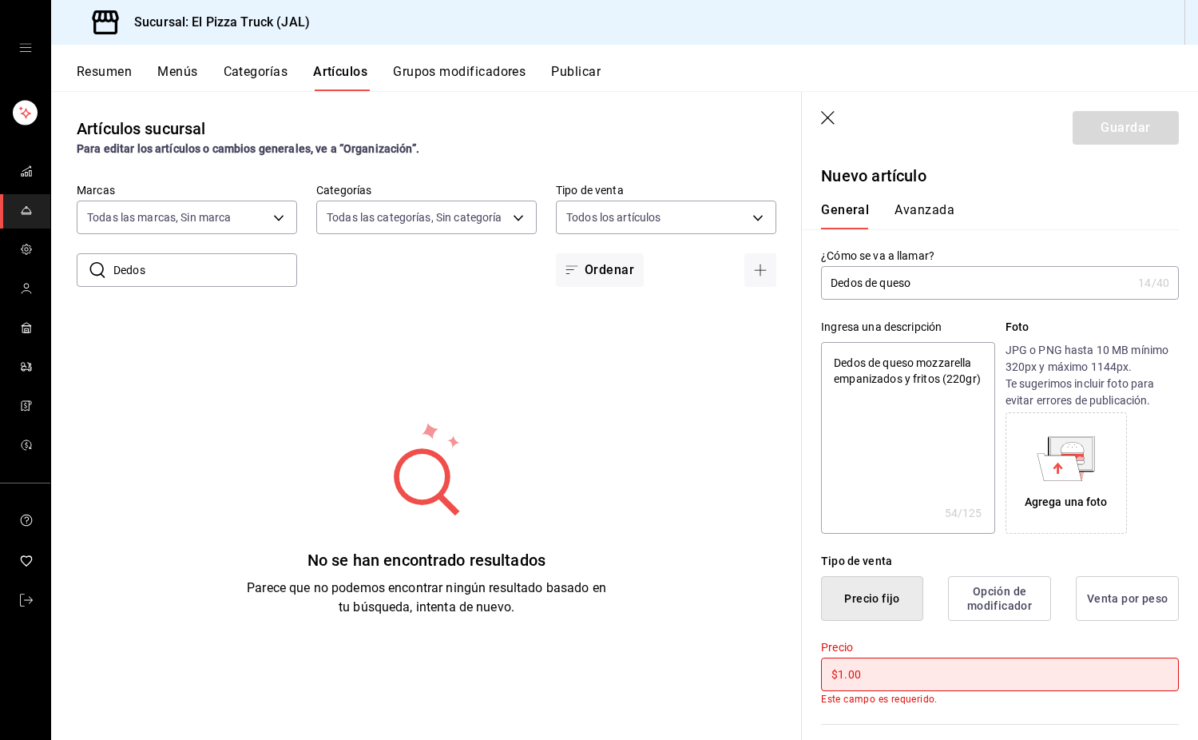
type input "$15.00"
type textarea "x"
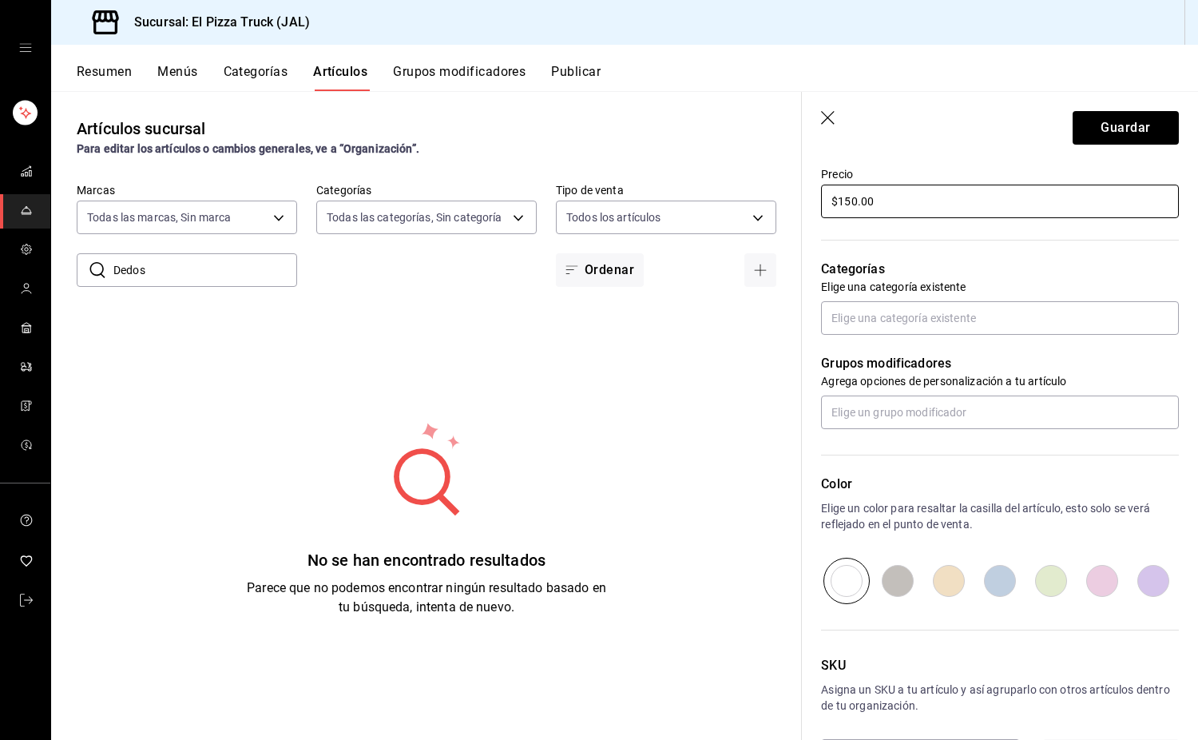
scroll to position [511, 0]
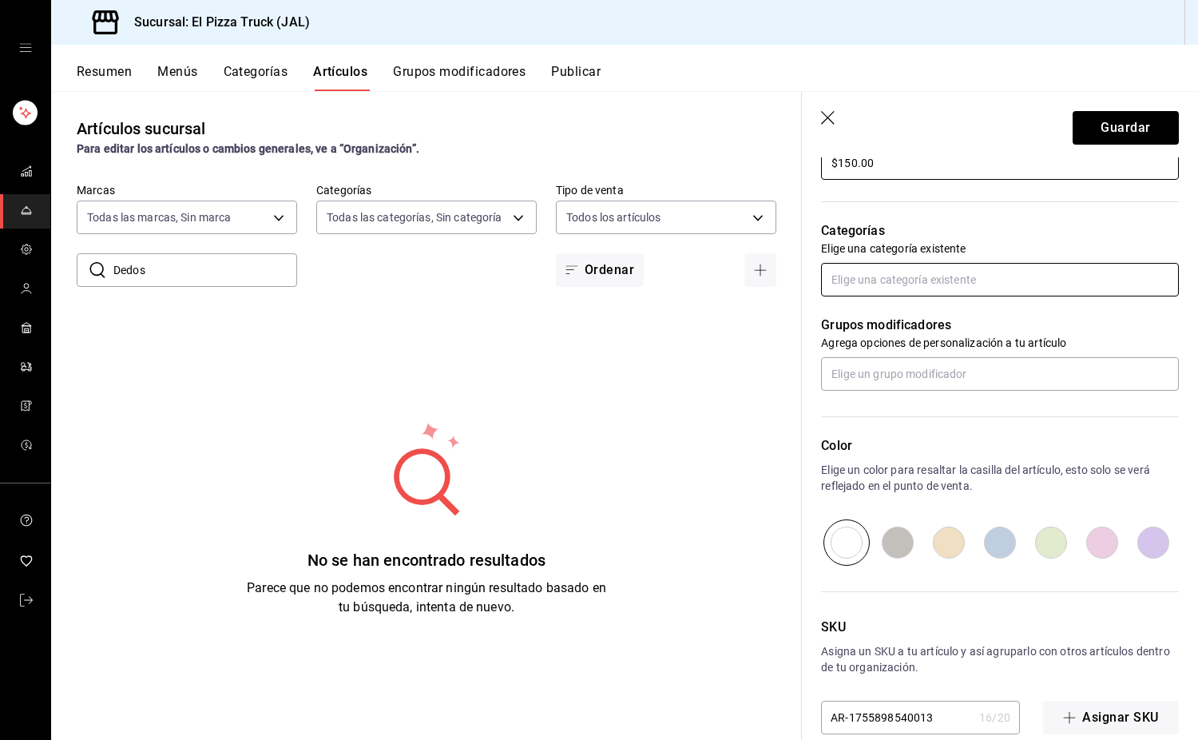
type input "$150.00"
click at [922, 283] on input "text" at bounding box center [1000, 280] width 358 height 34
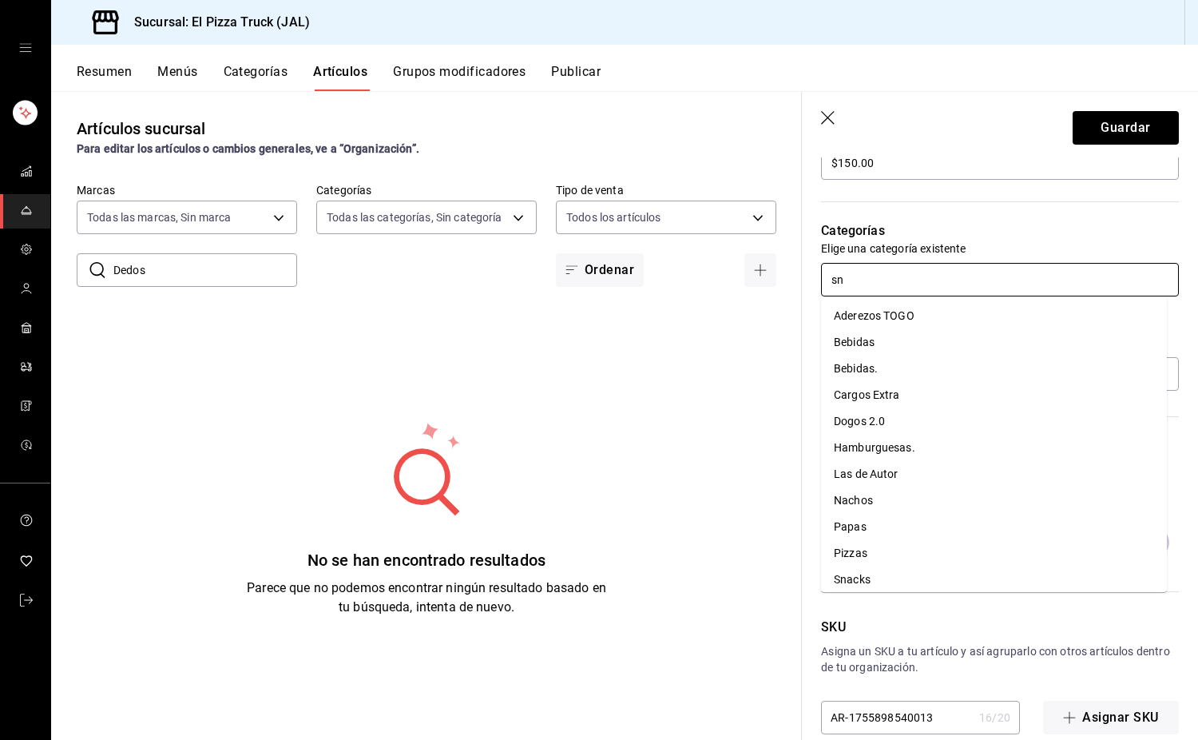
type input "sna"
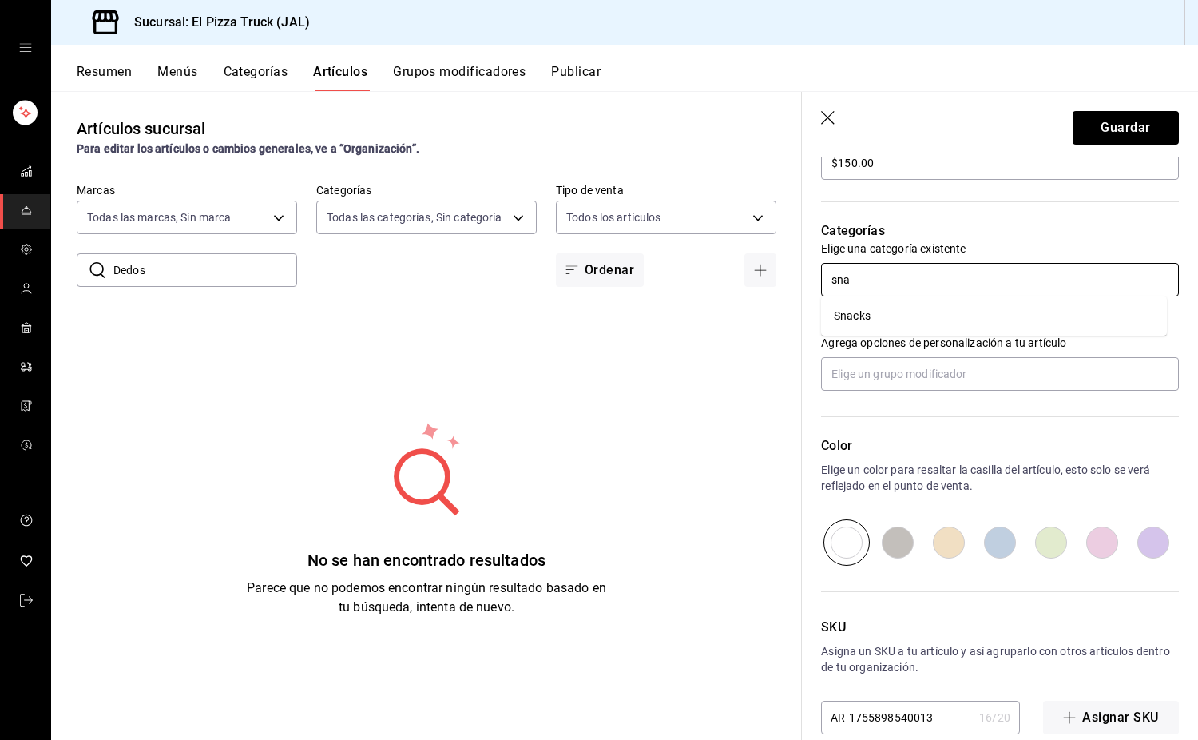
click at [882, 318] on li "Snacks" at bounding box center [994, 316] width 346 height 26
type textarea "x"
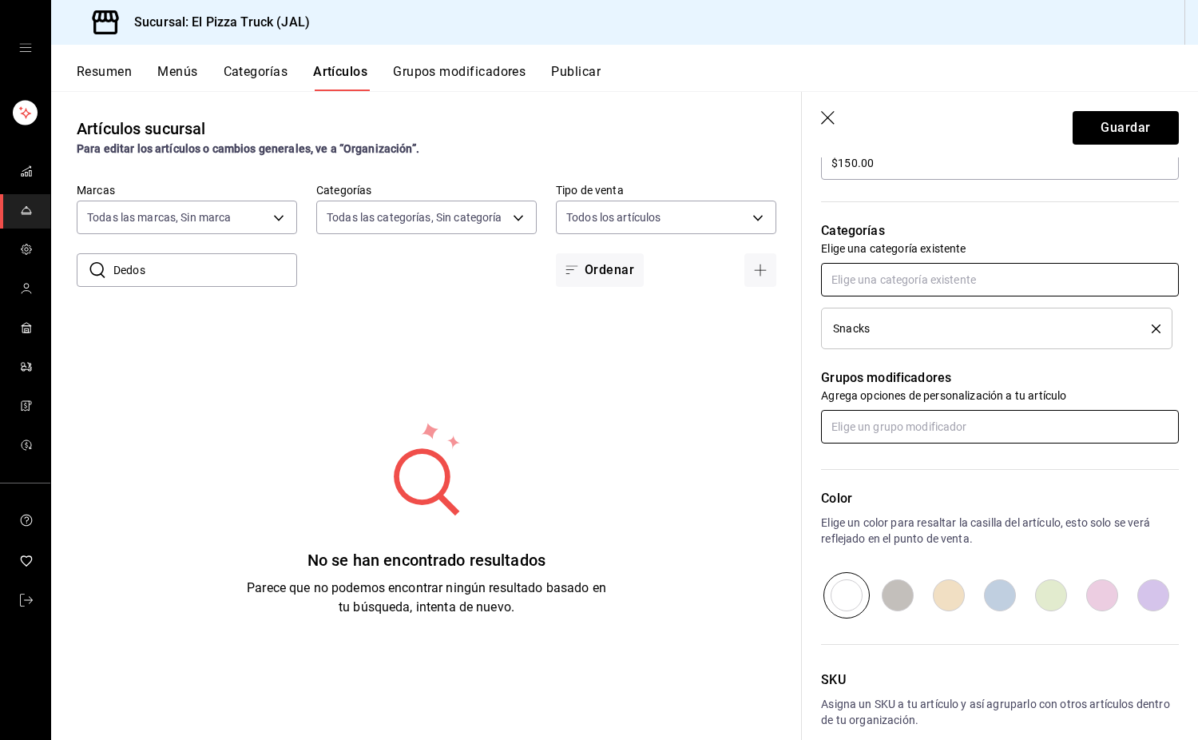
scroll to position [590, 0]
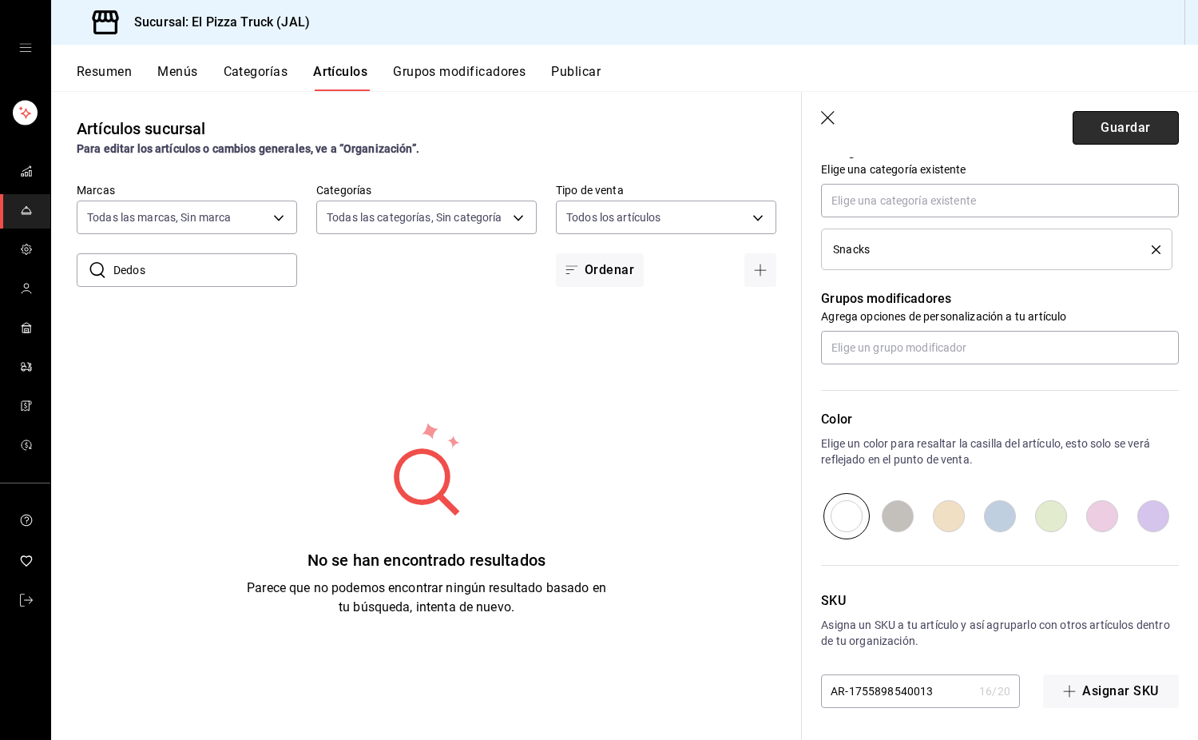
click at [1100, 129] on button "Guardar" at bounding box center [1126, 128] width 106 height 34
type textarea "x"
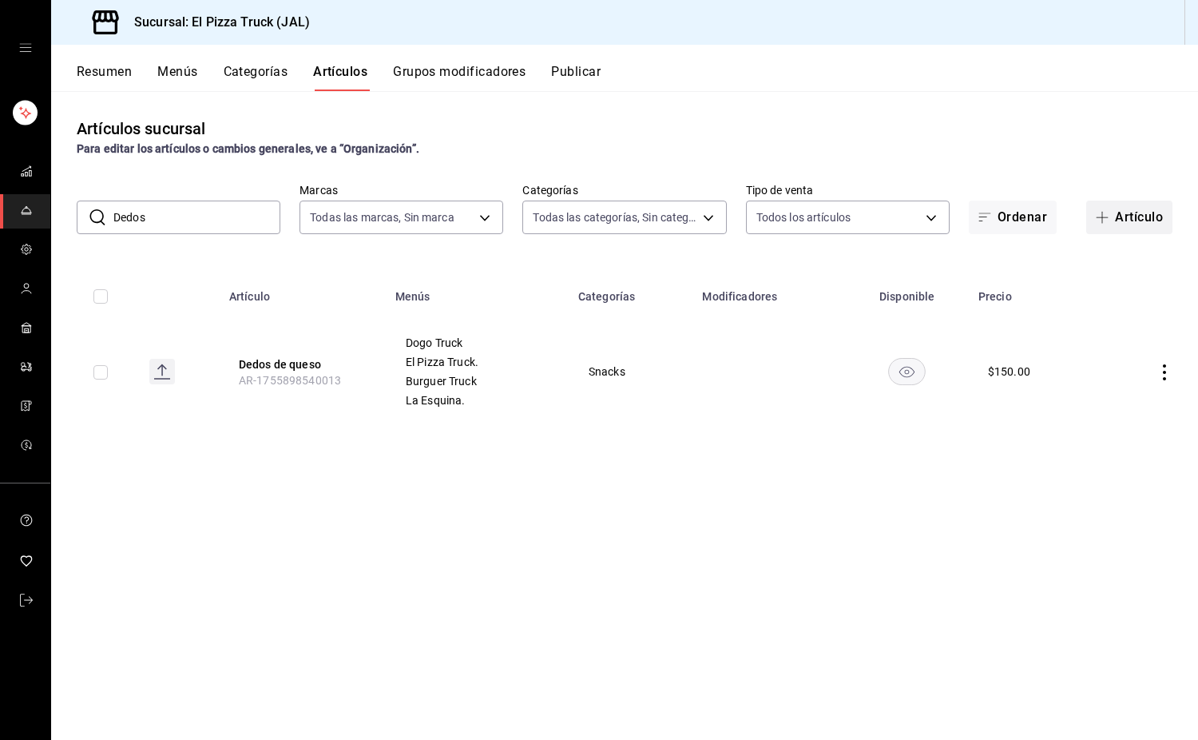
click at [1148, 214] on button "Artículo" at bounding box center [1129, 217] width 86 height 34
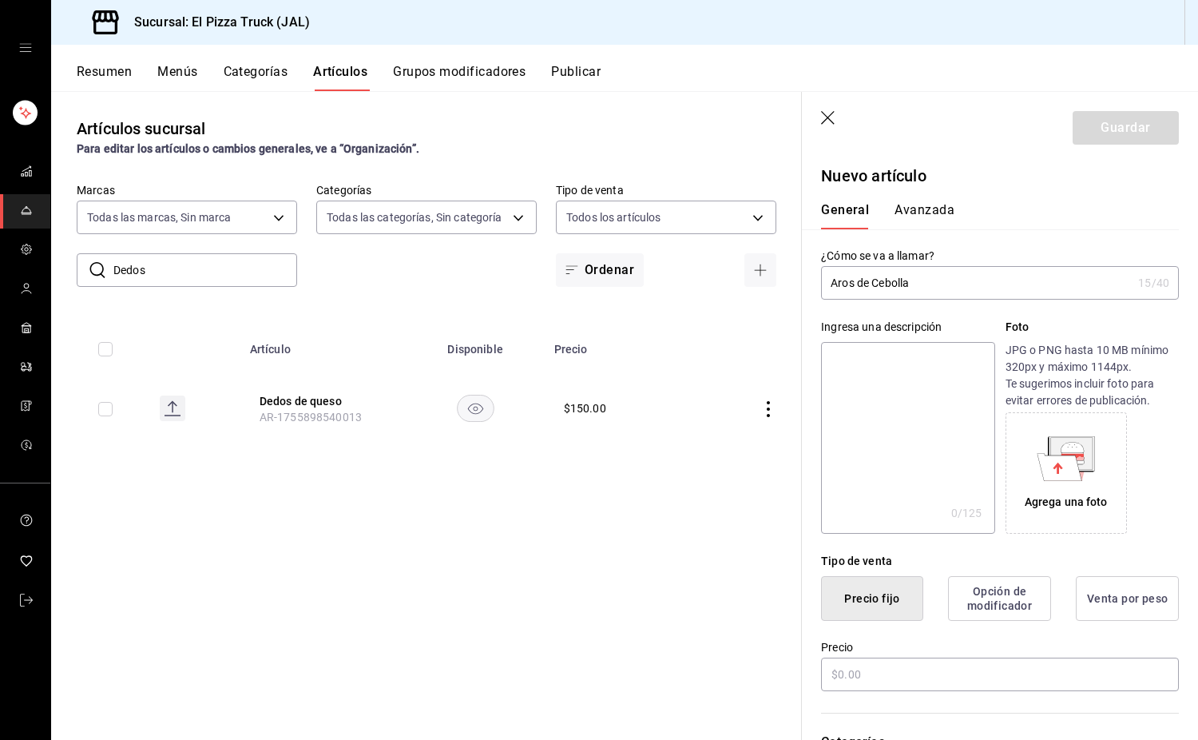
type input "Aros de Cebolla"
type textarea "Ar"
type textarea "x"
type textarea "Arod"
type textarea "x"
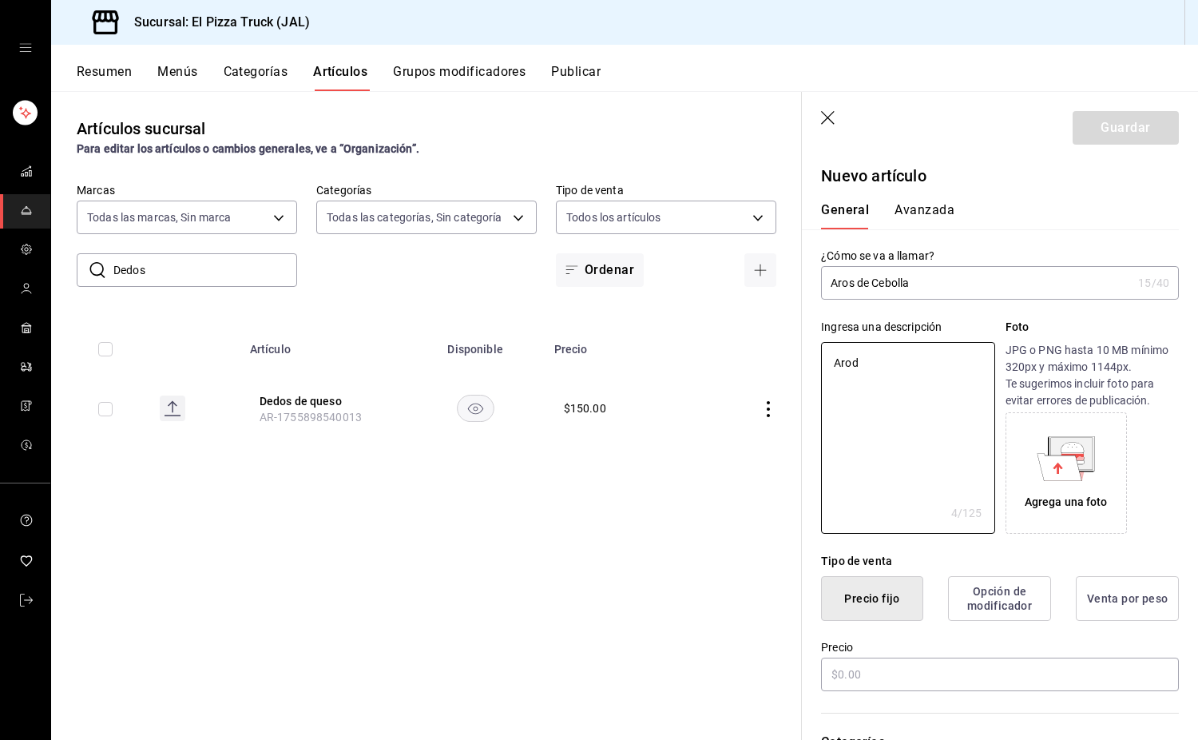
type textarea "Aro"
type textarea "x"
type textarea "Aros"
type textarea "x"
type textarea "Aros d"
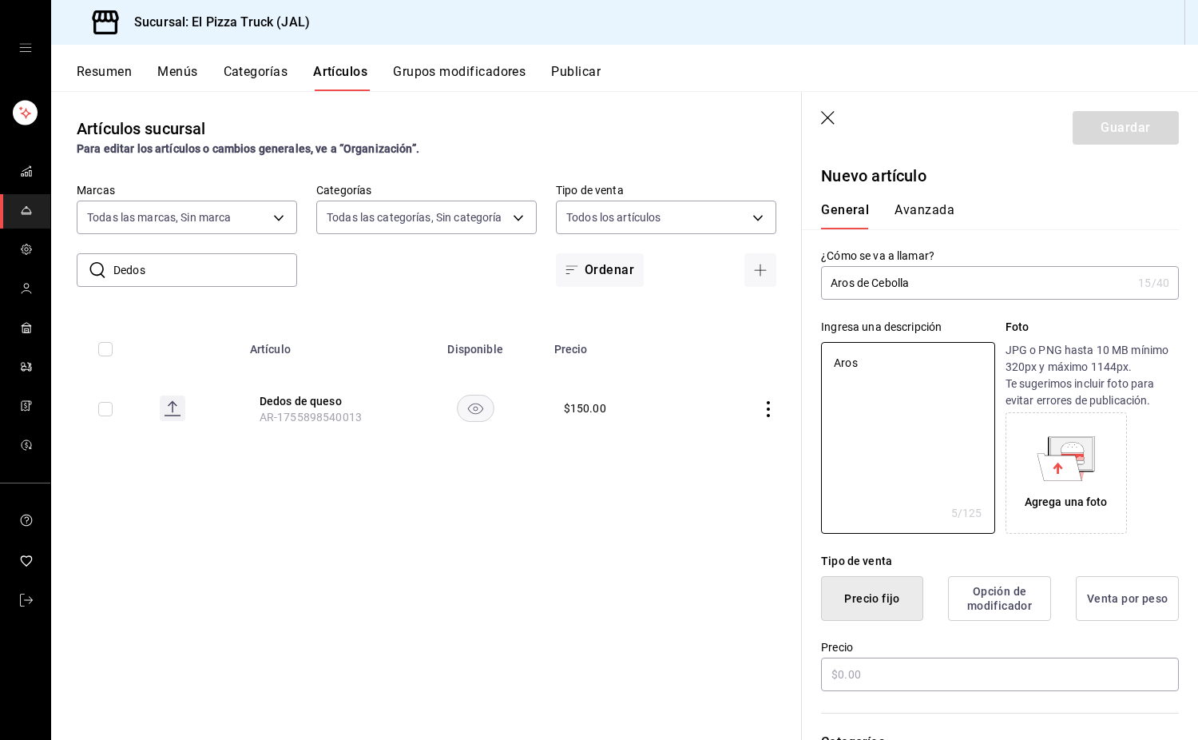
type textarea "x"
type textarea "Aros de"
type textarea "x"
type textarea "Aros de ce"
type textarea "x"
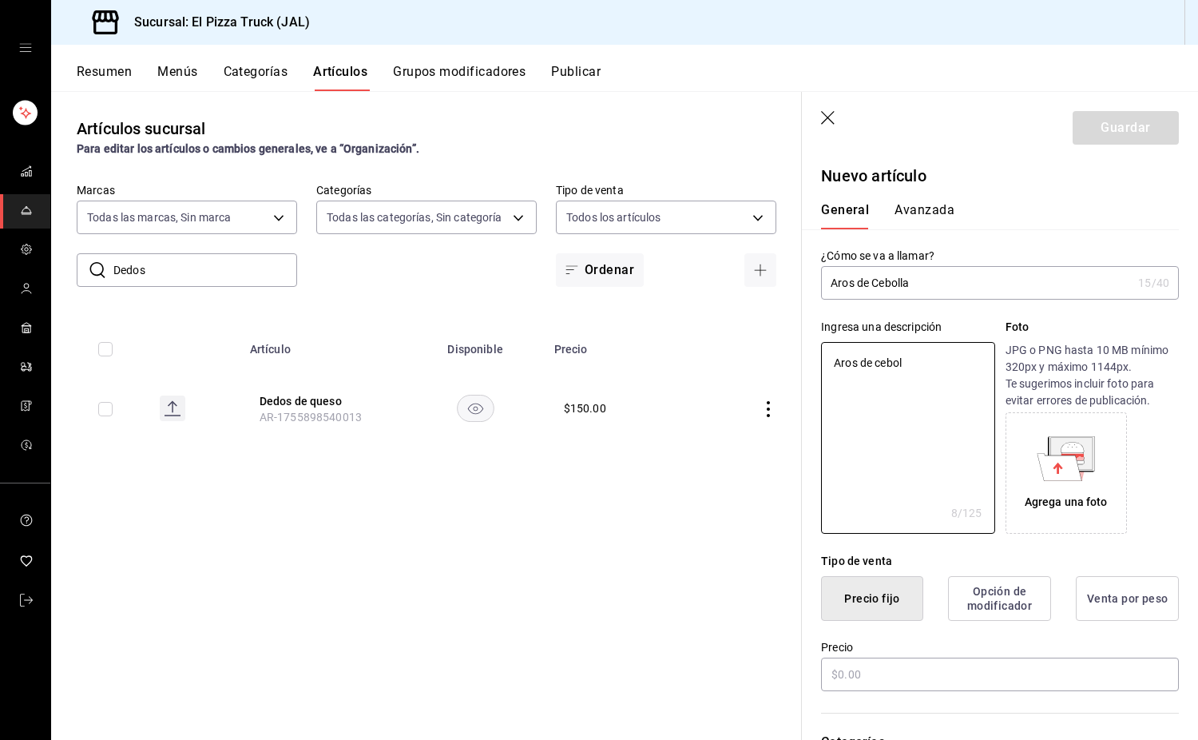
type textarea "[PERSON_NAME]"
type textarea "x"
type textarea "Aros de cebolla"
type textarea "x"
type textarea "Aros de cebolla"
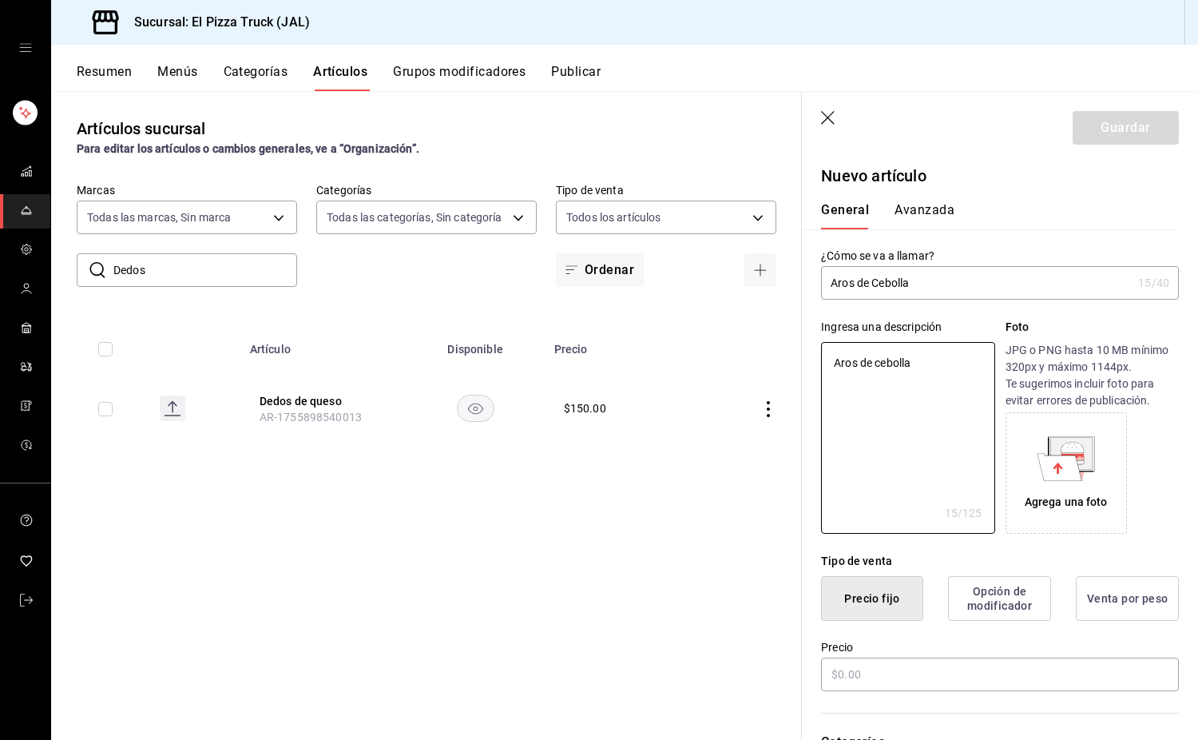
type textarea "x"
type textarea "Aros de cebolla empan"
type textarea "x"
type textarea "Aros de cebolla empani"
type textarea "x"
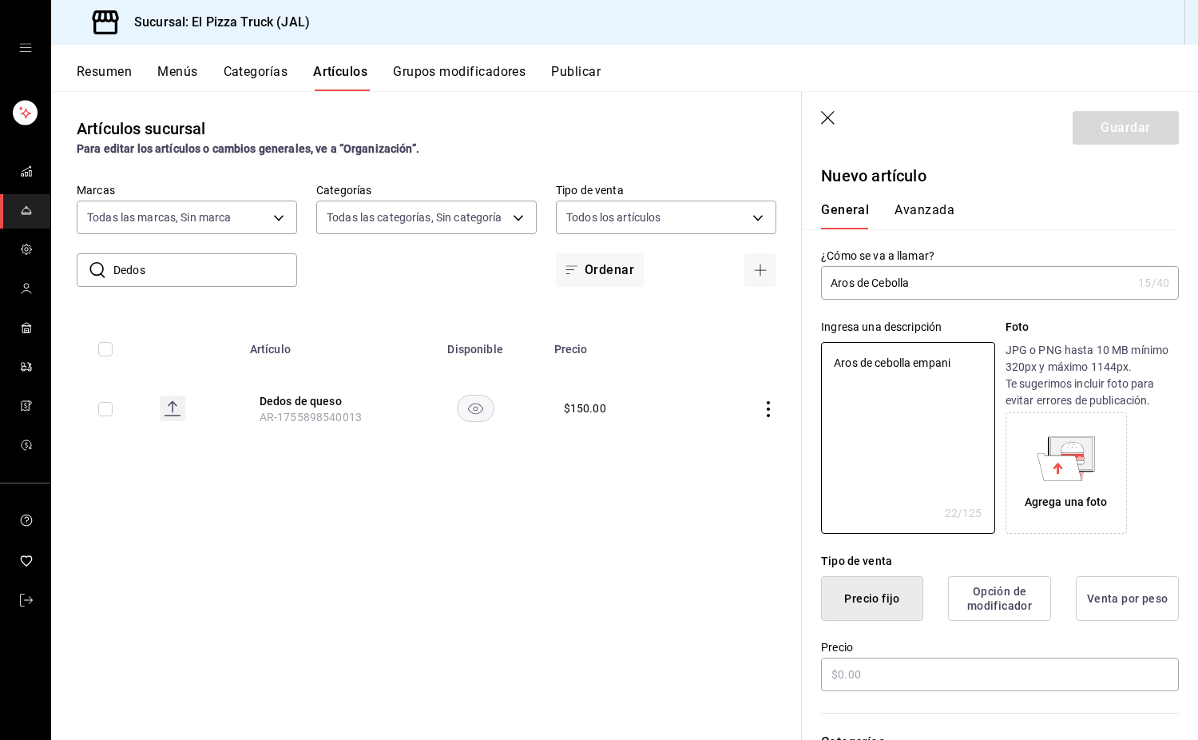
type textarea "Aros de cebolla empania"
type textarea "x"
type textarea "Aros de cebolla empaniza"
type textarea "x"
type textarea "Aros de cebolla empanizados"
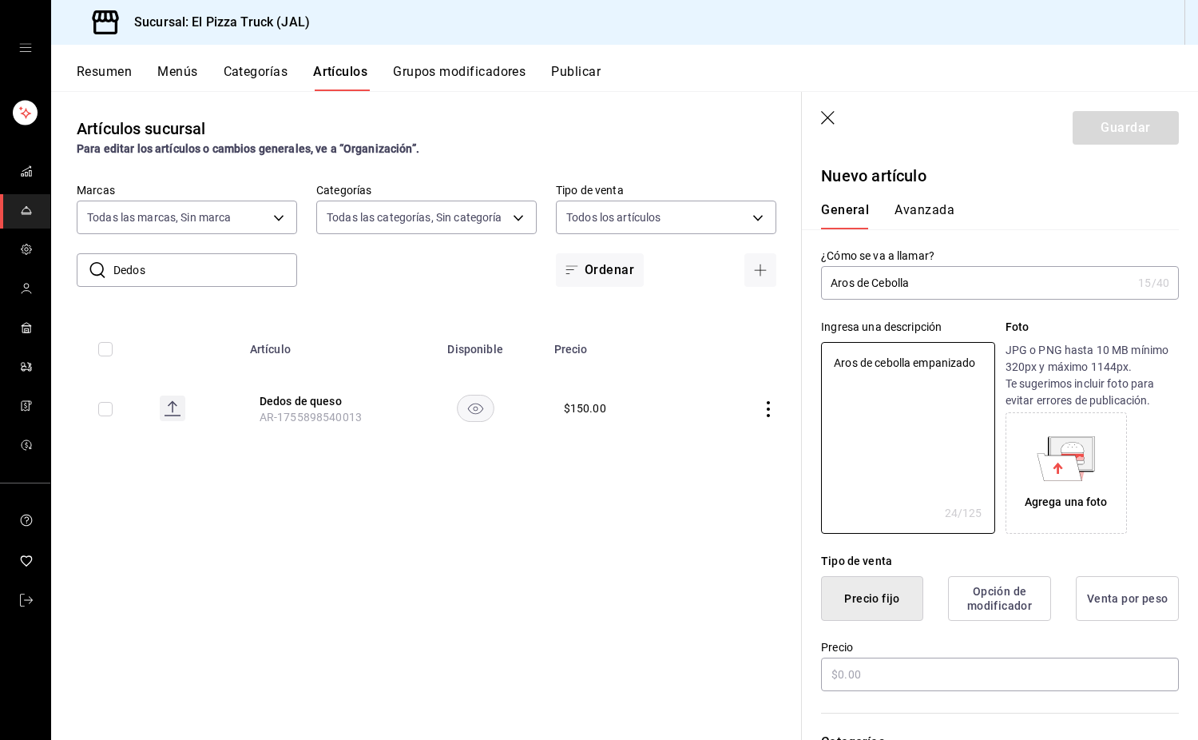
type textarea "x"
type textarea "Aros de cebolla empanizados"
type textarea "x"
type textarea "Aros de cebolla empanizados y"
type textarea "x"
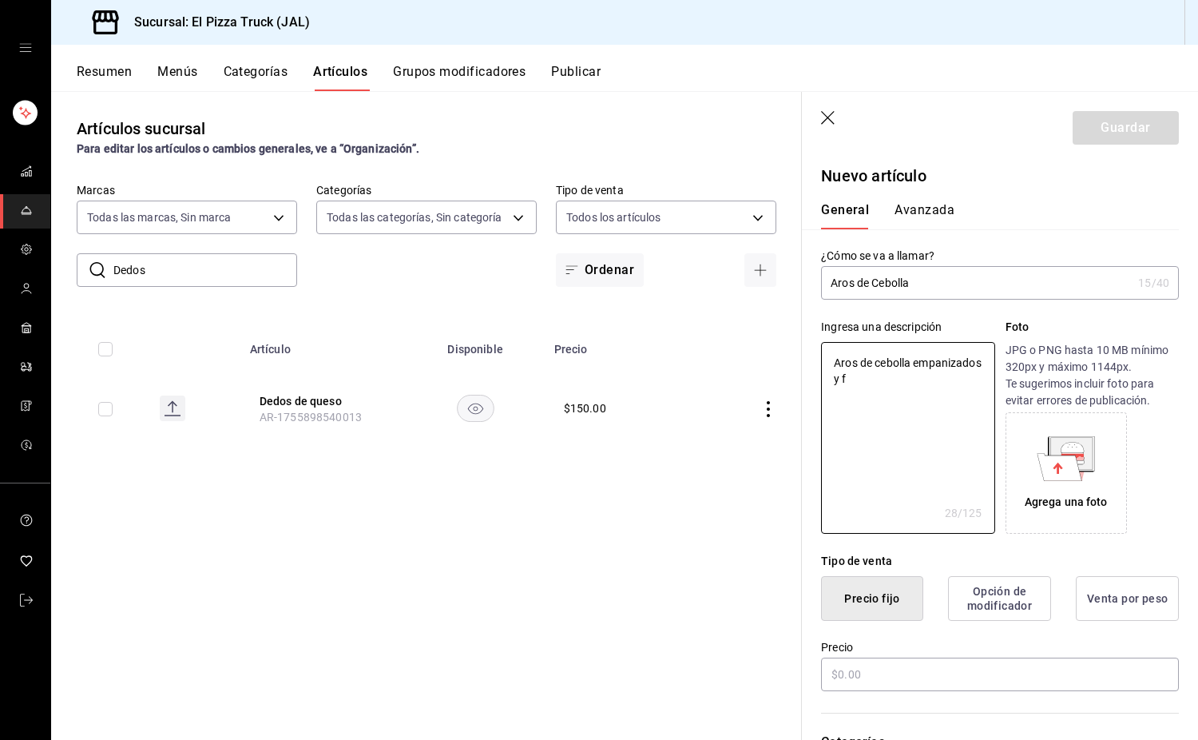
type textarea "Aros de cebolla empanizados y fr"
type textarea "x"
type textarea "Aros de cebolla empanizados y frtios"
type textarea "x"
type textarea "Aros de cebolla empanizados y frtios ("
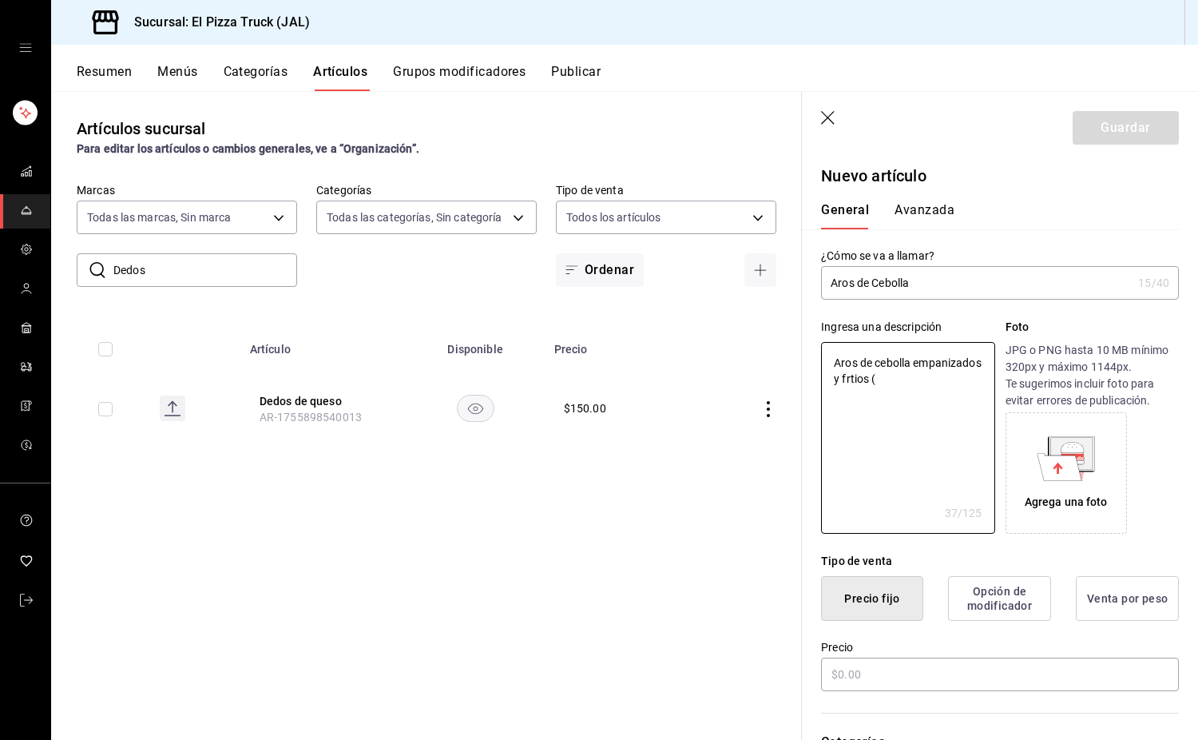
type textarea "x"
type textarea "Aros de cebolla empanizados y frtios (20"
type textarea "x"
type textarea "Aros de cebolla empanizados y frtios (200"
type textarea "x"
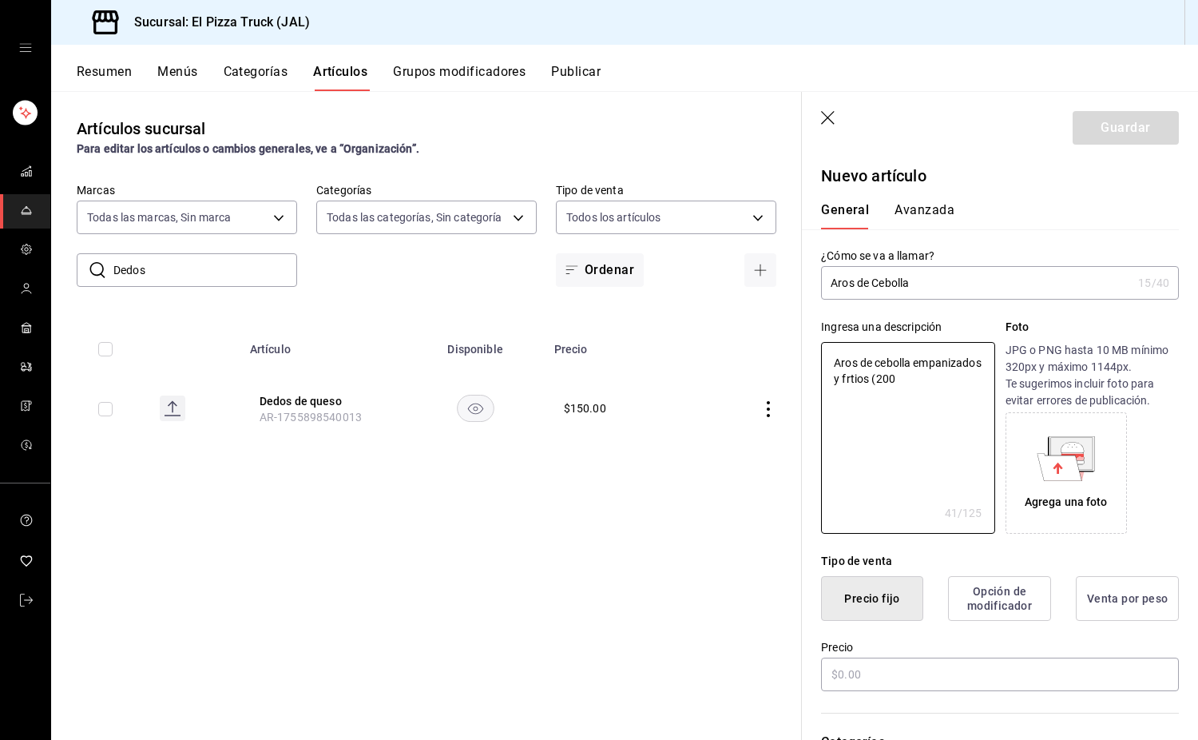
type textarea "Aros de cebolla empanizados y frtios (200g"
type textarea "x"
type textarea "Aros de cebolla empanizados y frtios (200gr"
type textarea "x"
type textarea "Aros de cebolla empanizados y frtios (200gr)"
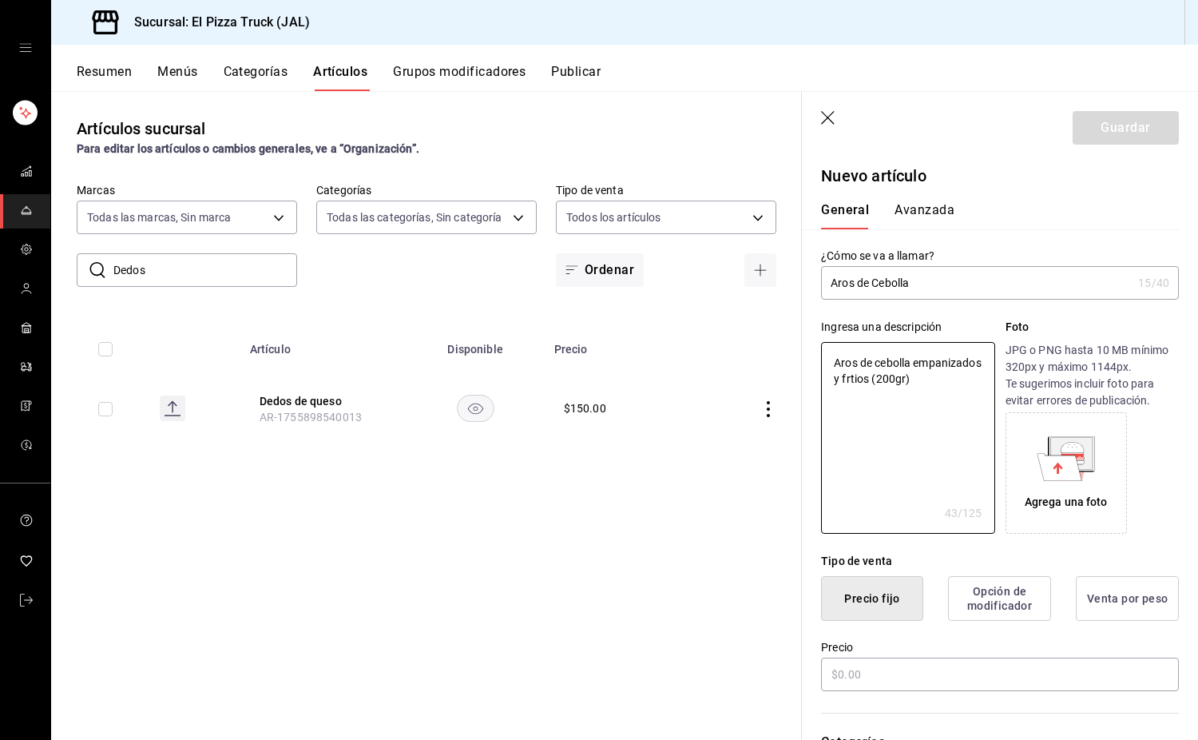
type textarea "x"
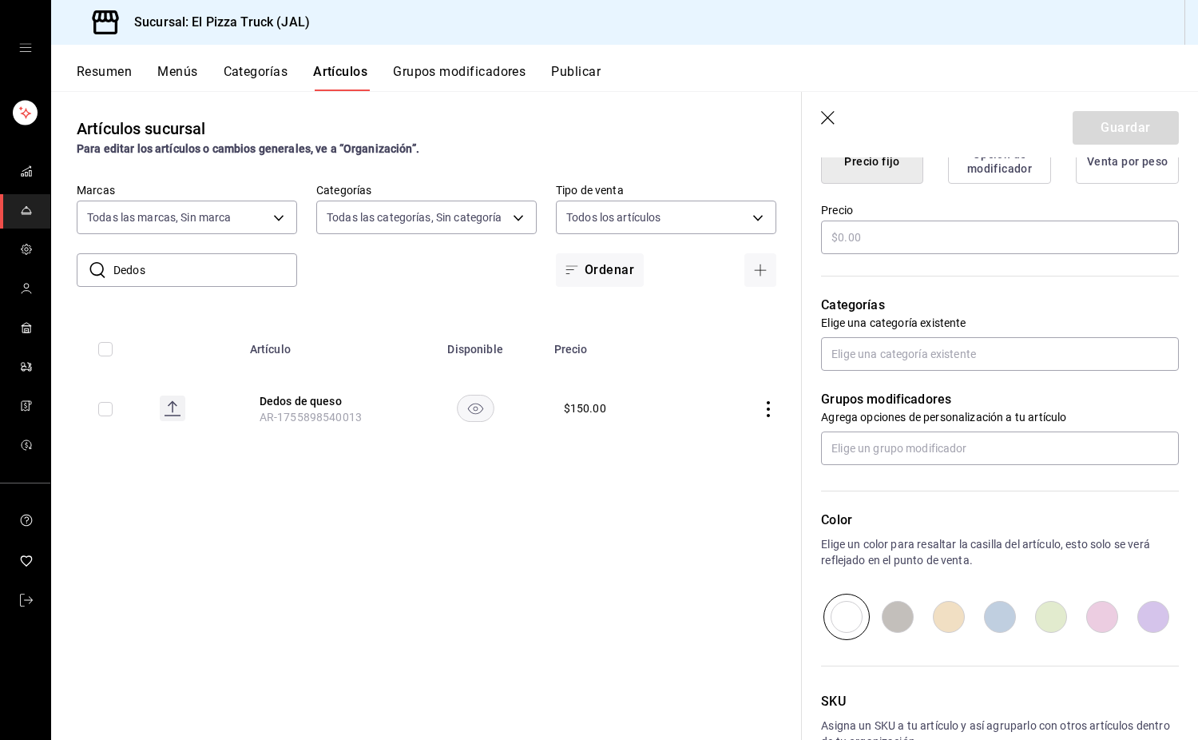
scroll to position [455, 0]
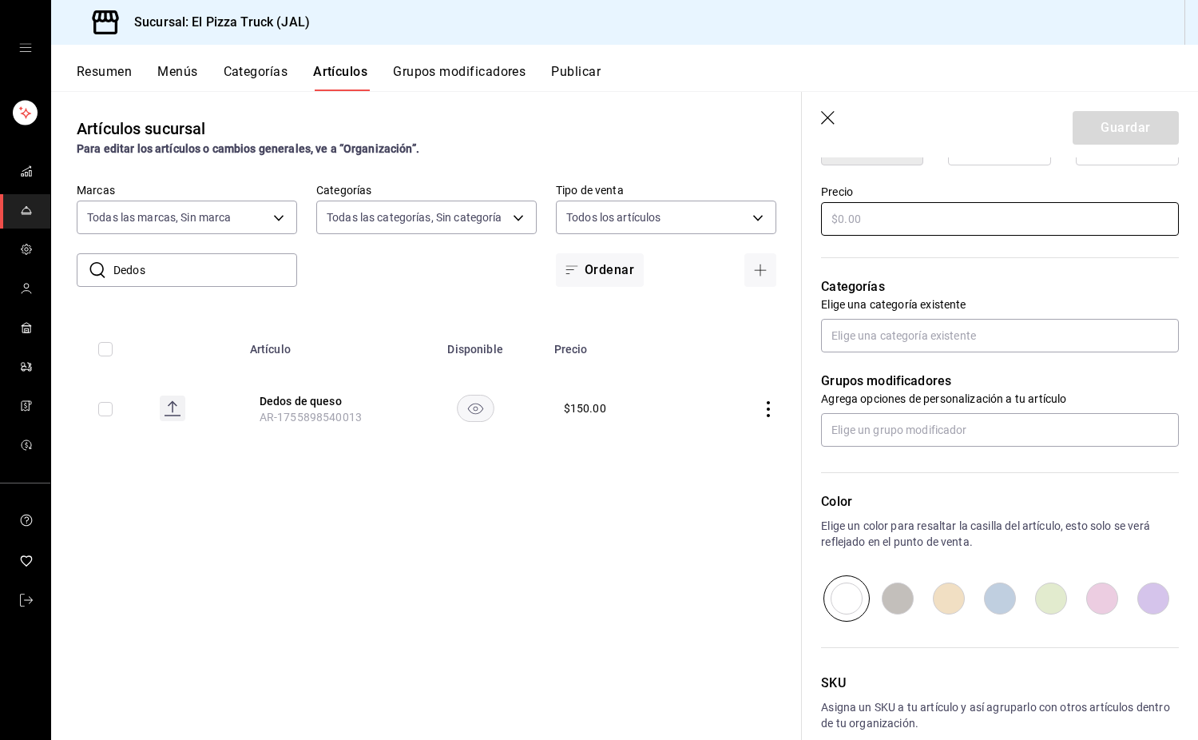
type textarea "Aros de cebolla empanizados y frtios (200gr)"
type textarea "x"
click at [895, 216] on input "text" at bounding box center [1000, 219] width 358 height 34
type input "$12.00"
type textarea "x"
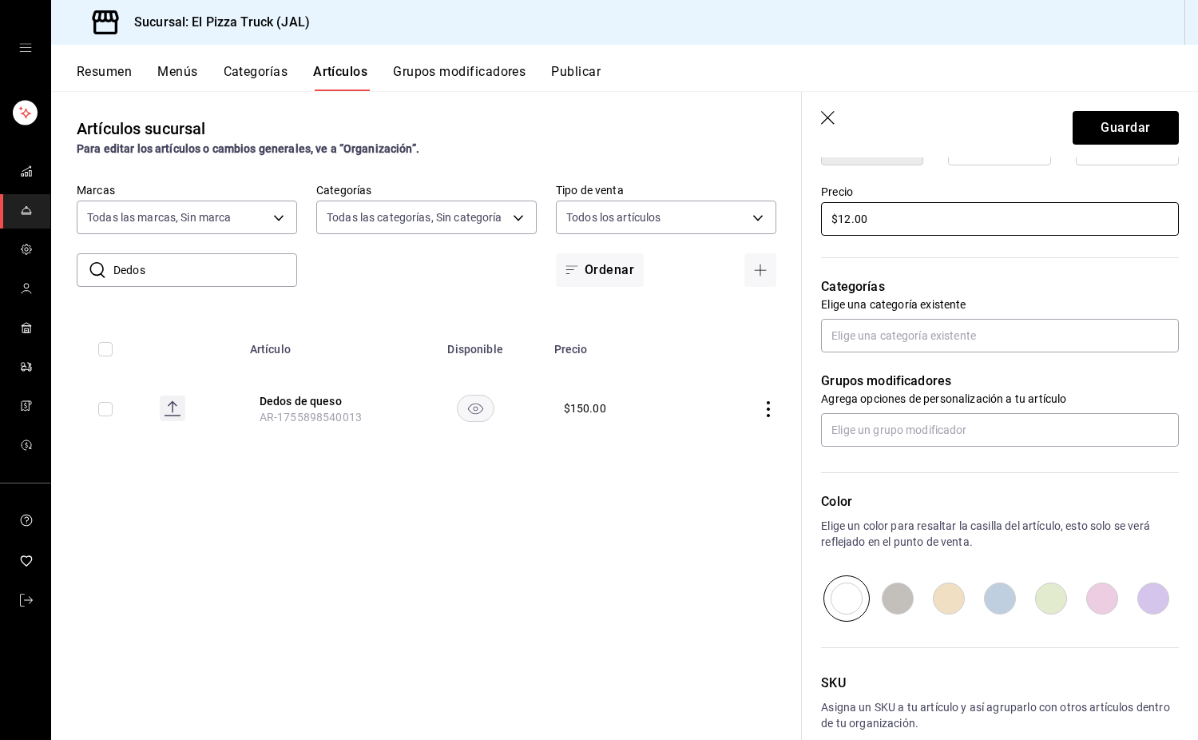
type input "$120.00"
type textarea "x"
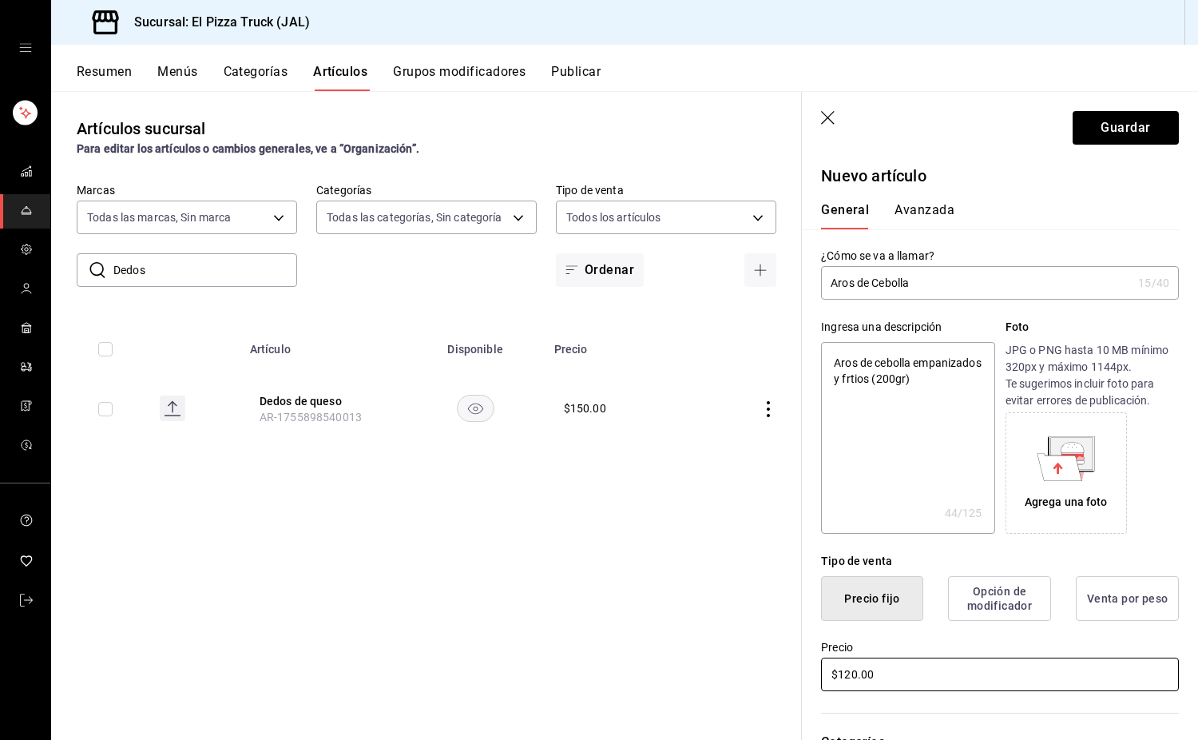
scroll to position [537, 0]
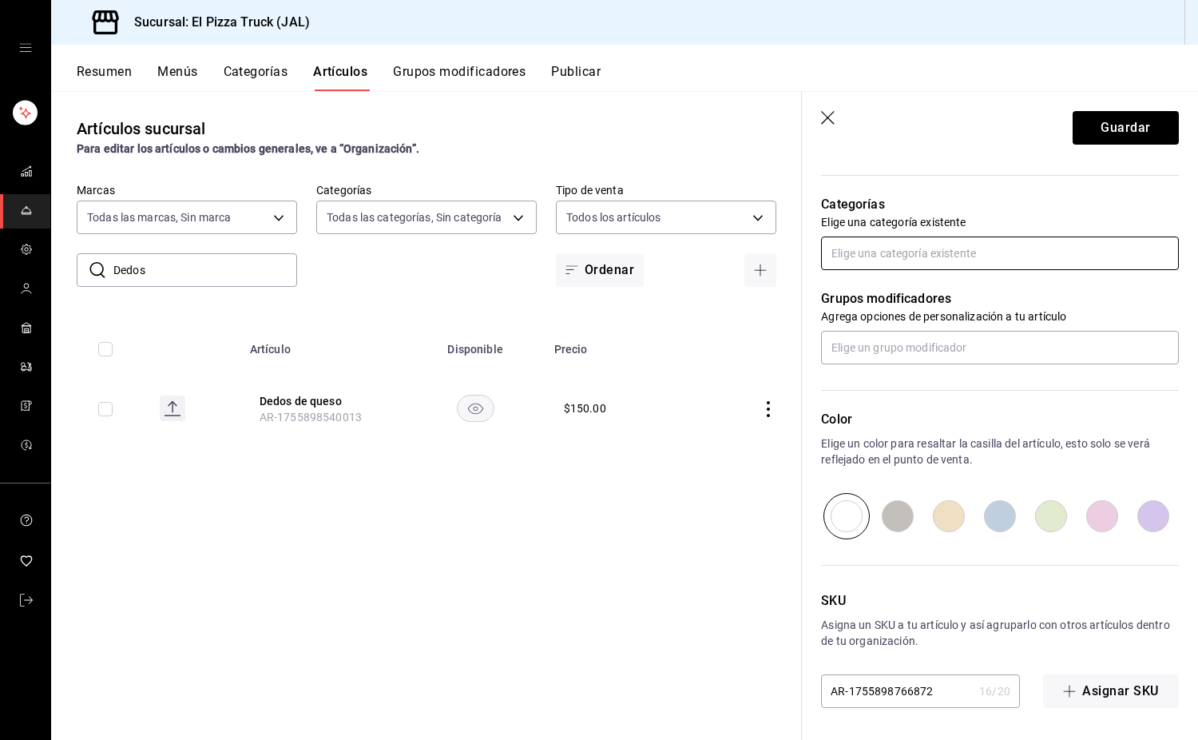
click at [940, 254] on input "text" at bounding box center [1000, 253] width 358 height 34
click at [920, 293] on li "Snacks" at bounding box center [994, 289] width 346 height 26
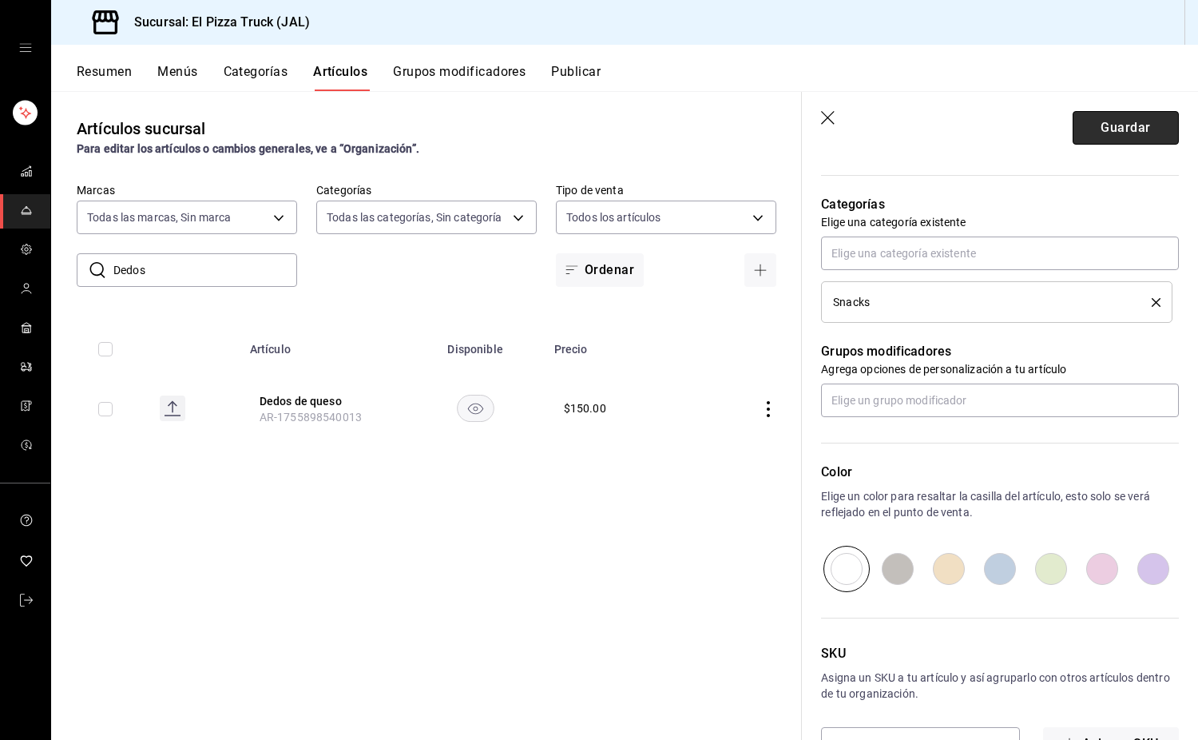
click at [1128, 135] on button "Guardar" at bounding box center [1126, 128] width 106 height 34
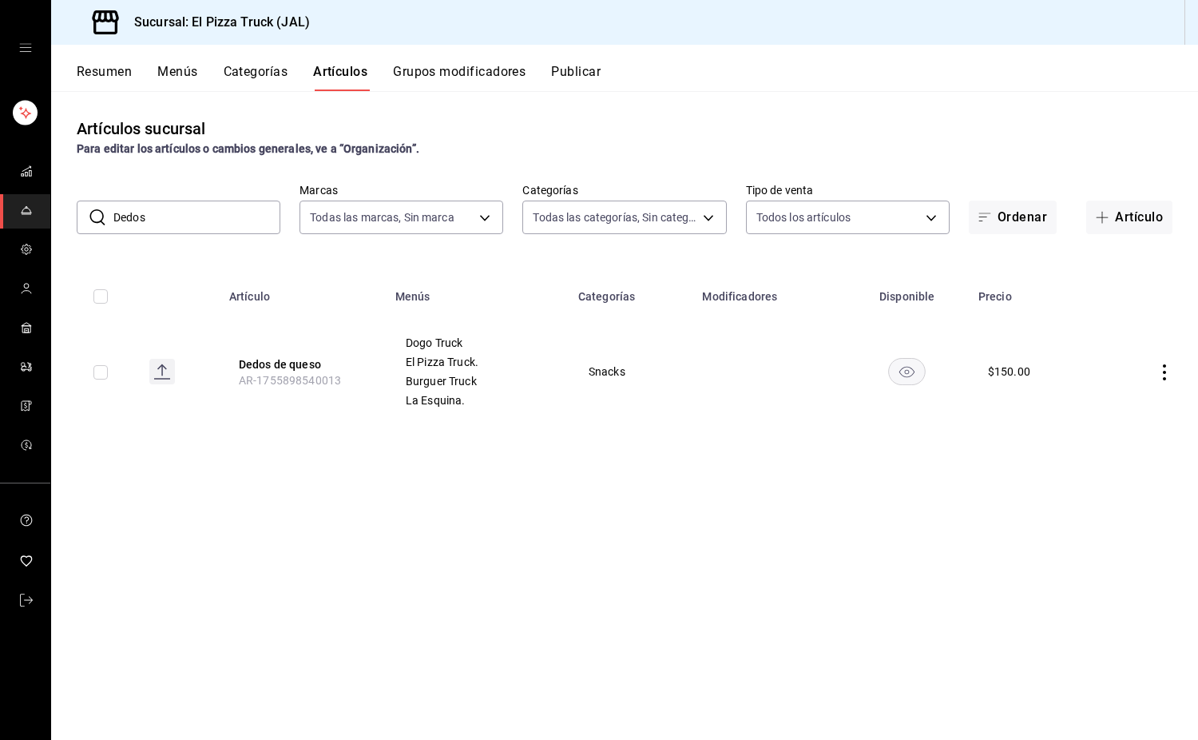
click at [173, 221] on input "Dedos" at bounding box center [196, 217] width 167 height 32
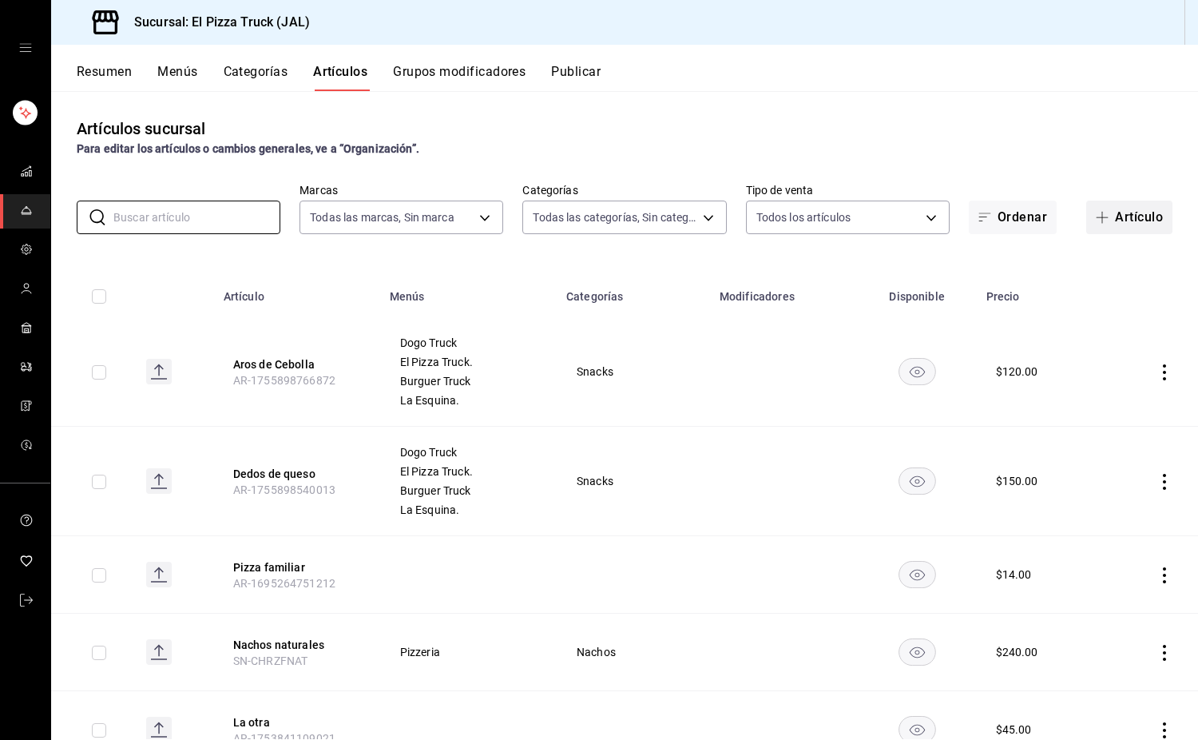
click at [1144, 224] on button "Artículo" at bounding box center [1129, 217] width 86 height 34
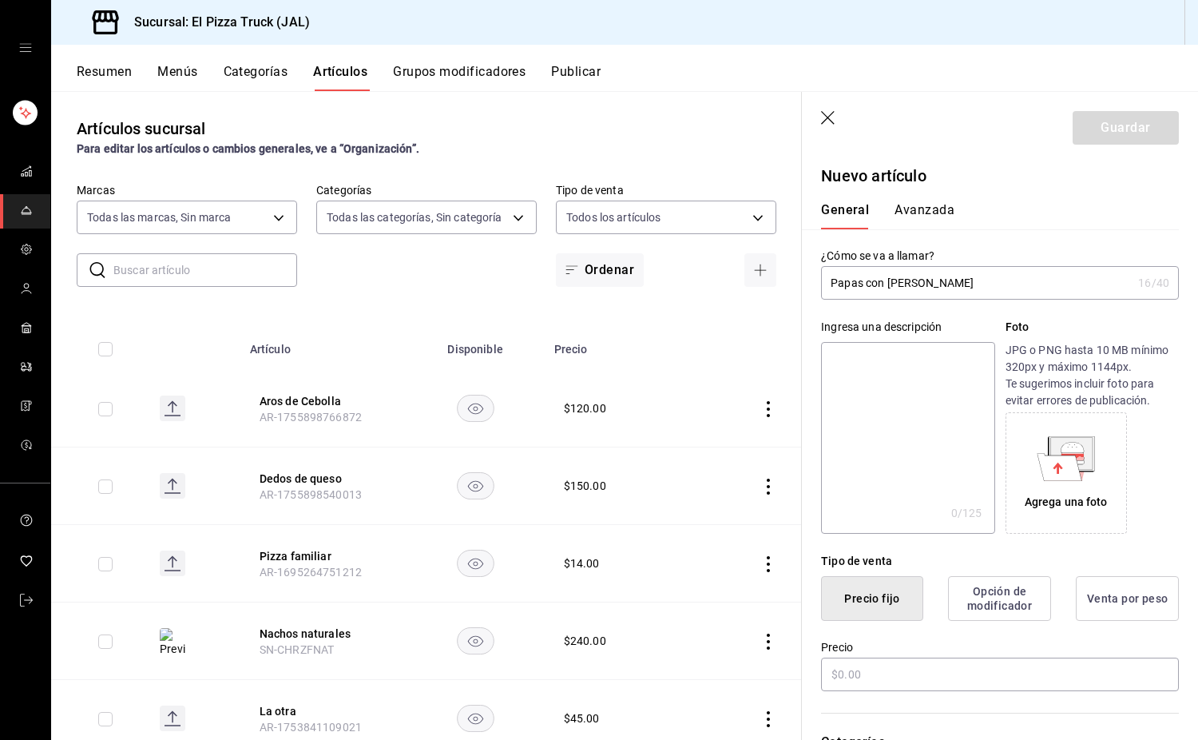
click at [940, 399] on textarea at bounding box center [907, 438] width 173 height 192
click at [910, 363] on textarea "Orden [PERSON_NAME] gratinadas con Queso Monterrey Jack y [PERSON_NAME]" at bounding box center [907, 438] width 173 height 192
click at [921, 436] on textarea "Orden [PERSON_NAME] (240gr) gratinadas con Queso Monterrey Jack y Tocino (60gr)" at bounding box center [907, 438] width 173 height 192
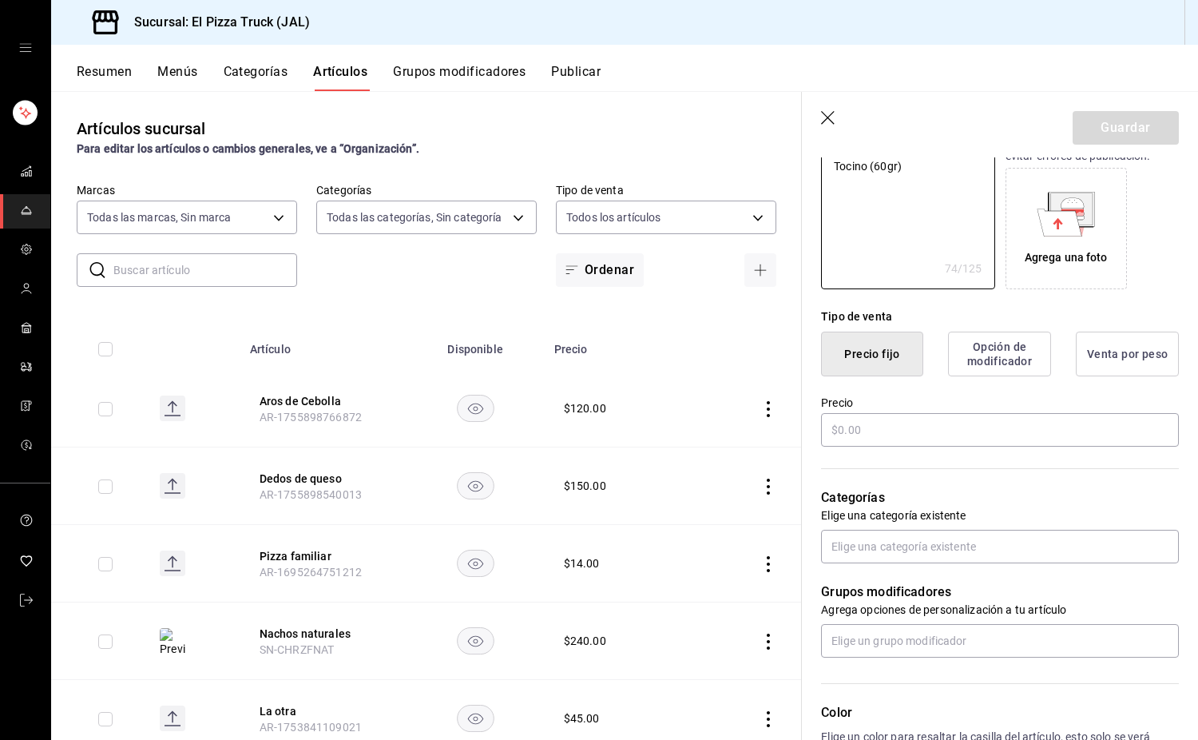
scroll to position [399, 0]
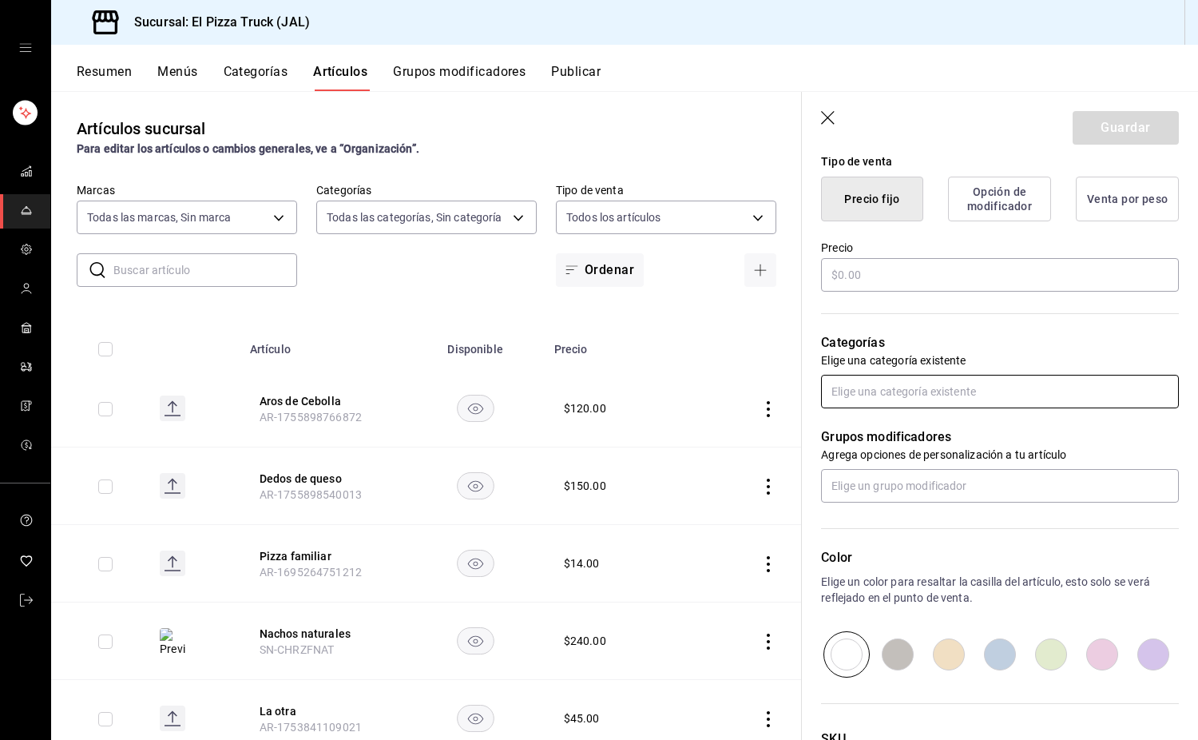
click at [941, 392] on input "text" at bounding box center [1000, 392] width 358 height 34
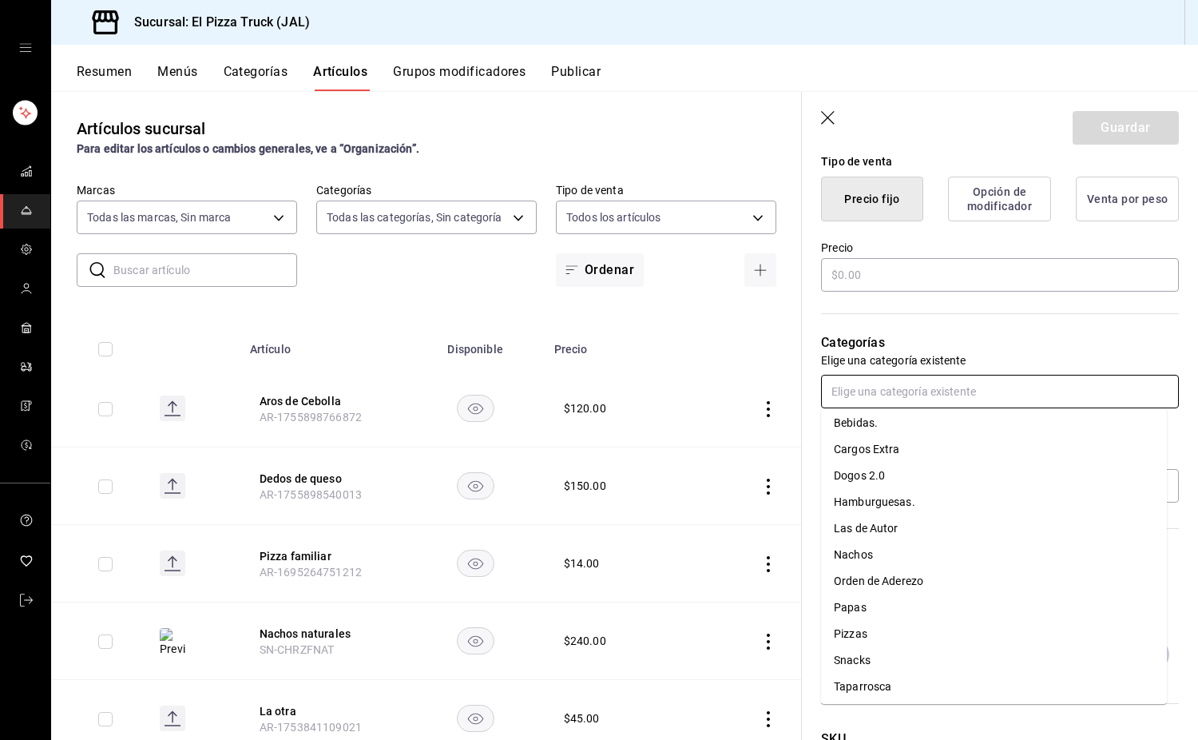
scroll to position [59, 0]
click at [886, 648] on li "Snacks" at bounding box center [994, 658] width 346 height 26
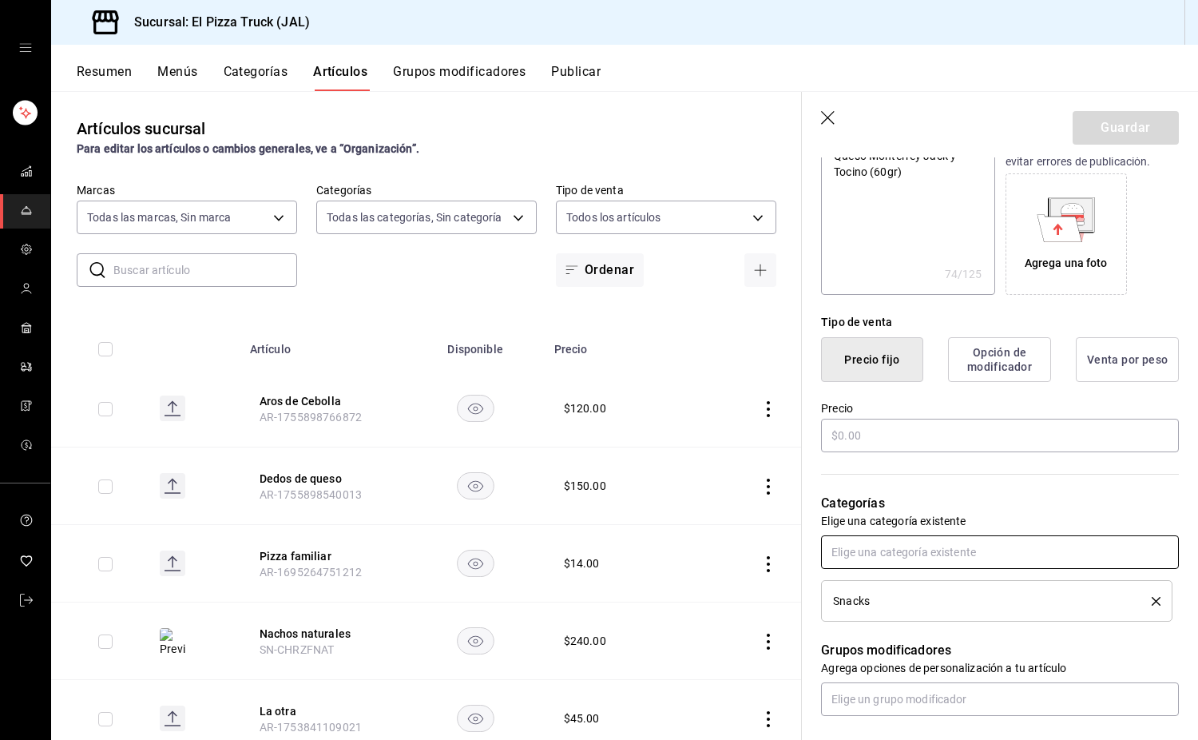
scroll to position [240, 0]
click at [862, 438] on input "text" at bounding box center [1000, 435] width 358 height 34
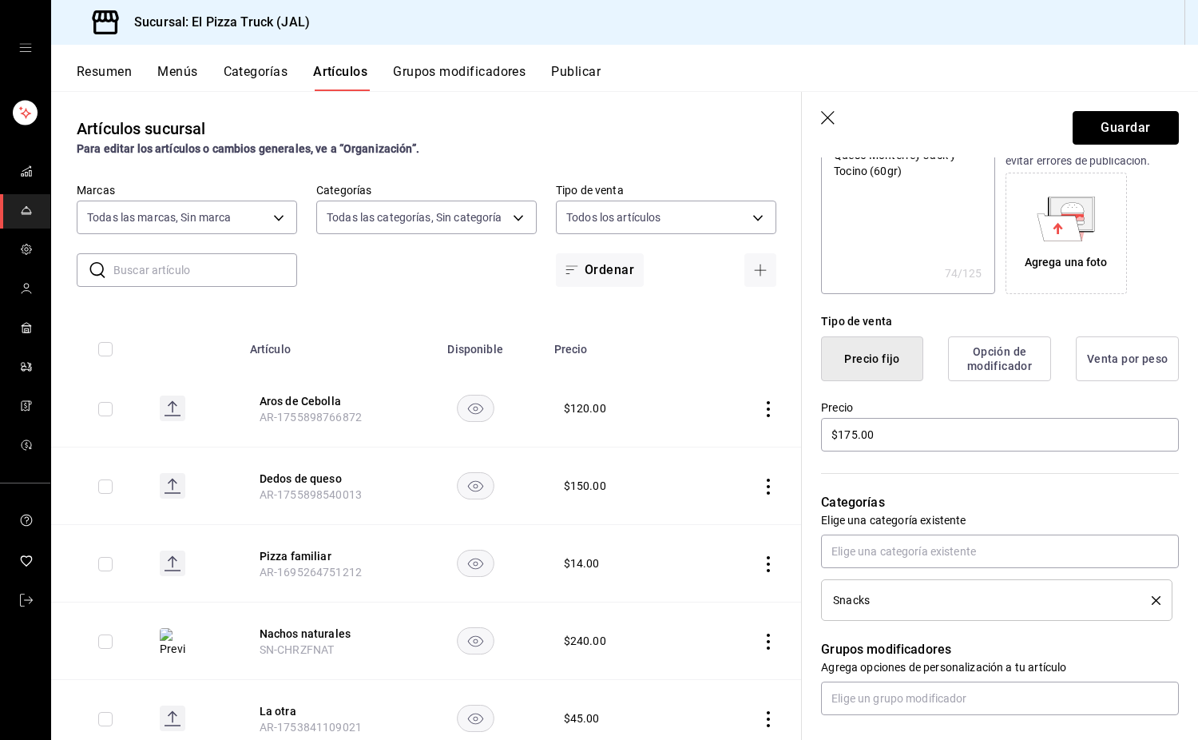
click at [1100, 121] on button "Guardar" at bounding box center [1126, 128] width 106 height 34
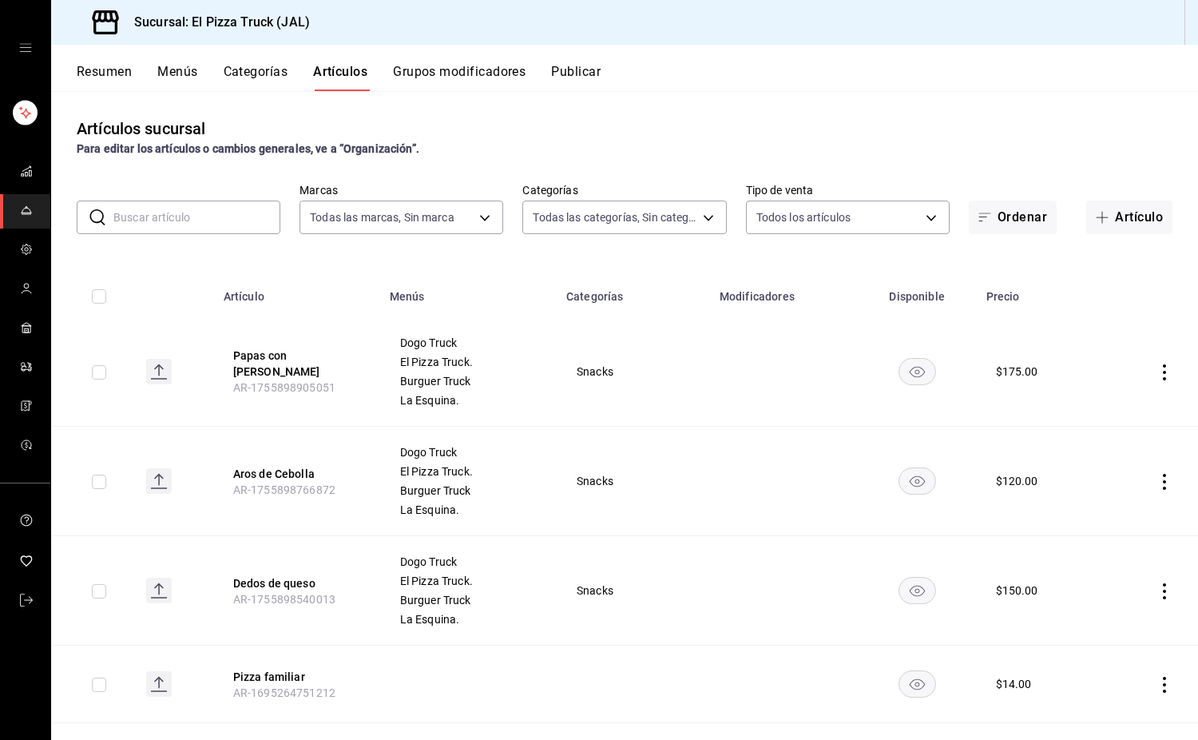
click at [1156, 375] on icon "actions" at bounding box center [1164, 372] width 16 height 16
click at [1111, 442] on span "Duplicar" at bounding box center [1105, 442] width 42 height 17
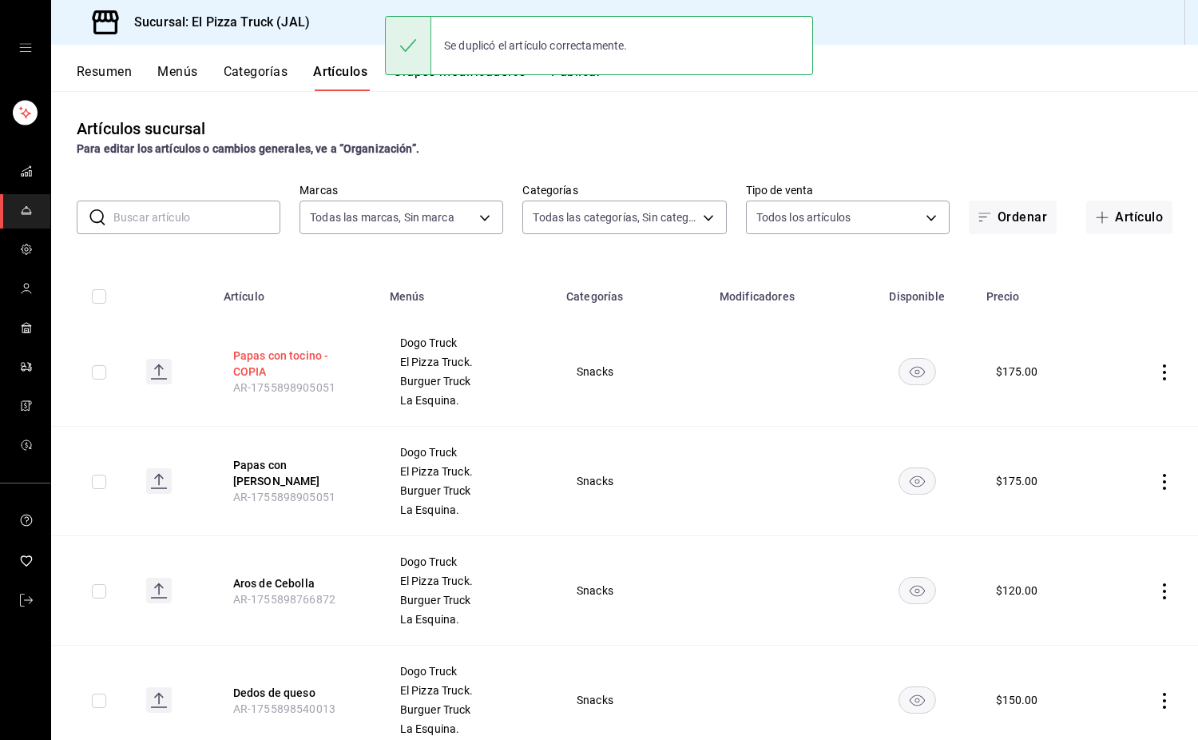
click at [288, 362] on button "Papas con tocino - COPIA" at bounding box center [297, 363] width 128 height 32
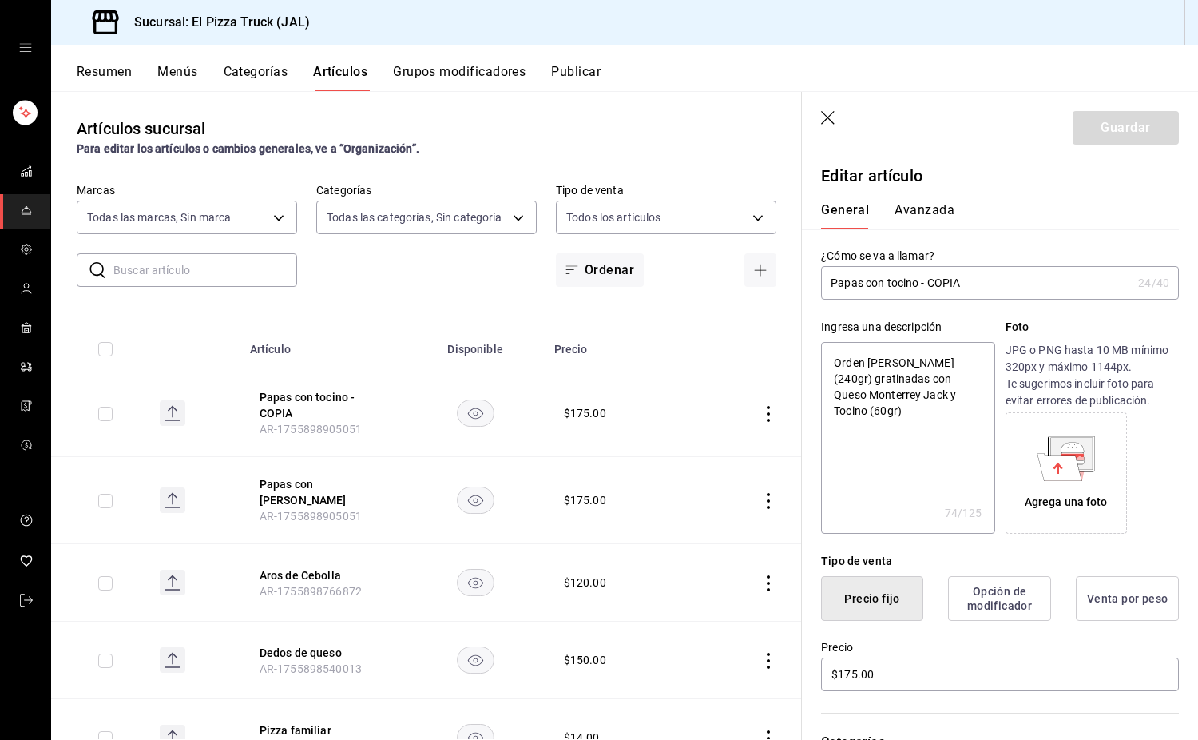
drag, startPoint x: 970, startPoint y: 286, endPoint x: 886, endPoint y: 282, distance: 83.9
click at [886, 282] on input "Papas con tocino - COPIA" at bounding box center [976, 283] width 311 height 32
drag, startPoint x: 962, startPoint y: 395, endPoint x: 922, endPoint y: 397, distance: 40.0
click at [922, 397] on textarea "Orden [PERSON_NAME] (240gr) gratinadas con Queso Monterrey Jack y Tocino (60gr)" at bounding box center [907, 438] width 173 height 192
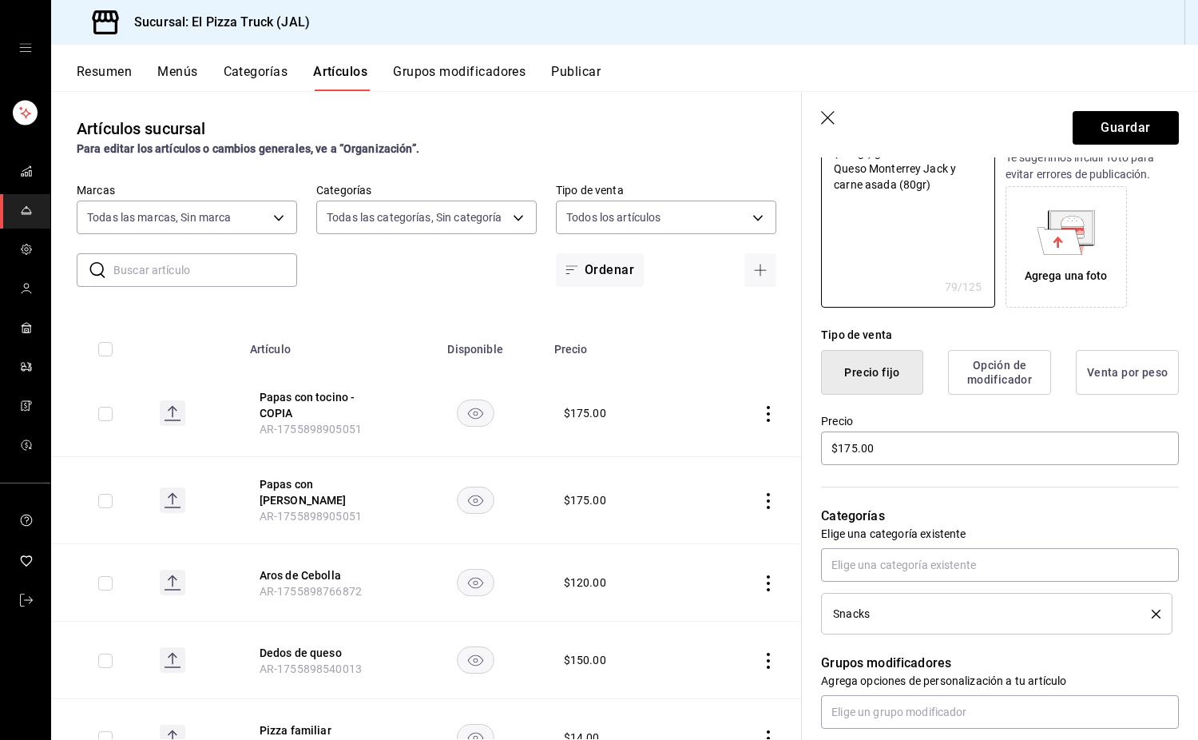
scroll to position [240, 0]
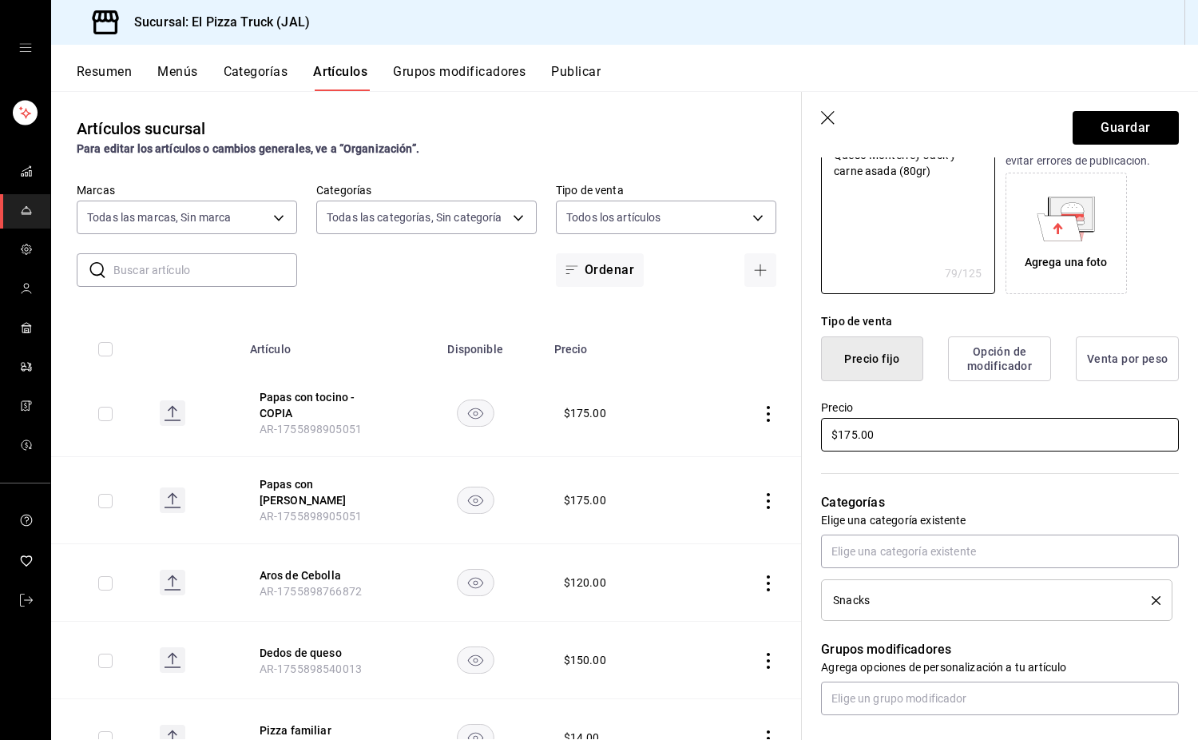
click at [854, 429] on input "$175.00" at bounding box center [1000, 435] width 358 height 34
click at [1104, 134] on button "Guardar" at bounding box center [1126, 128] width 106 height 34
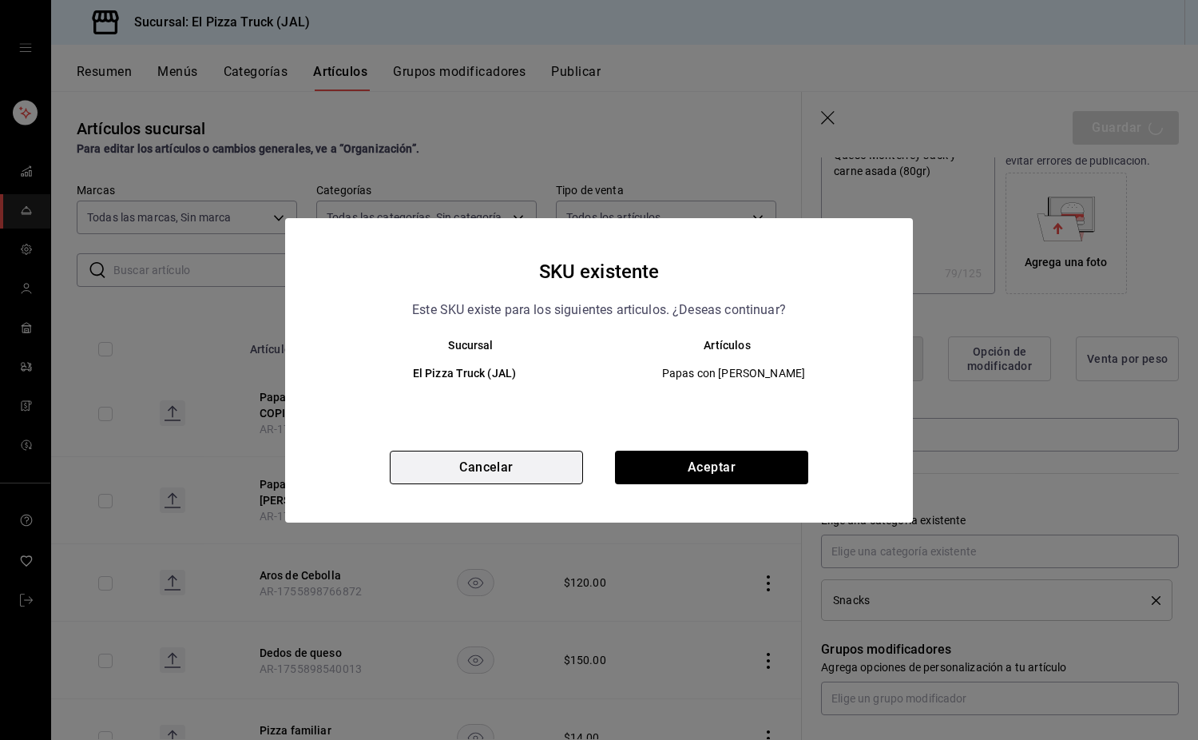
click at [511, 455] on button "Cancelar" at bounding box center [486, 467] width 193 height 34
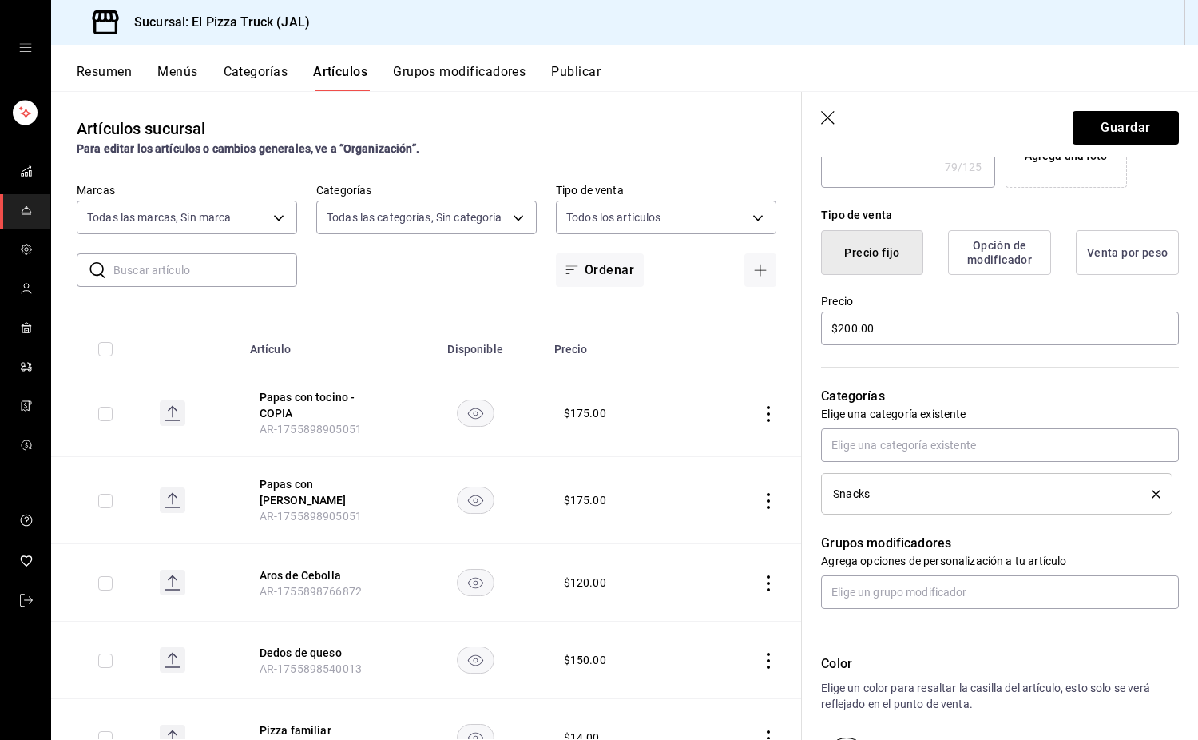
scroll to position [590, 0]
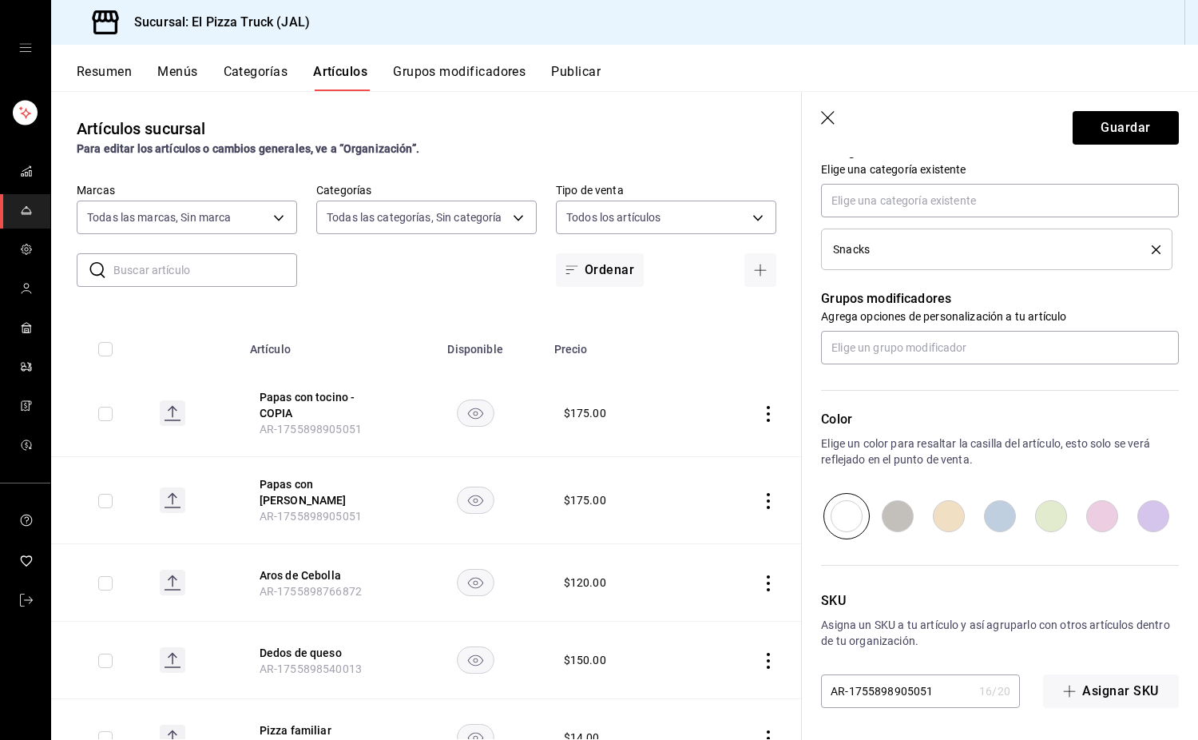
click at [956, 690] on input "AR-1755898905051" at bounding box center [897, 691] width 152 height 32
click at [1133, 138] on button "Guardar" at bounding box center [1126, 128] width 106 height 34
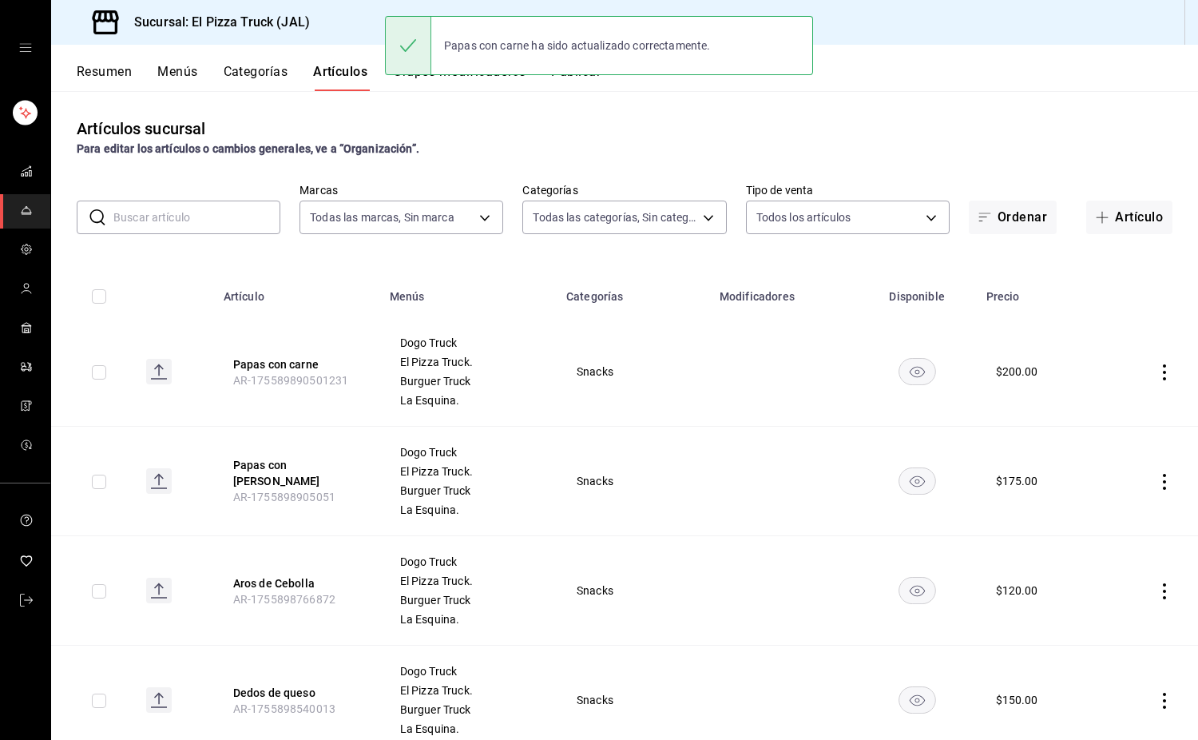
click at [115, 81] on button "Resumen" at bounding box center [104, 77] width 55 height 27
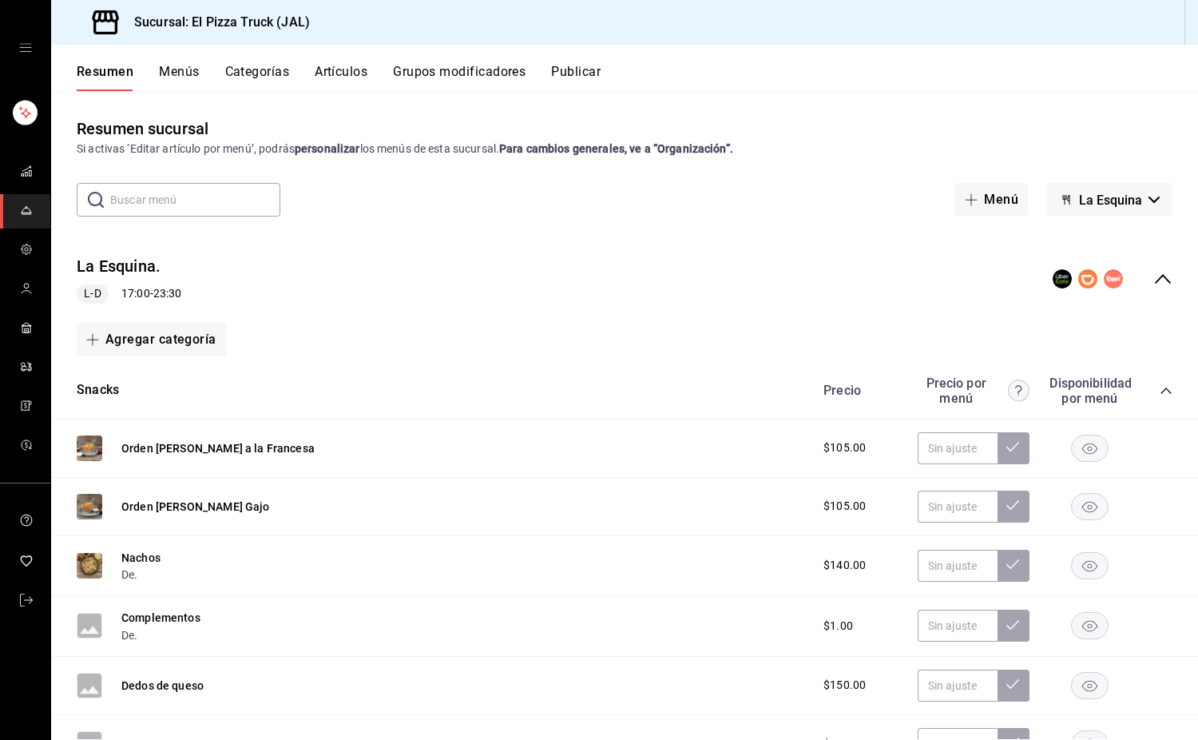
click at [1122, 195] on span "La Esquina" at bounding box center [1110, 199] width 63 height 15
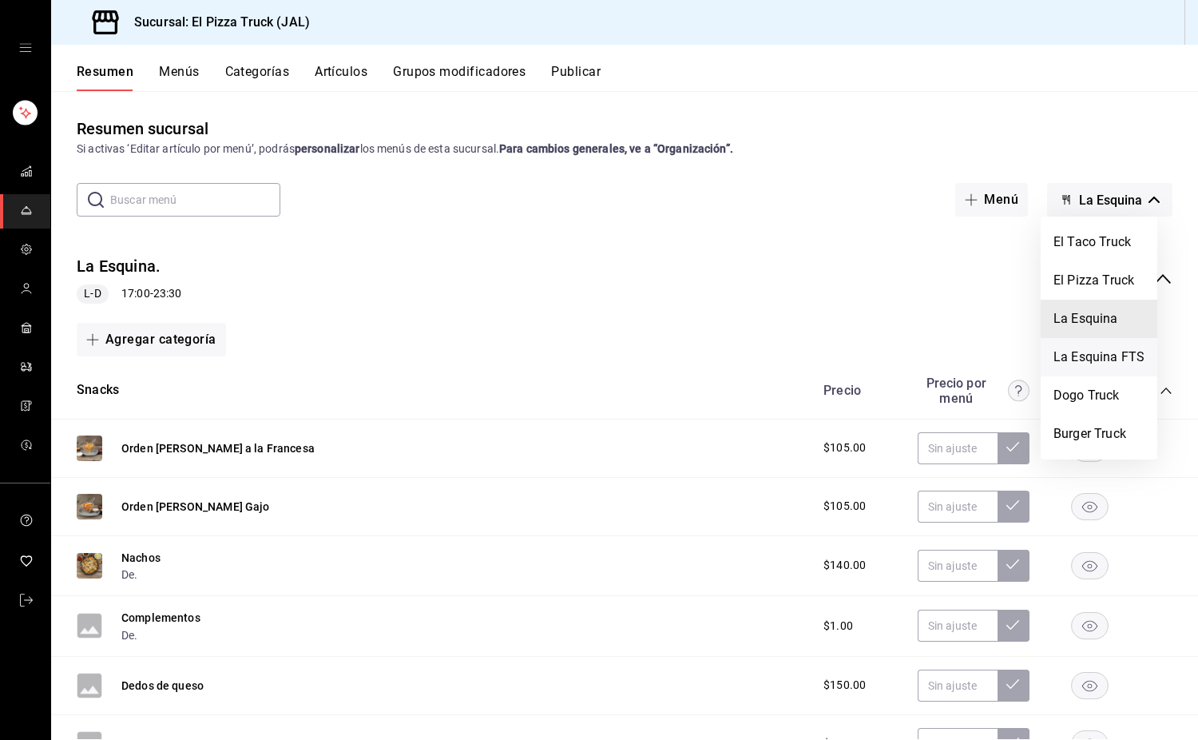
click at [1100, 367] on li "La Esquina FTS" at bounding box center [1099, 357] width 117 height 38
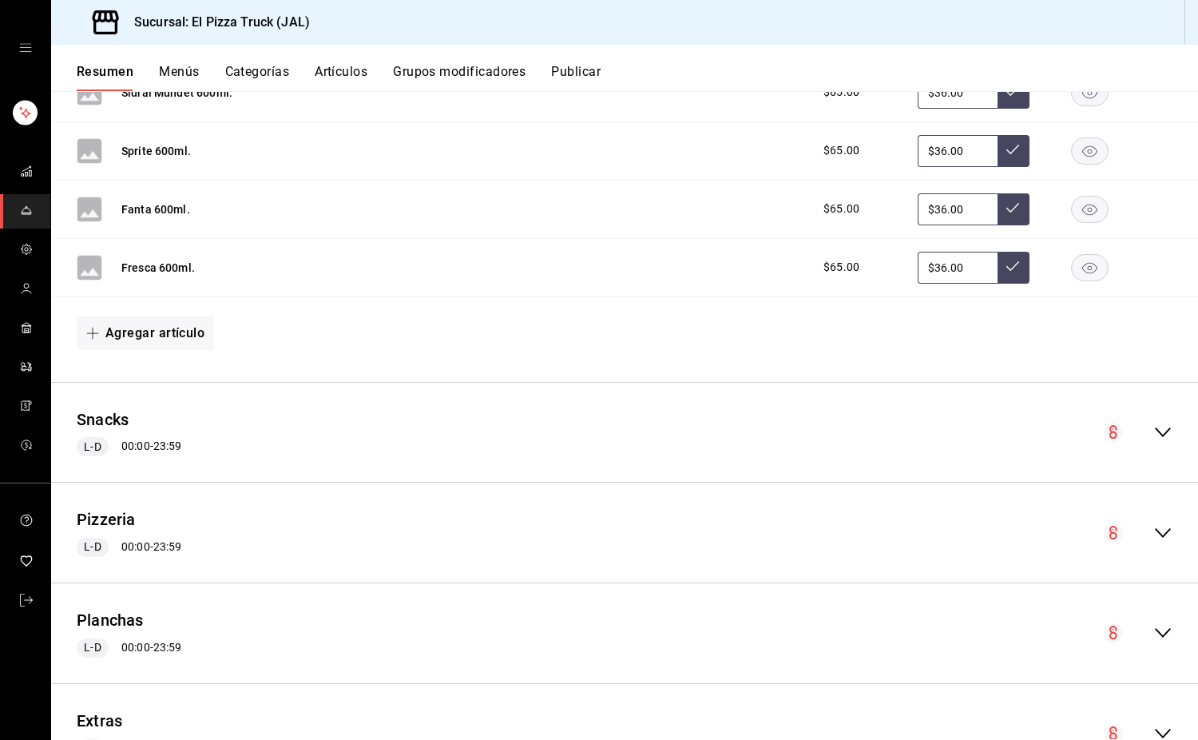
scroll to position [1091, 0]
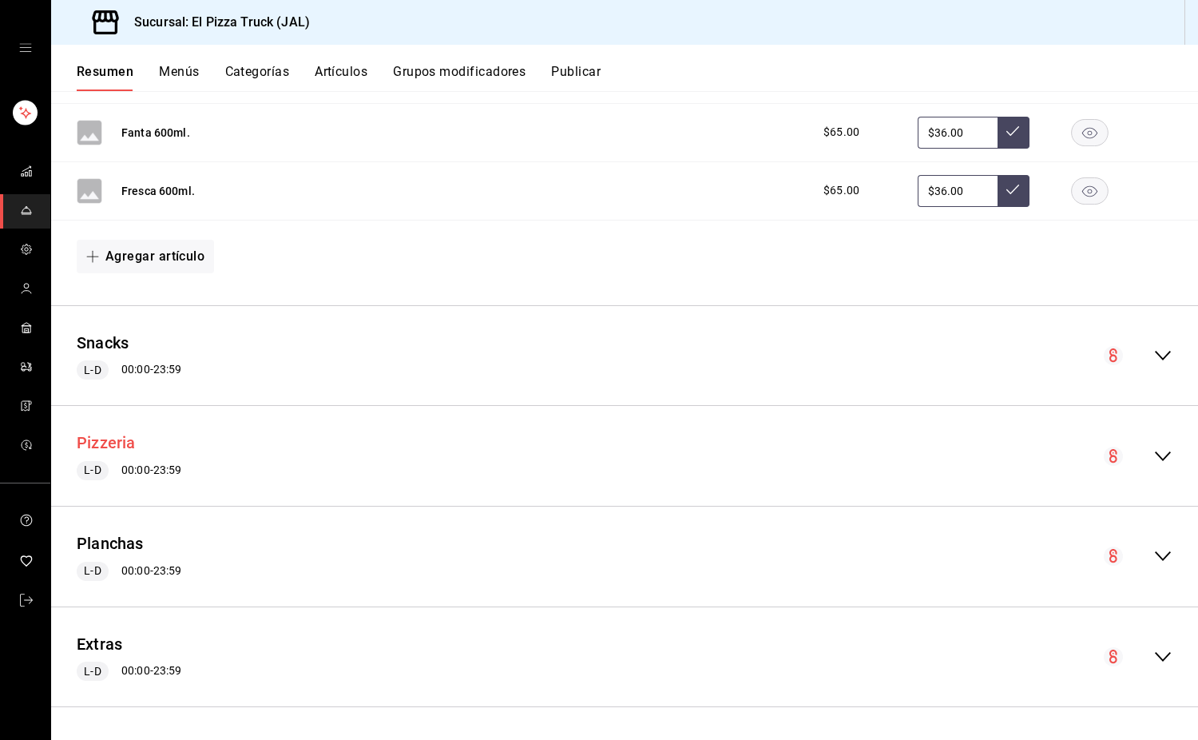
click at [121, 446] on button "Pizzeria" at bounding box center [106, 442] width 59 height 23
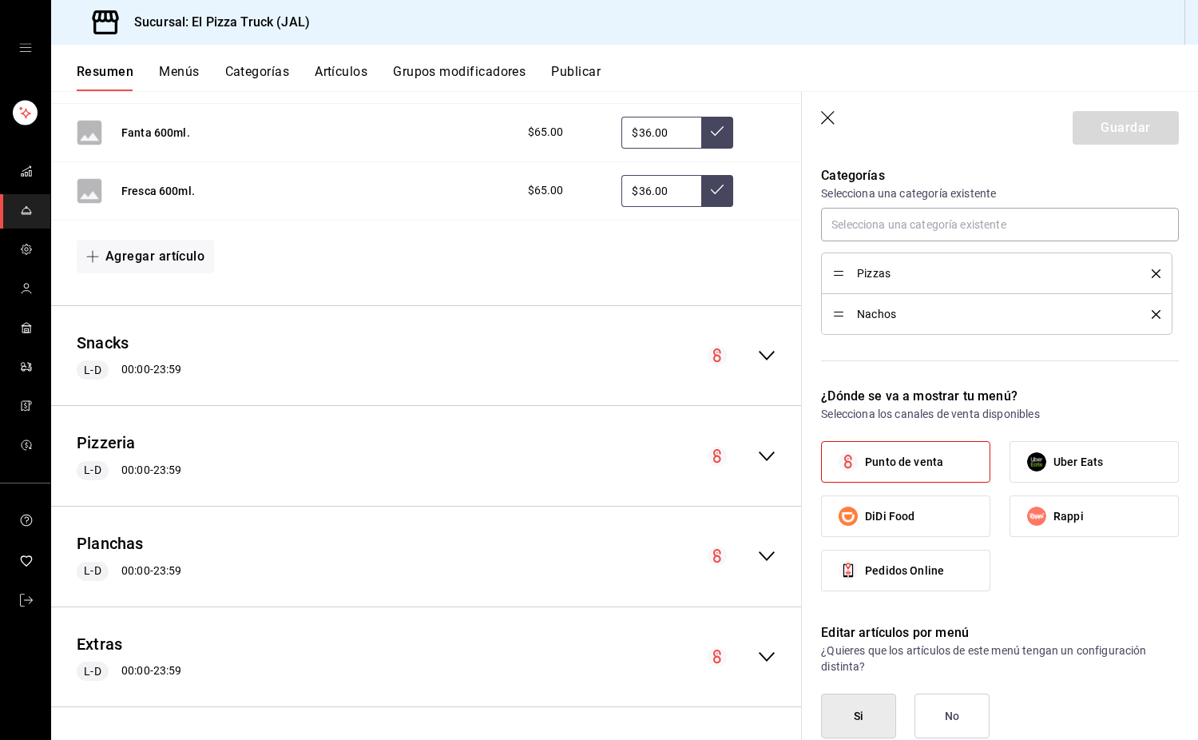
scroll to position [479, 0]
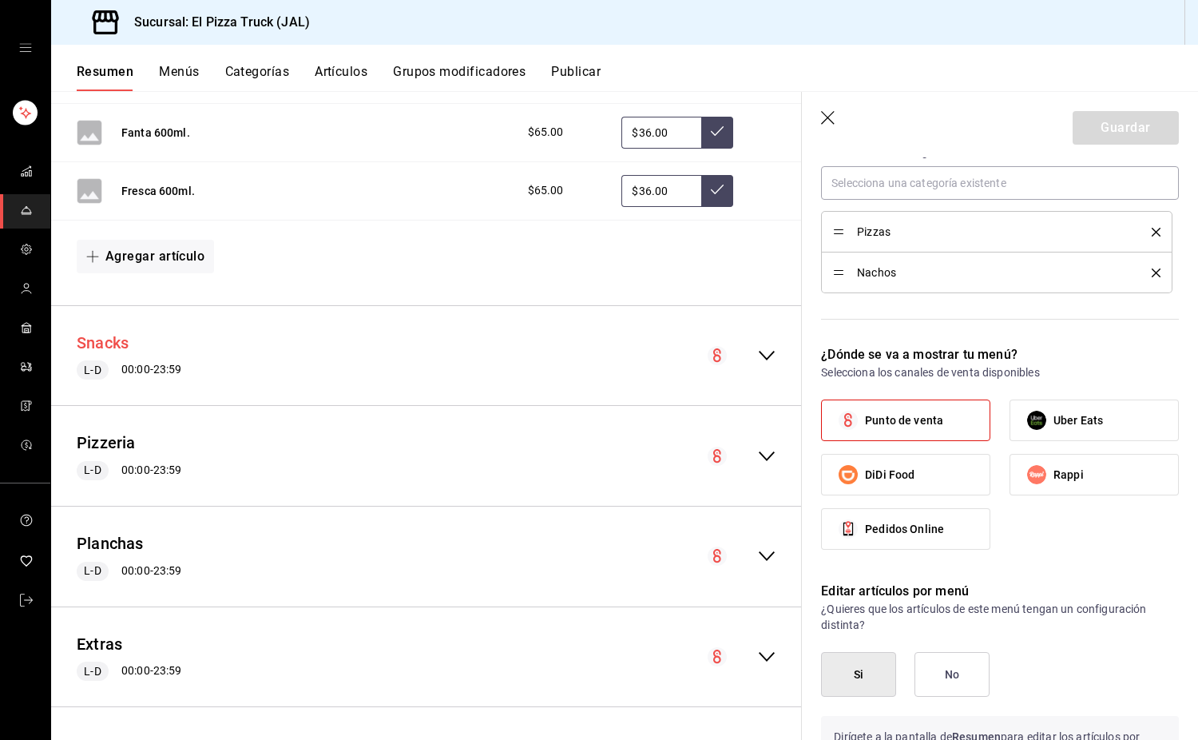
click at [108, 343] on button "Snacks" at bounding box center [103, 342] width 52 height 23
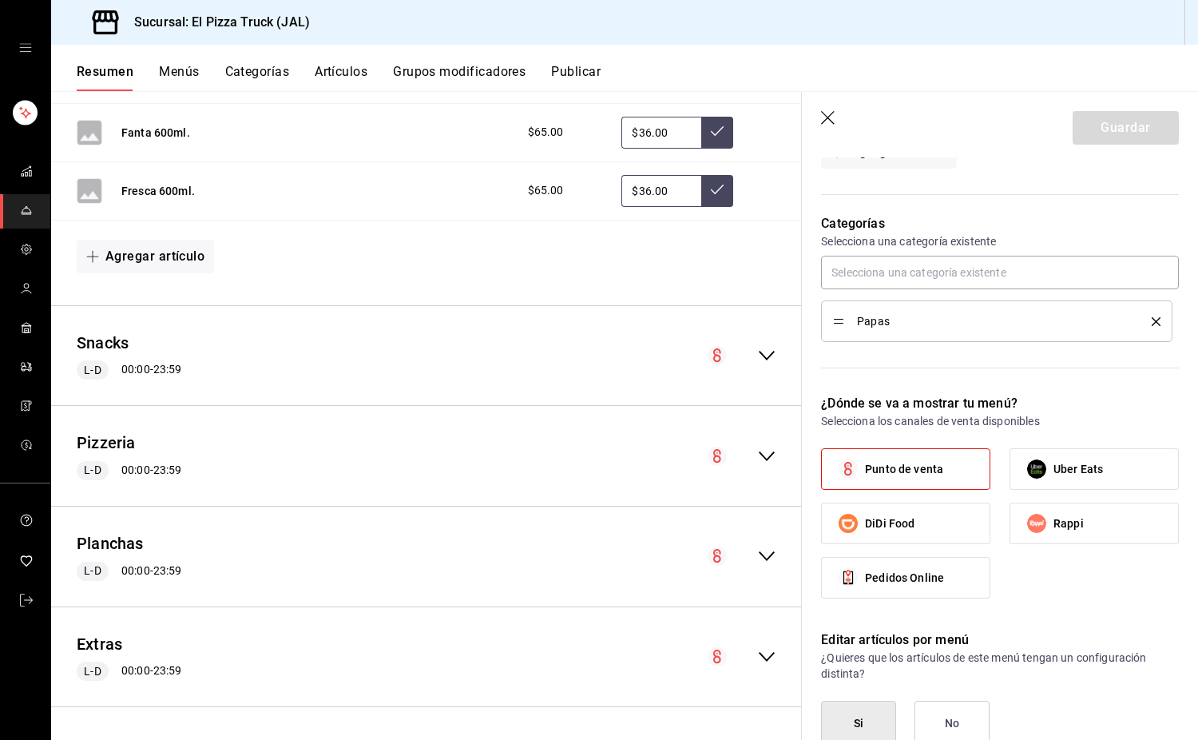
scroll to position [399, 0]
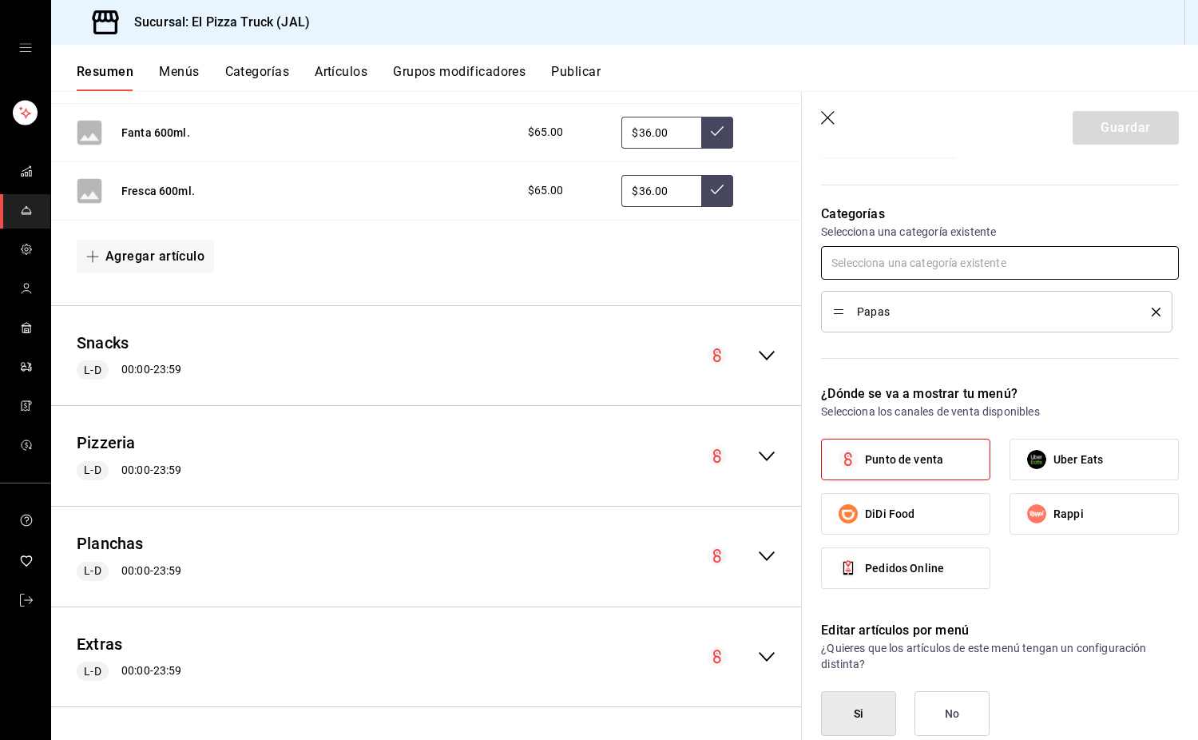
click at [912, 273] on input "text" at bounding box center [1000, 263] width 358 height 34
click at [852, 303] on li "Snacks" at bounding box center [994, 299] width 346 height 26
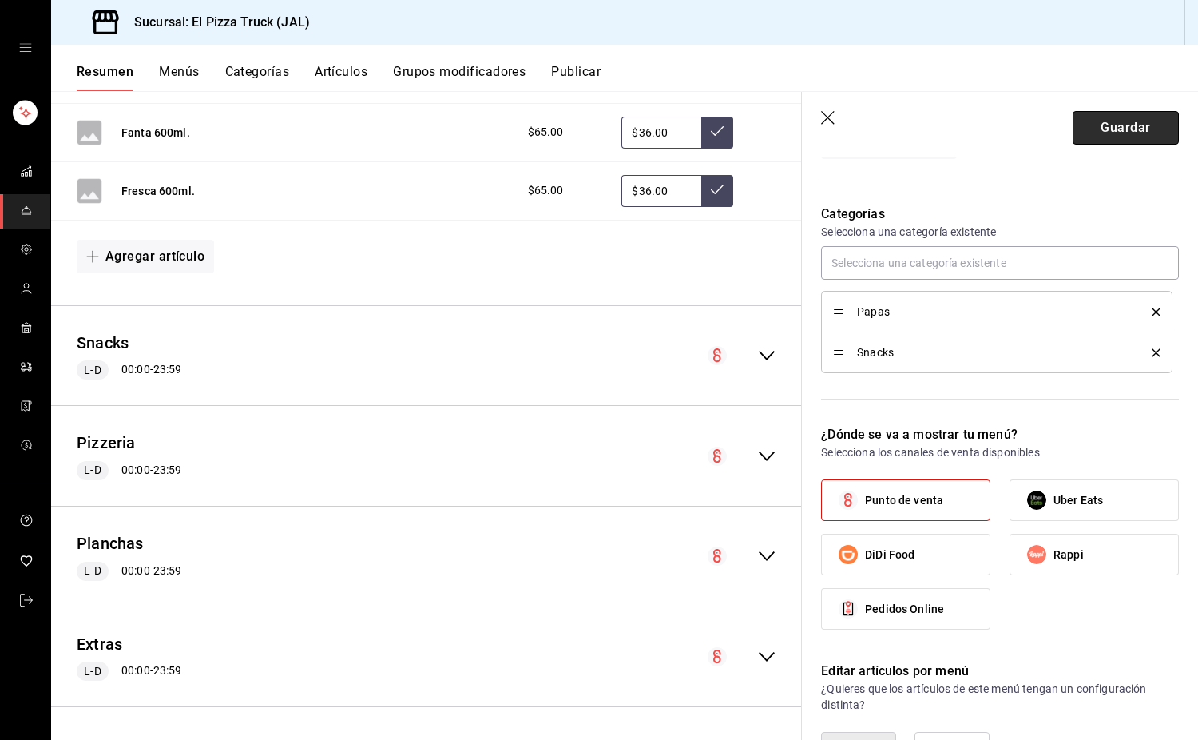
click at [1128, 131] on button "Guardar" at bounding box center [1126, 128] width 106 height 34
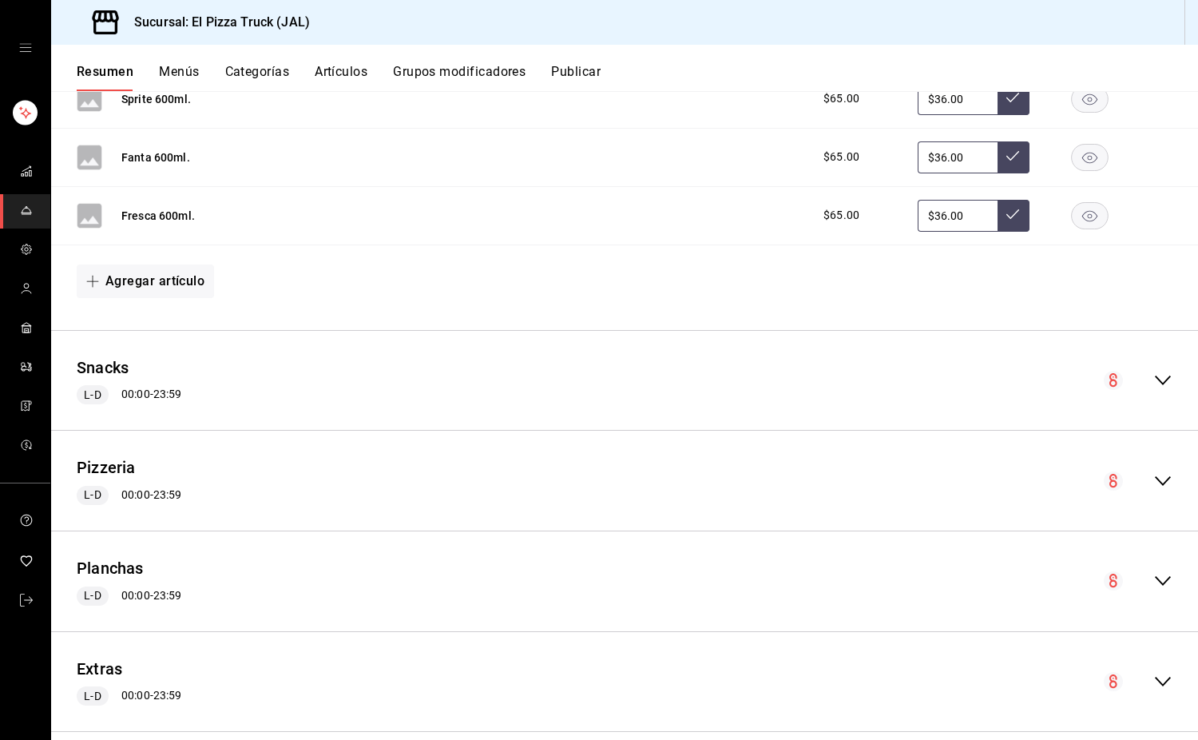
scroll to position [1091, 0]
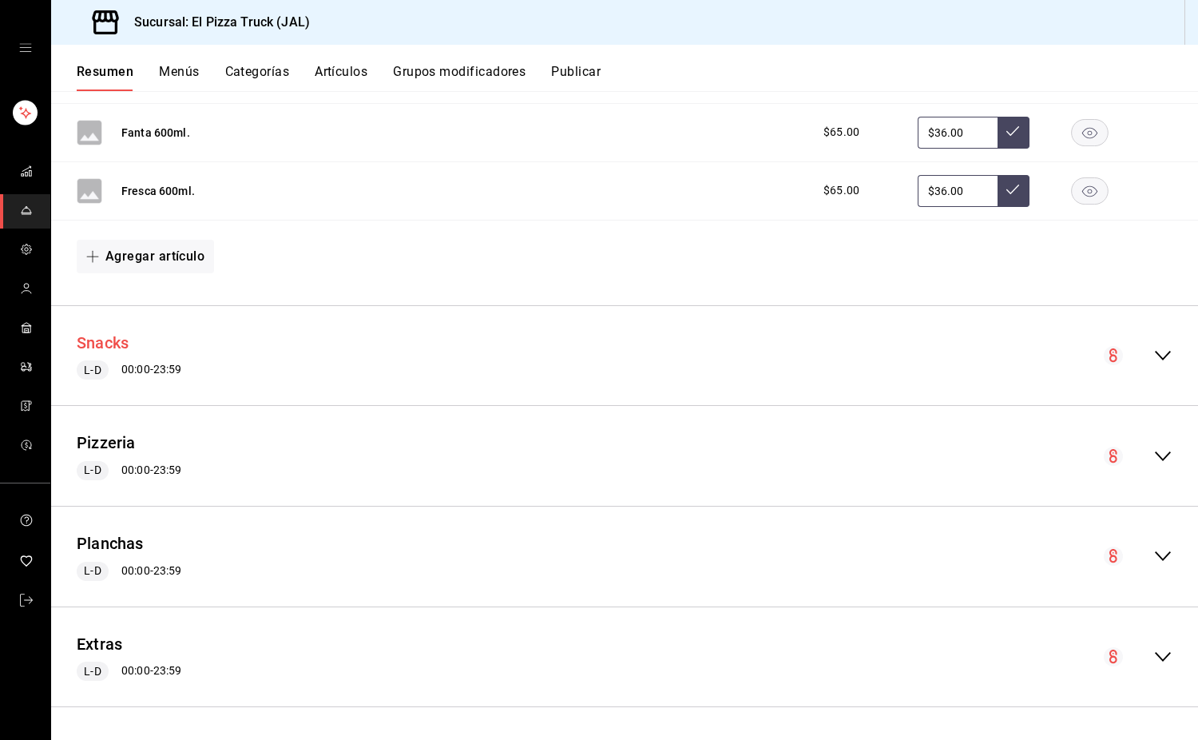
click at [114, 349] on button "Snacks" at bounding box center [103, 342] width 52 height 23
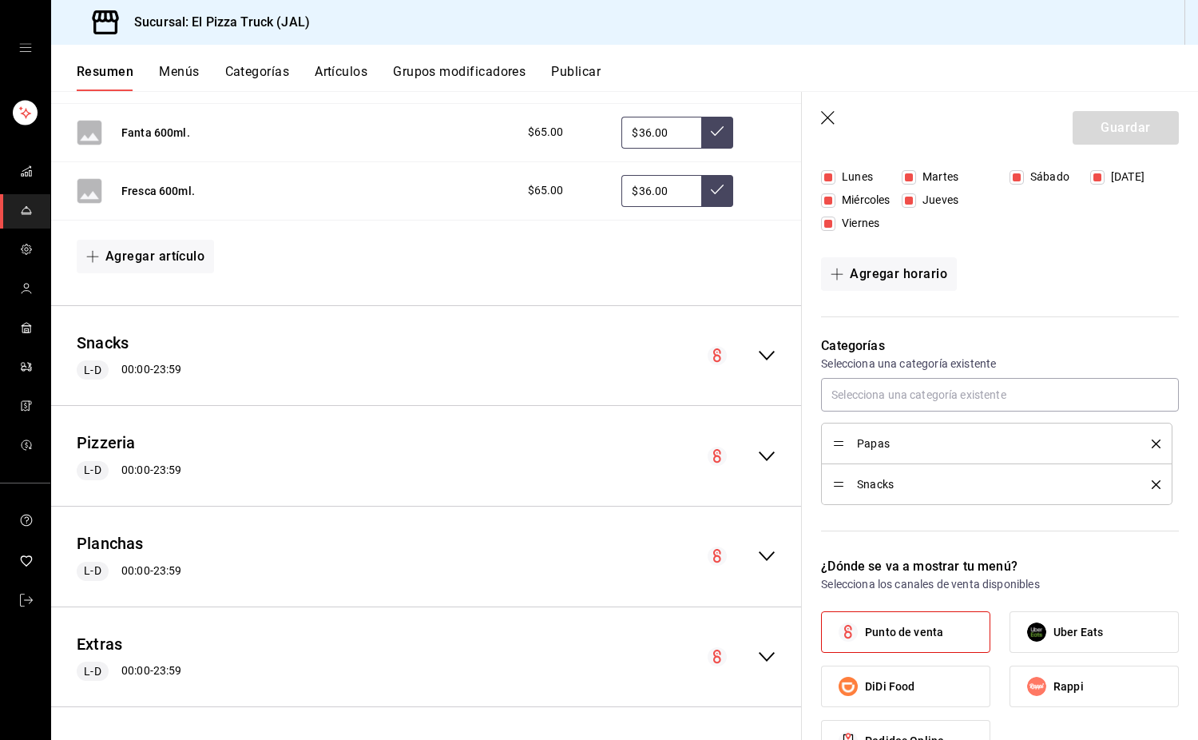
scroll to position [221, 0]
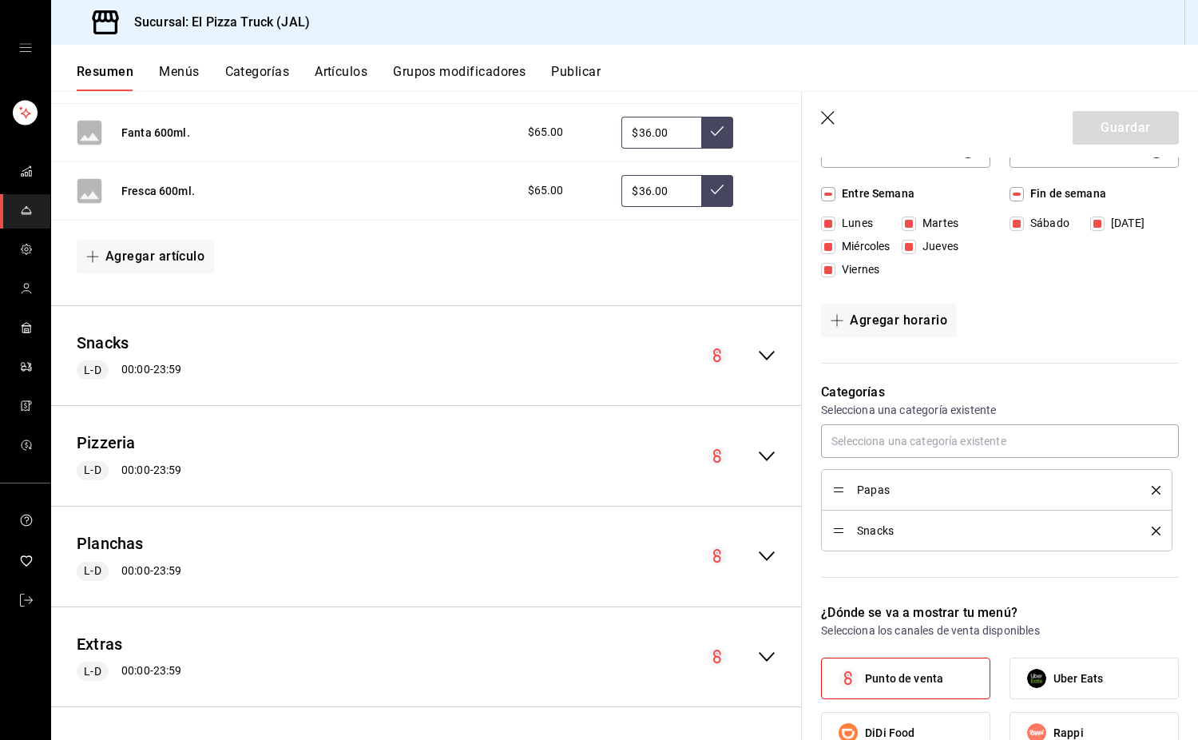
click at [828, 118] on icon "button" at bounding box center [828, 118] width 14 height 14
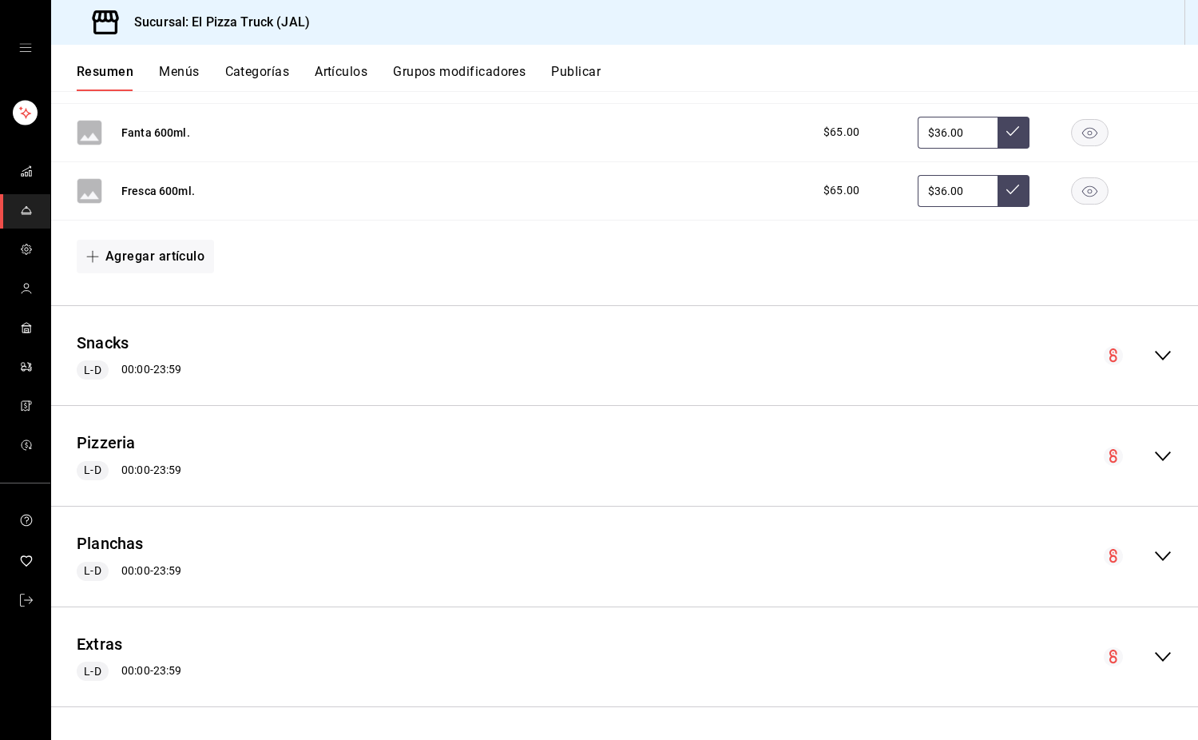
click at [1161, 351] on div "Snacks L-D 00:00 - 23:59" at bounding box center [624, 356] width 1147 height 74
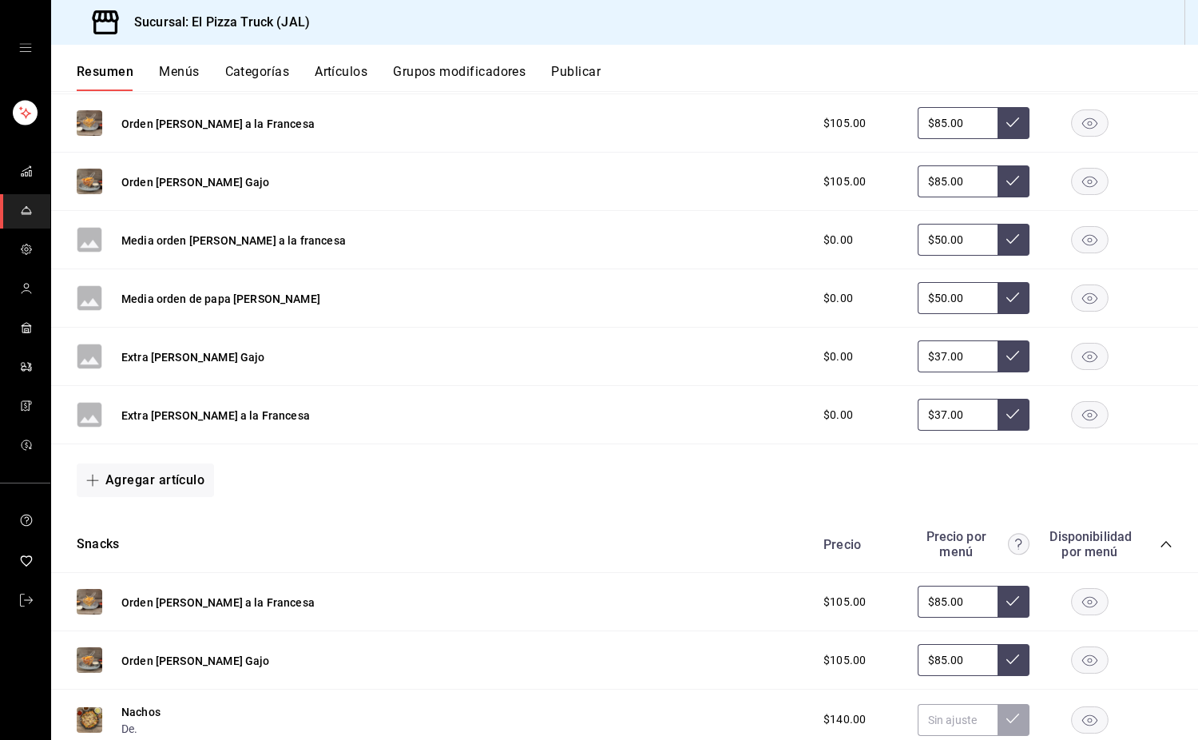
scroll to position [1730, 0]
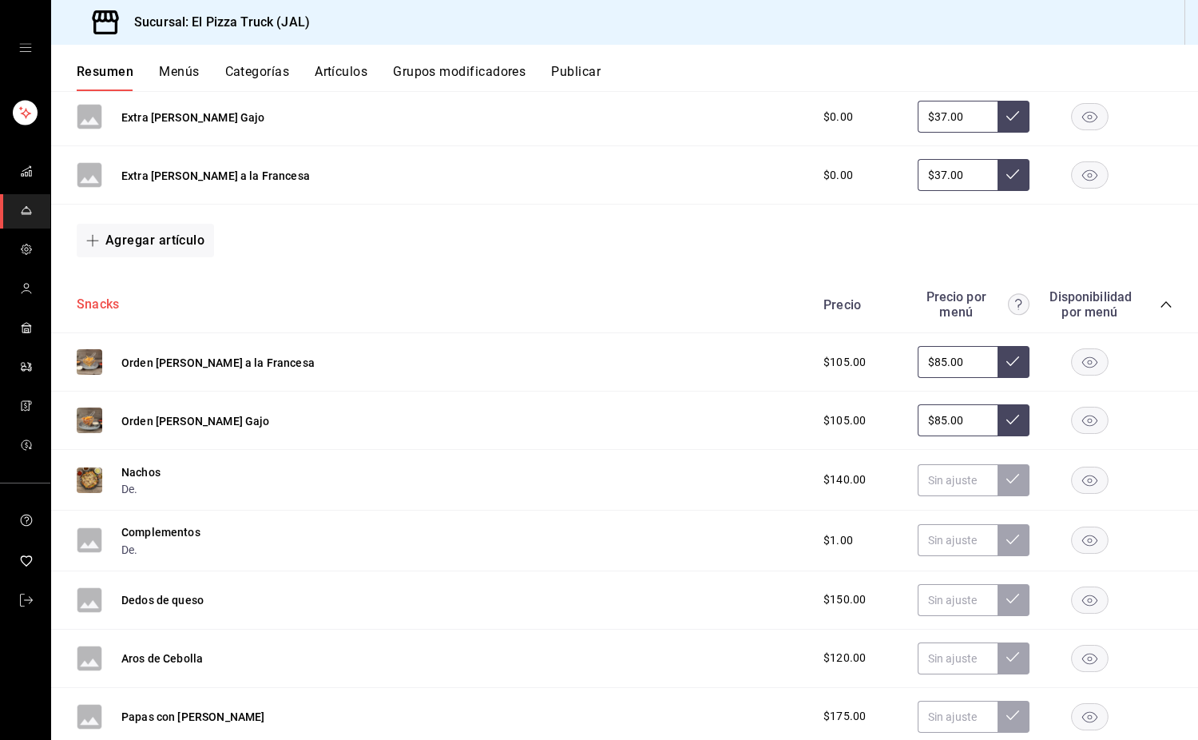
click at [89, 301] on button "Snacks" at bounding box center [98, 304] width 42 height 18
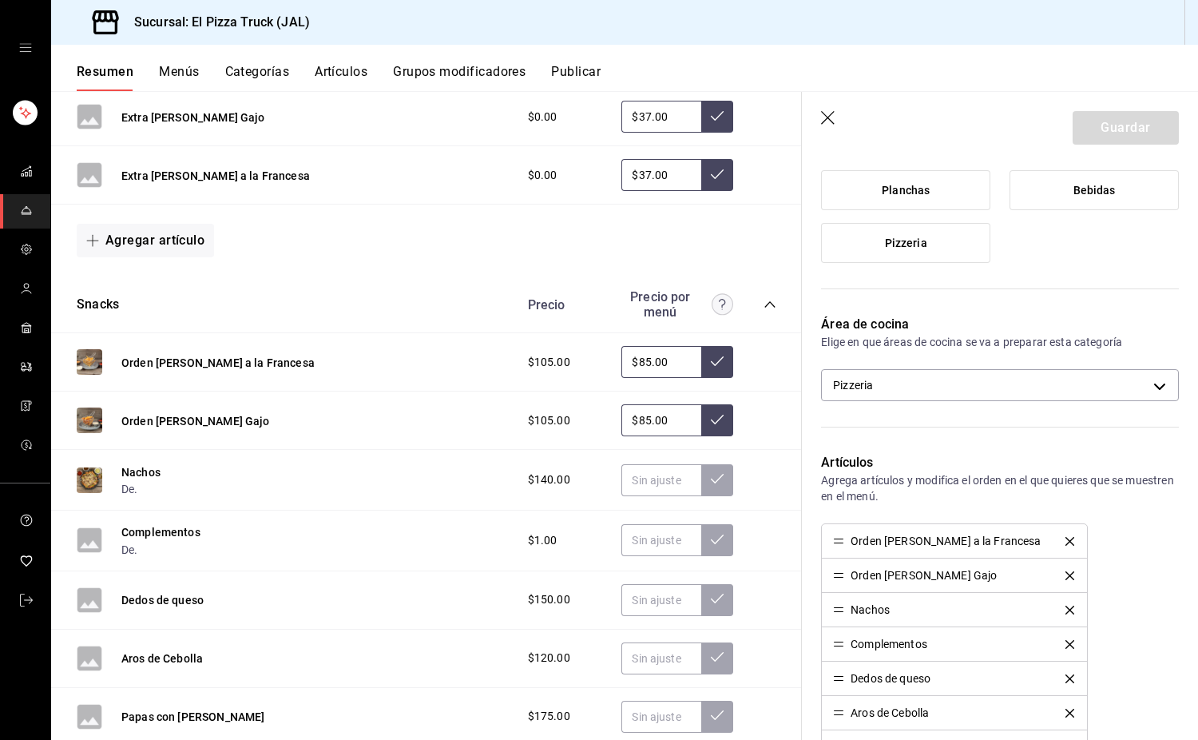
scroll to position [559, 0]
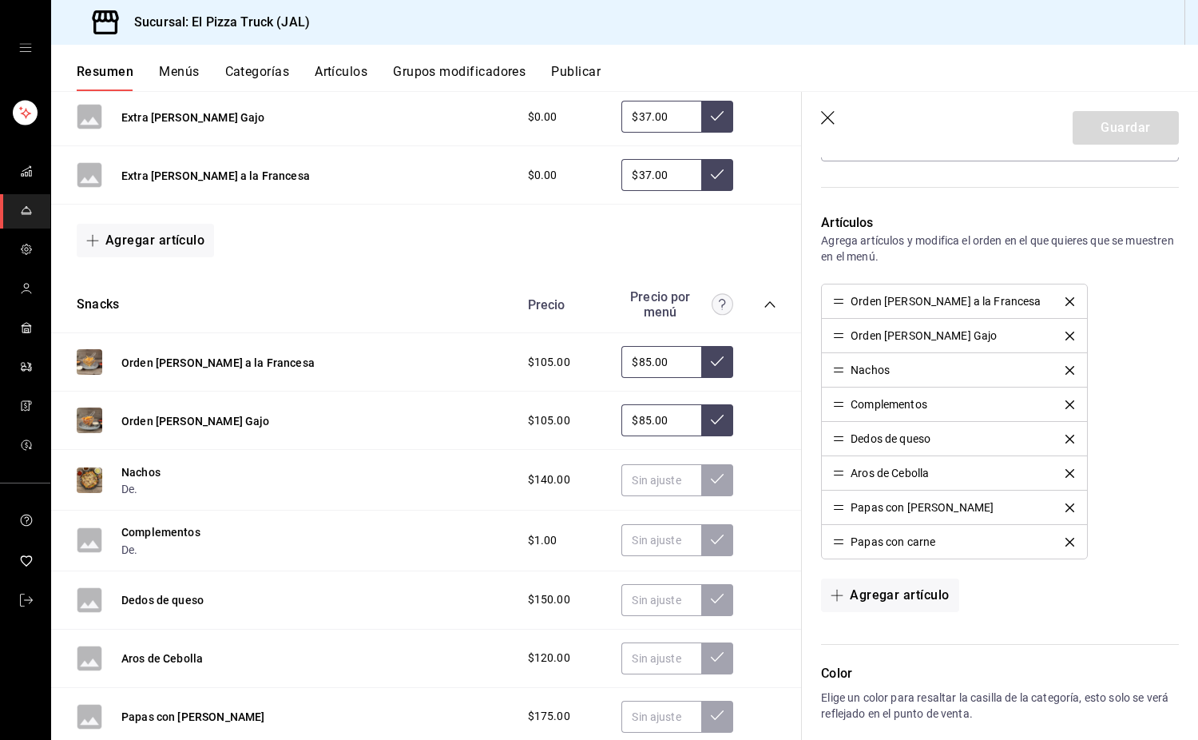
click at [1065, 368] on icon "delete" at bounding box center [1069, 370] width 9 height 9
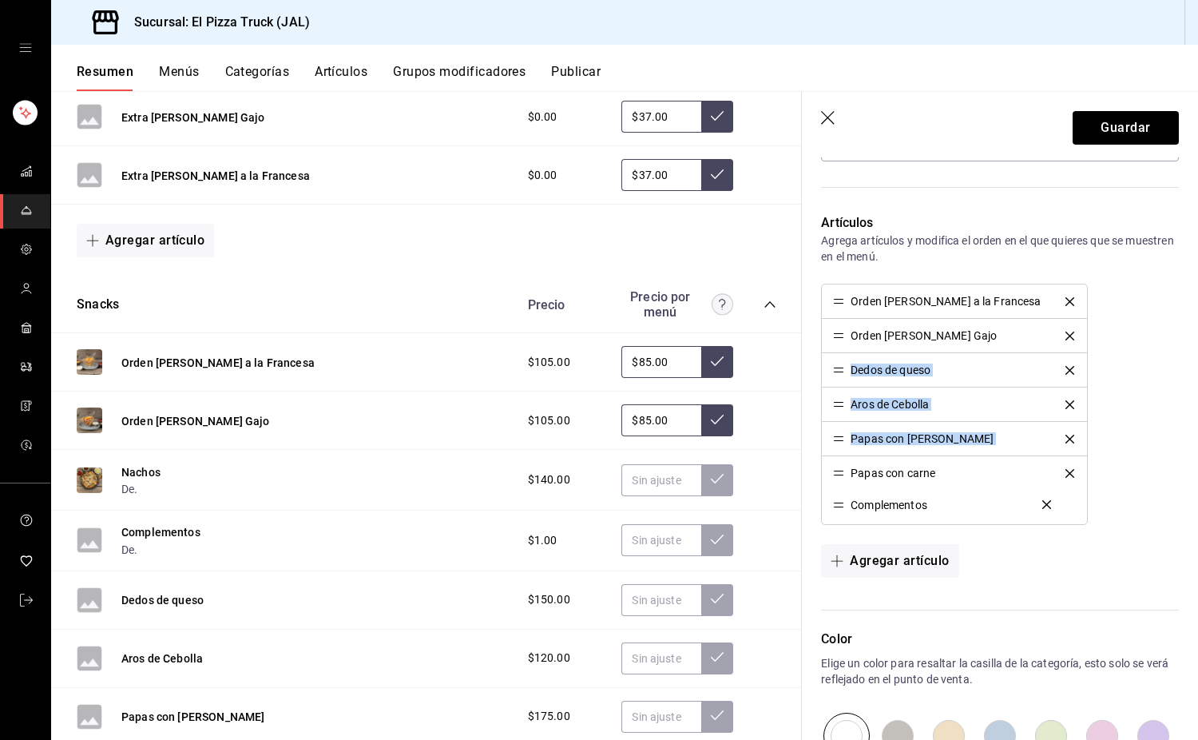
drag, startPoint x: 839, startPoint y: 369, endPoint x: 835, endPoint y: 506, distance: 136.6
click at [1127, 135] on button "Guardar" at bounding box center [1126, 128] width 106 height 34
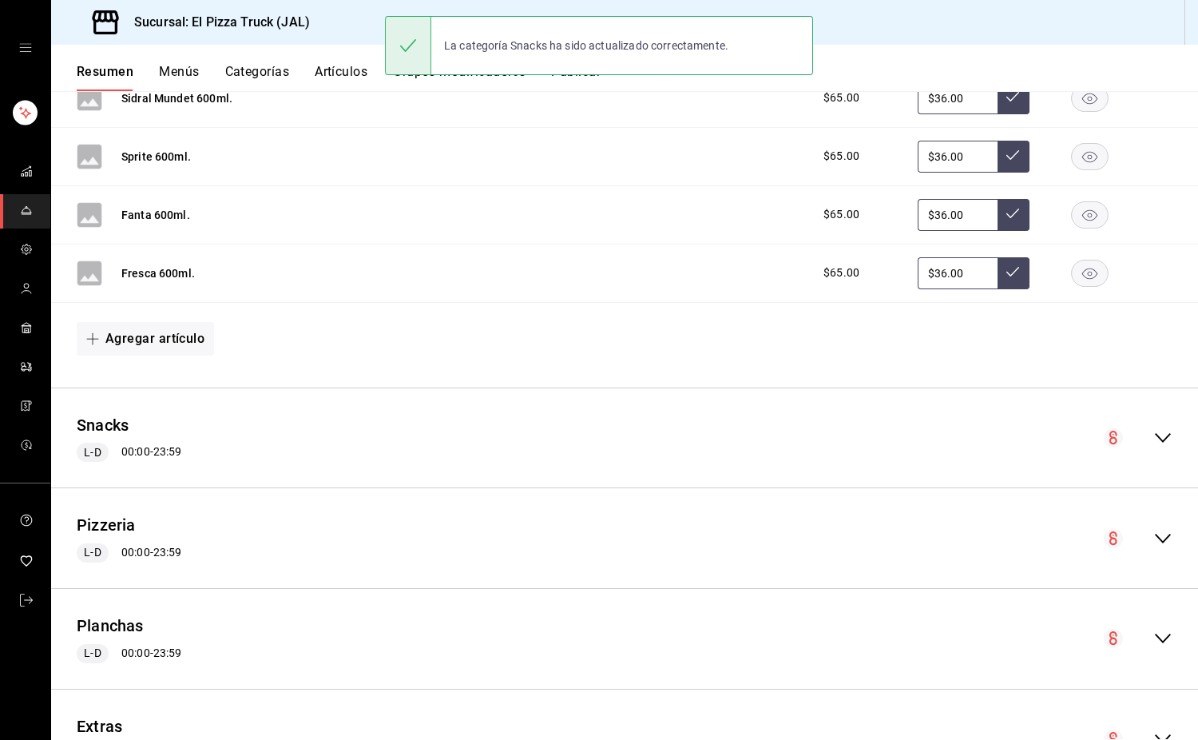
scroll to position [1011, 0]
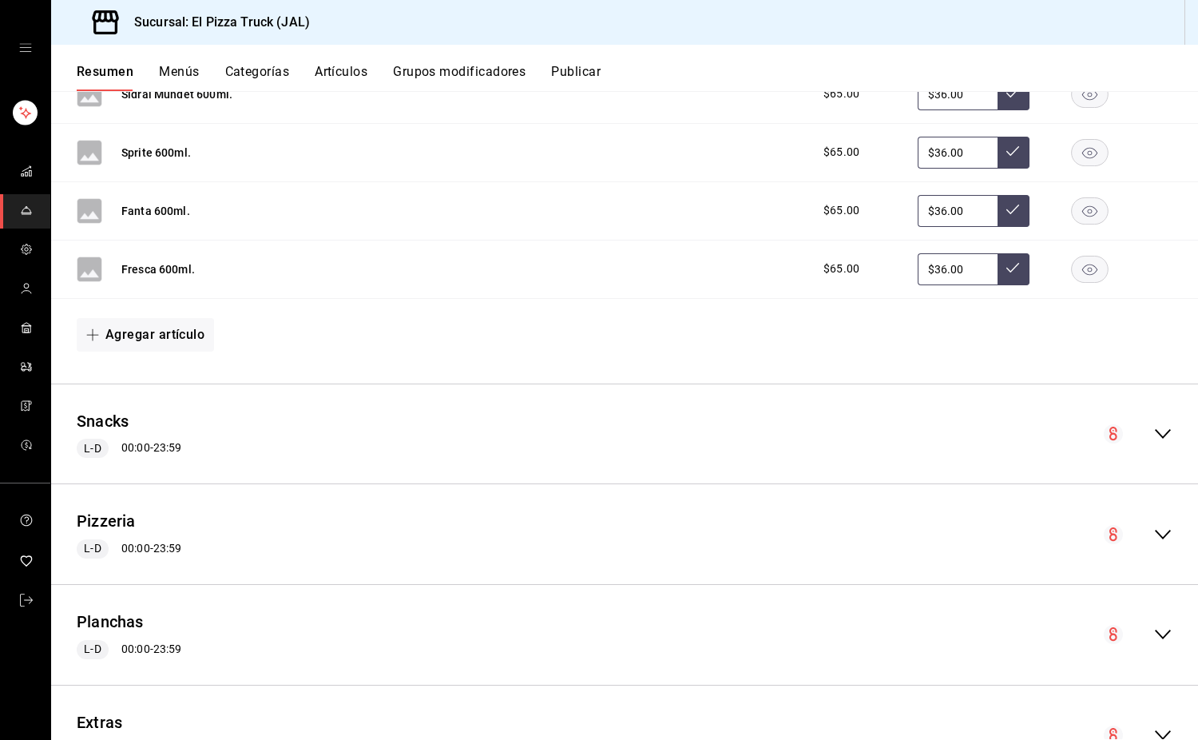
click at [1155, 431] on icon "collapse-menu-row" at bounding box center [1163, 434] width 16 height 10
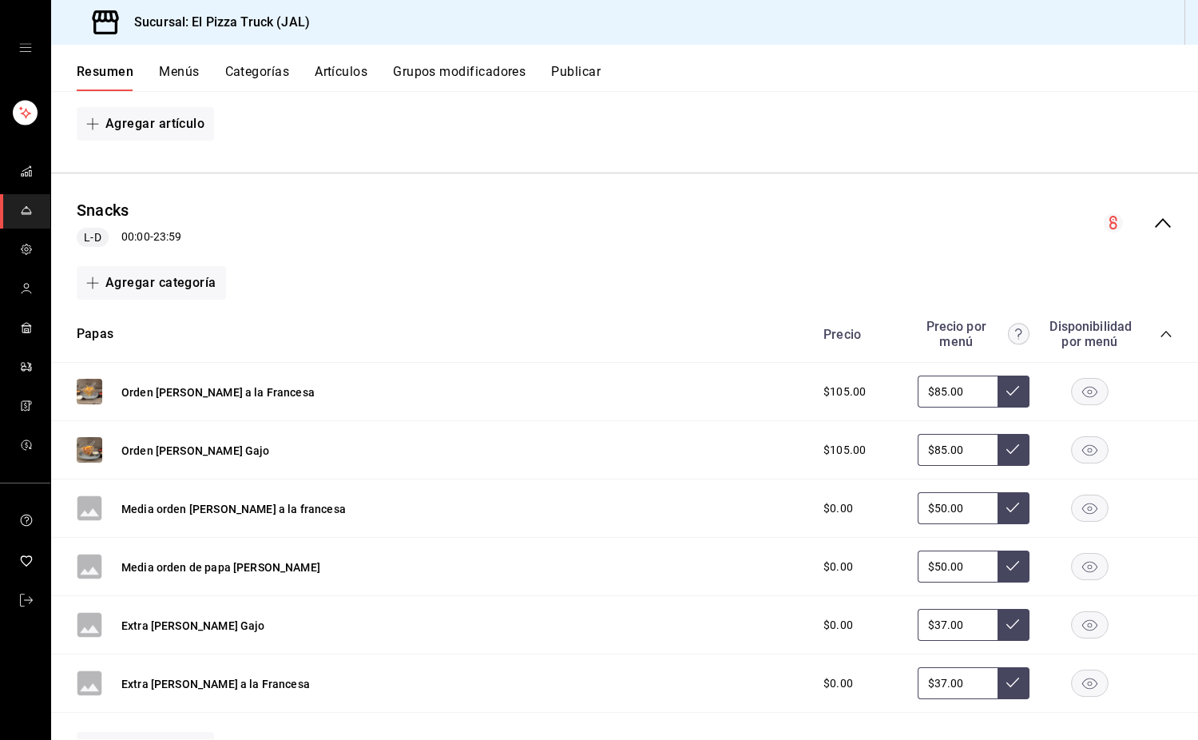
scroll to position [1171, 0]
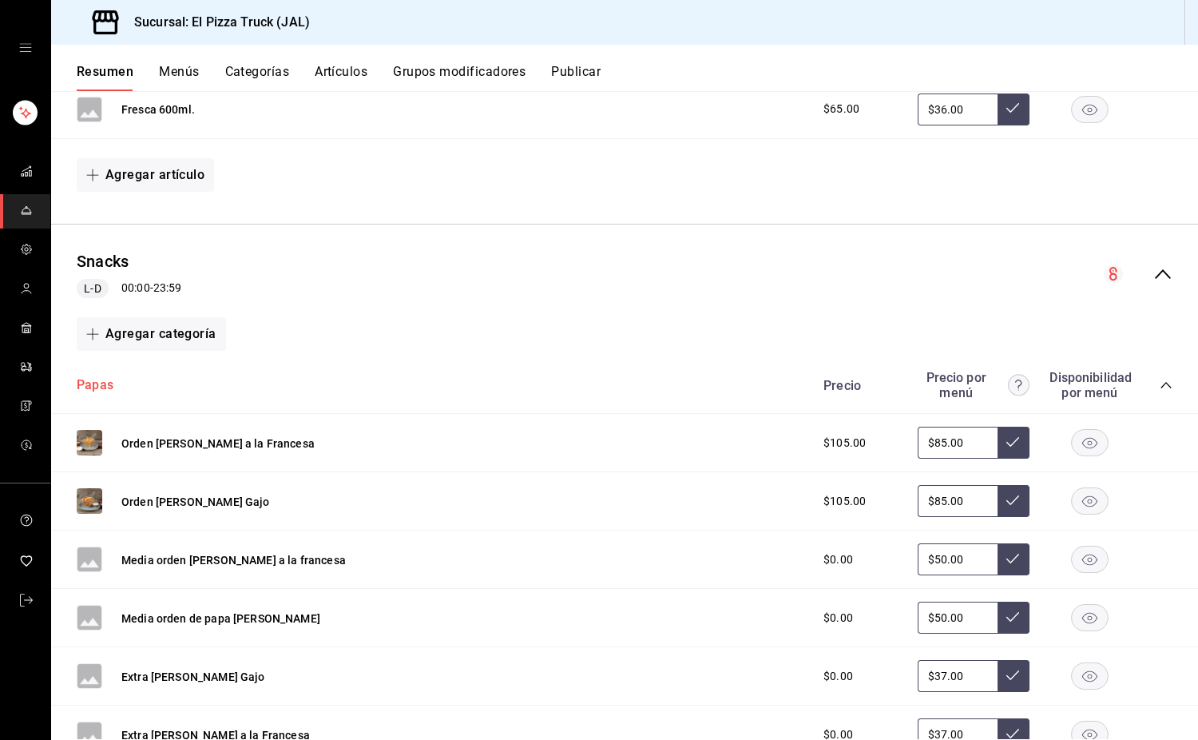
click at [104, 386] on button "Papas" at bounding box center [95, 385] width 37 height 18
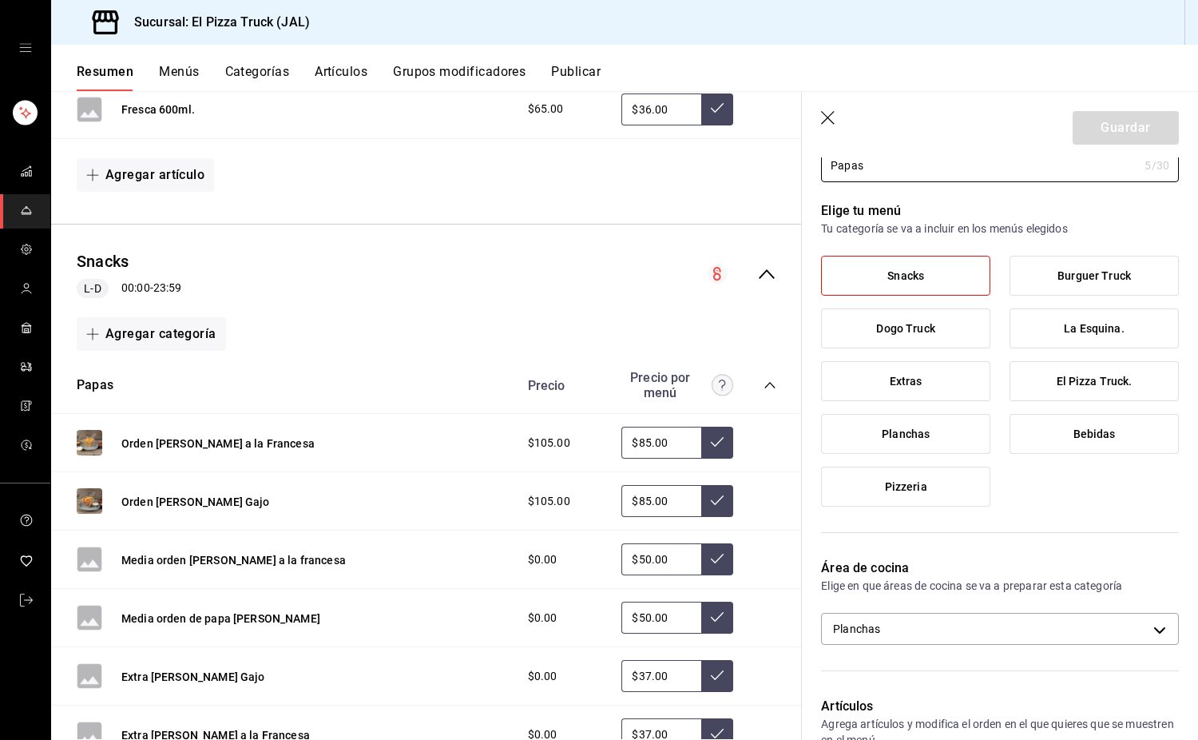
scroll to position [479, 0]
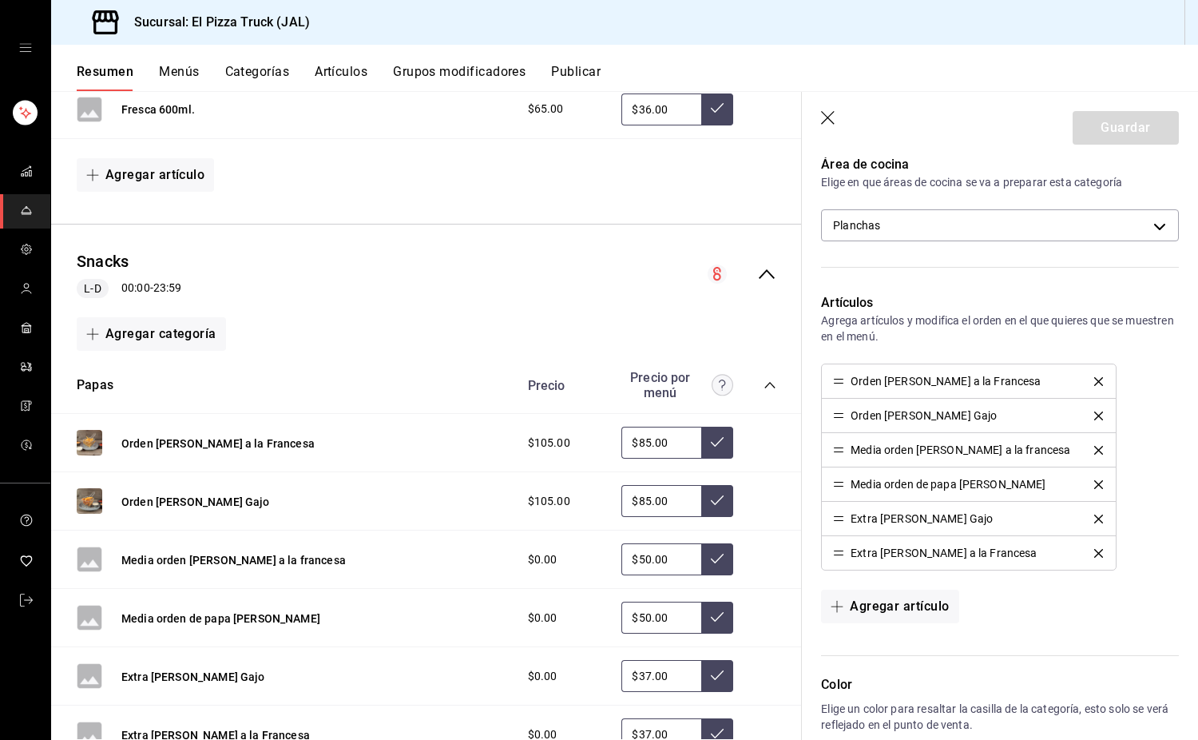
click at [1094, 381] on icon "delete" at bounding box center [1098, 381] width 9 height 9
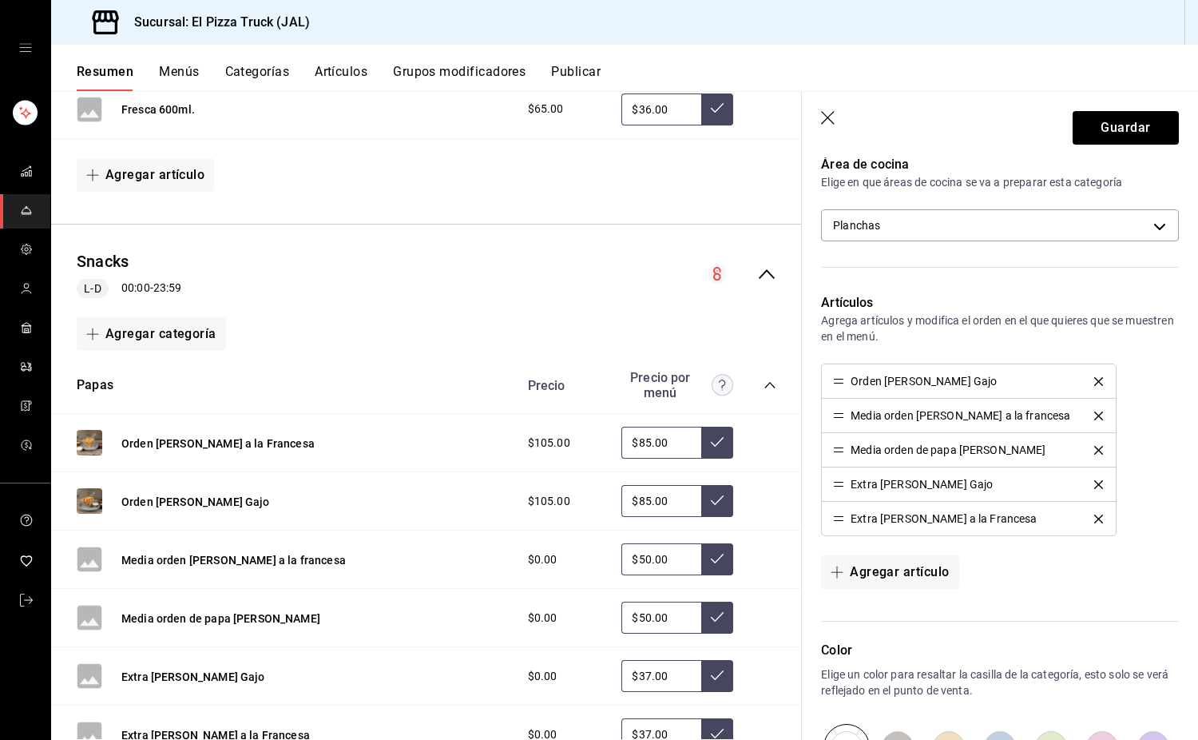
click at [1094, 381] on icon "delete" at bounding box center [1098, 381] width 9 height 9
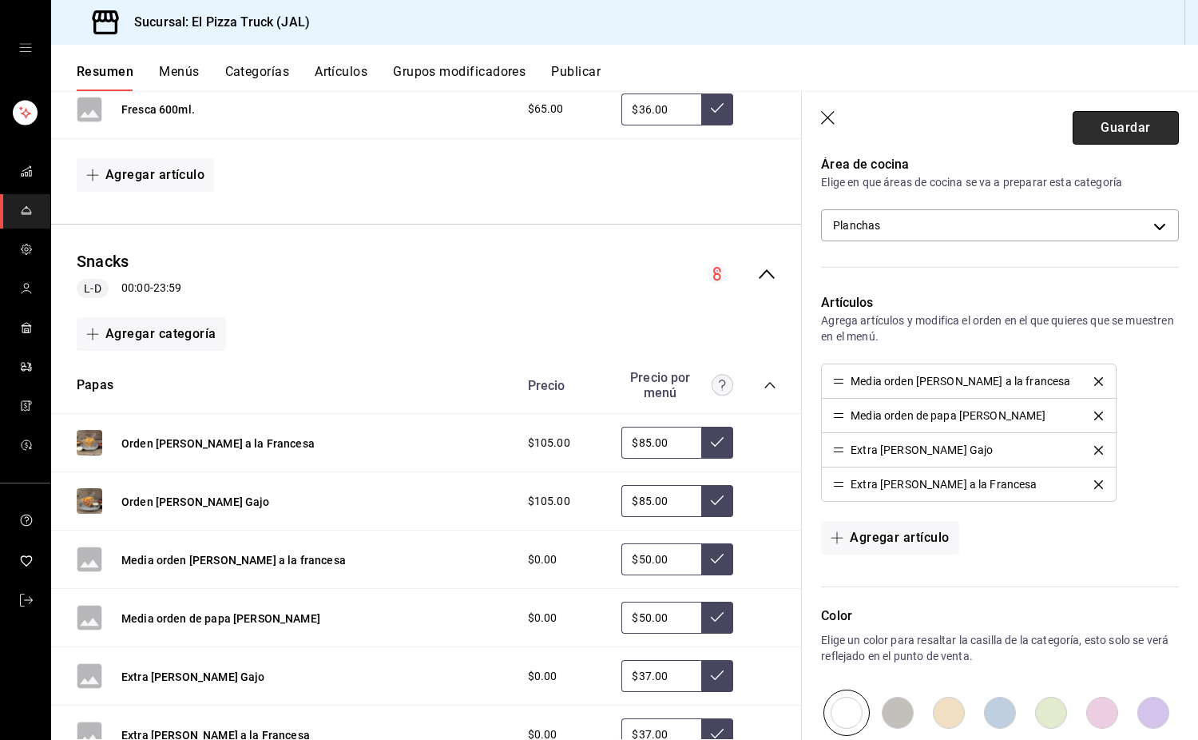
click at [1128, 127] on button "Guardar" at bounding box center [1126, 128] width 106 height 34
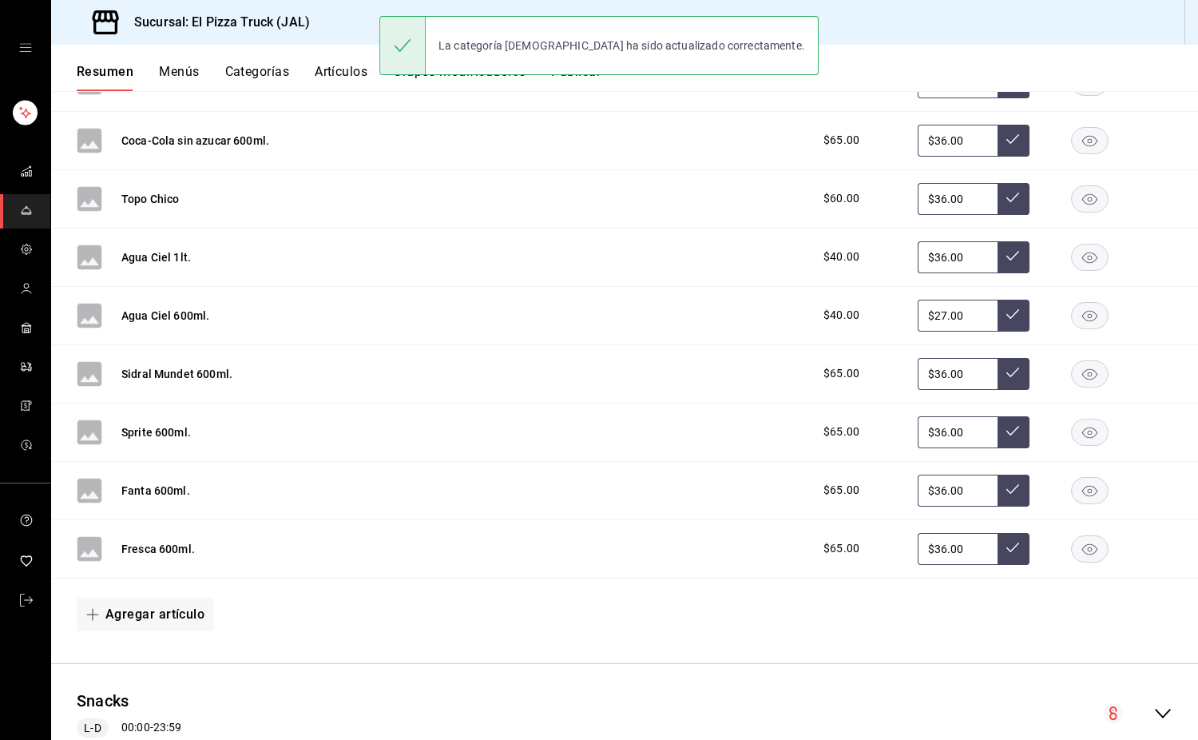
scroll to position [813, 0]
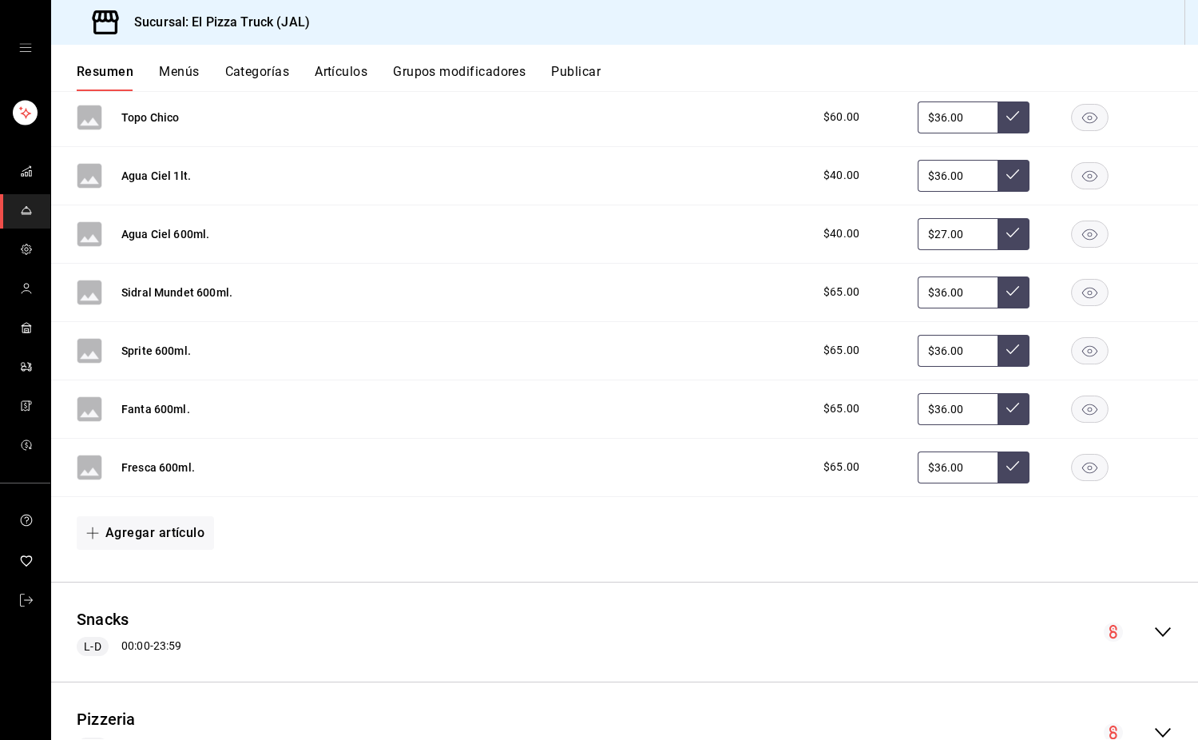
click at [1154, 619] on div "Snacks L-D 00:00 - 23:59" at bounding box center [624, 632] width 1147 height 74
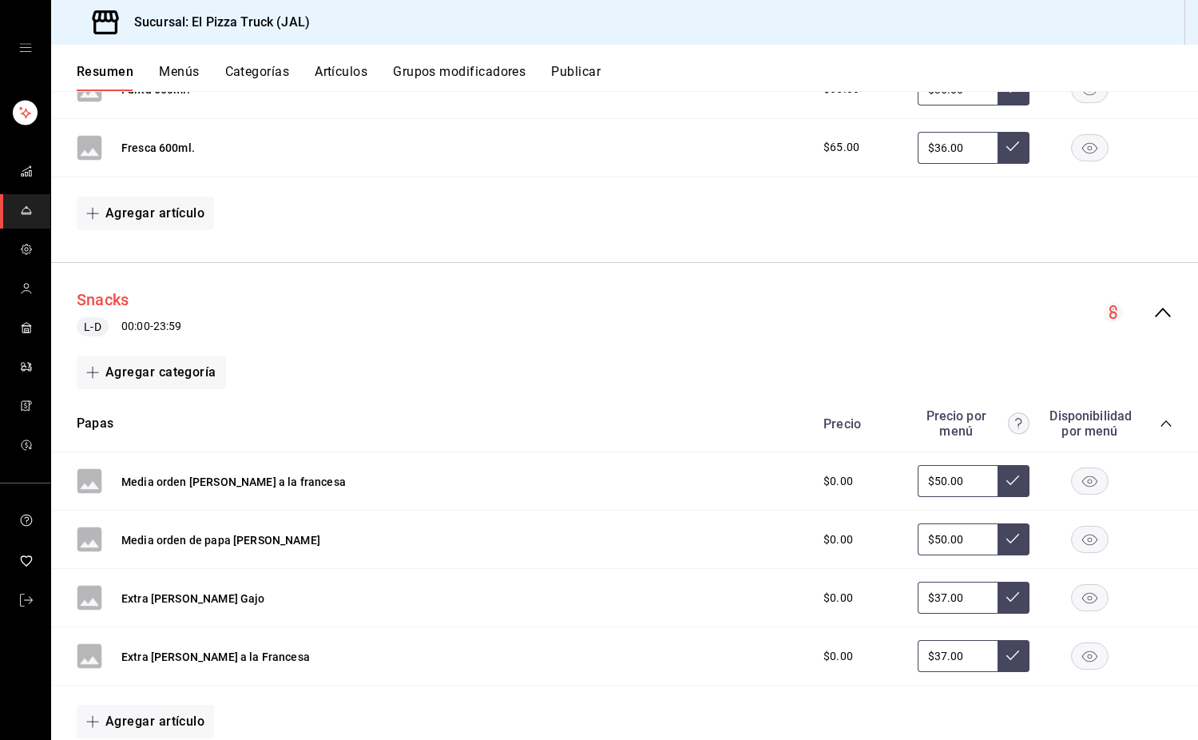
click at [93, 302] on button "Snacks" at bounding box center [103, 299] width 52 height 23
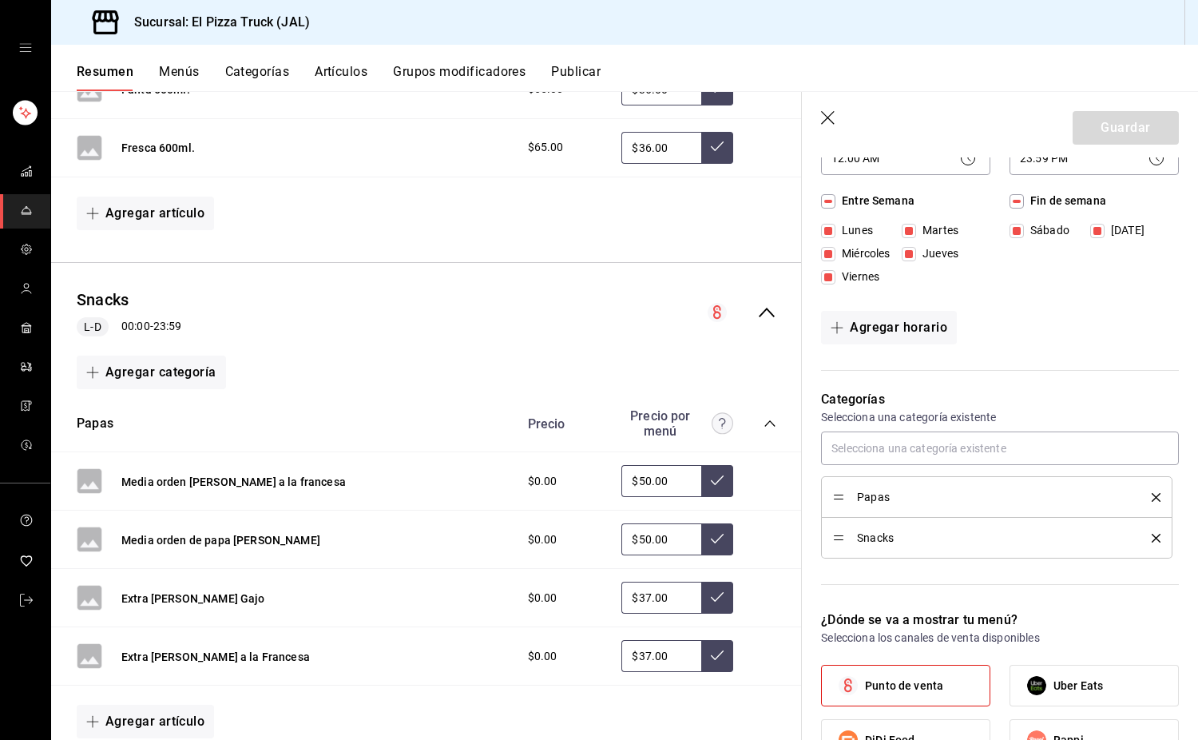
scroll to position [399, 0]
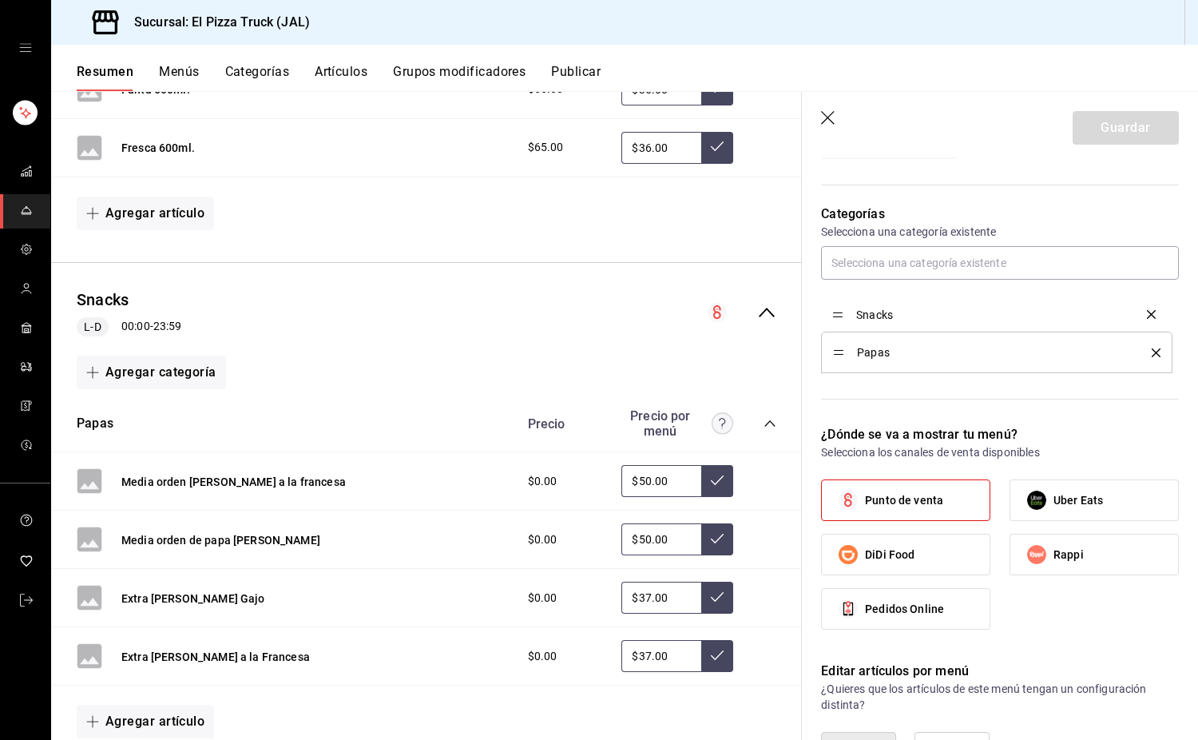
drag, startPoint x: 828, startPoint y: 344, endPoint x: 840, endPoint y: 318, distance: 28.9
click at [1102, 128] on button "Guardar" at bounding box center [1126, 128] width 106 height 34
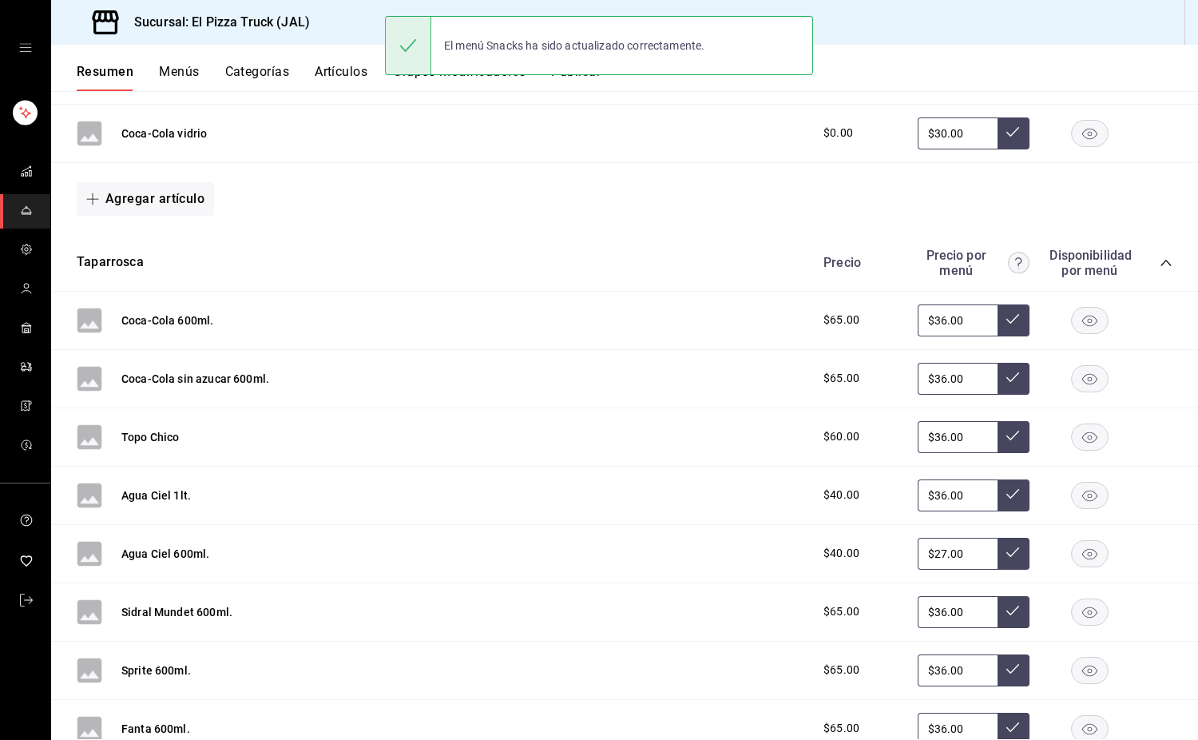
scroll to position [1091, 0]
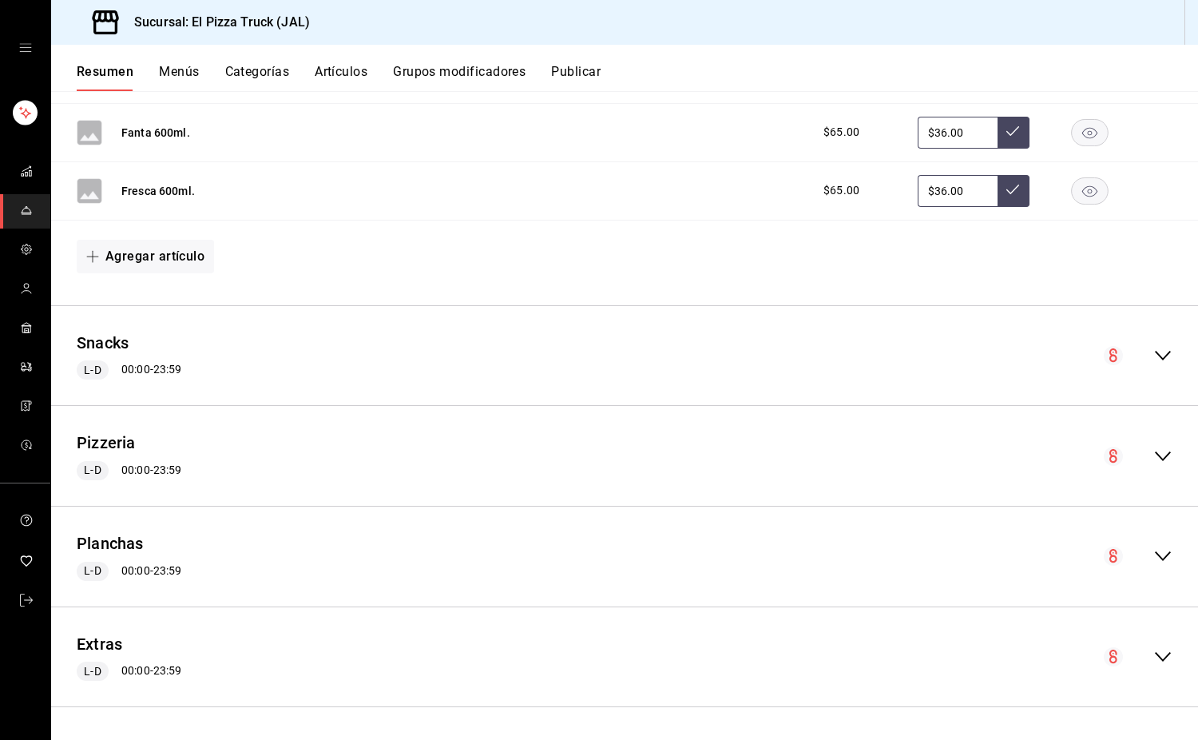
click at [1153, 451] on icon "collapse-menu-row" at bounding box center [1162, 455] width 19 height 19
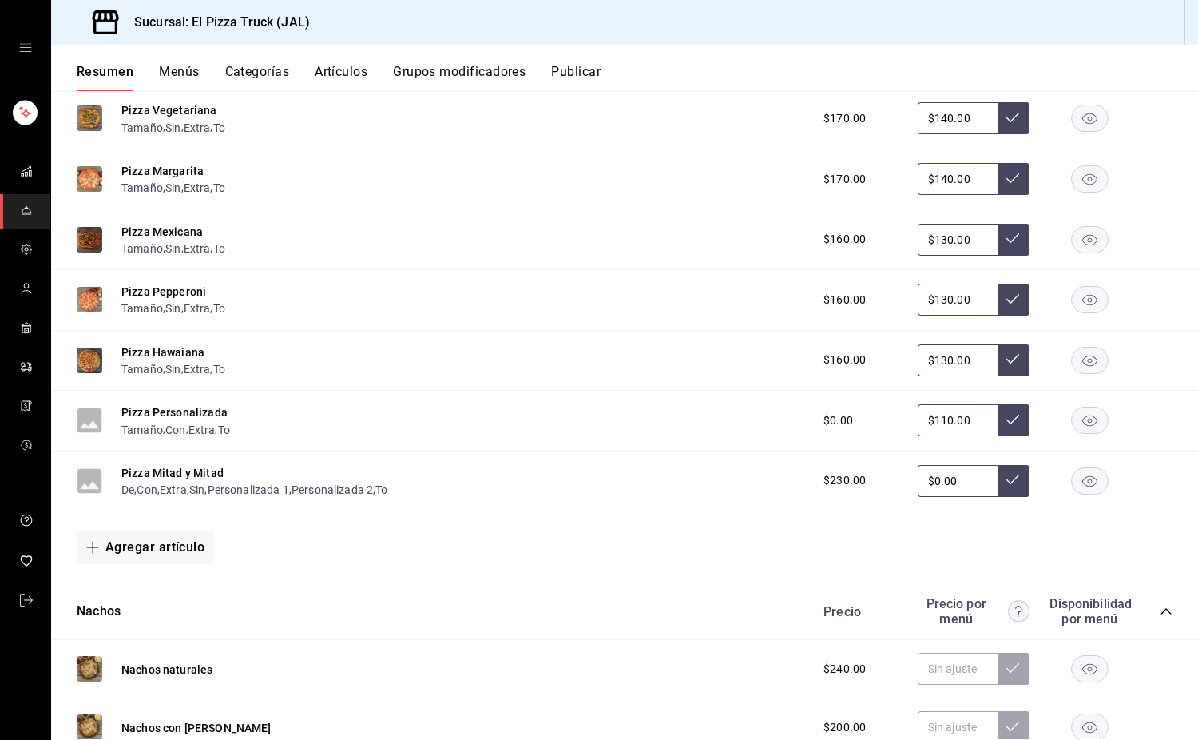
scroll to position [2578, 0]
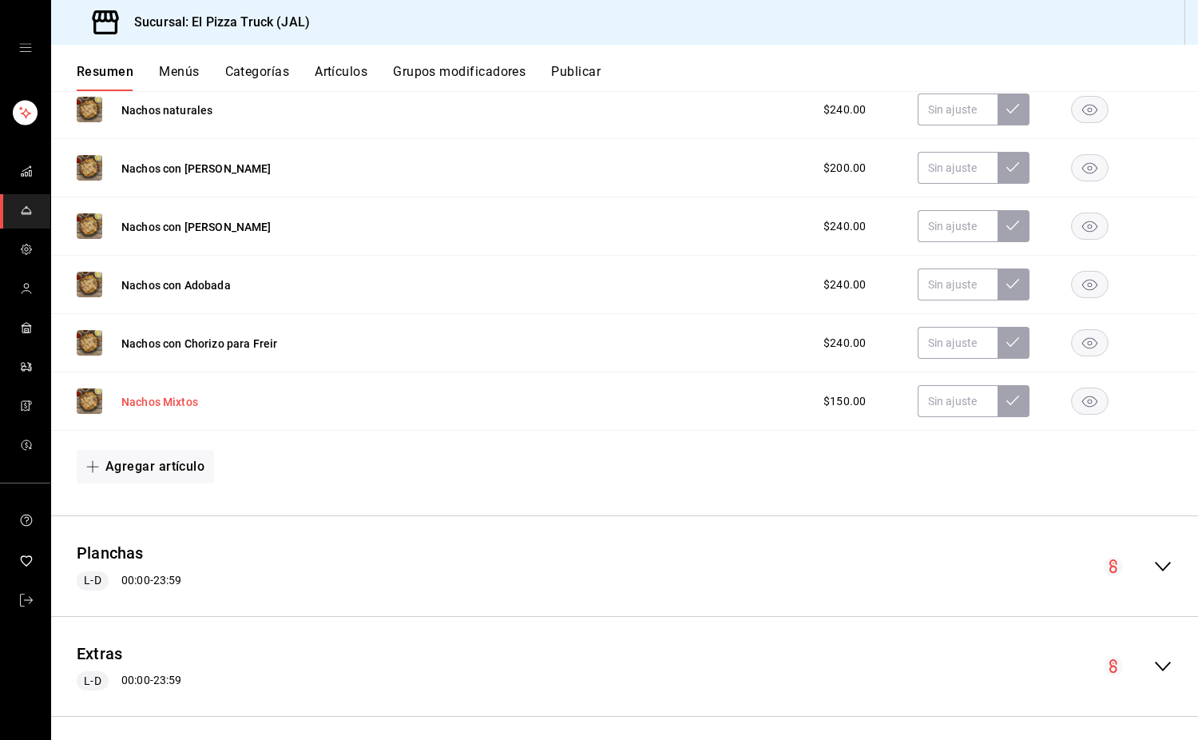
click at [180, 410] on button "Nachos Mixtos" at bounding box center [159, 402] width 77 height 16
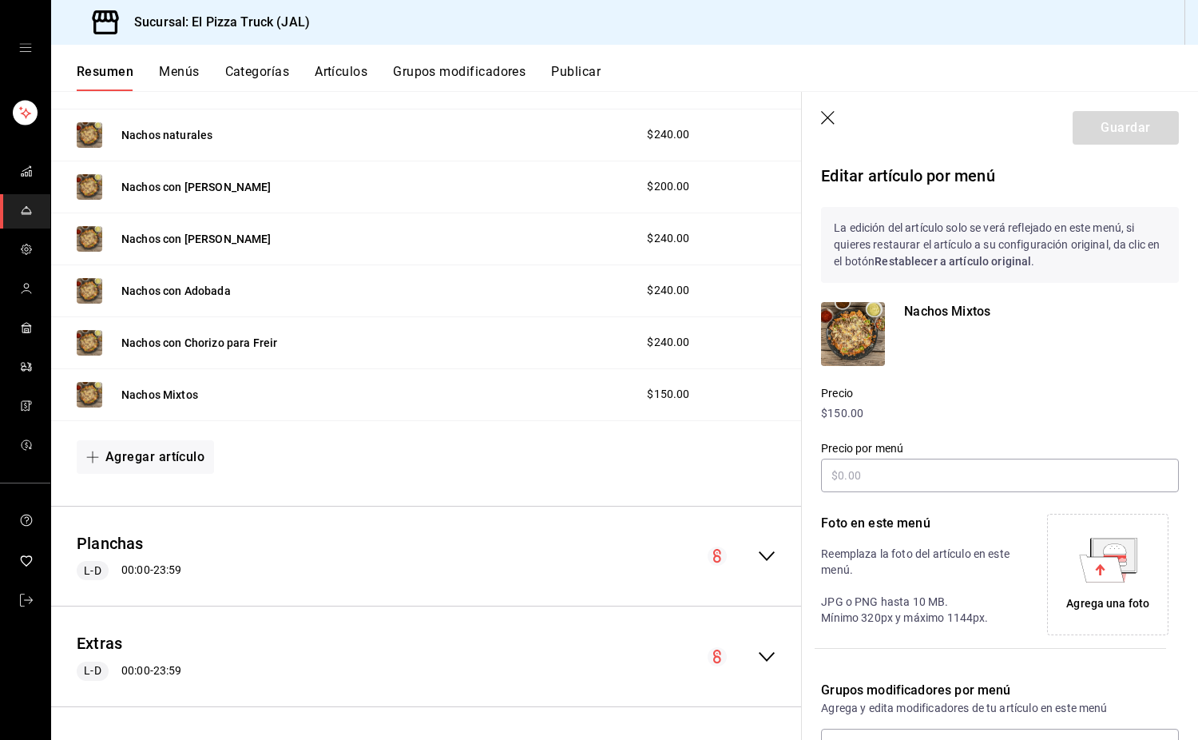
scroll to position [126, 0]
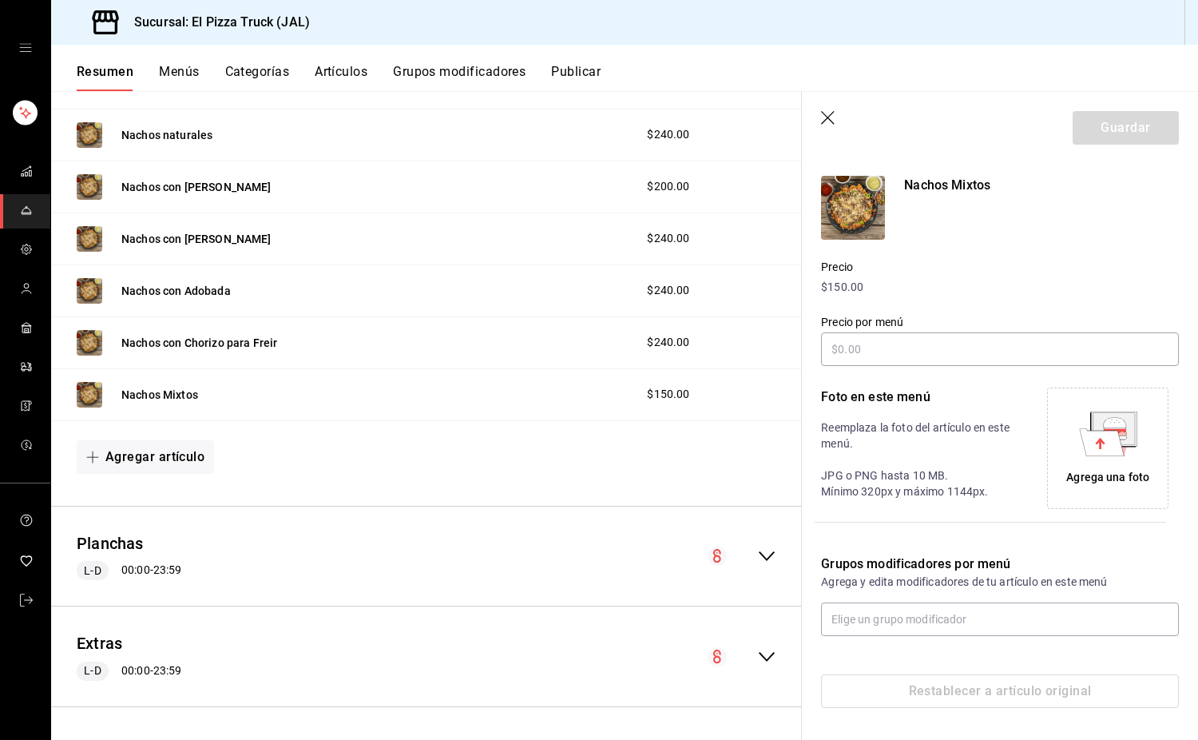
click at [824, 116] on icon "button" at bounding box center [829, 119] width 16 height 16
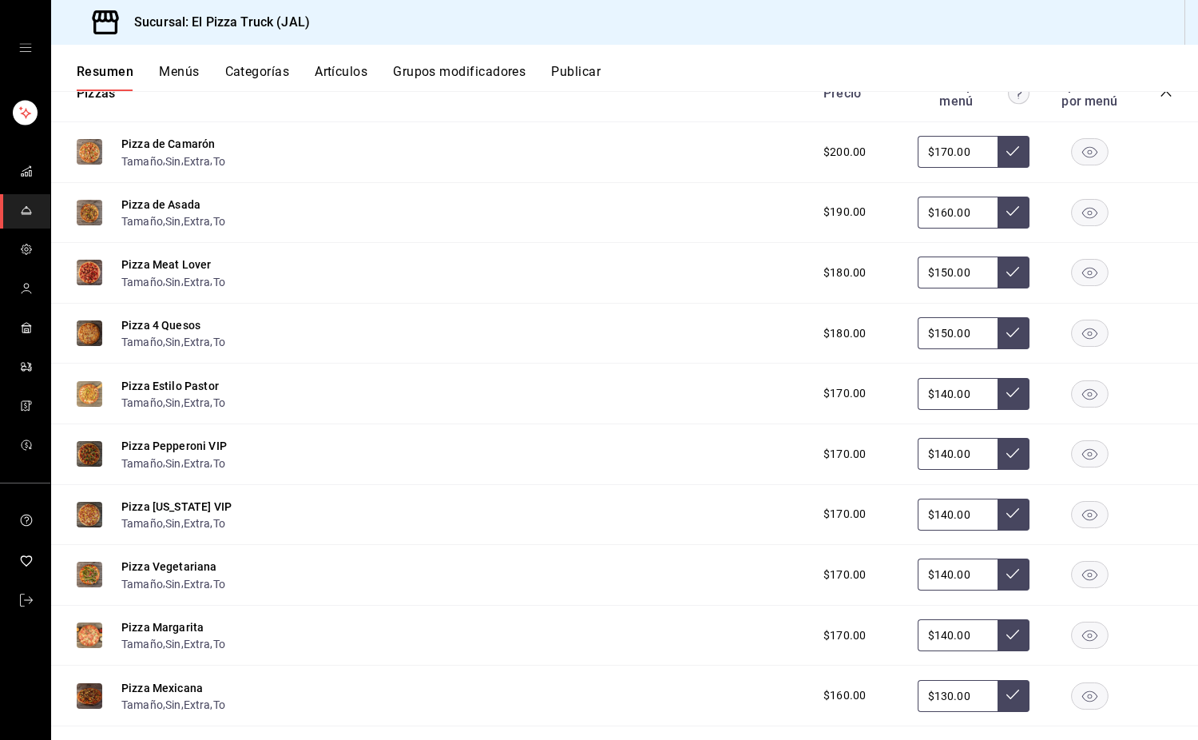
scroll to position [1243, 0]
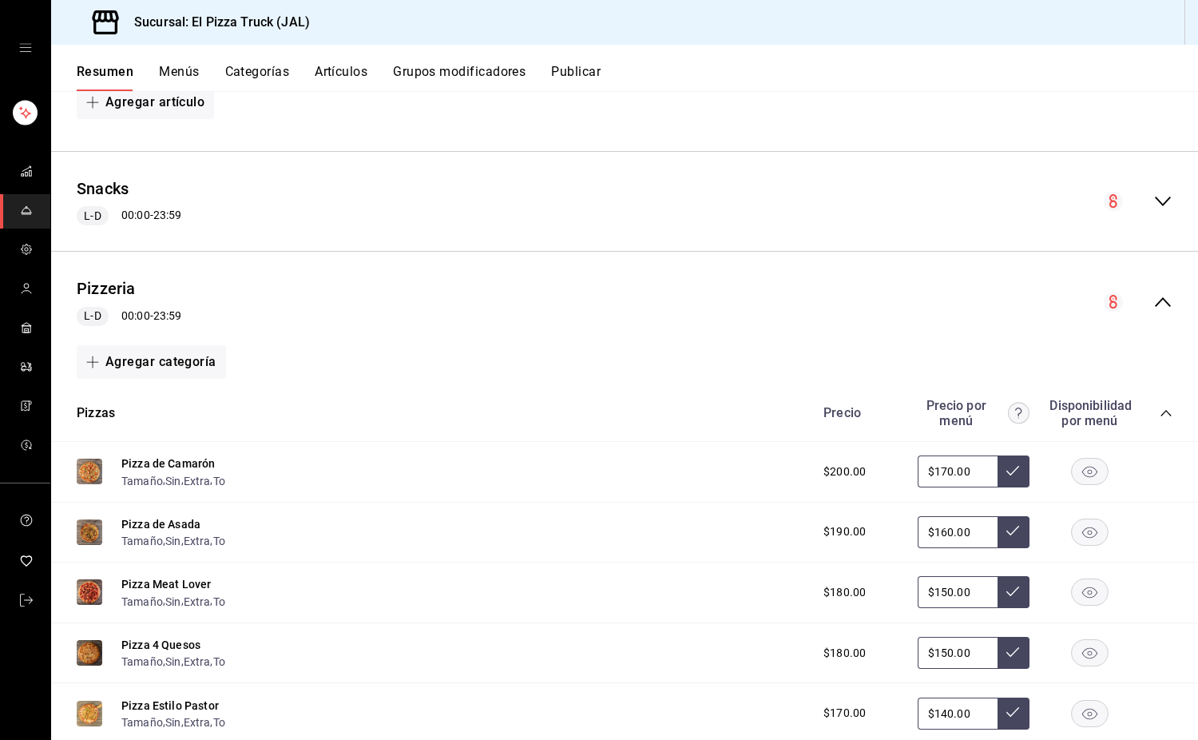
drag, startPoint x: 106, startPoint y: 295, endPoint x: 1197, endPoint y: 232, distance: 1092.7
click at [106, 295] on button "Pizzeria" at bounding box center [106, 288] width 59 height 23
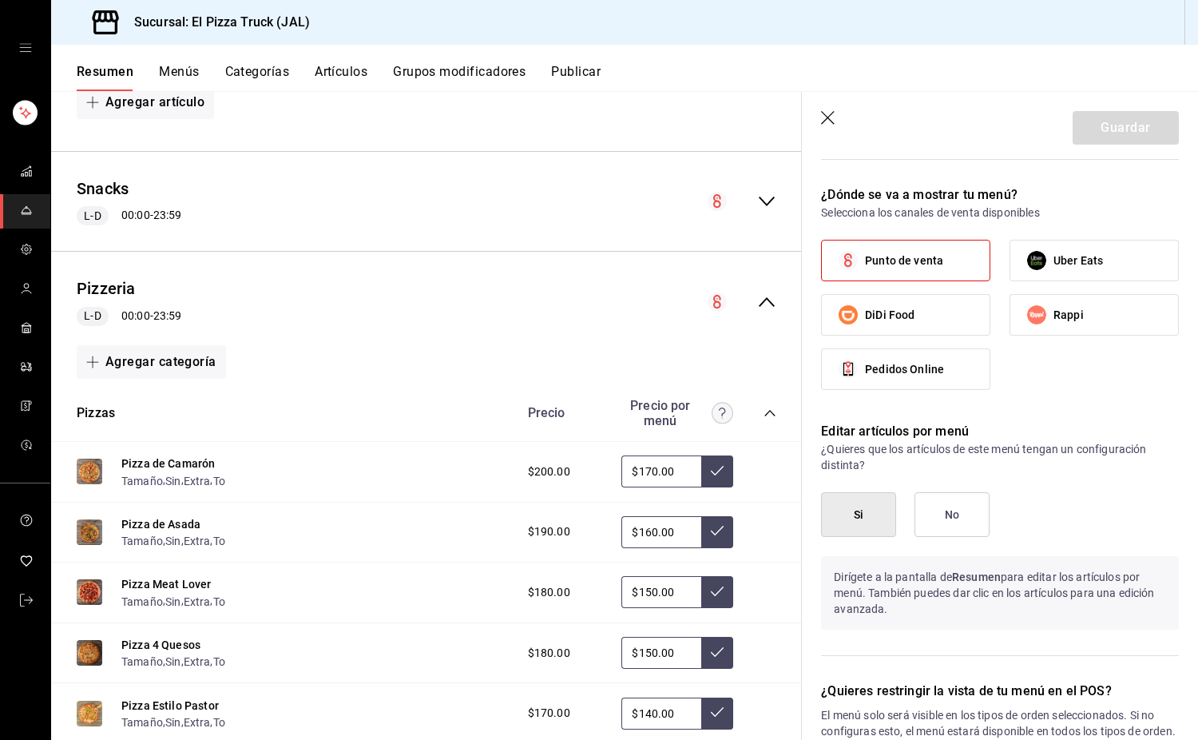
scroll to position [319, 0]
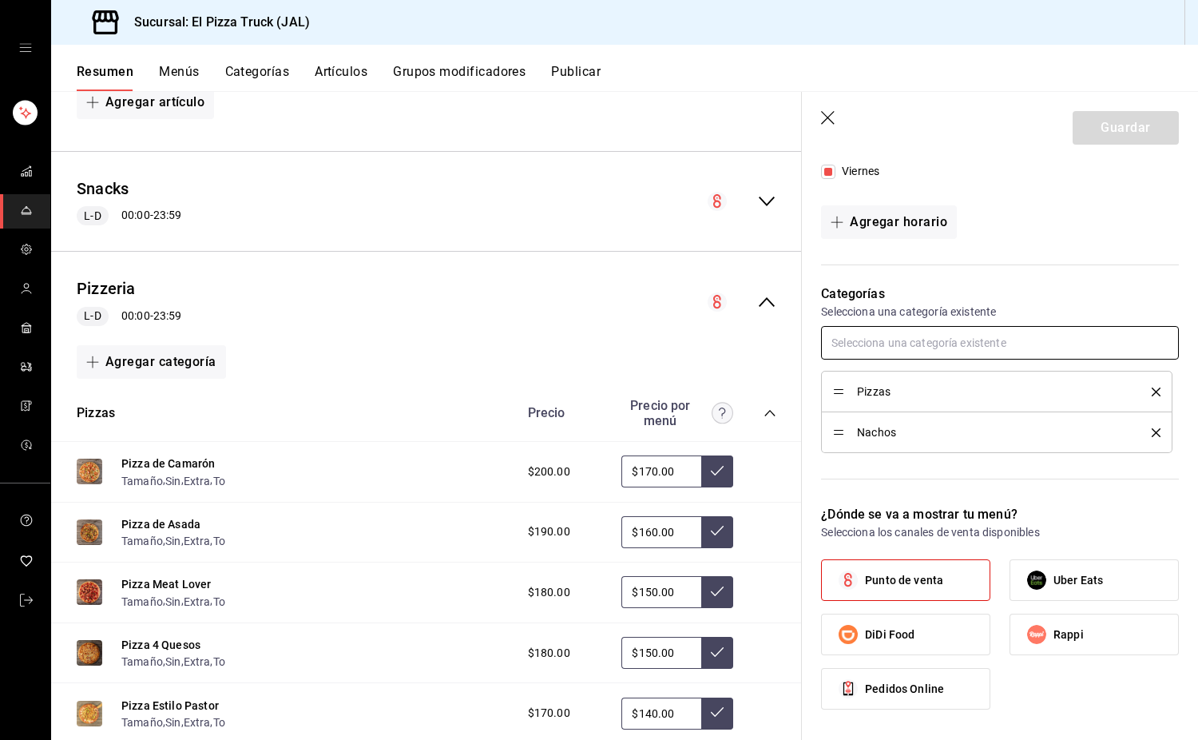
click at [970, 343] on input "text" at bounding box center [1000, 343] width 358 height 34
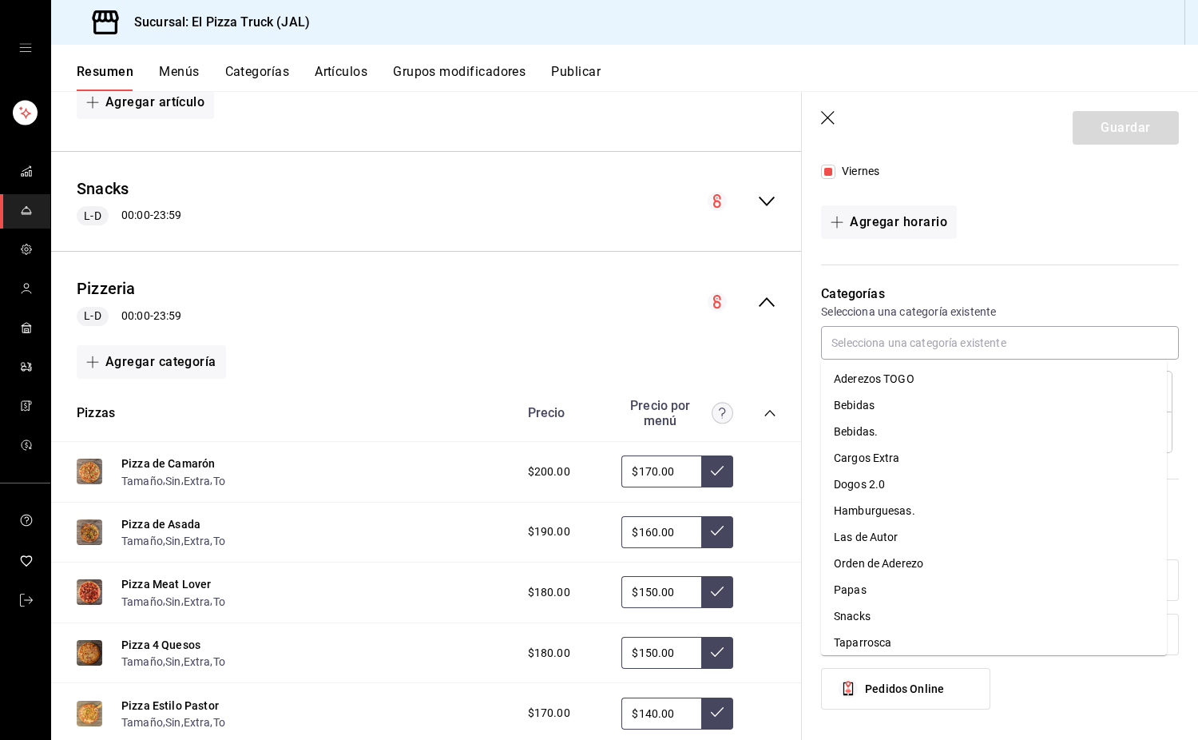
click at [1107, 280] on div "Categorías Selecciona una categoría existente Pizzas Nachos" at bounding box center [990, 375] width 377 height 220
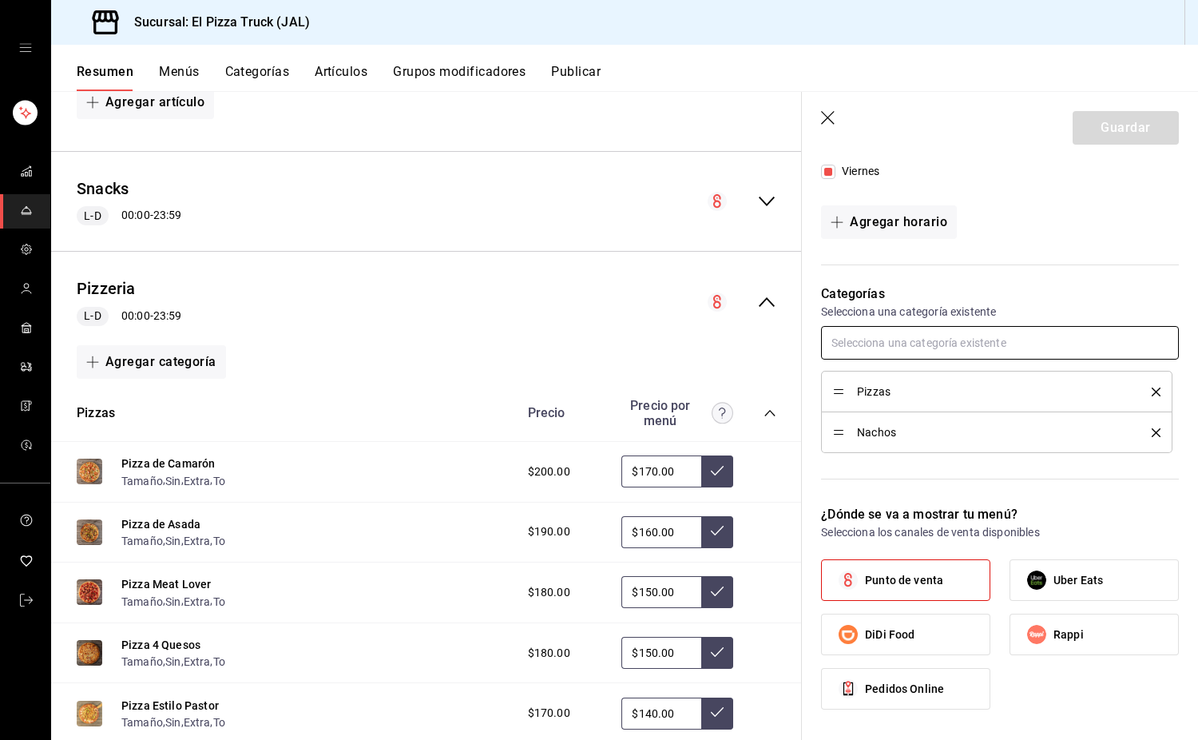
click at [962, 332] on input "text" at bounding box center [1000, 343] width 358 height 34
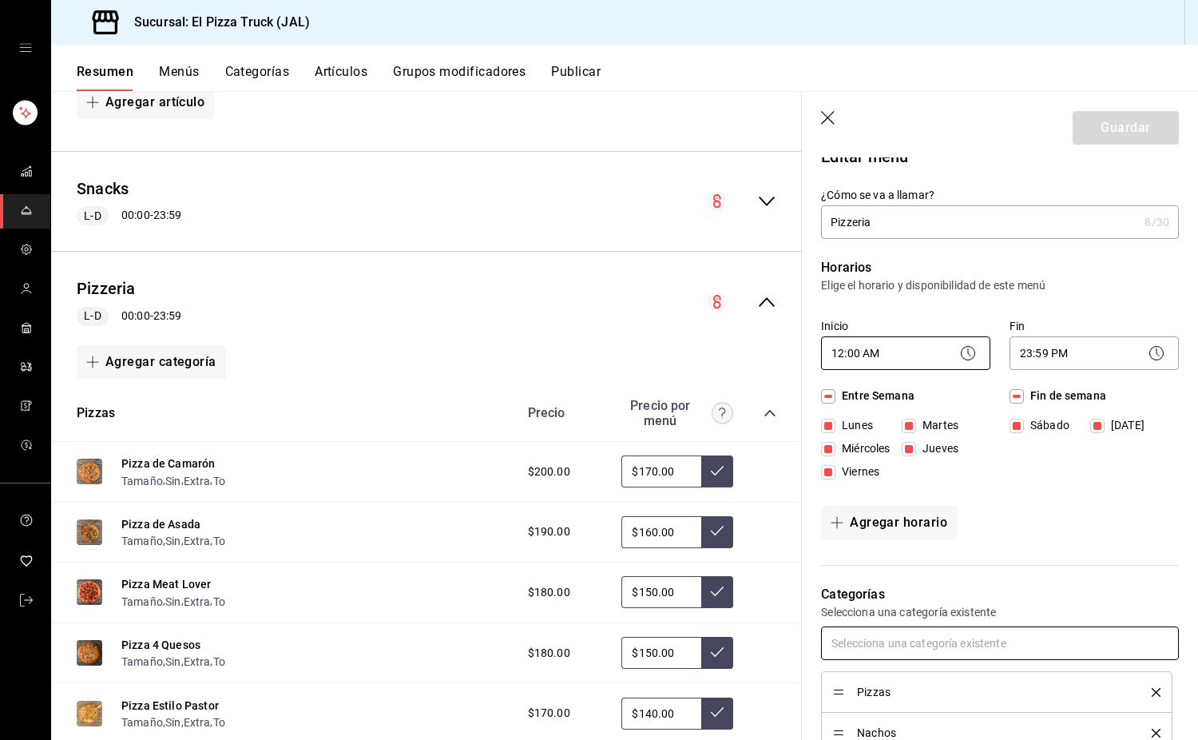
scroll to position [0, 0]
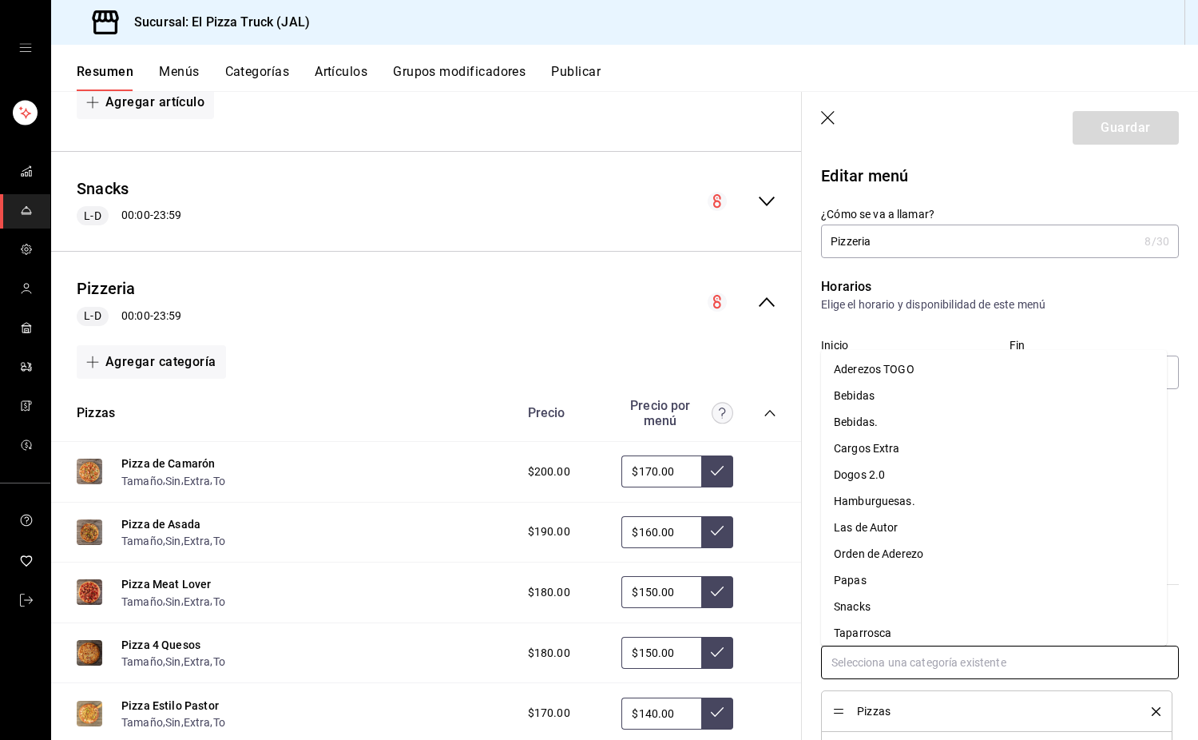
click at [902, 662] on input "text" at bounding box center [1000, 662] width 358 height 34
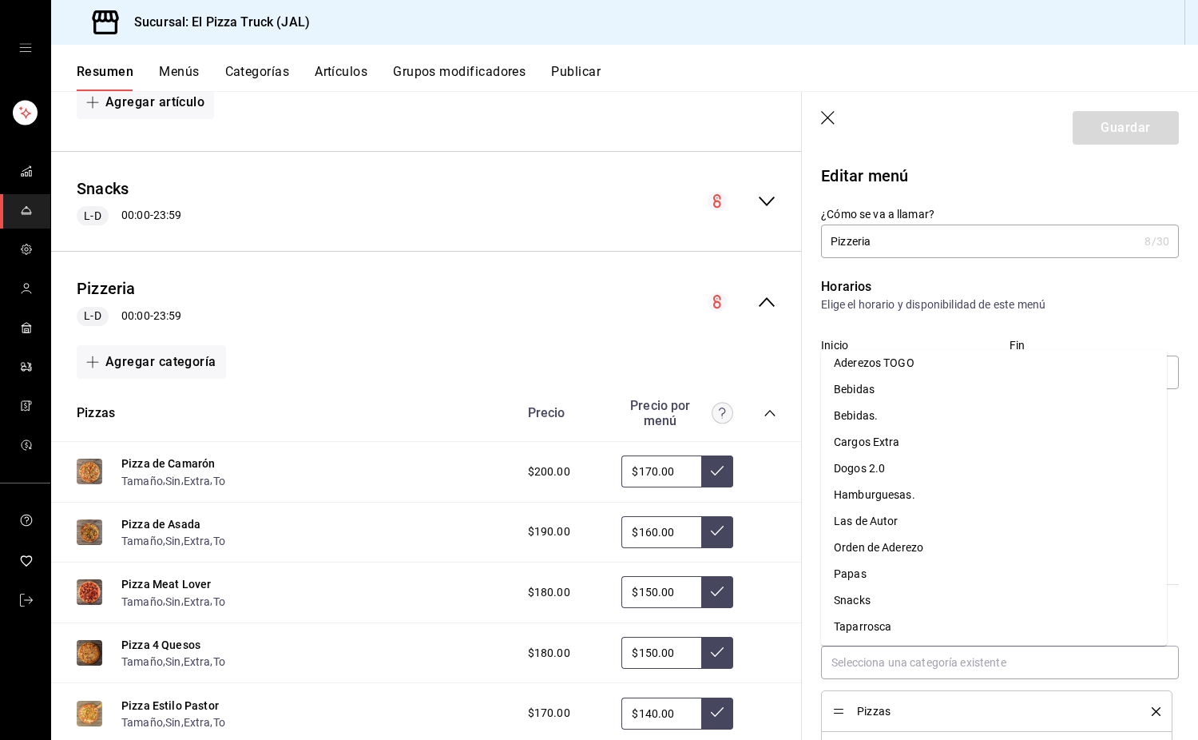
click at [835, 121] on icon "button" at bounding box center [829, 119] width 16 height 16
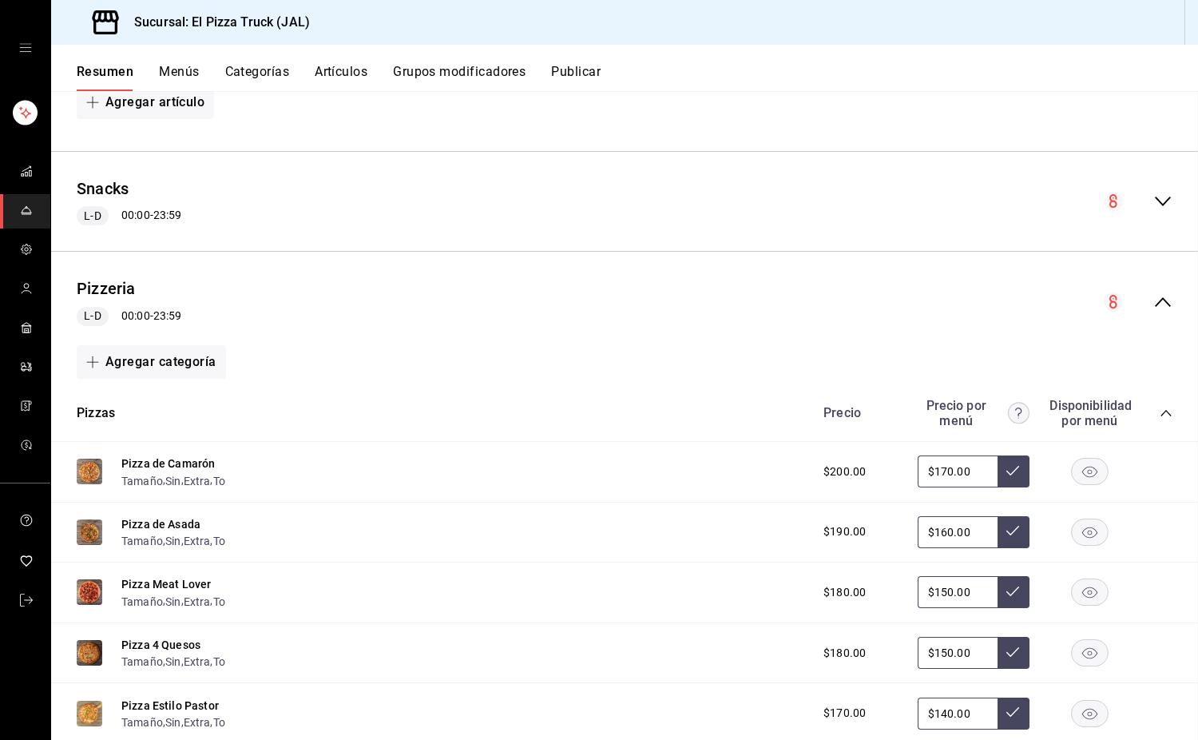
click at [834, 113] on div "Agregar artículo" at bounding box center [625, 102] width 1096 height 34
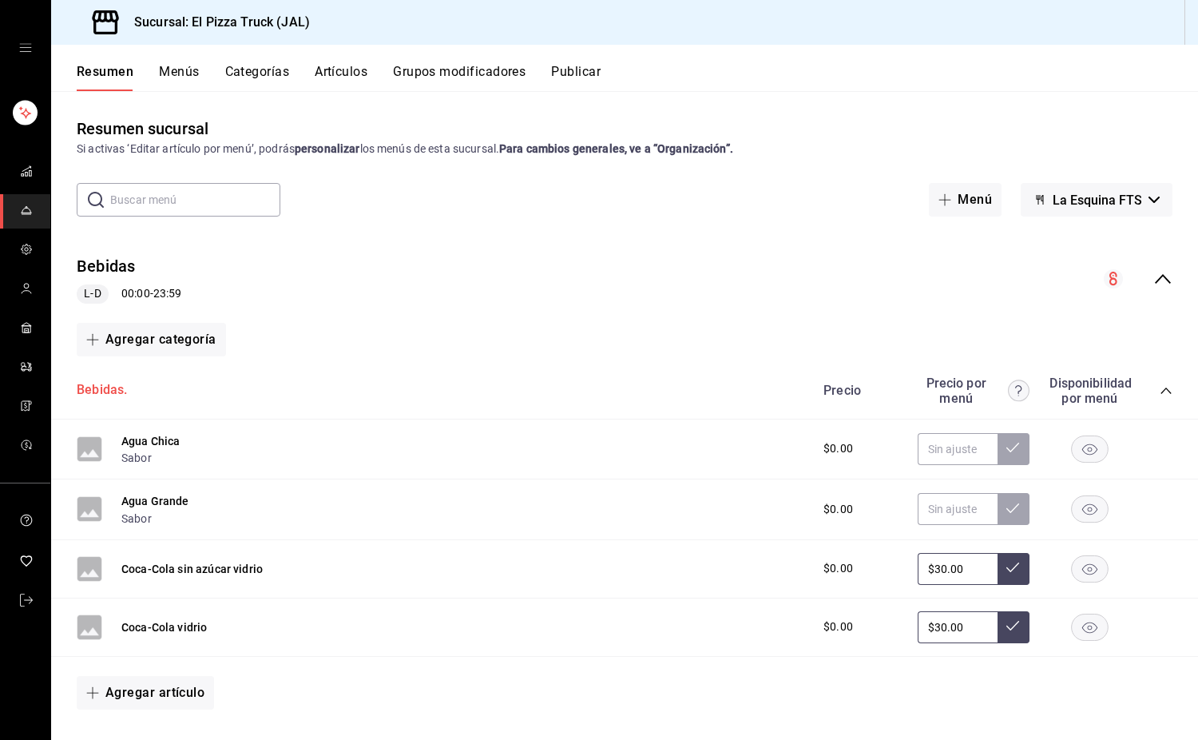
click at [104, 394] on button "Bebidas." at bounding box center [102, 390] width 50 height 18
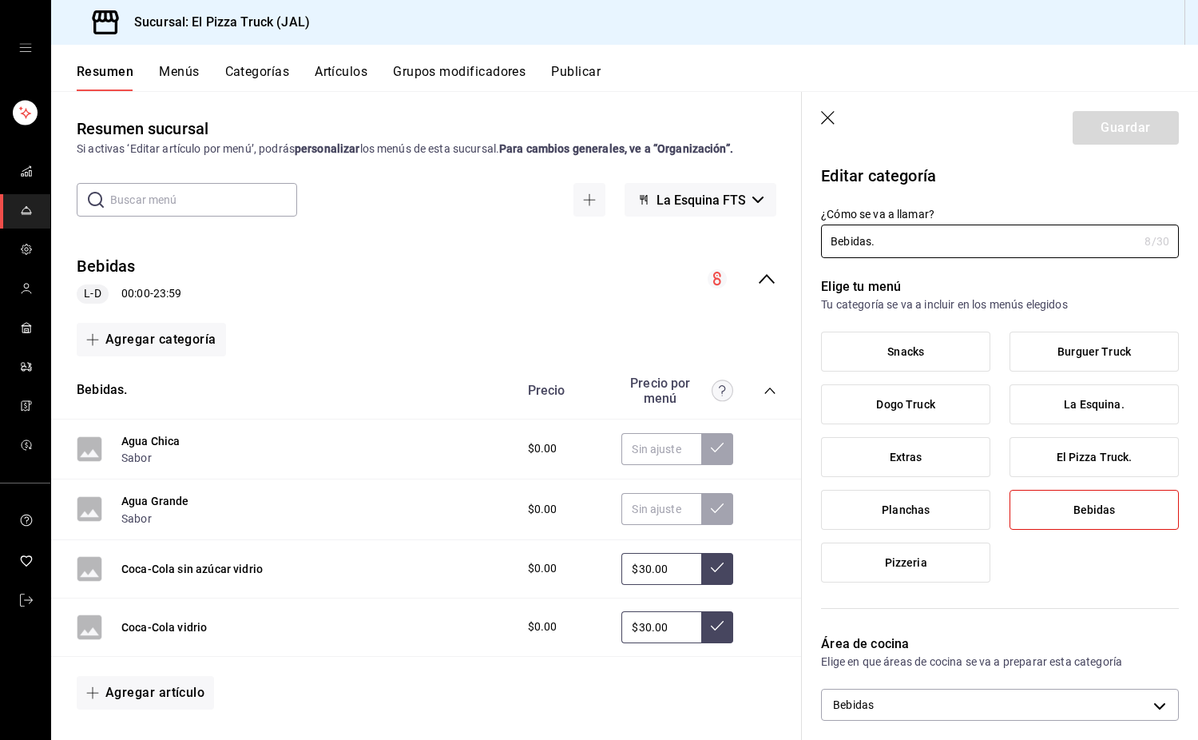
drag, startPoint x: 926, startPoint y: 244, endPoint x: 803, endPoint y: 249, distance: 123.1
click at [803, 249] on div "¿Cómo se va a llamar? Bebidas. 8 /30 ¿Cómo se va a llamar?" at bounding box center [990, 223] width 377 height 70
click at [1138, 133] on button "Guardar" at bounding box center [1126, 128] width 106 height 34
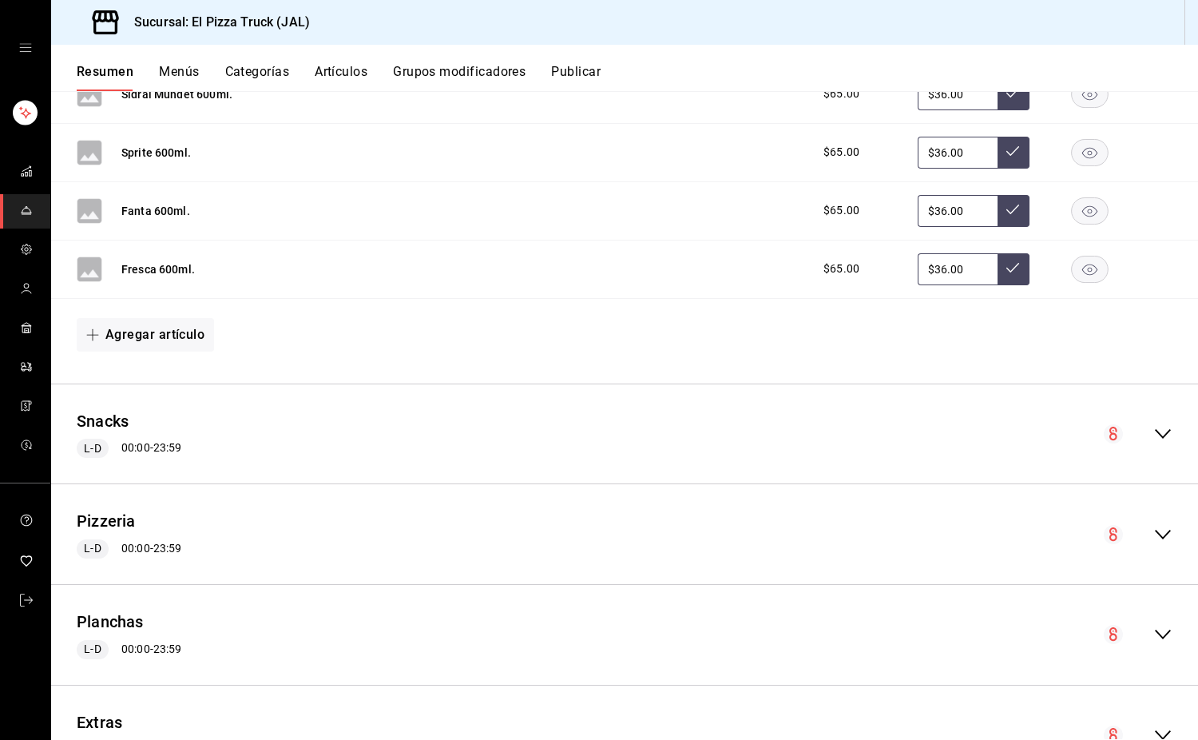
scroll to position [1091, 0]
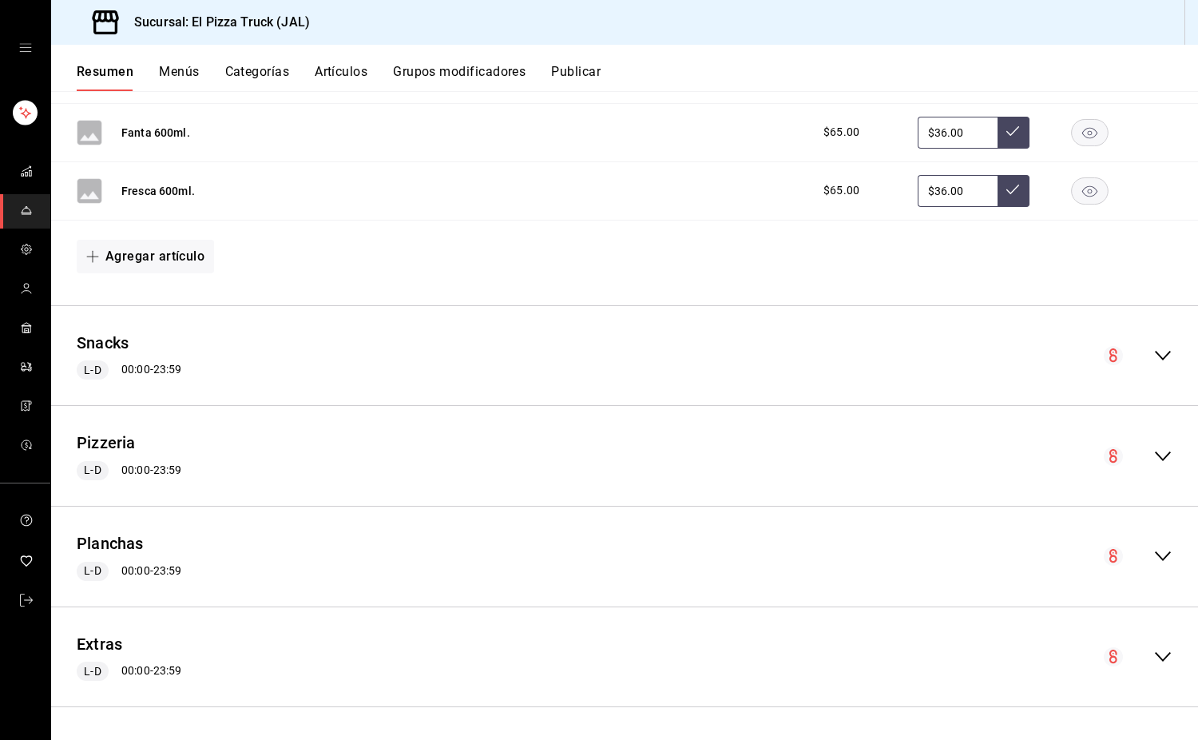
click at [1153, 351] on icon "collapse-menu-row" at bounding box center [1162, 355] width 19 height 19
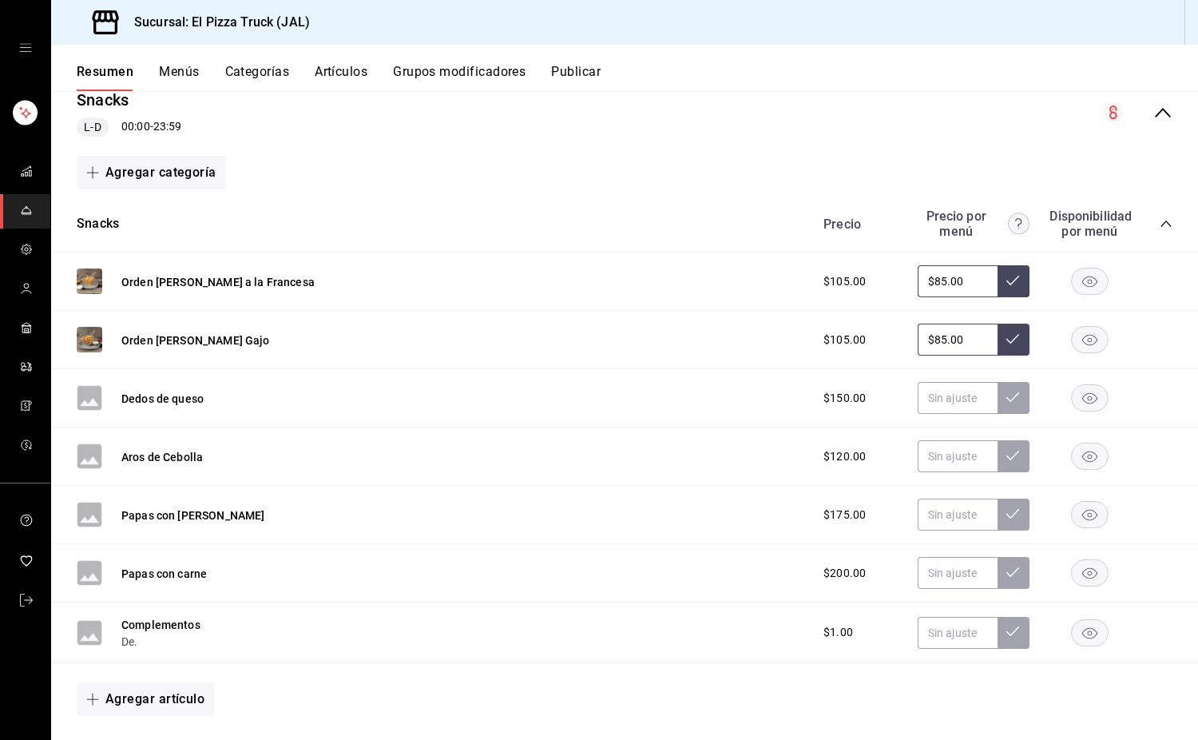
scroll to position [1330, 0]
click at [931, 285] on input "$85.00" at bounding box center [958, 283] width 80 height 32
click at [951, 291] on input "$85.00" at bounding box center [958, 283] width 80 height 32
click at [938, 398] on input "text" at bounding box center [958, 399] width 80 height 32
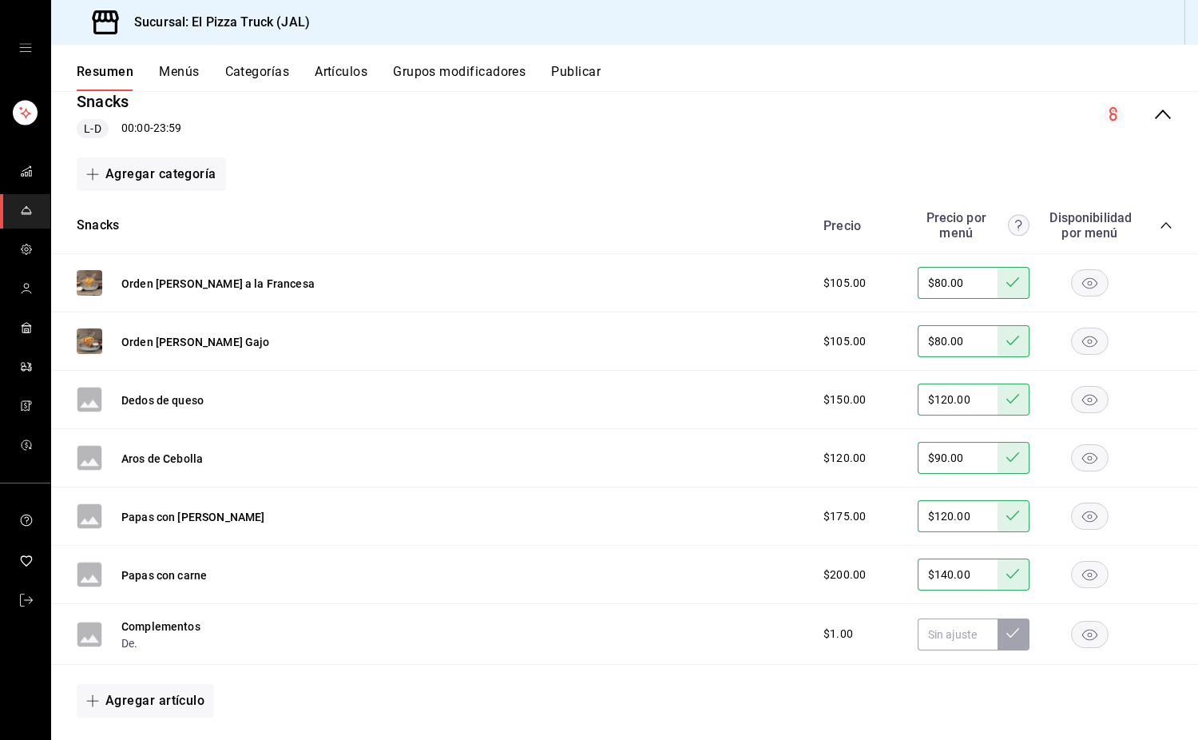
click at [1072, 636] on rect "button" at bounding box center [1090, 634] width 37 height 26
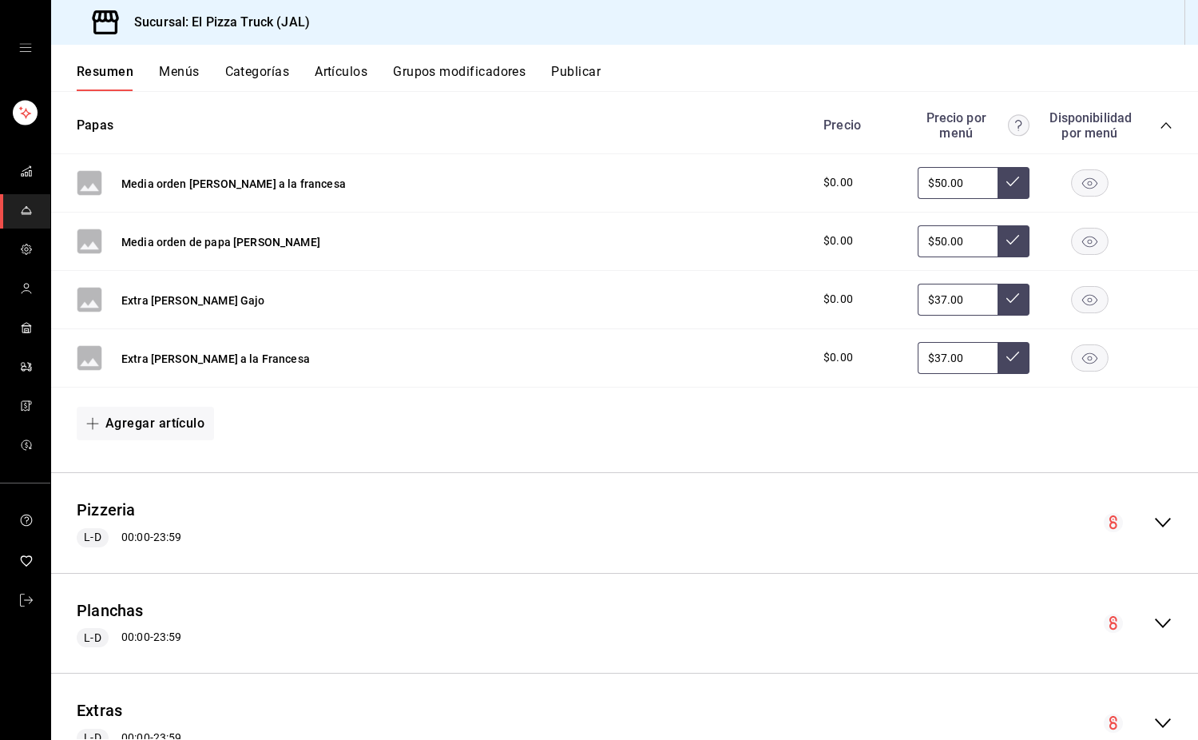
scroll to position [2039, 0]
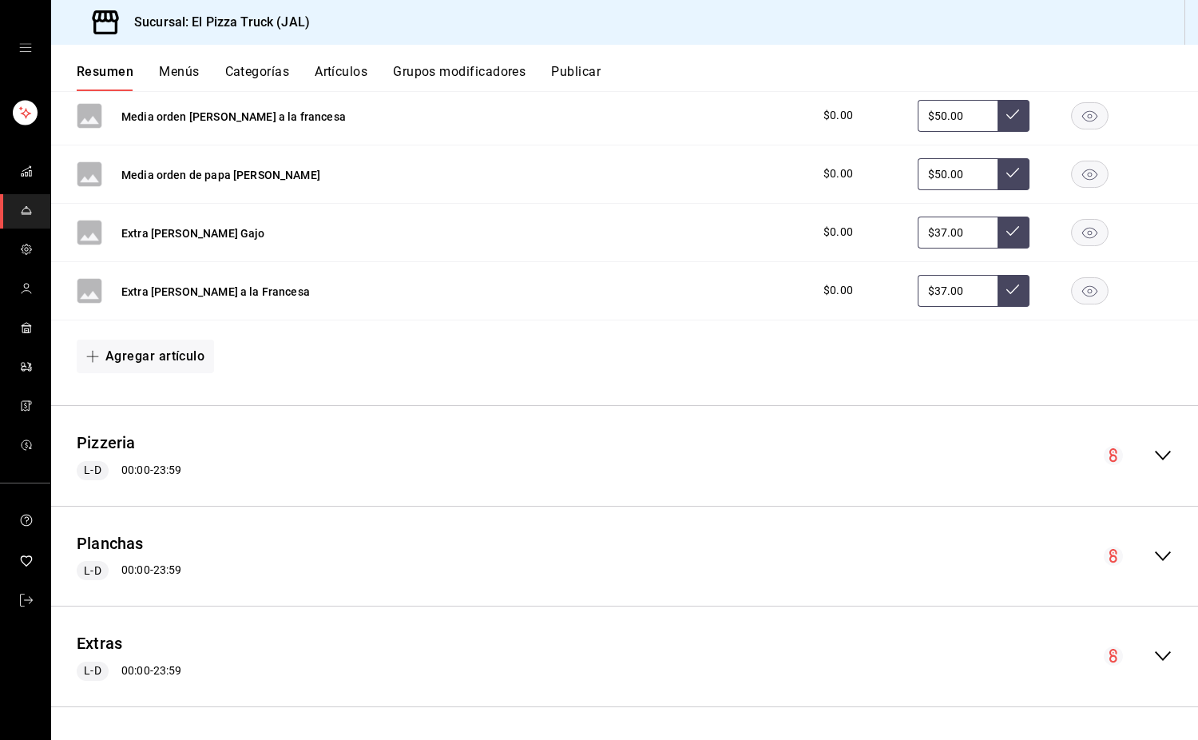
click at [1154, 454] on icon "collapse-menu-row" at bounding box center [1162, 455] width 19 height 19
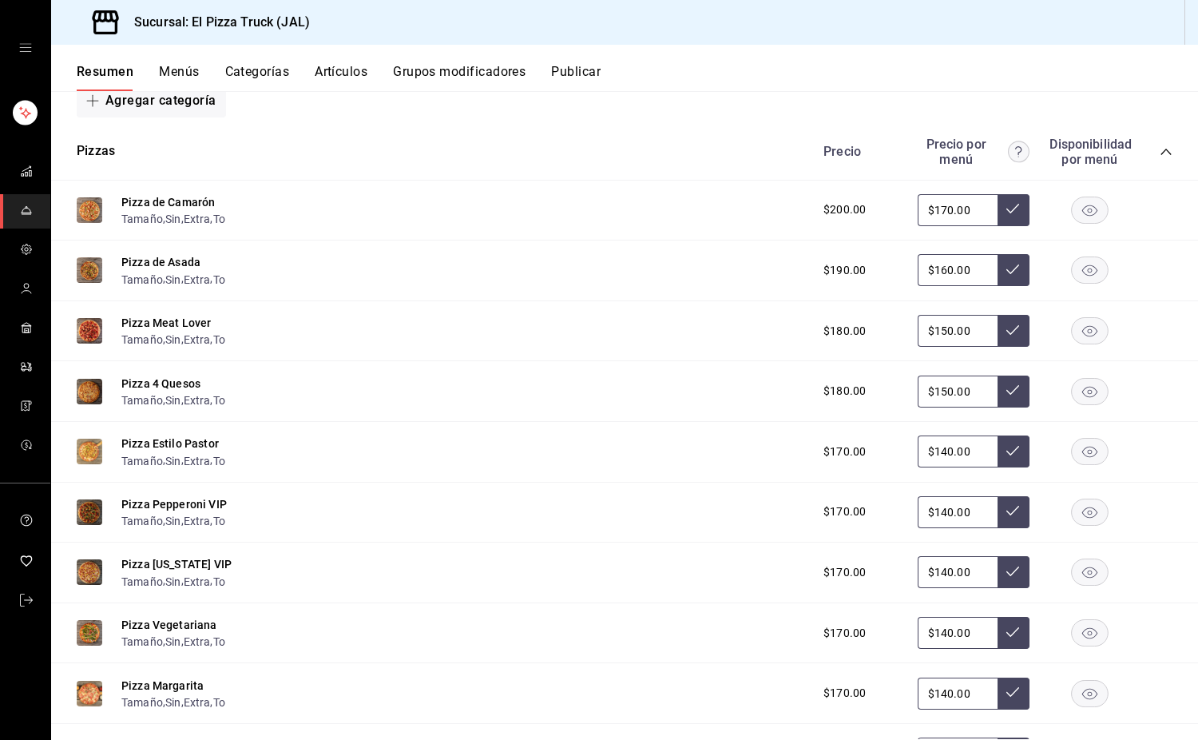
scroll to position [2430, 0]
